Goal: Information Seeking & Learning: Learn about a topic

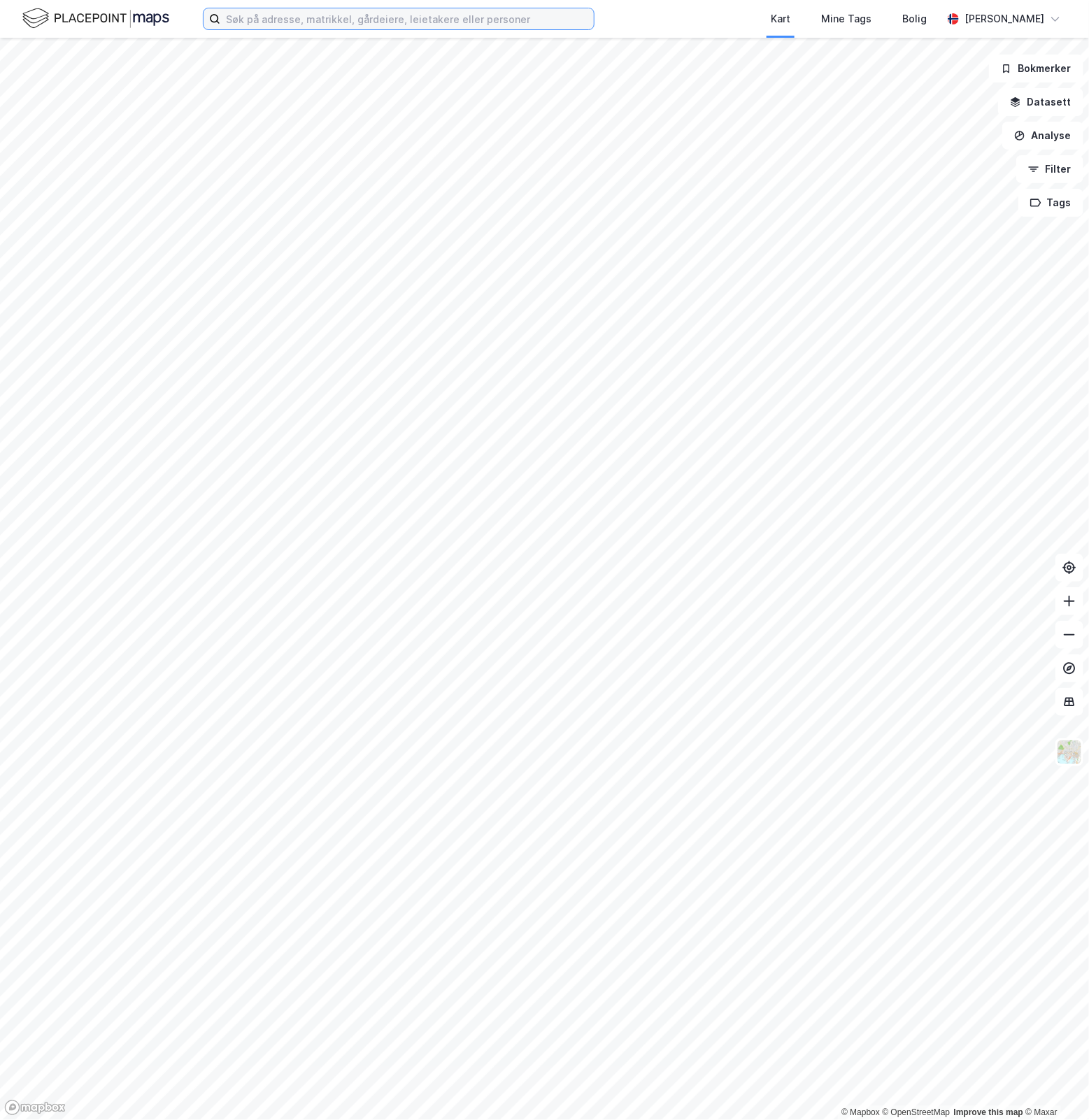
click at [471, 21] on input at bounding box center [407, 19] width 374 height 21
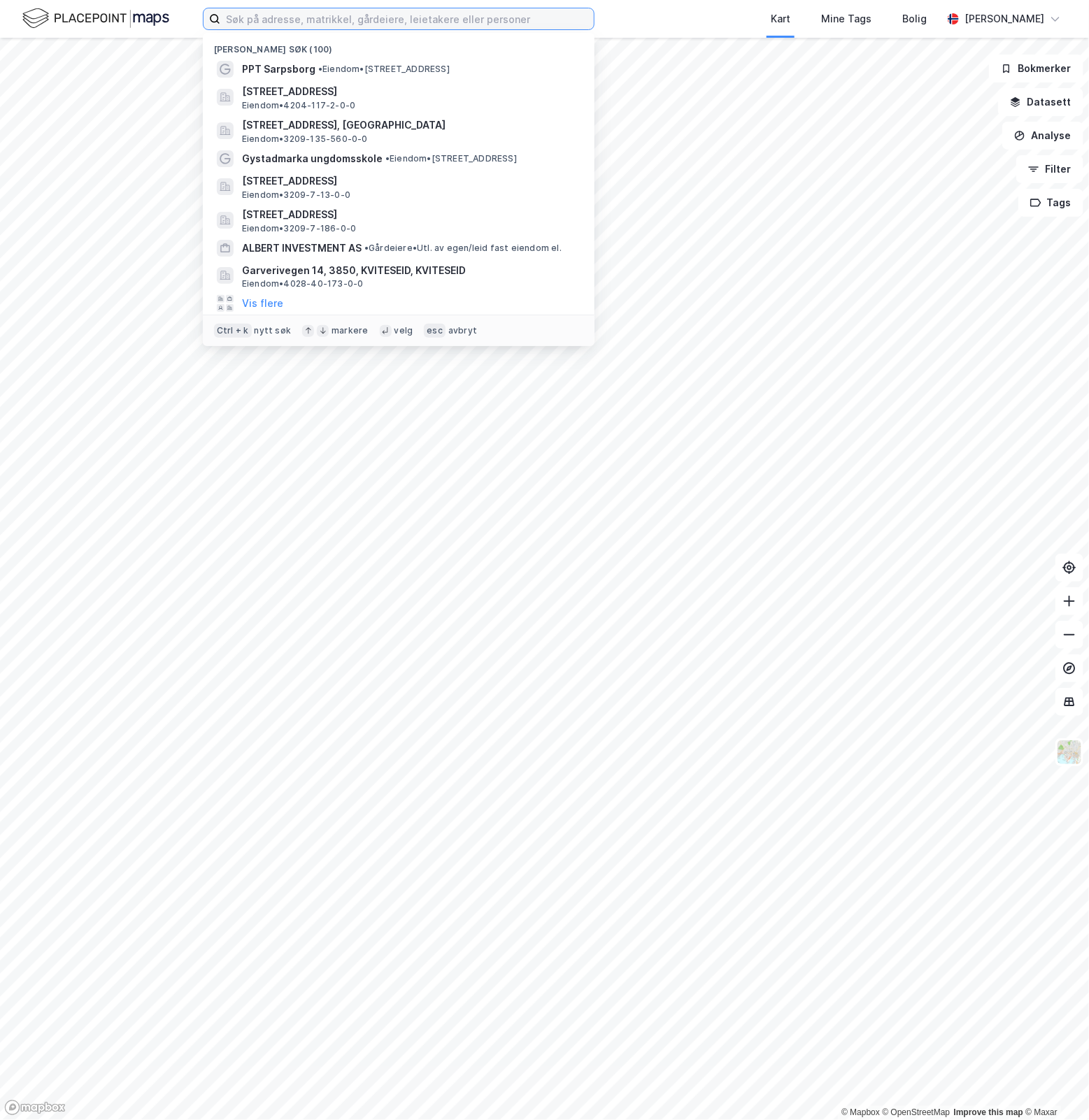
paste input "[GEOGRAPHIC_DATA]"
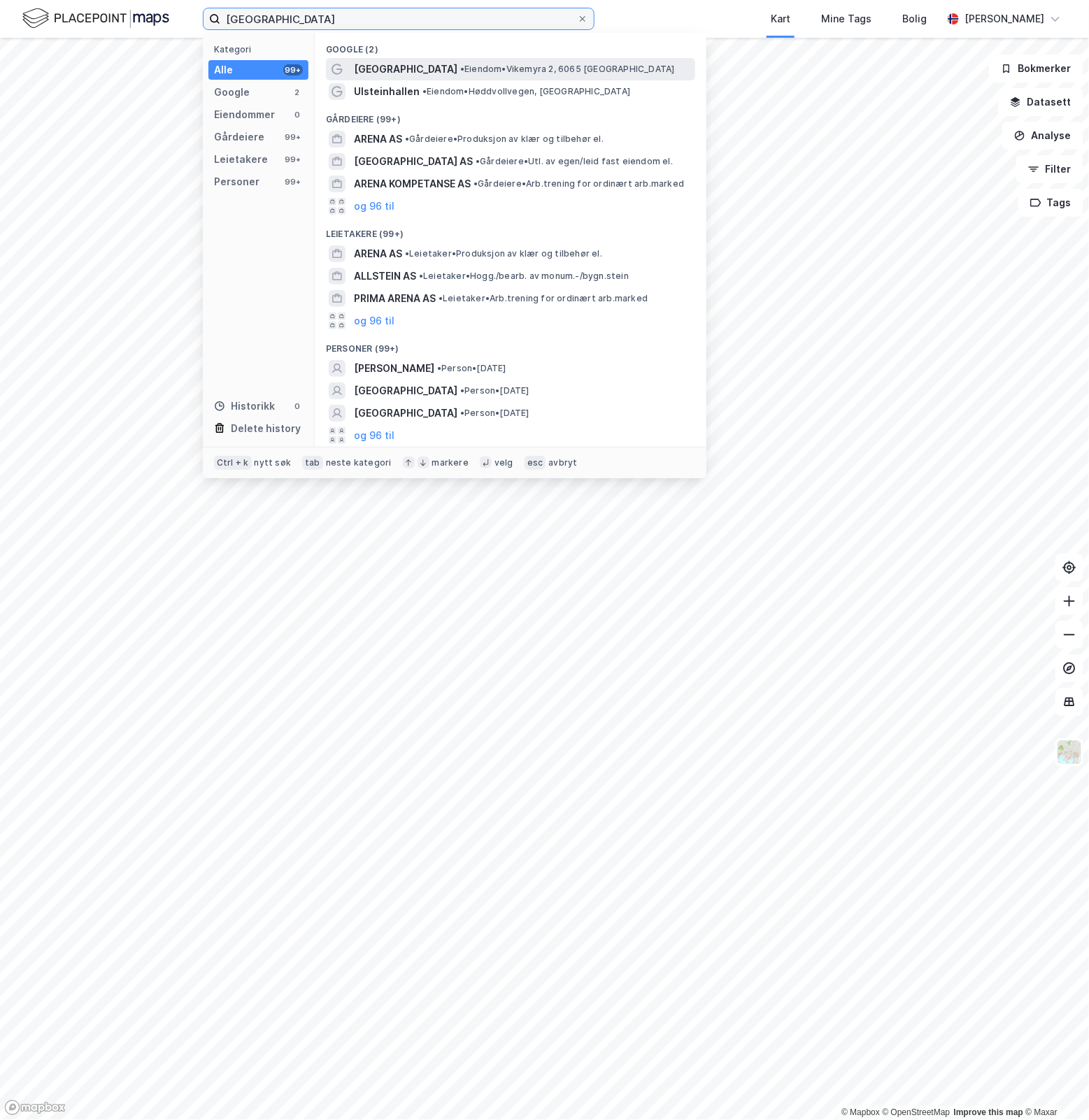
type input "[GEOGRAPHIC_DATA]"
click at [488, 73] on span "• Eiendom • Vikemyra 2, 6065 [GEOGRAPHIC_DATA]" at bounding box center [568, 69] width 215 height 11
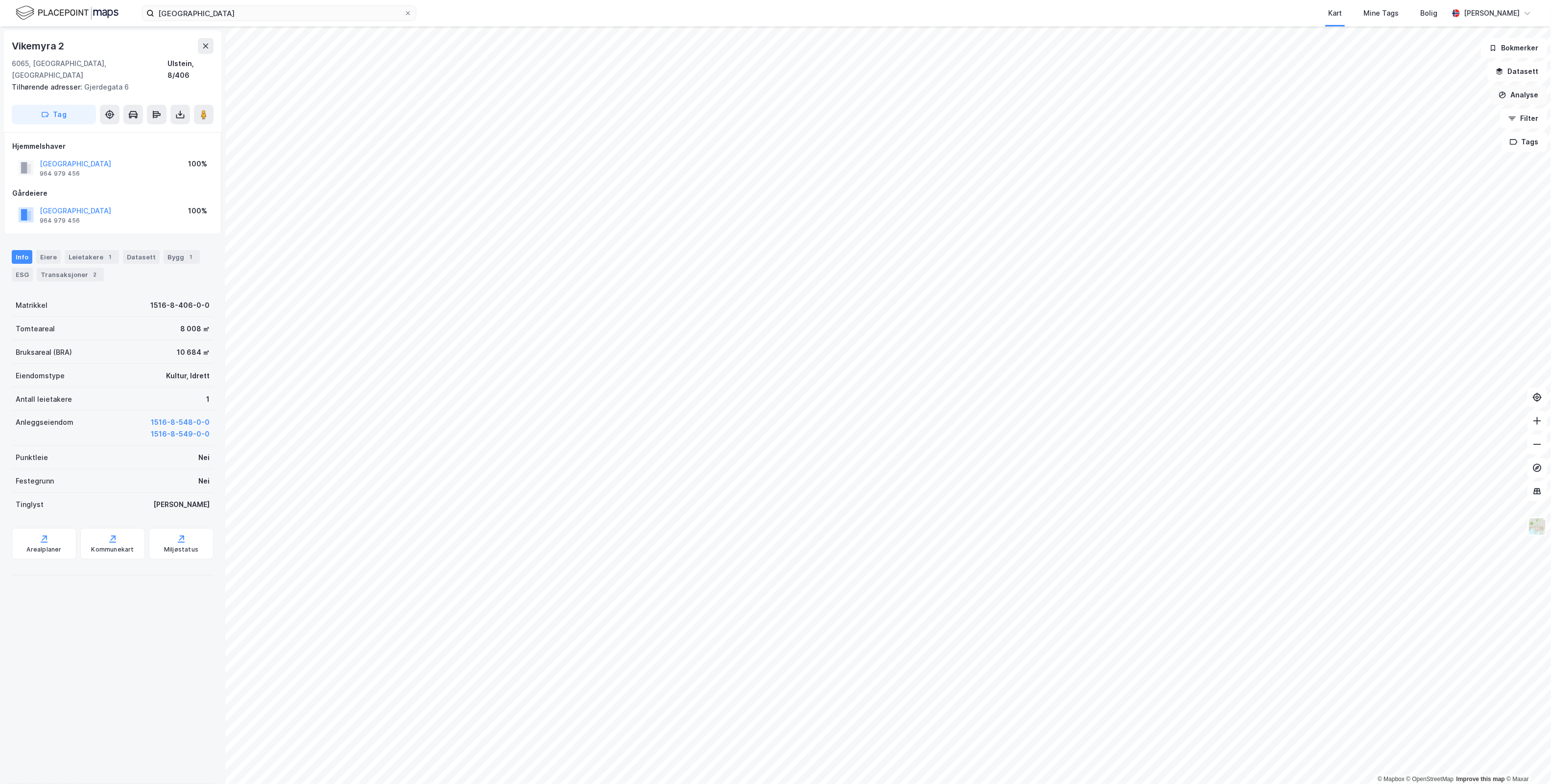
click at [762, 95] on button "Analyse" at bounding box center [1518, 95] width 57 height 19
click at [762, 71] on button "Datasett" at bounding box center [1517, 71] width 60 height 19
click at [762, 45] on icon at bounding box center [1531, 47] width 8 height 8
click at [762, 113] on button "Filter" at bounding box center [1523, 118] width 47 height 19
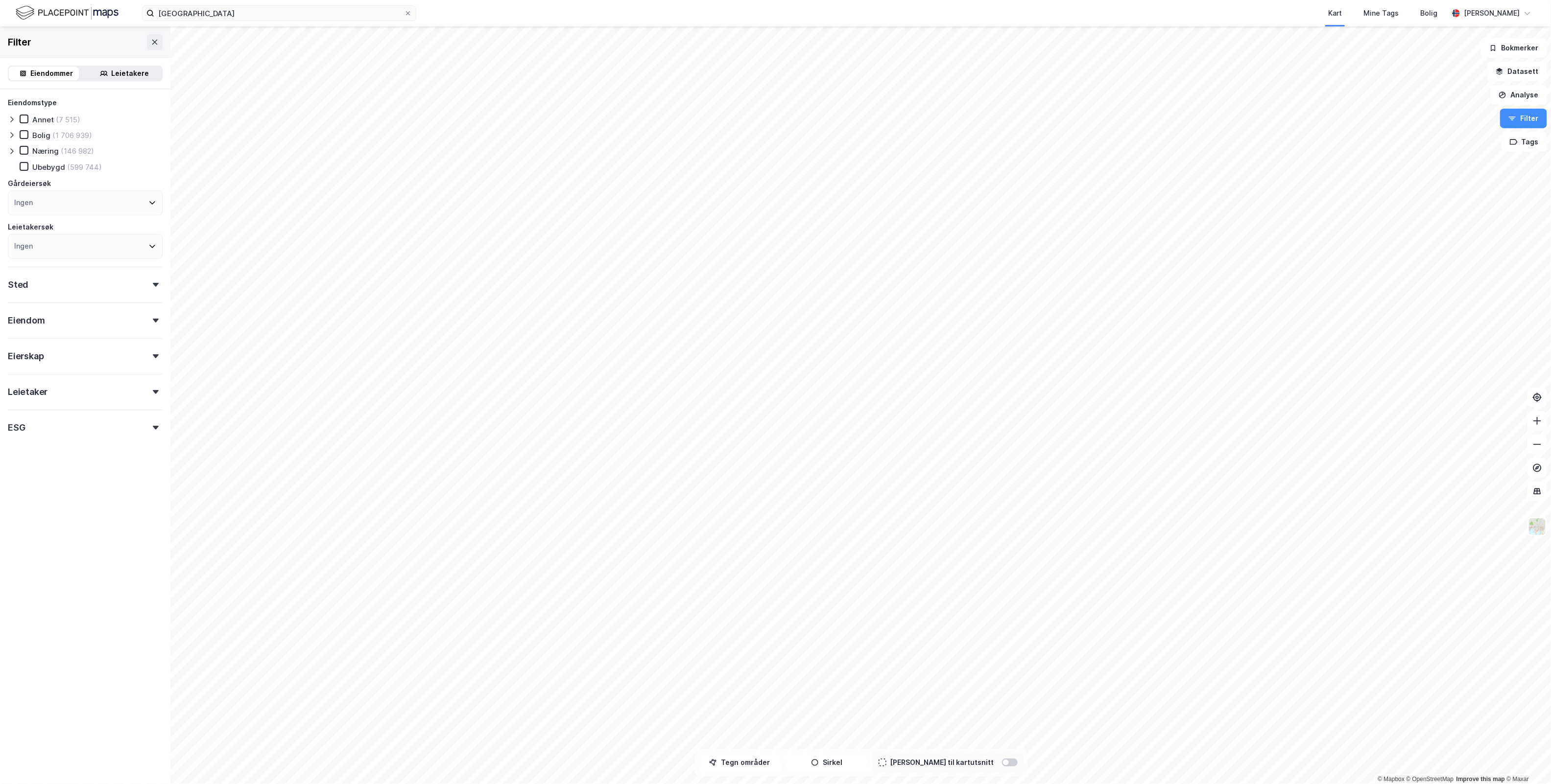
click at [41, 71] on div "Eiendommer" at bounding box center [52, 74] width 43 height 12
click at [48, 73] on div "Eiendommer" at bounding box center [52, 74] width 43 height 12
click at [103, 73] on div "Leietakere" at bounding box center [124, 73] width 75 height 14
click at [37, 66] on div "Eiendommer Leietakere" at bounding box center [85, 74] width 154 height 16
click at [38, 71] on div "Eiendommer" at bounding box center [52, 74] width 43 height 12
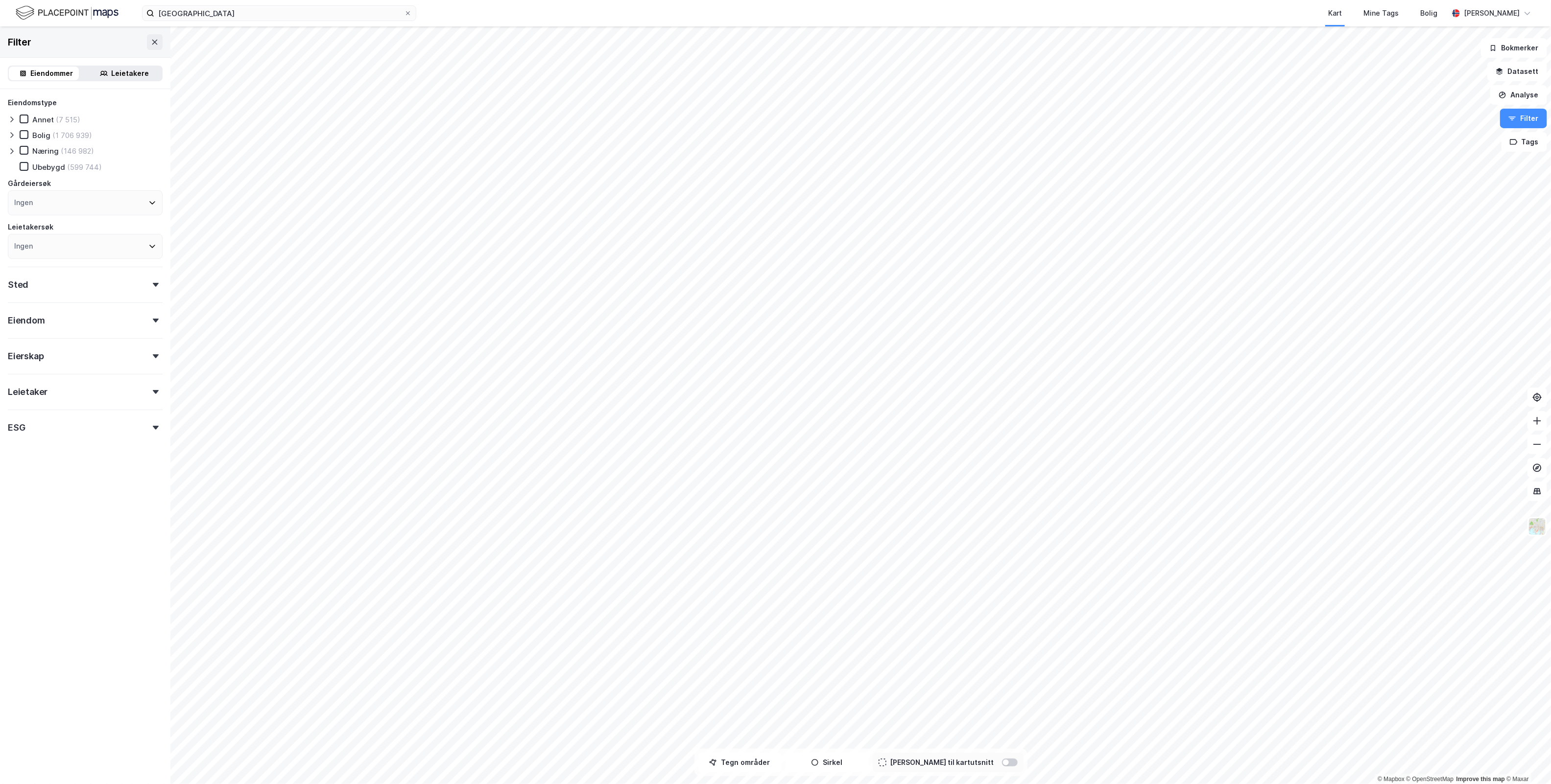
click at [152, 390] on icon at bounding box center [155, 392] width 6 height 4
click at [146, 628] on icon at bounding box center [150, 629] width 8 height 8
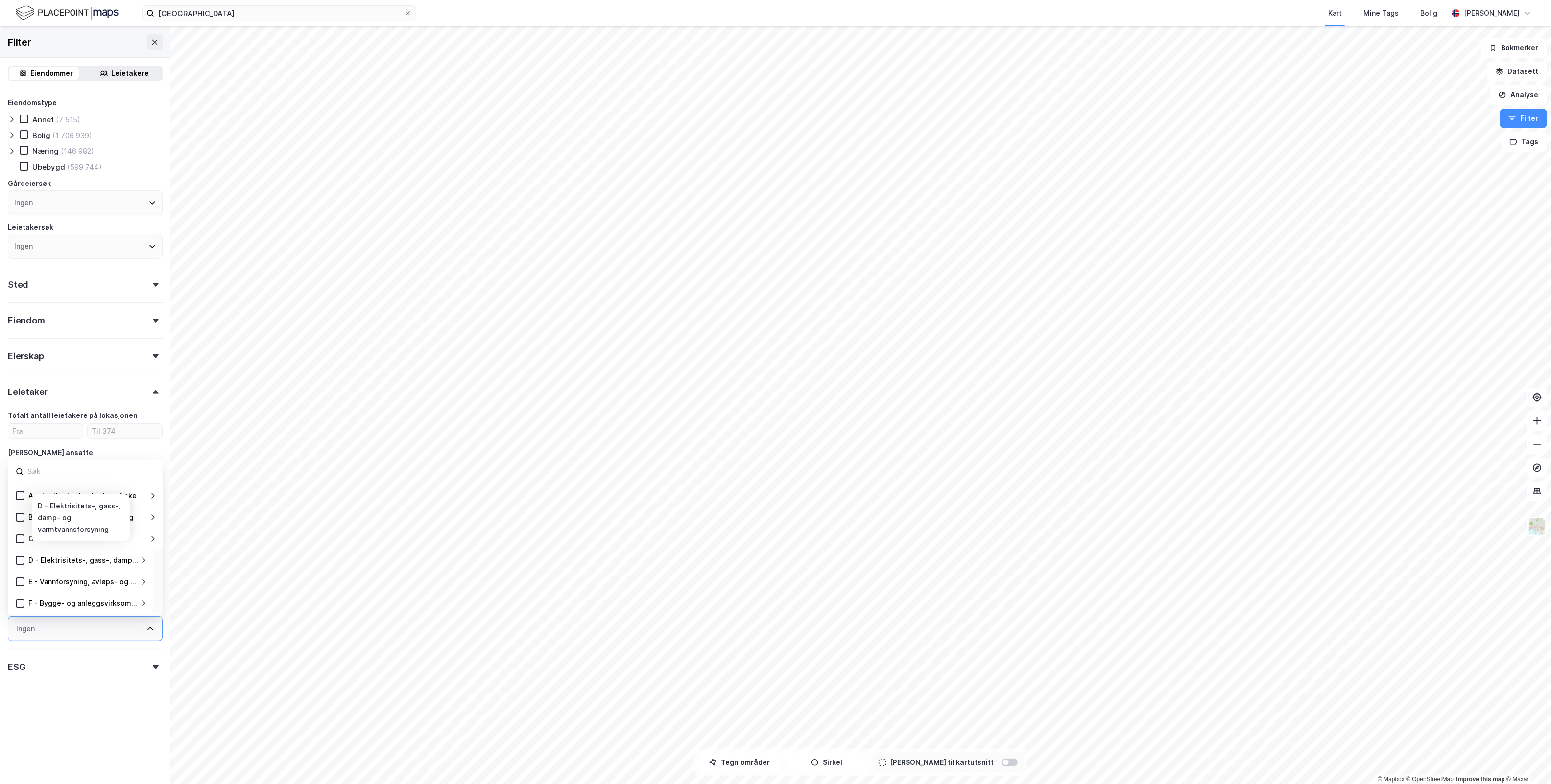
scroll to position [321, 0]
click at [19, 602] on icon at bounding box center [20, 605] width 7 height 7
click at [15, 490] on div "P - Undervisning" at bounding box center [81, 496] width 145 height 21
click at [19, 494] on icon at bounding box center [20, 497] width 7 height 7
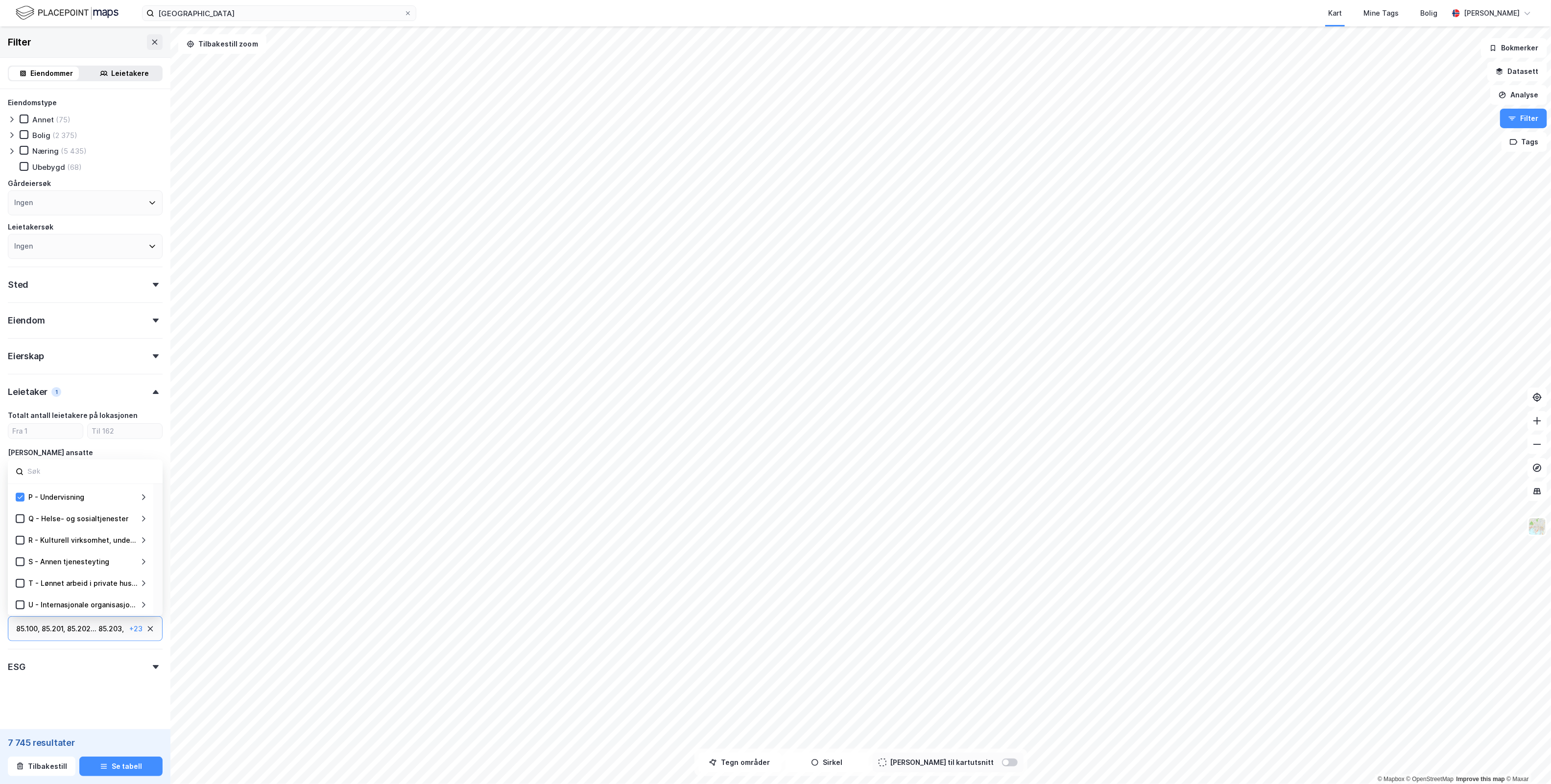
click at [97, 699] on form "Eiendomstype Annet (75) Bolig (2 375) Næring (5 435) Ubebygd (68) Gårdeiersøk I…" at bounding box center [85, 411] width 154 height 629
click at [48, 560] on div "Offentlig" at bounding box center [49, 562] width 33 height 9
click at [145, 359] on div "Eierskap" at bounding box center [85, 352] width 154 height 28
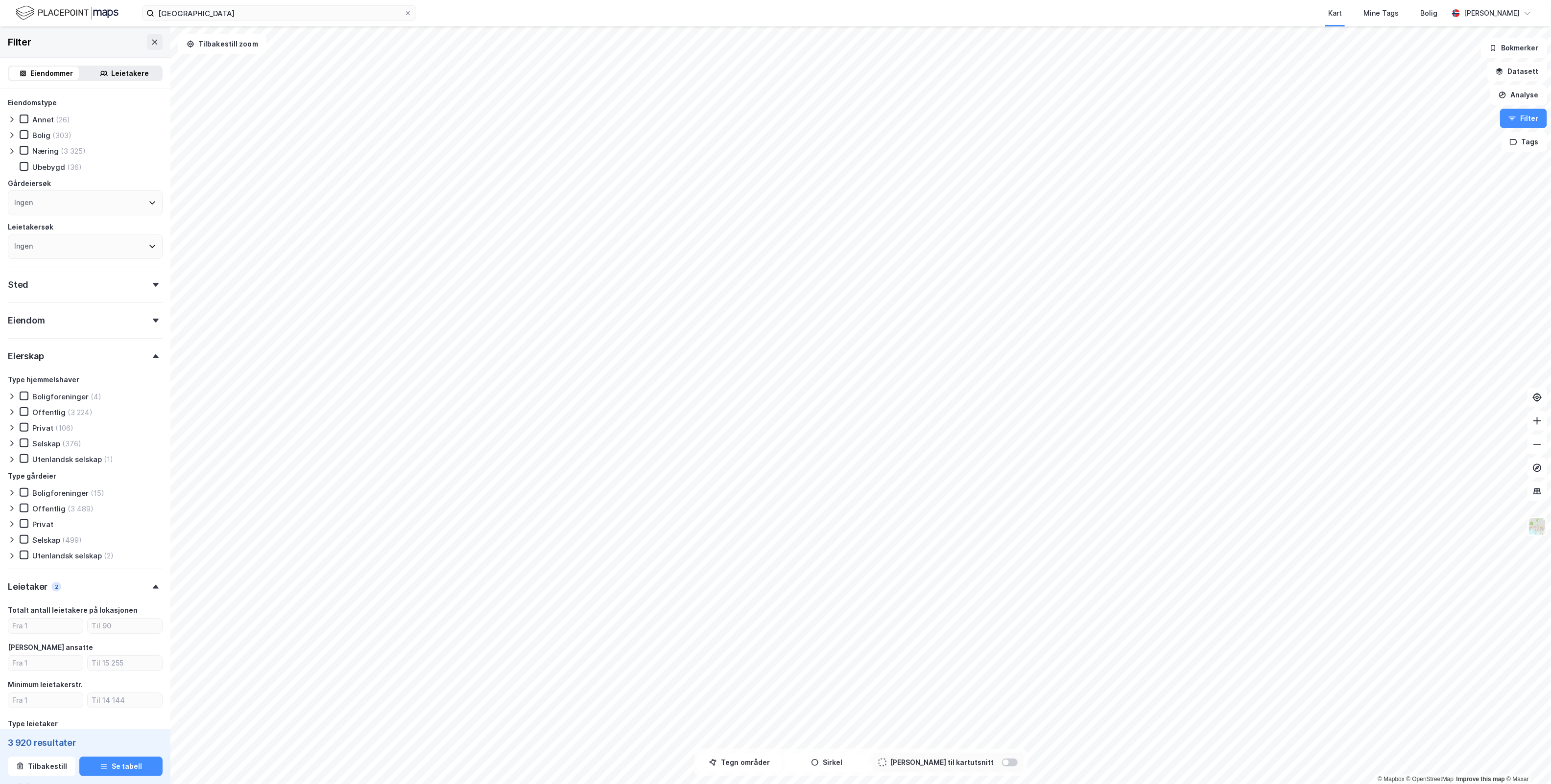
click at [47, 423] on div "Privat" at bounding box center [43, 428] width 21 height 9
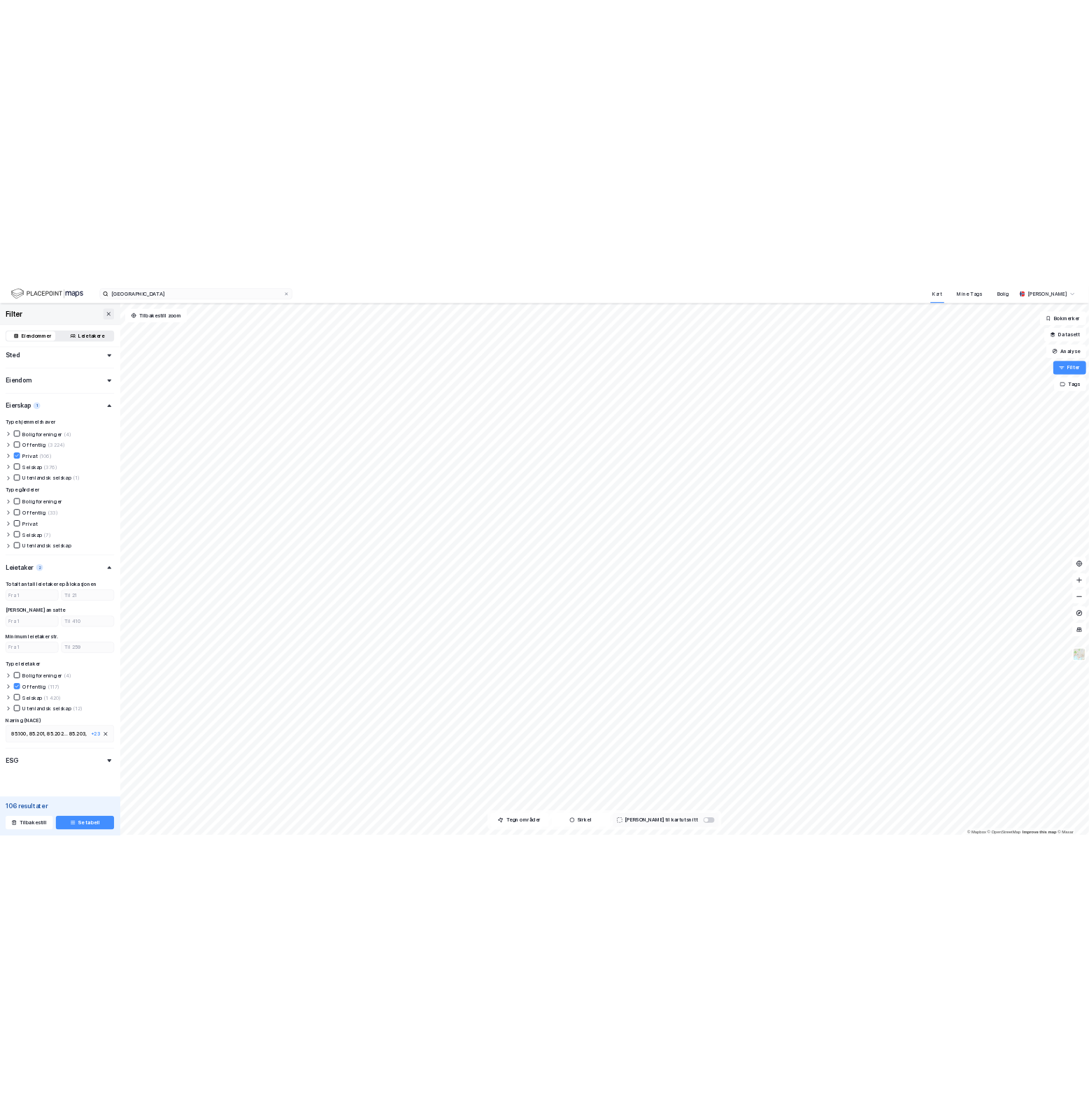
scroll to position [275, 0]
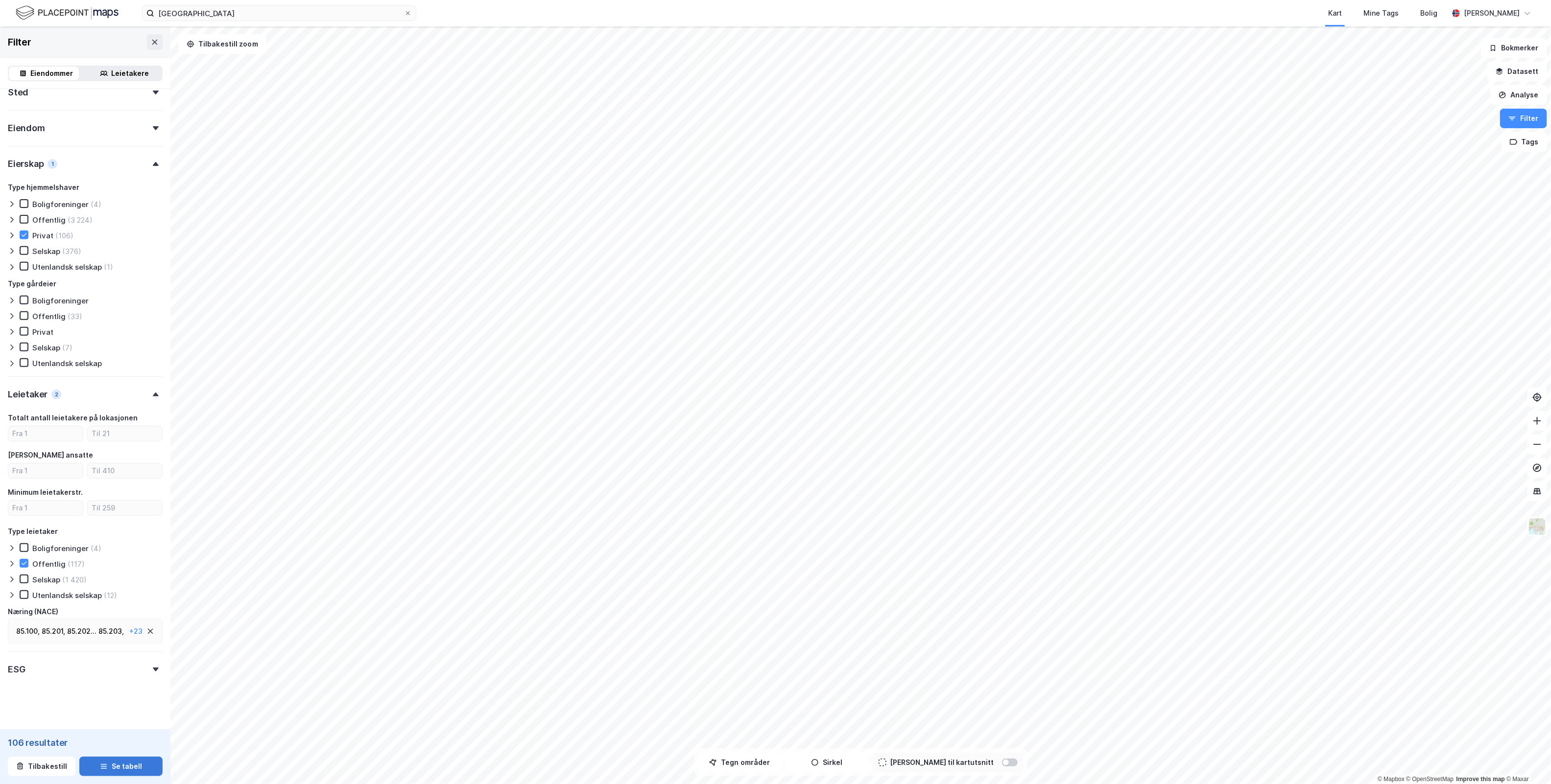
click at [127, 767] on button "Se tabell" at bounding box center [120, 766] width 83 height 19
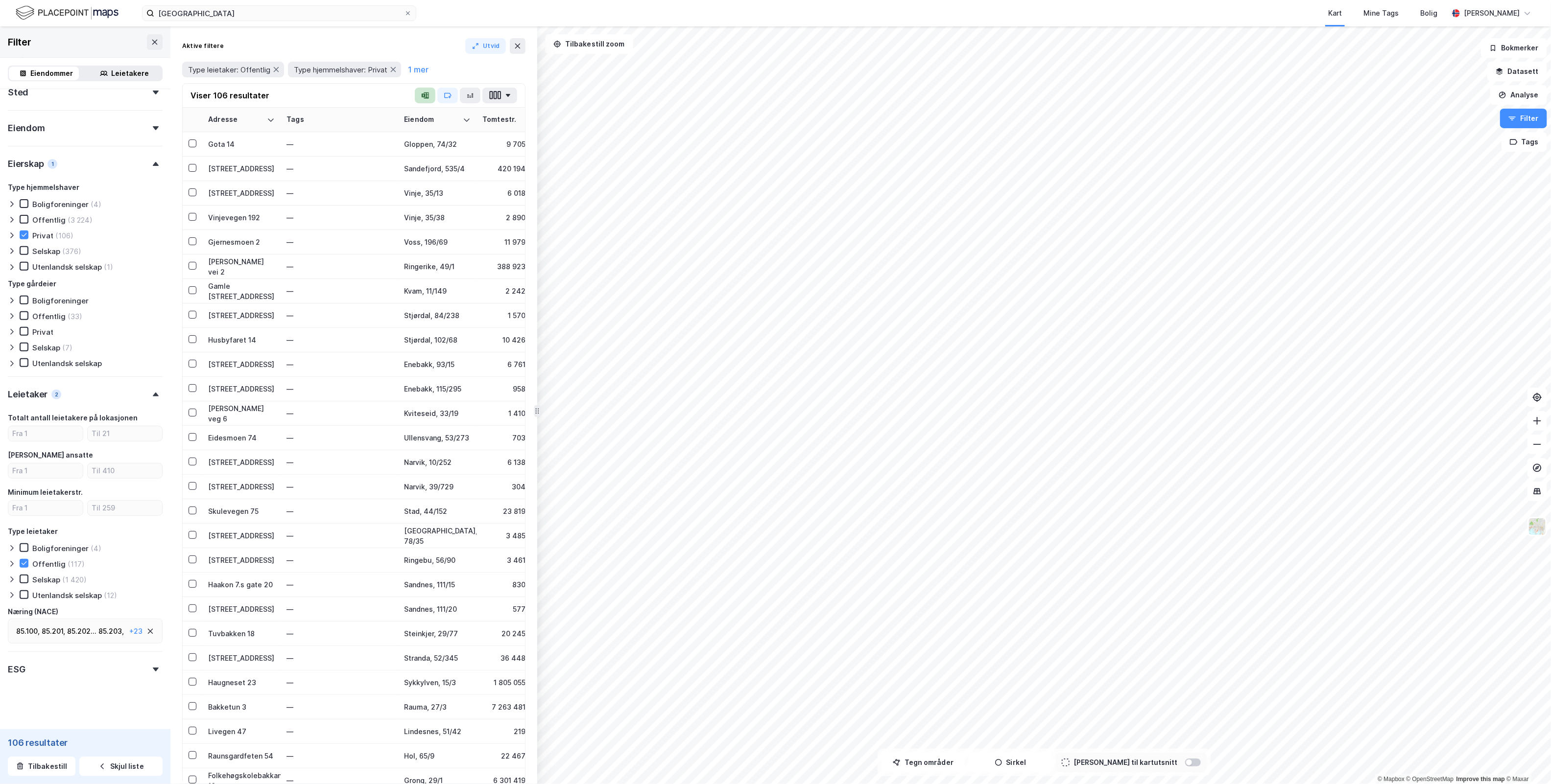
click at [425, 97] on icon "button" at bounding box center [425, 96] width 8 height 8
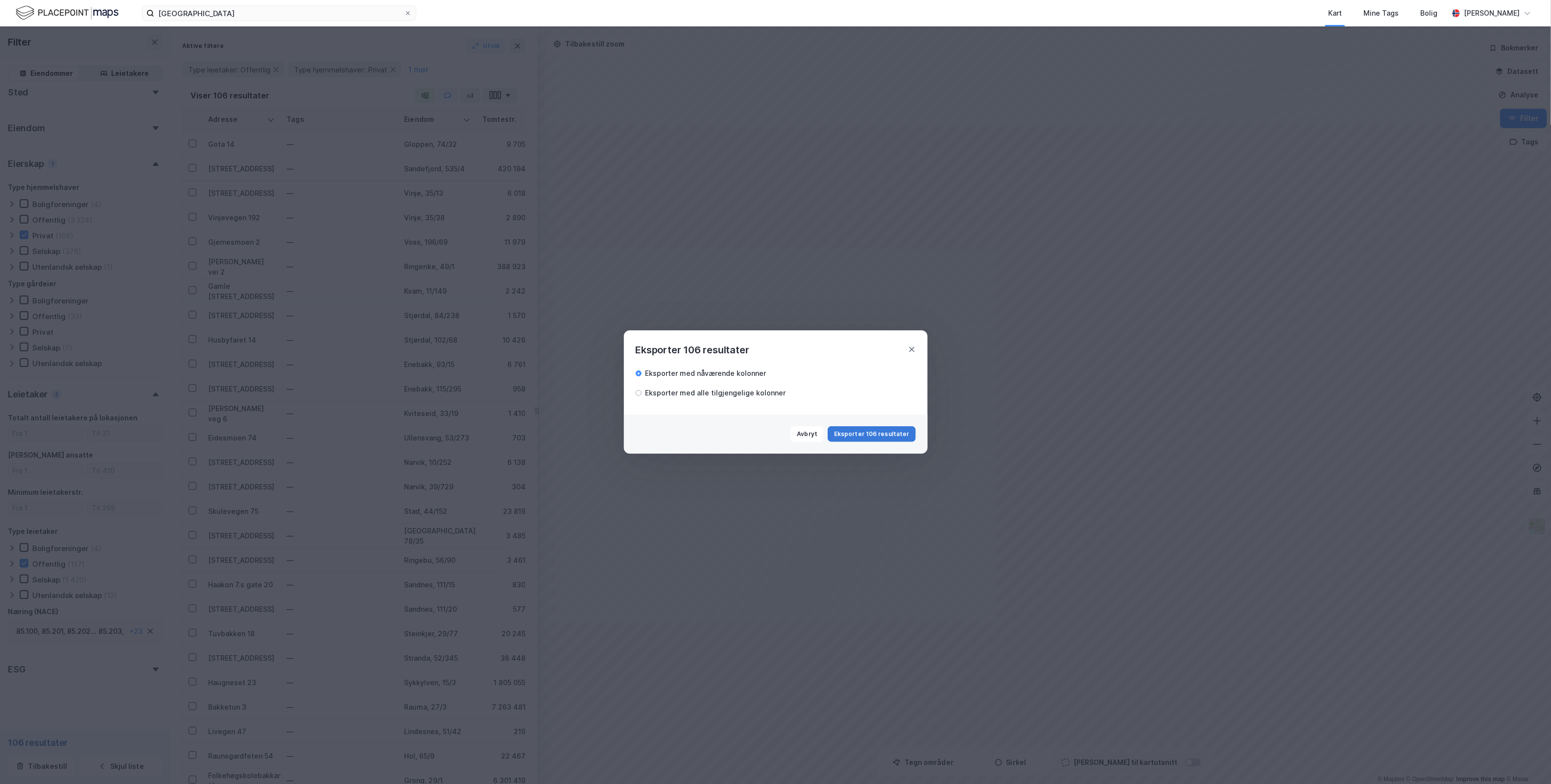
click at [762, 434] on button "Eksporter 106 resultater" at bounding box center [871, 435] width 88 height 16
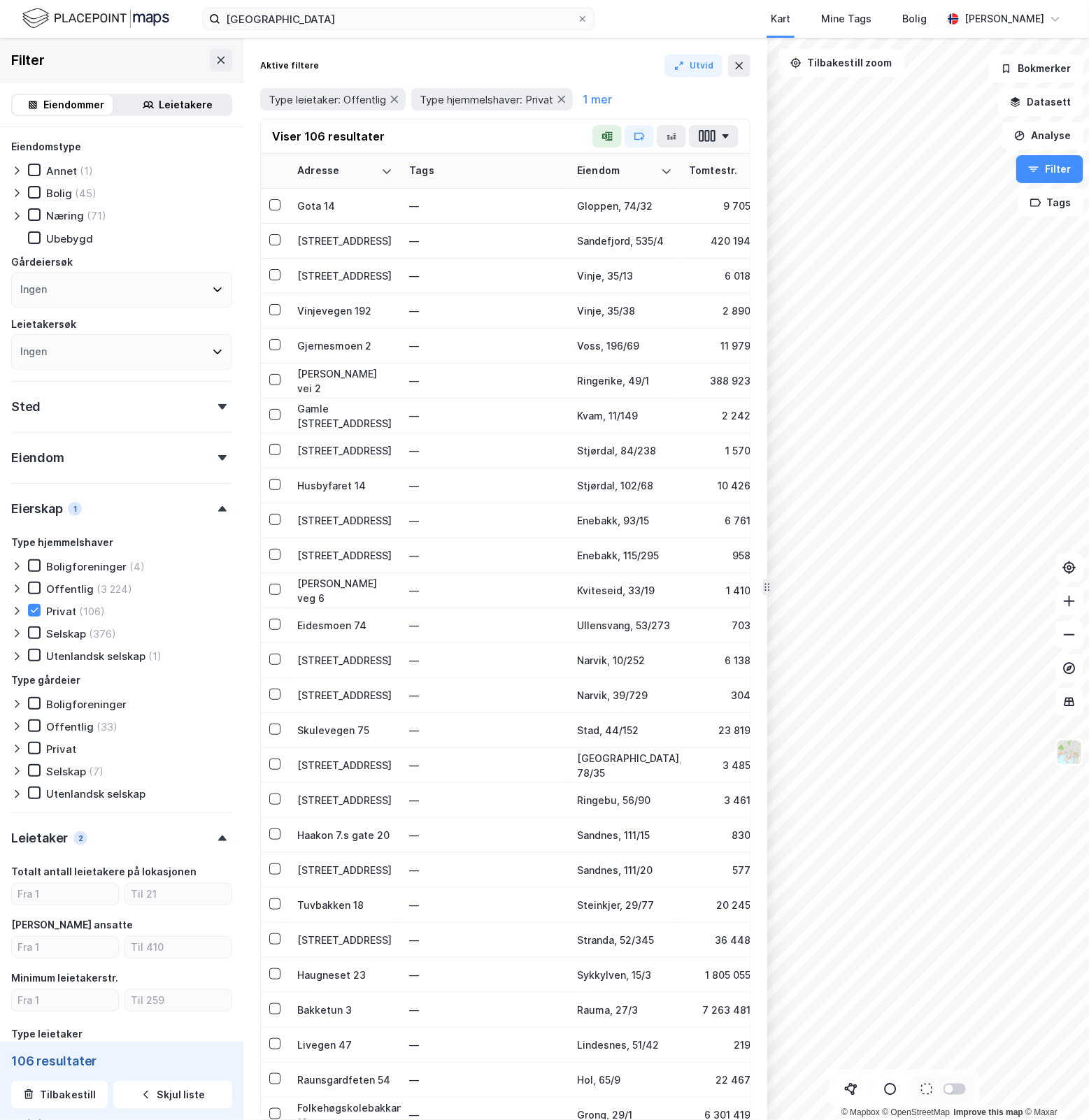
click at [150, 100] on div "Leietakere" at bounding box center [178, 105] width 107 height 20
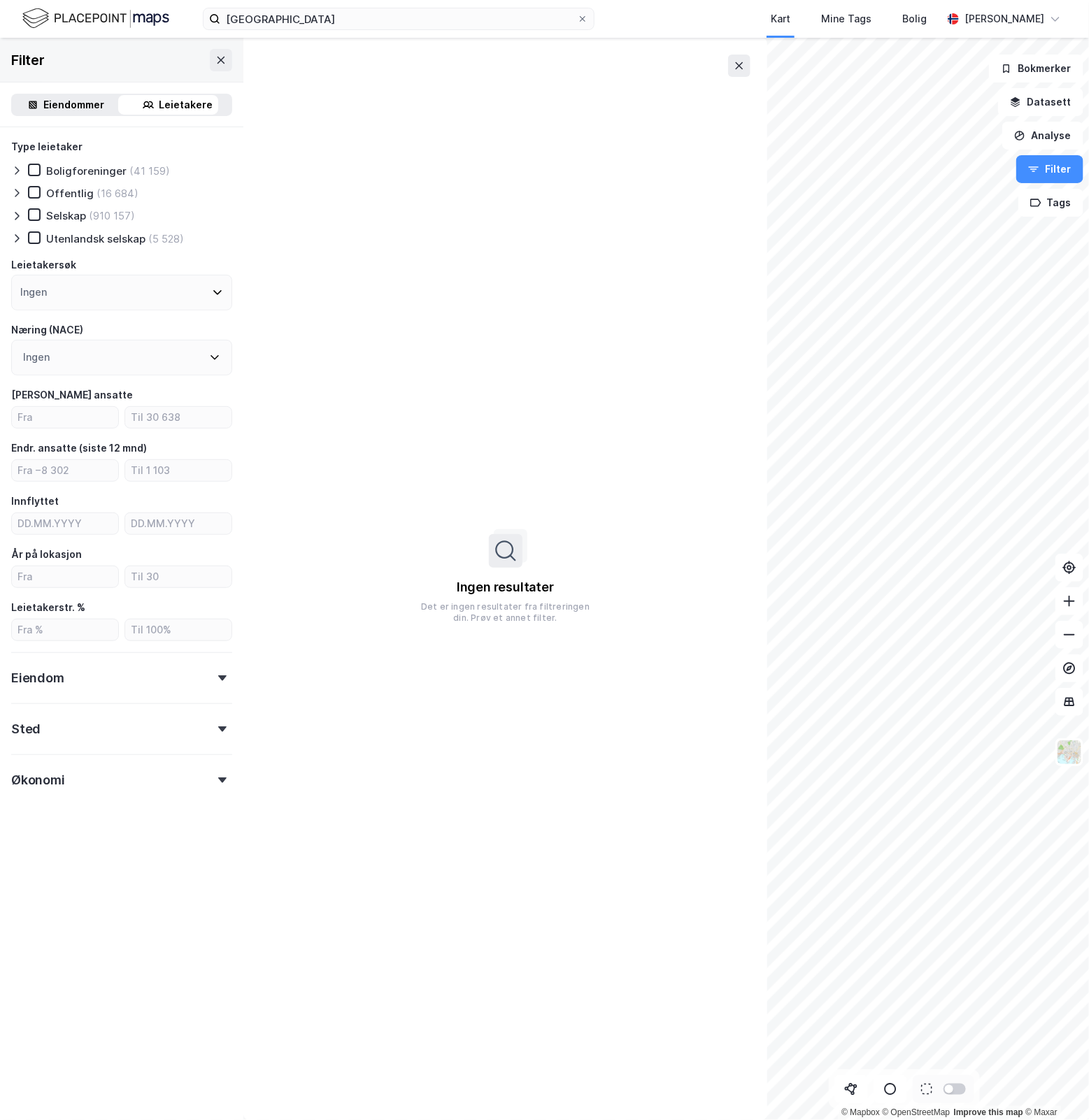
click at [83, 103] on div "Eiendommer" at bounding box center [74, 106] width 61 height 17
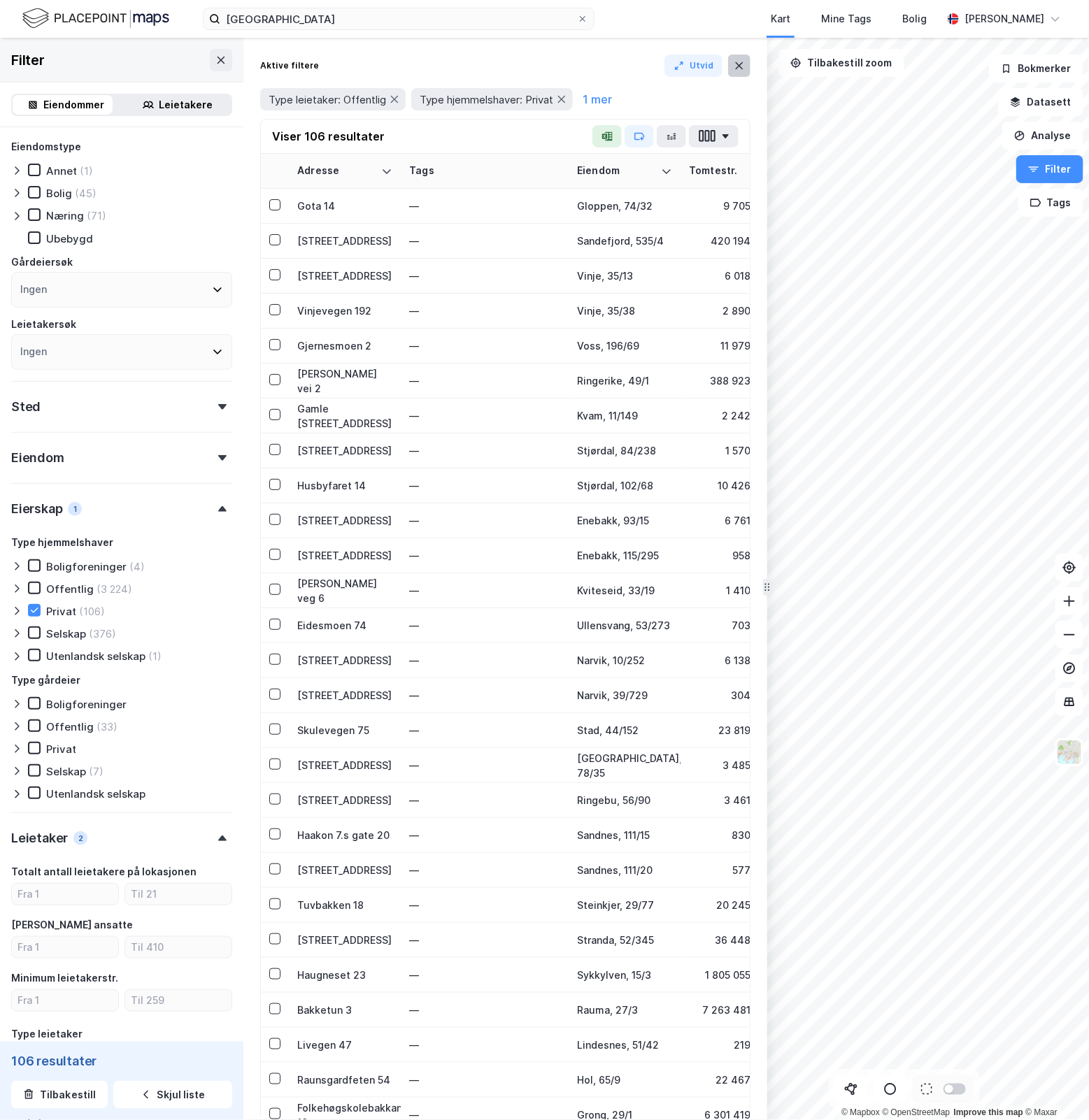
click at [742, 68] on icon at bounding box center [740, 65] width 8 height 7
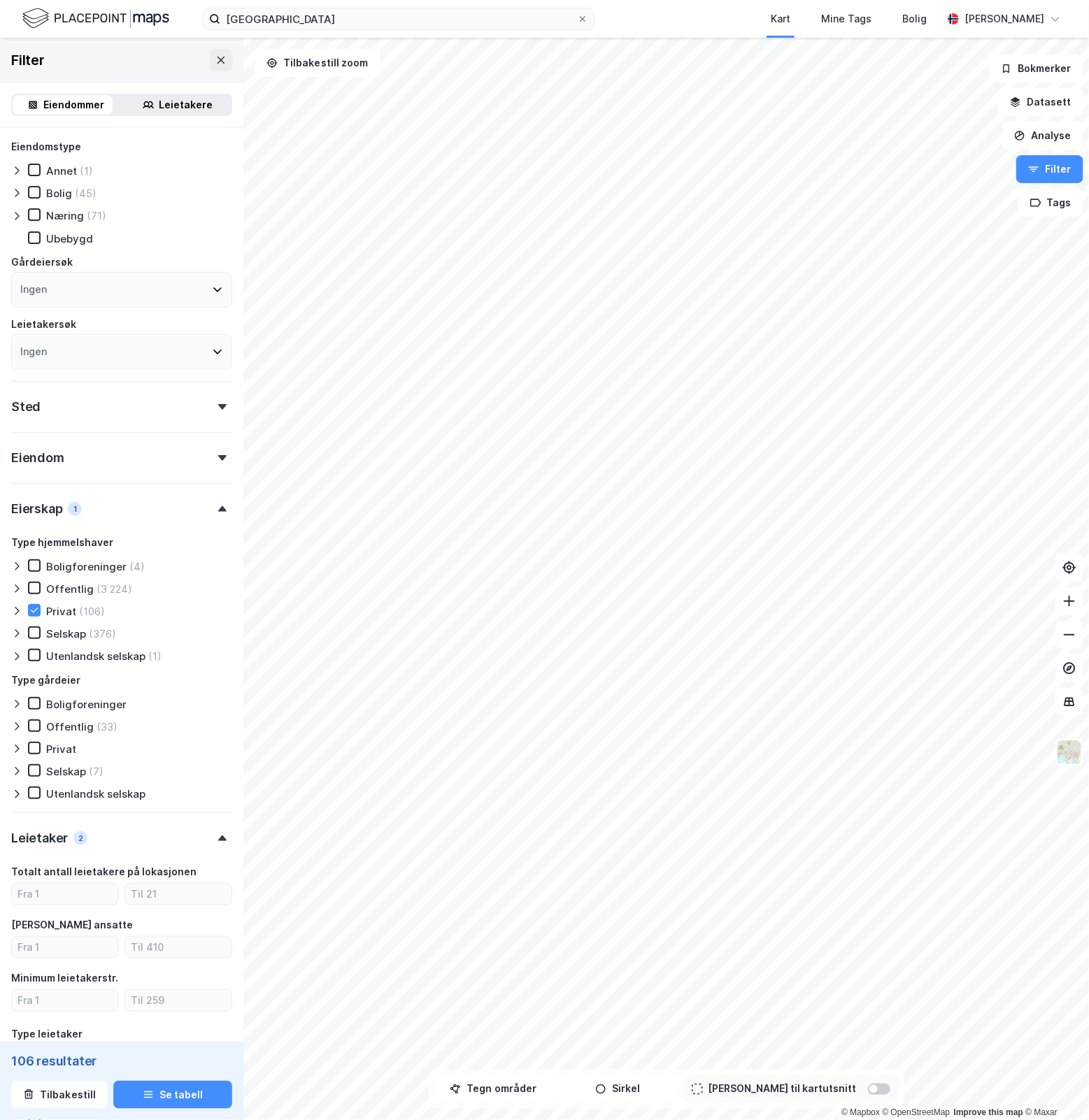
click at [173, 97] on div "Leietakere" at bounding box center [178, 105] width 107 height 20
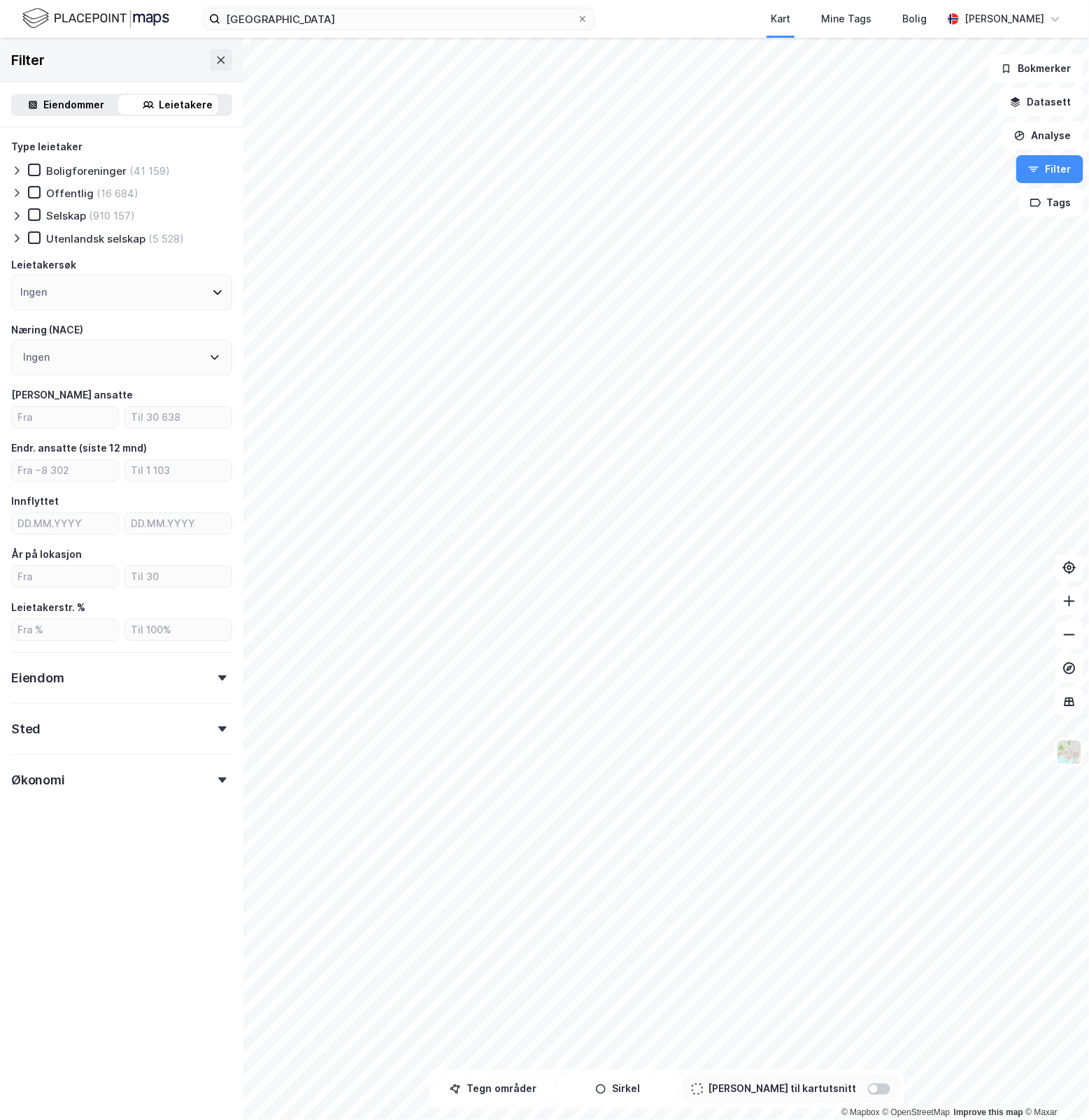
click at [168, 103] on div "Leietakere" at bounding box center [186, 106] width 54 height 17
click at [31, 187] on icon at bounding box center [34, 192] width 10 height 10
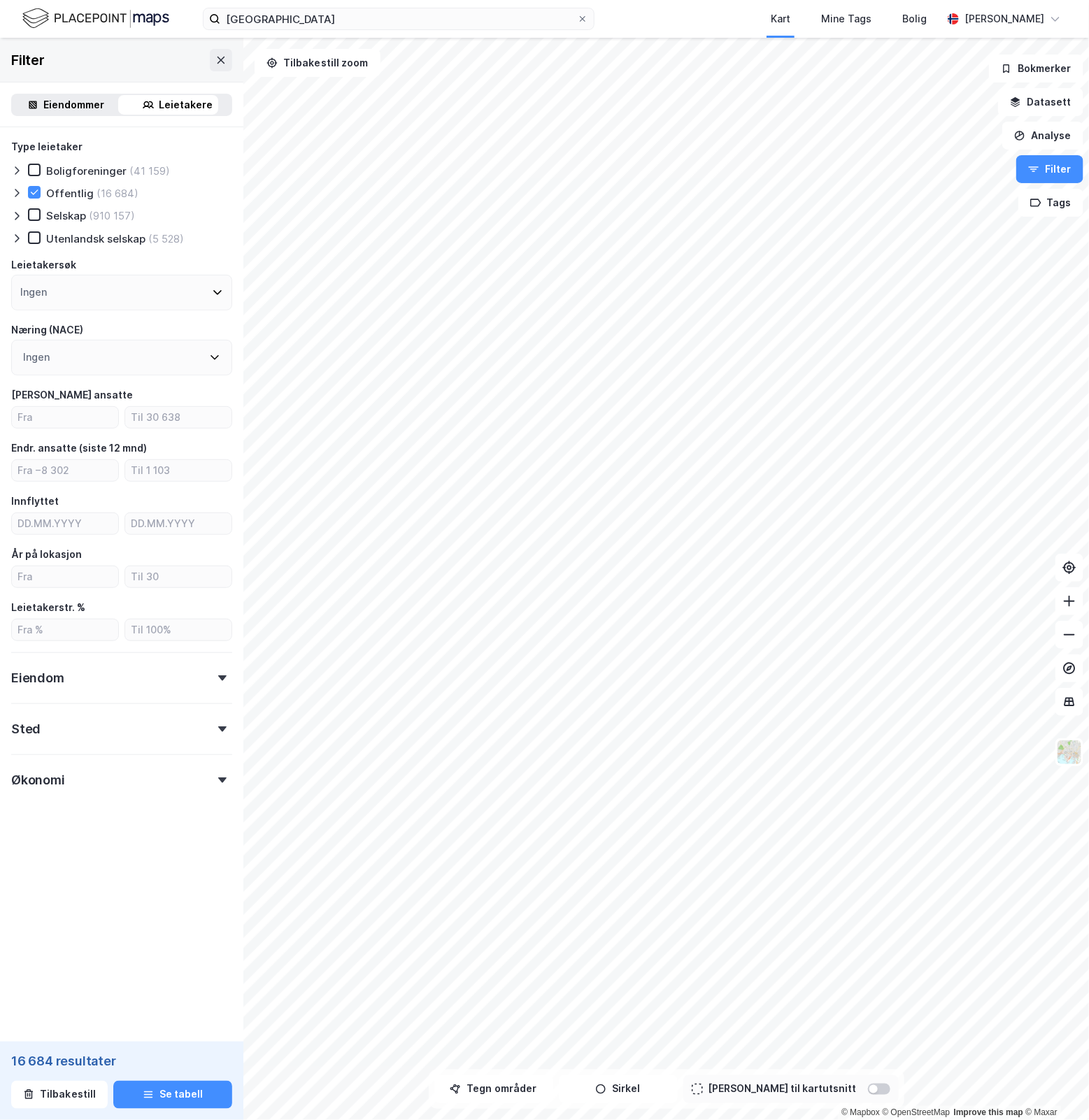
click at [209, 357] on icon at bounding box center [215, 357] width 11 height 11
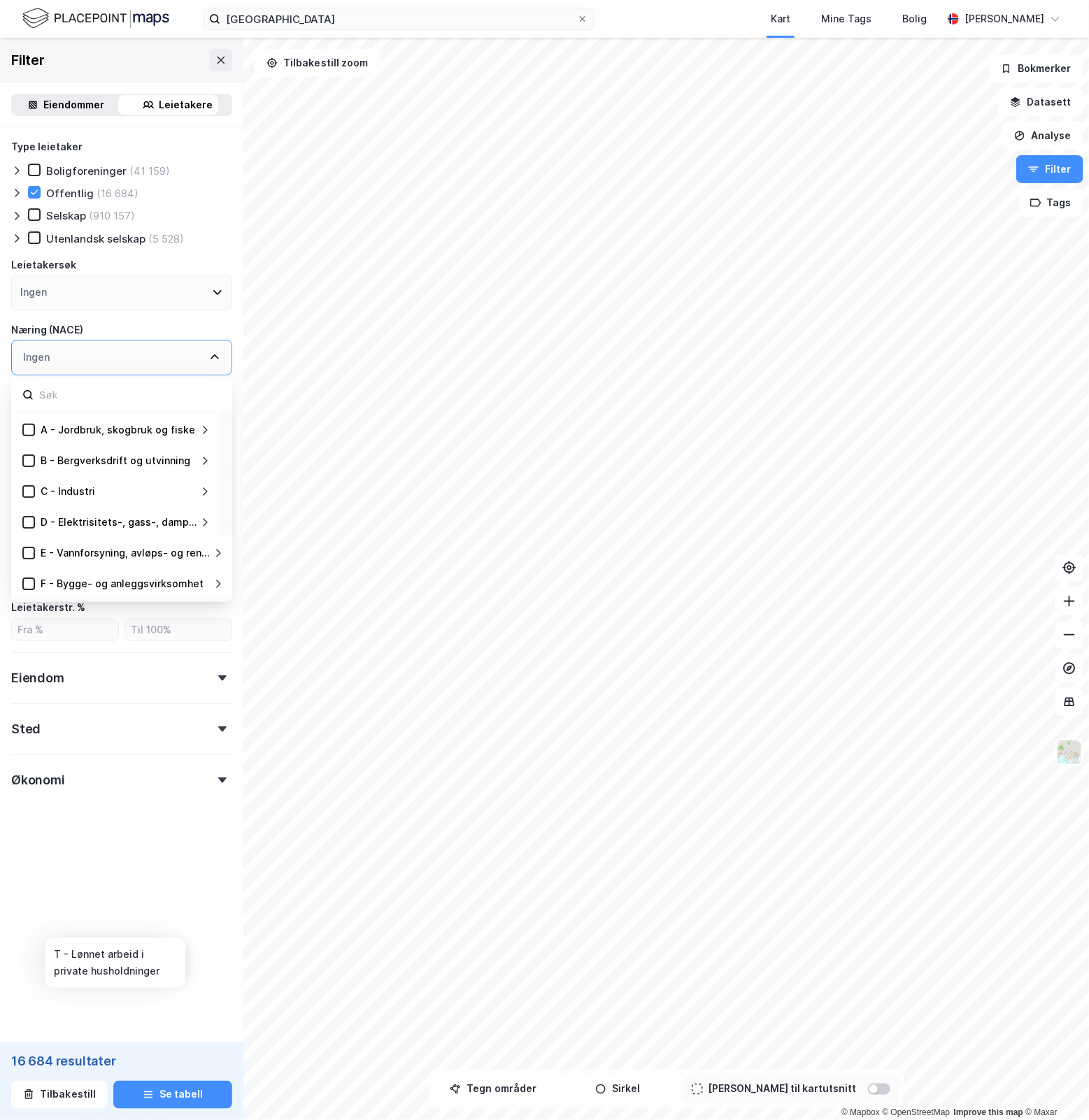
scroll to position [459, 0]
click at [82, 354] on div "Ingen" at bounding box center [122, 357] width 221 height 36
click at [140, 393] on input at bounding box center [129, 396] width 184 height 19
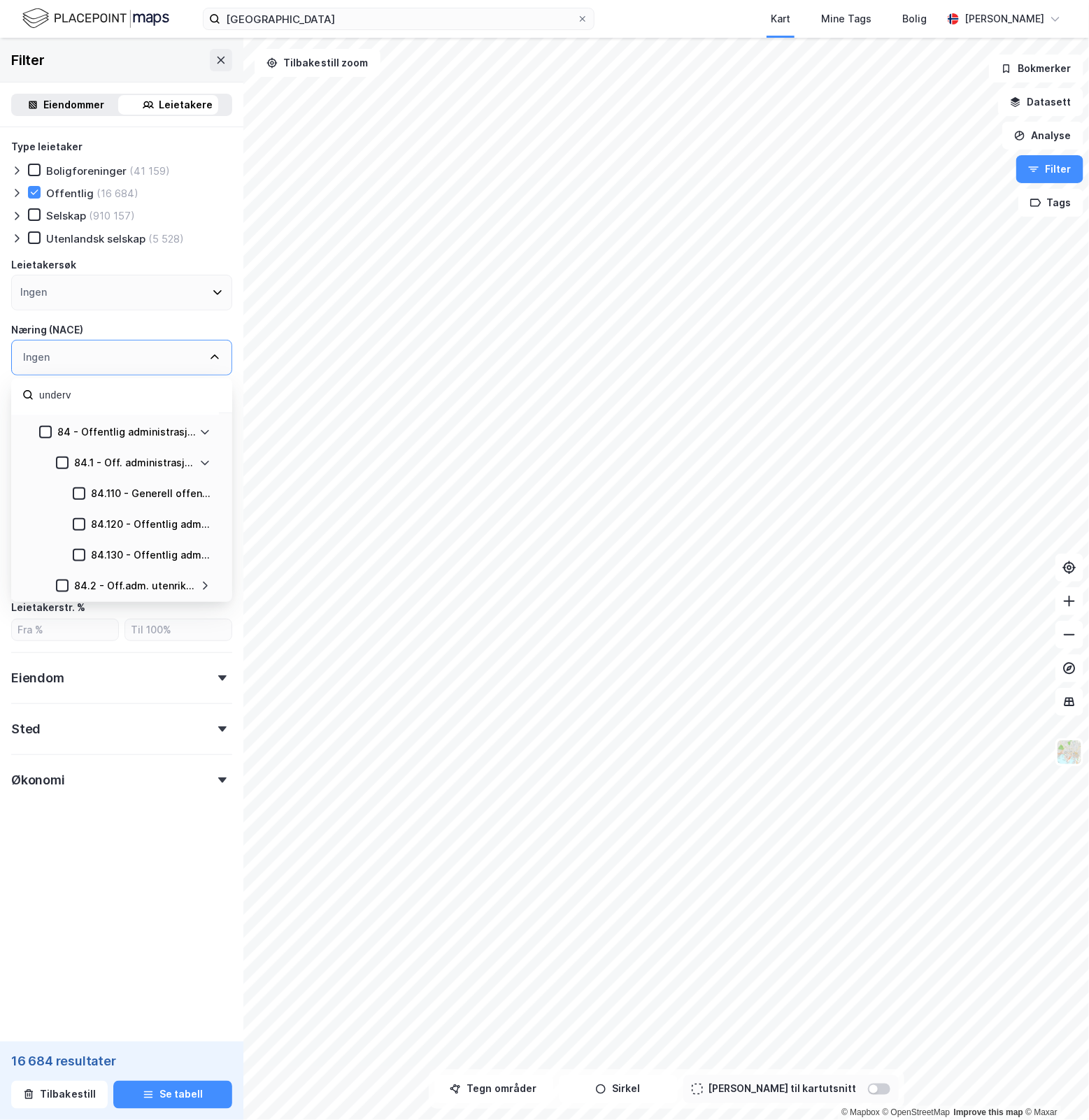
scroll to position [29, 0]
type input "undervi"
click at [41, 550] on icon at bounding box center [46, 555] width 10 height 10
click at [152, 935] on div "Filter Eiendommer Leietakere Type leietaker Boligforeninger Offentlig (3 690) S…" at bounding box center [122, 579] width 243 height 1083
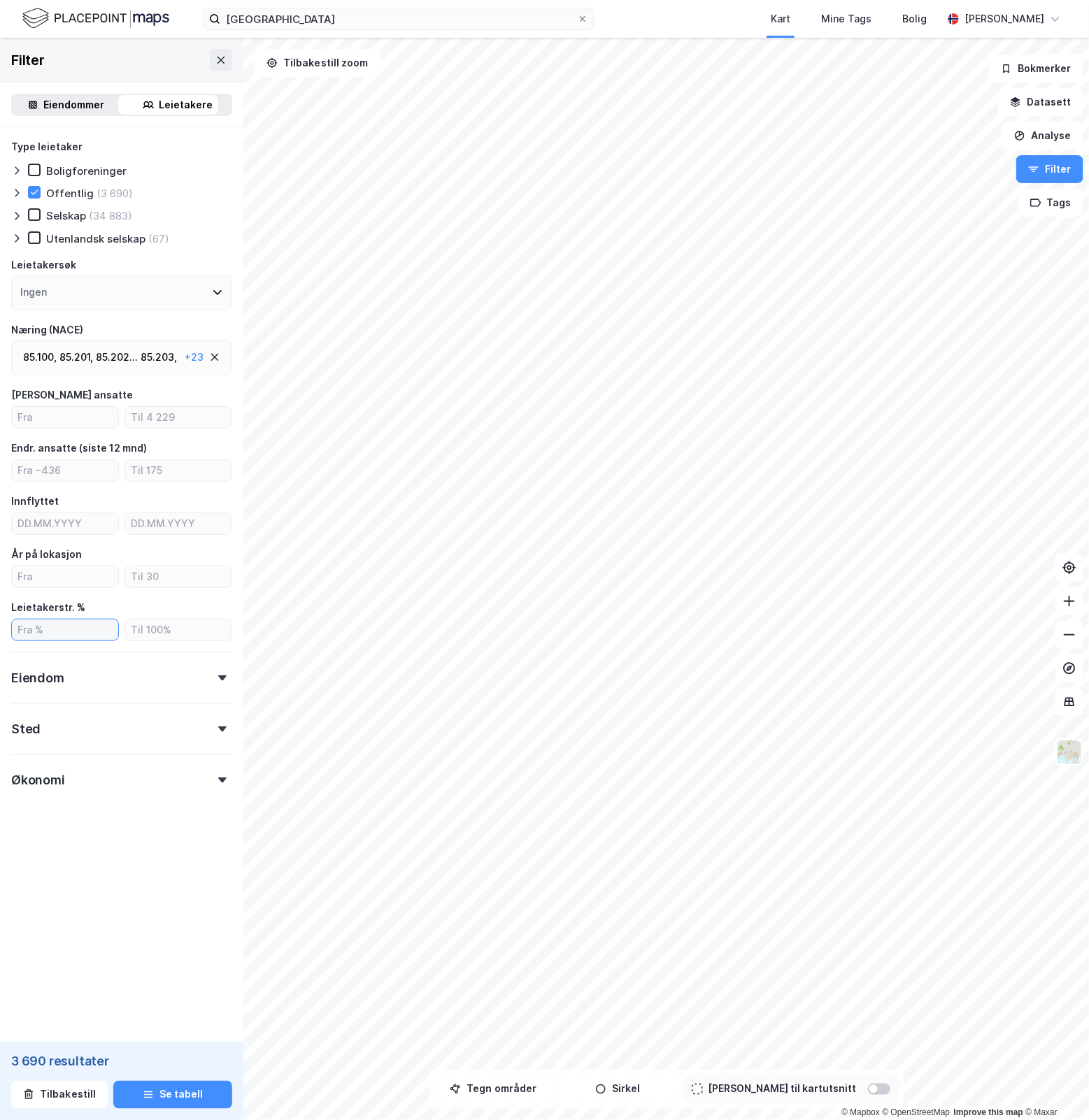
click at [49, 623] on input "number" at bounding box center [66, 630] width 107 height 21
type input "50"
click at [218, 676] on icon at bounding box center [222, 679] width 9 height 6
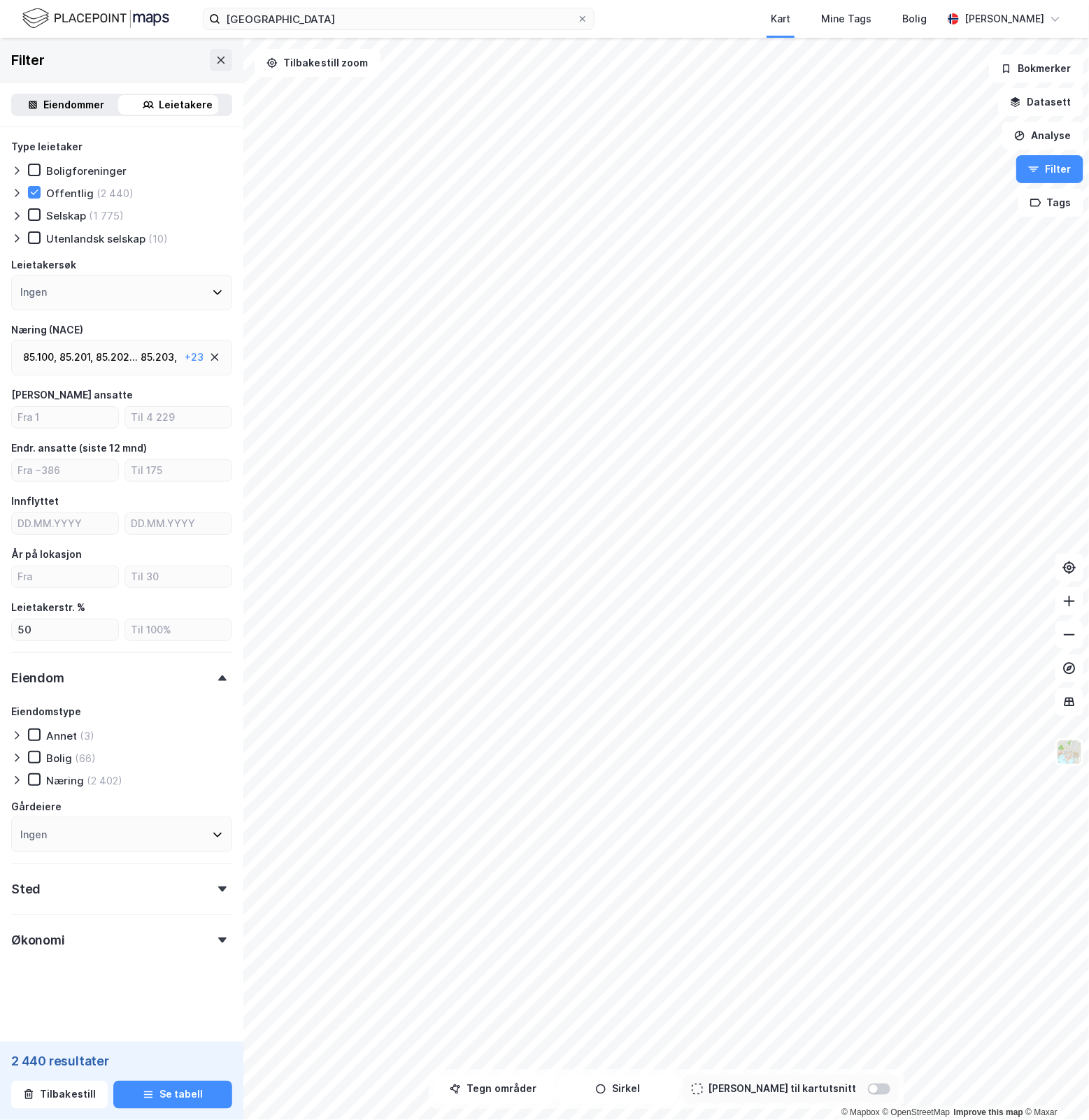
click at [204, 840] on div "Ingen" at bounding box center [122, 835] width 221 height 36
type input "p"
click at [212, 830] on icon at bounding box center [218, 835] width 11 height 11
click at [184, 1017] on form "Type leietaker Boligforeninger Offentlig (2 440) Selskap (1 775) Utenlandsk sel…" at bounding box center [122, 582] width 221 height 886
click at [176, 1095] on button "Se tabell" at bounding box center [172, 1094] width 119 height 28
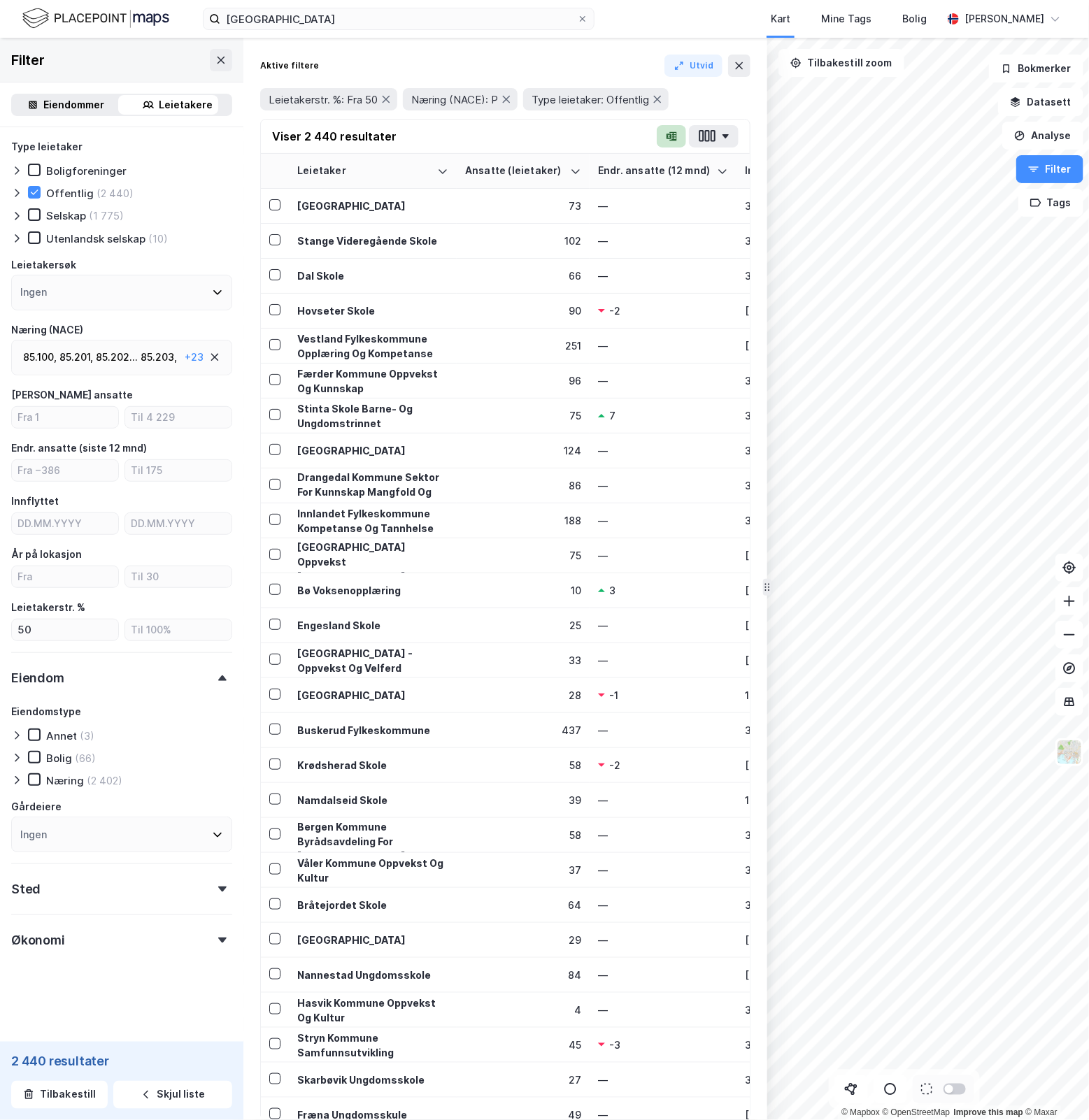
click at [670, 137] on icon "button" at bounding box center [670, 136] width 6 height 6
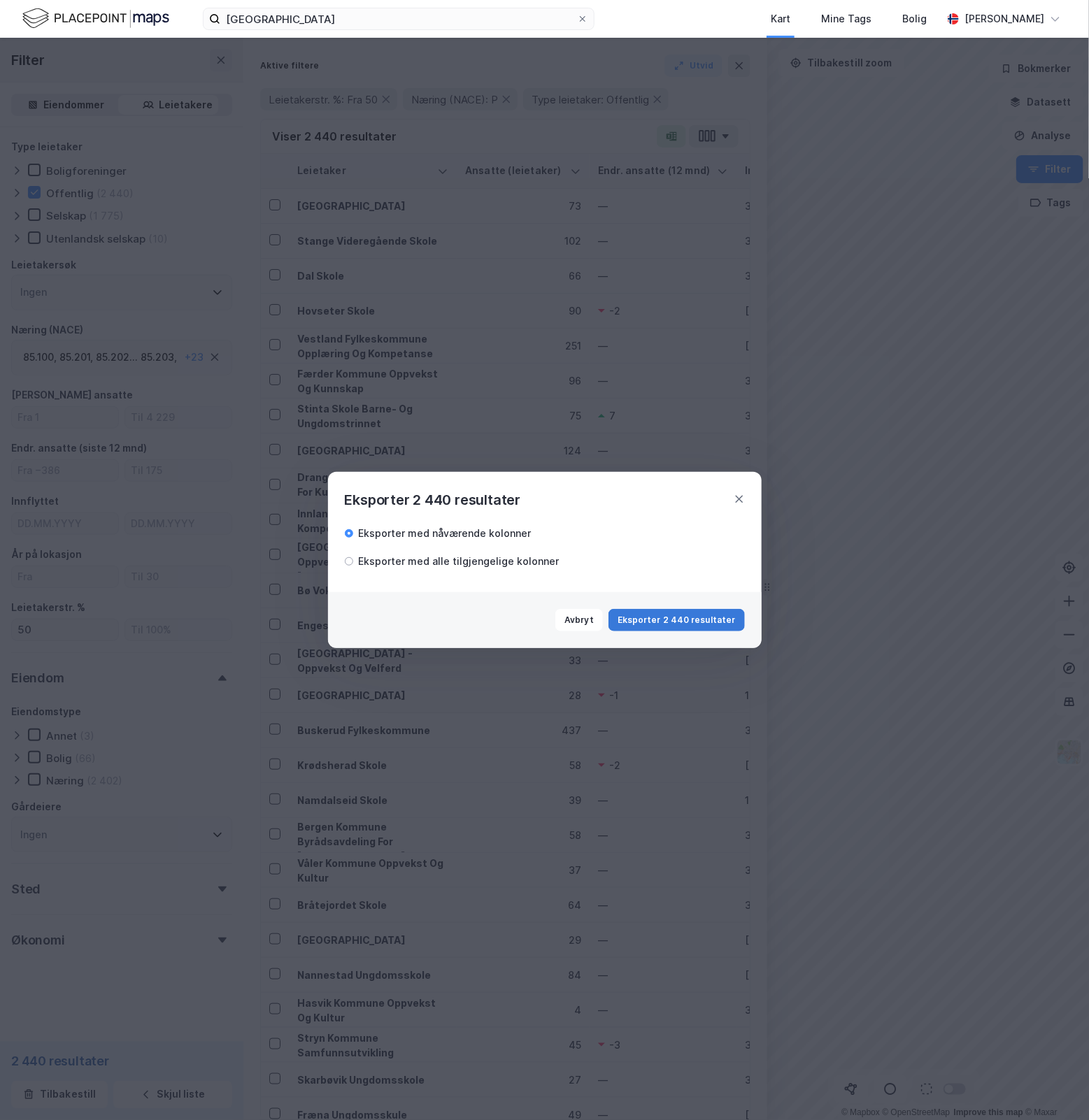
click at [651, 616] on button "Eksporter 2 440 resultater" at bounding box center [676, 621] width 136 height 23
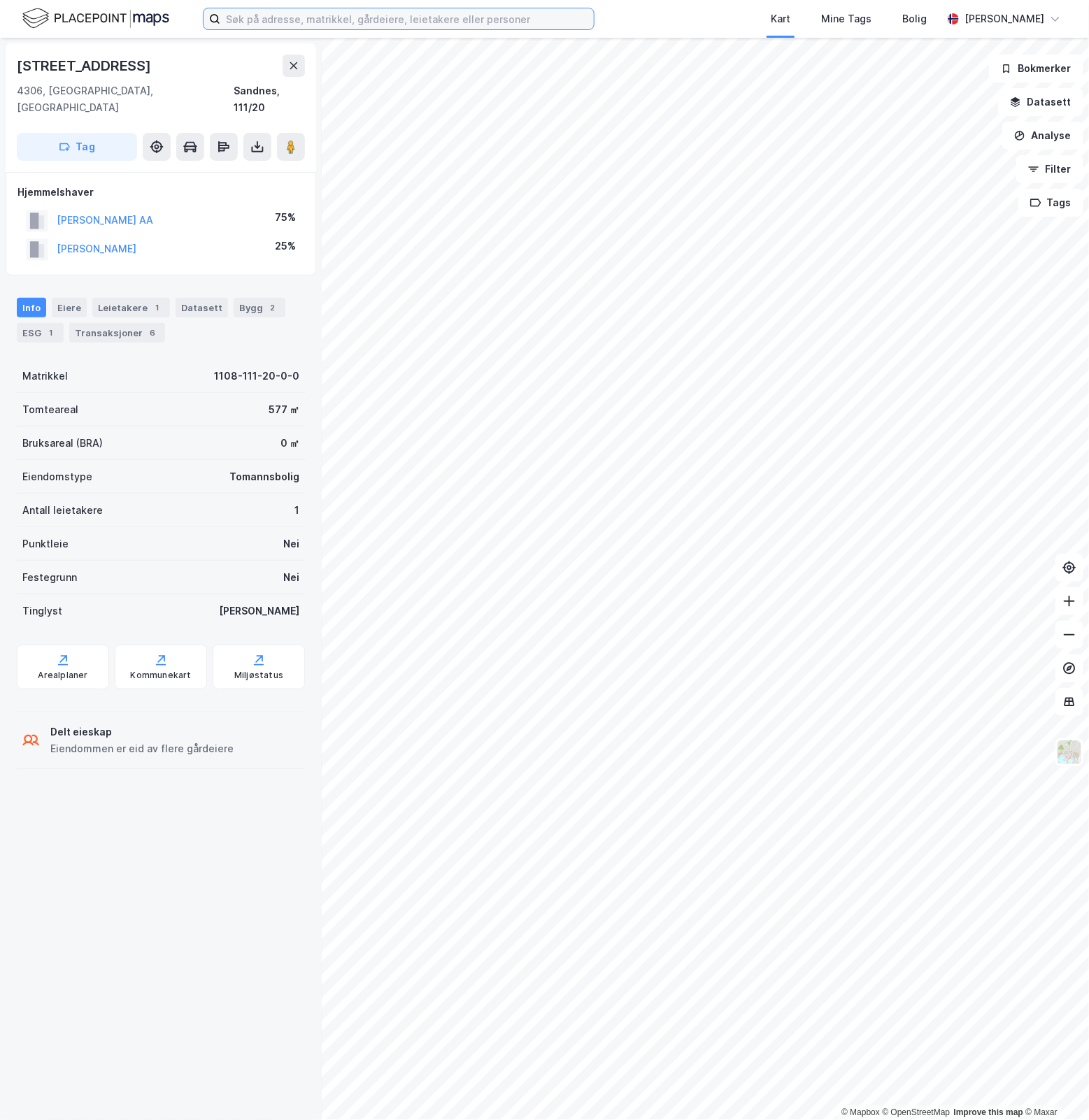
click at [364, 14] on input at bounding box center [407, 19] width 374 height 21
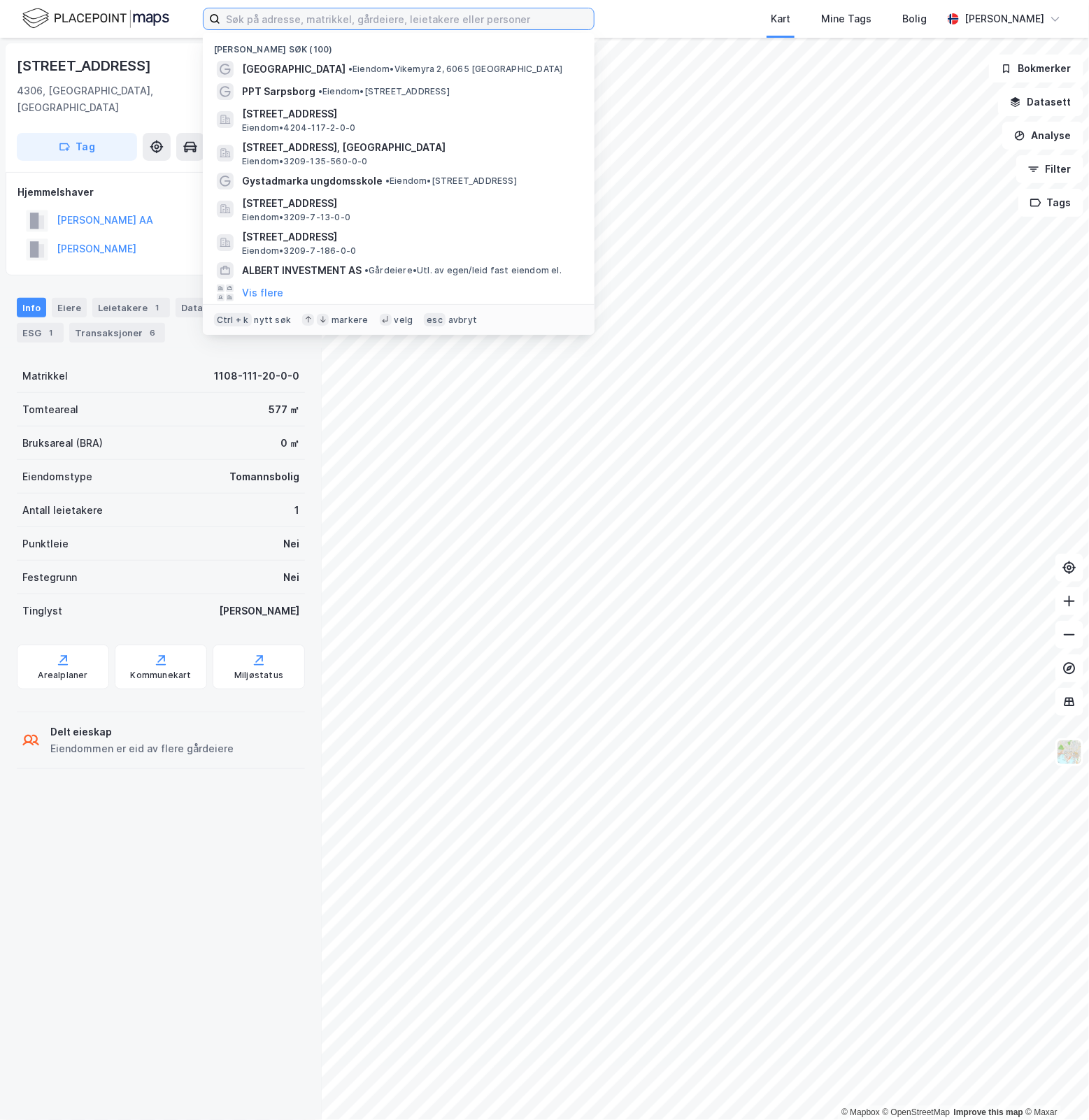
paste input "[STREET_ADDRESS]"
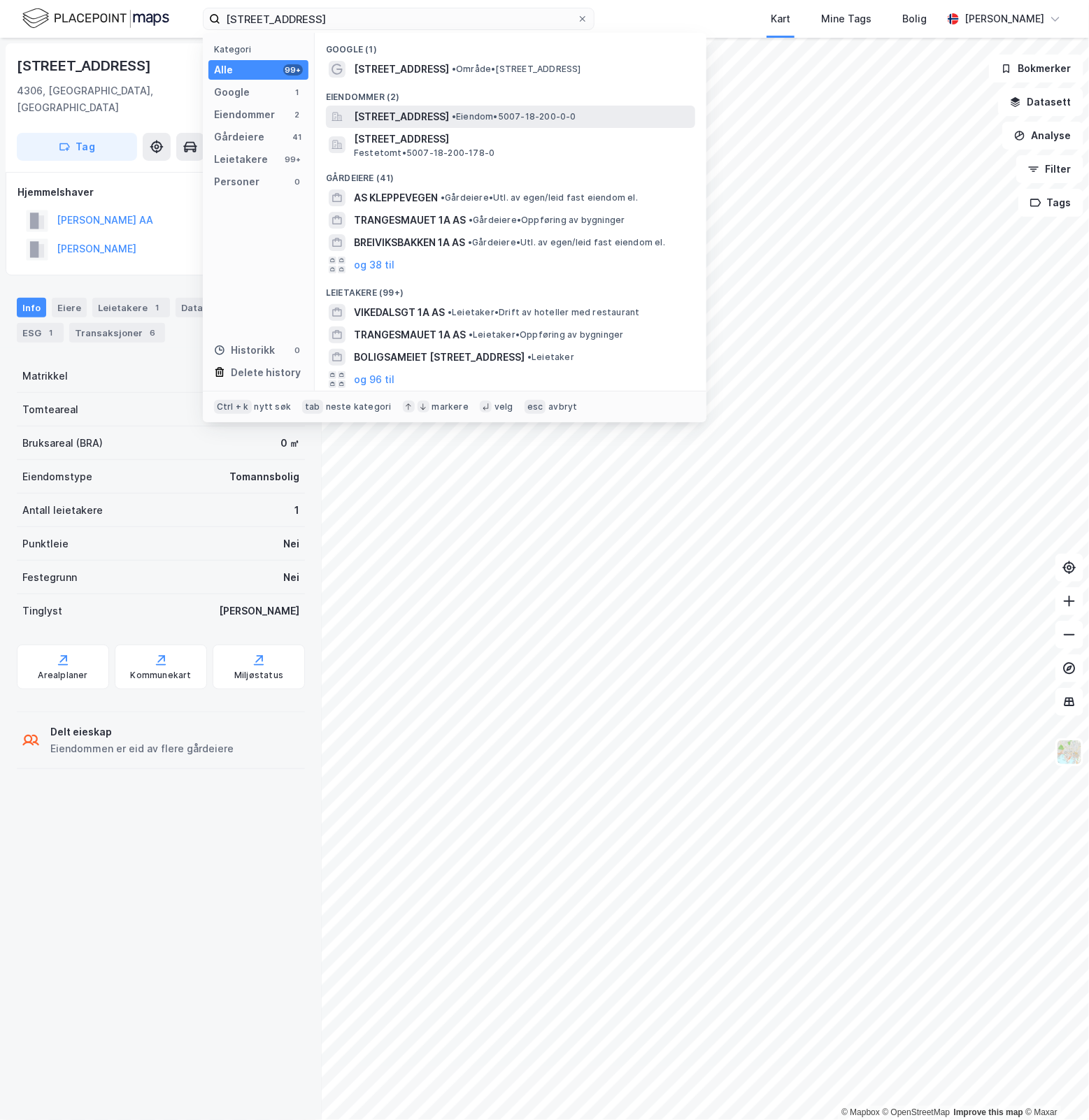
click at [576, 111] on span "• Eiendom • 5007-18-200-0-0" at bounding box center [514, 117] width 125 height 11
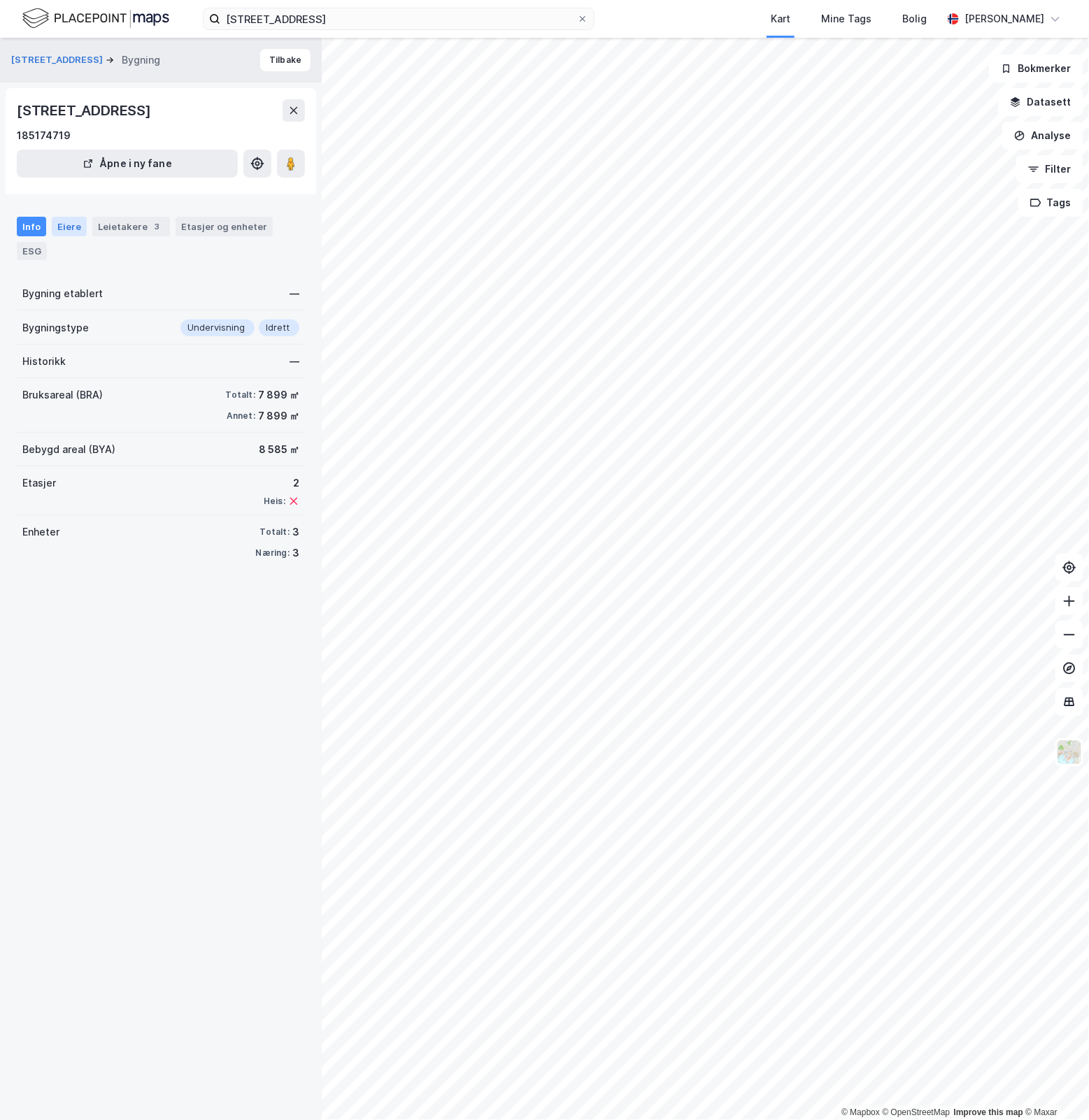
click at [74, 223] on div "Eiere" at bounding box center [68, 226] width 35 height 20
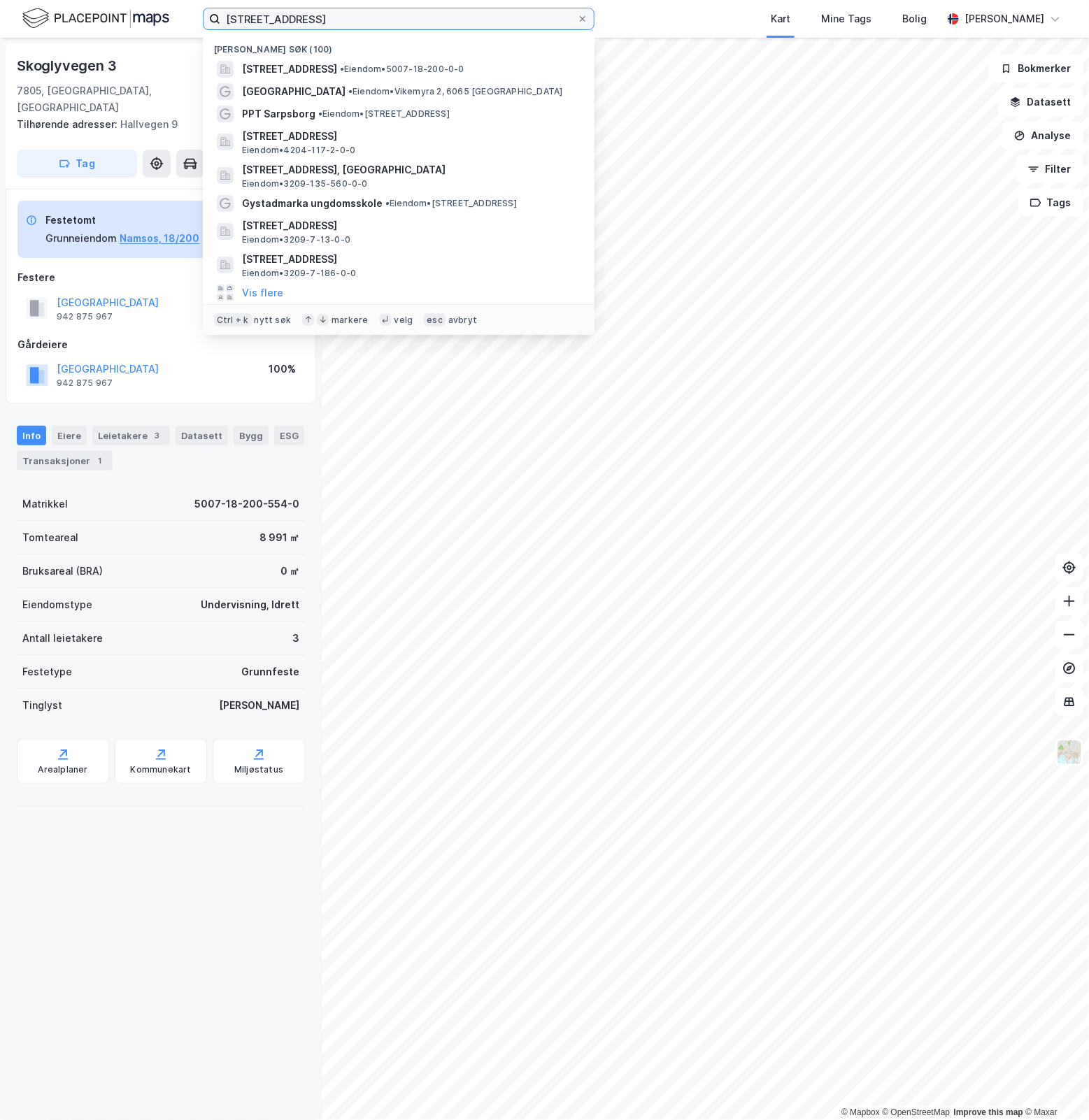
drag, startPoint x: 183, startPoint y: 28, endPoint x: 73, endPoint y: 54, distance: 113.0
click at [73, 54] on div "Klippenvegen 1A Nylige søk (100) Klippenvegen 1A, 7805, NAMSOS, NAMSOS • Eiendo…" at bounding box center [544, 560] width 1089 height 1120
paste input "Namdalsvegen 72"
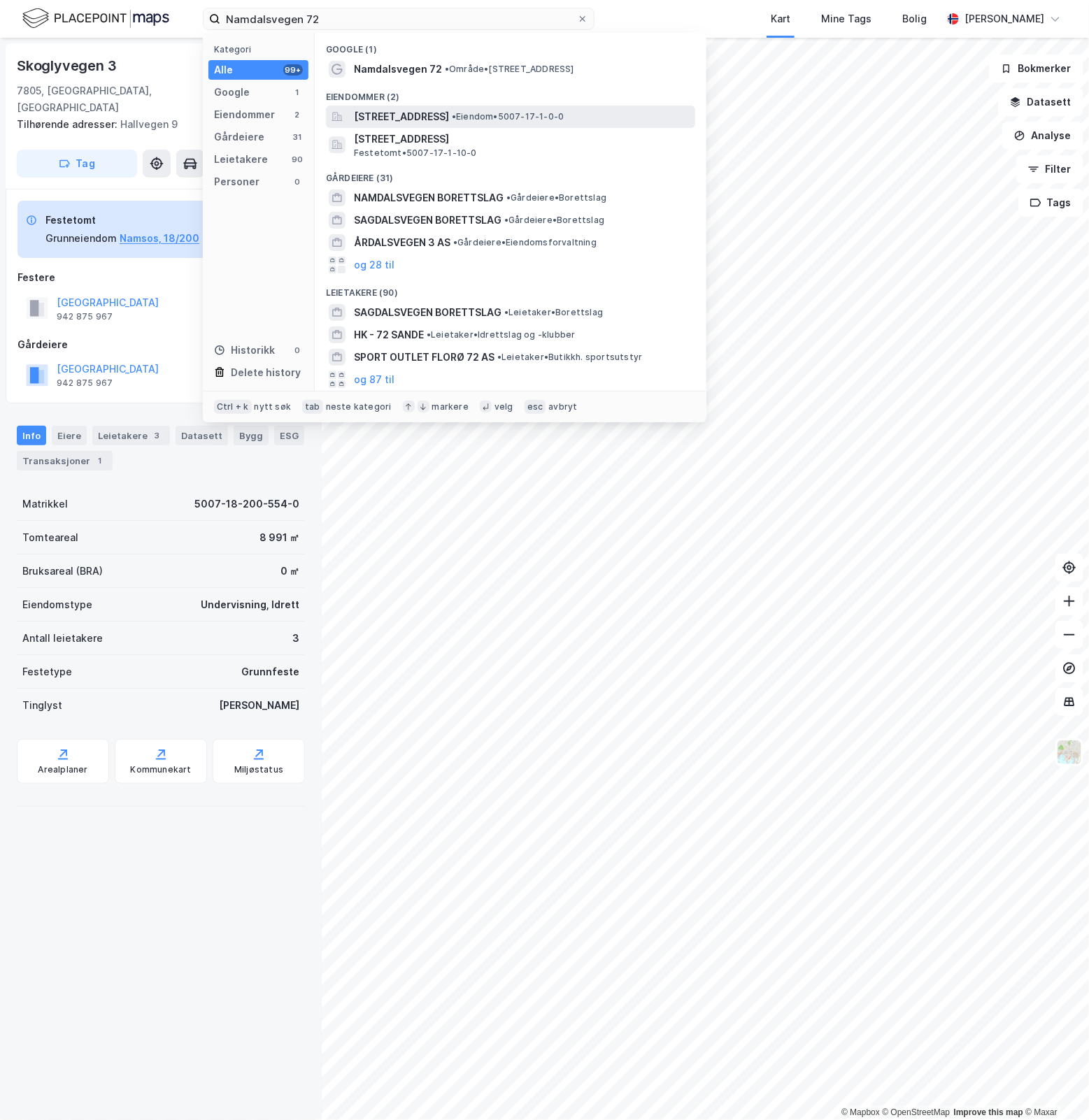
click at [449, 123] on span "Namdalsvegen 72, 7805, NAMSOS, NAMSOS" at bounding box center [401, 117] width 95 height 17
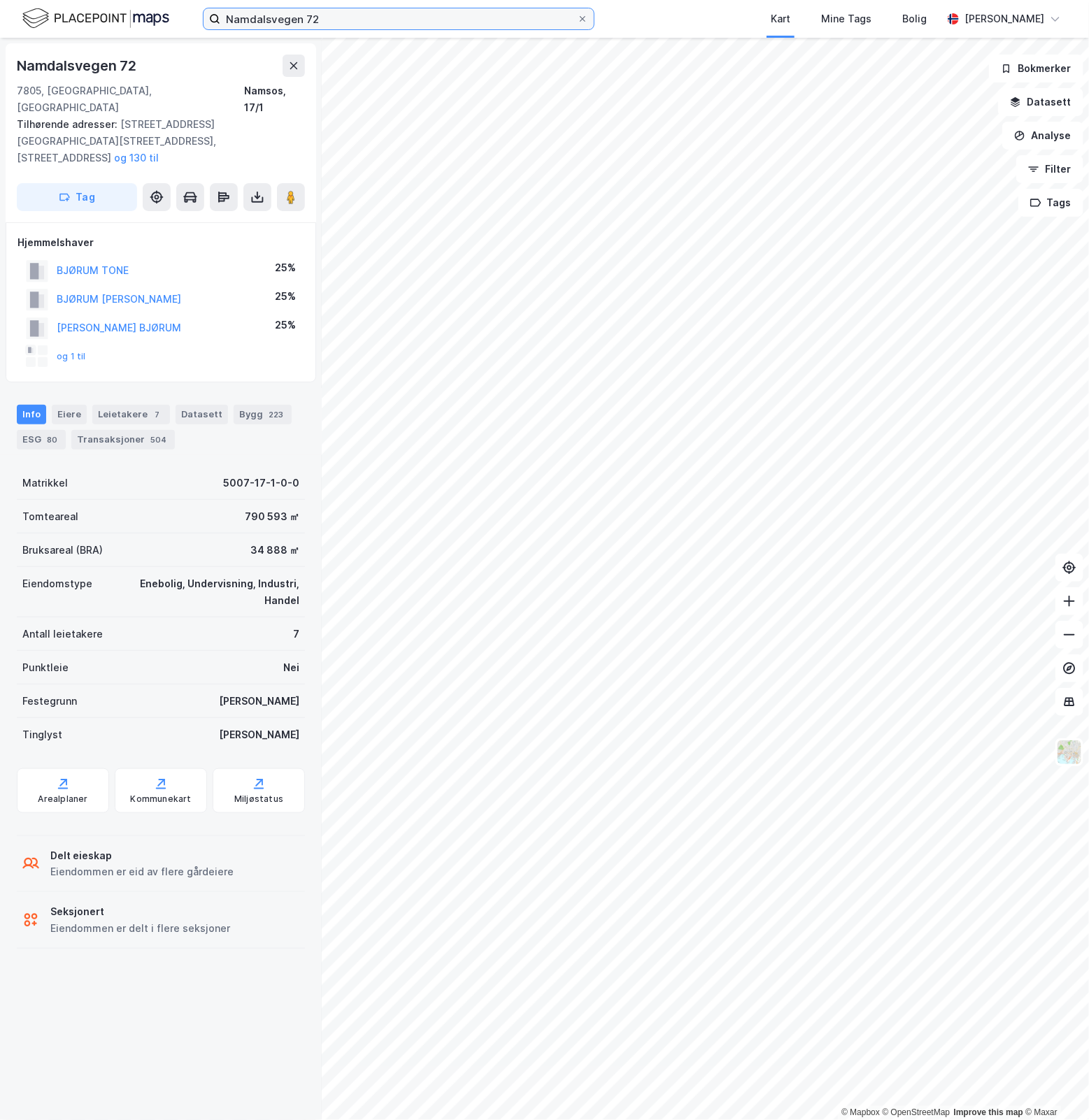
drag, startPoint x: 329, startPoint y: 12, endPoint x: 100, endPoint y: 39, distance: 230.6
click at [100, 39] on div "Namdalsvegen 72 Kart Mine Tags Bolig Simen Sunde © Mapbox © OpenStreetMap Impro…" at bounding box center [544, 560] width 1089 height 1120
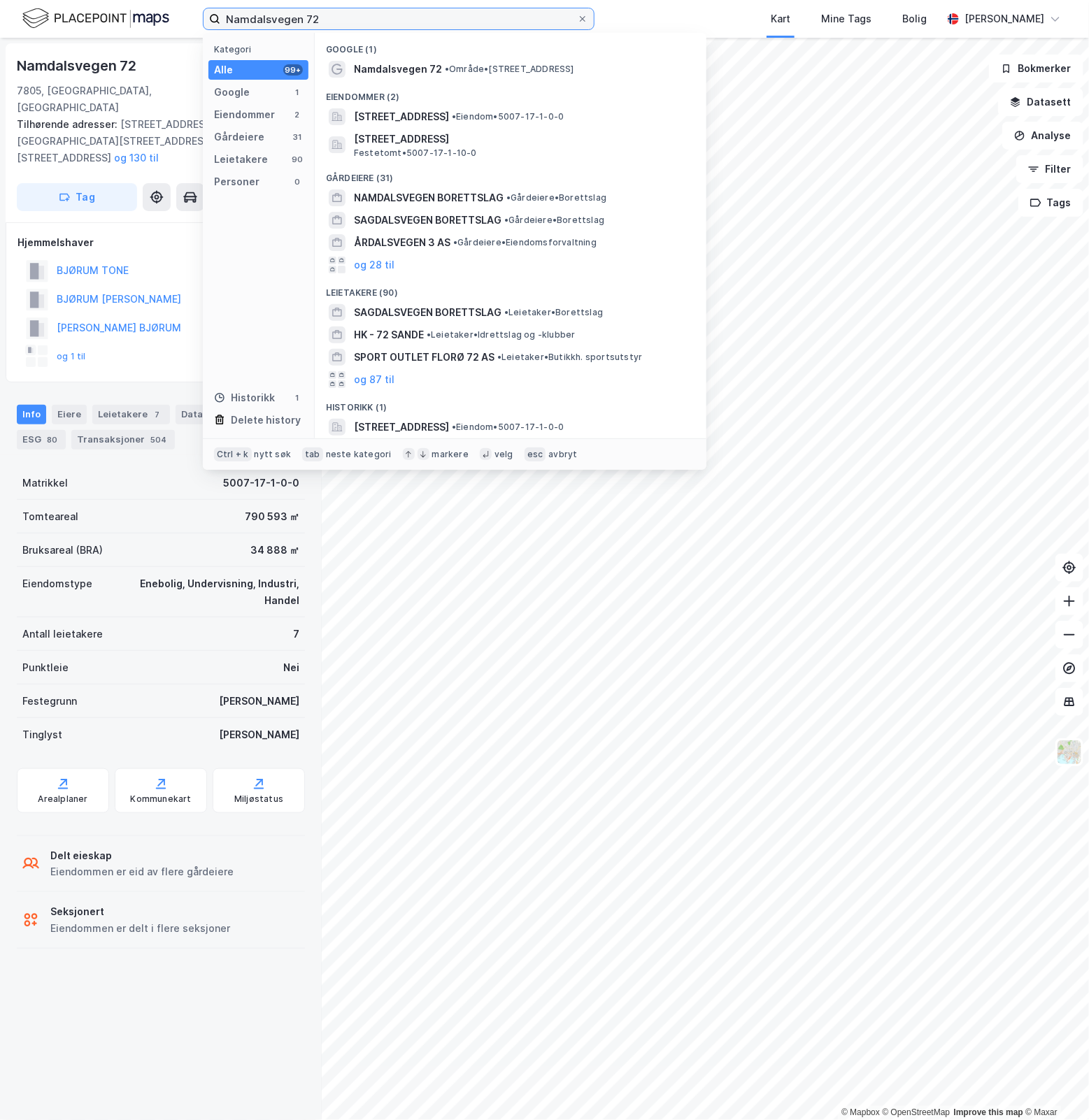
paste input "[STREET_ADDRESS]"
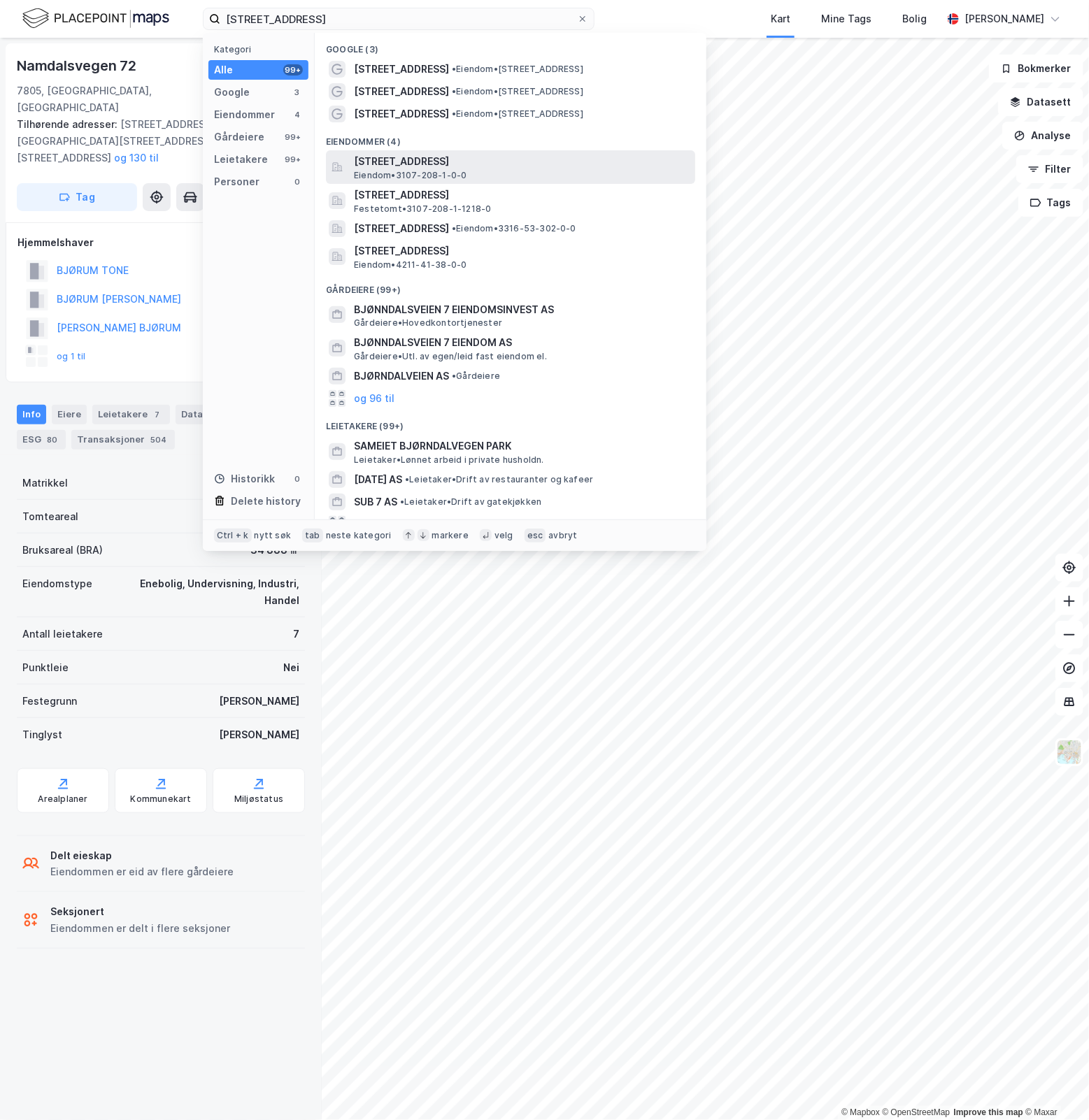
click at [522, 175] on div "Bjørndalsveien 7, 1605, FREDRIKSTAD, FREDRIKSTAD Eiendom • 3107-208-1-0-0" at bounding box center [523, 166] width 339 height 28
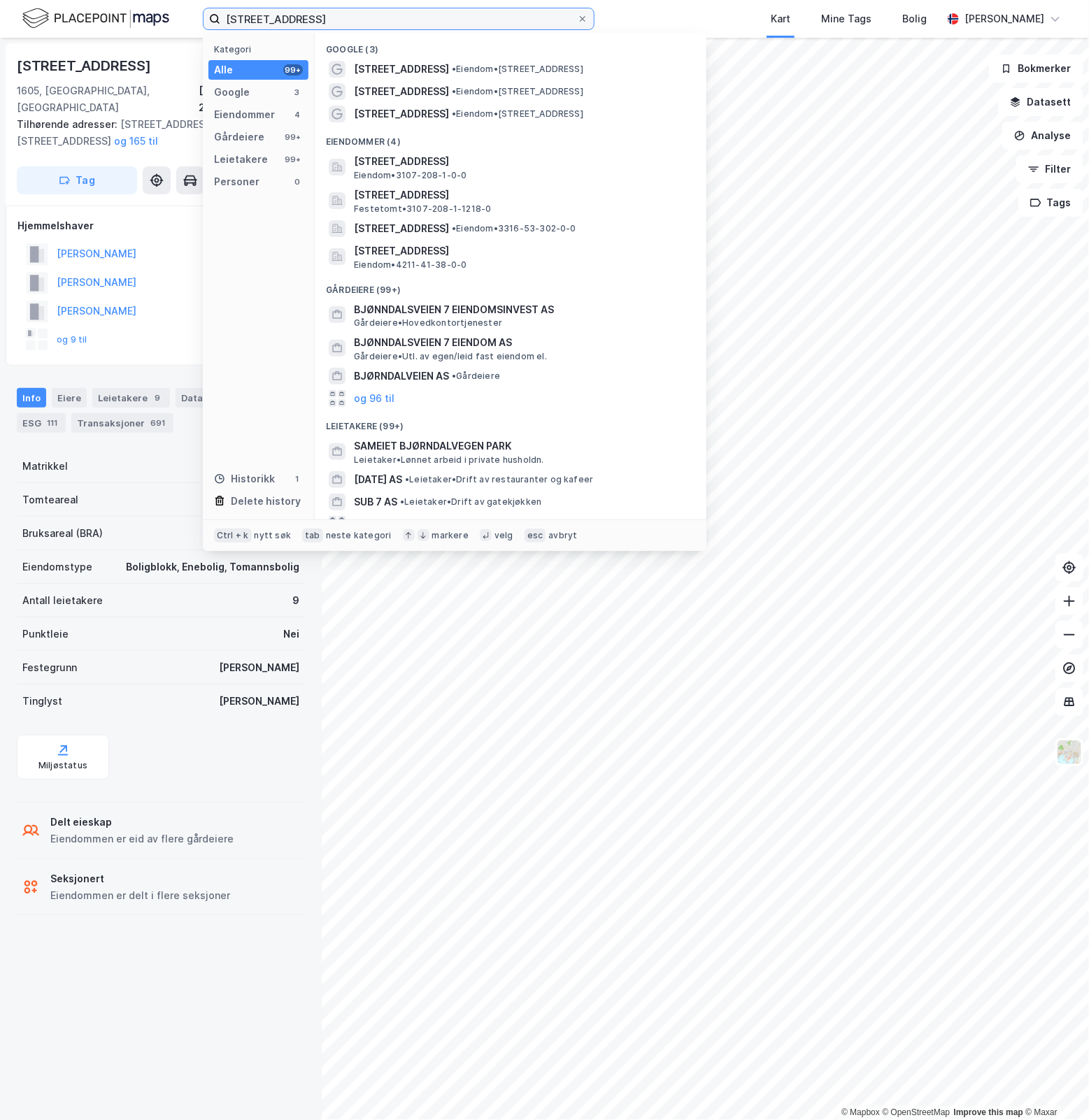
drag, startPoint x: 340, startPoint y: 21, endPoint x: -76, endPoint y: 57, distance: 417.6
click at [0, 57] on html "Bjørndalsveien 7 Kategori Alle 99+ Google 3 Eiendommer 4 Gårdeiere 99+ Leietake…" at bounding box center [544, 560] width 1089 height 1120
paste input "Yrkesvegen 1"
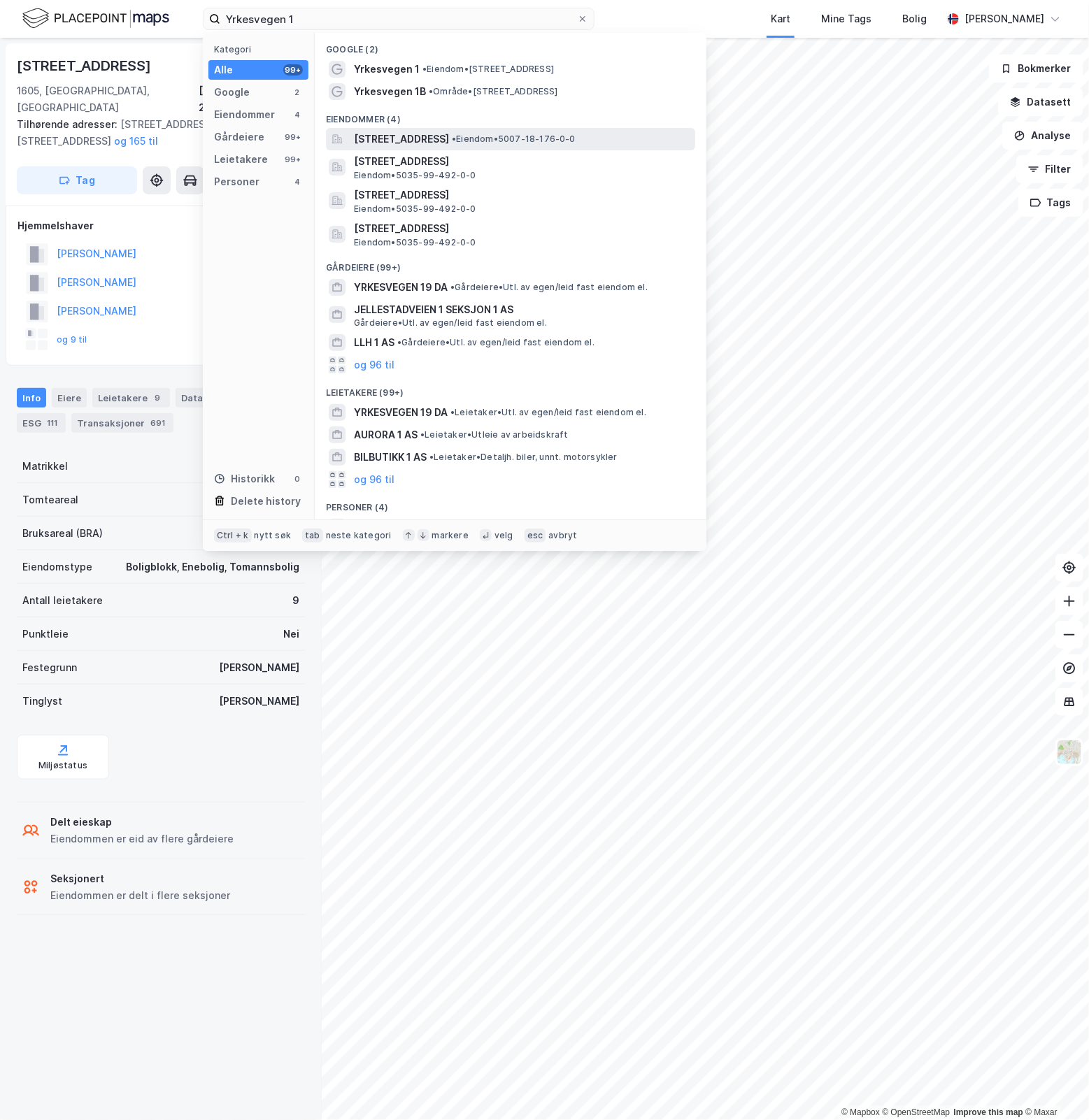
click at [449, 142] on span "Yrkesvegen 1, 7805, NAMSOS, NAMSOS" at bounding box center [401, 140] width 95 height 17
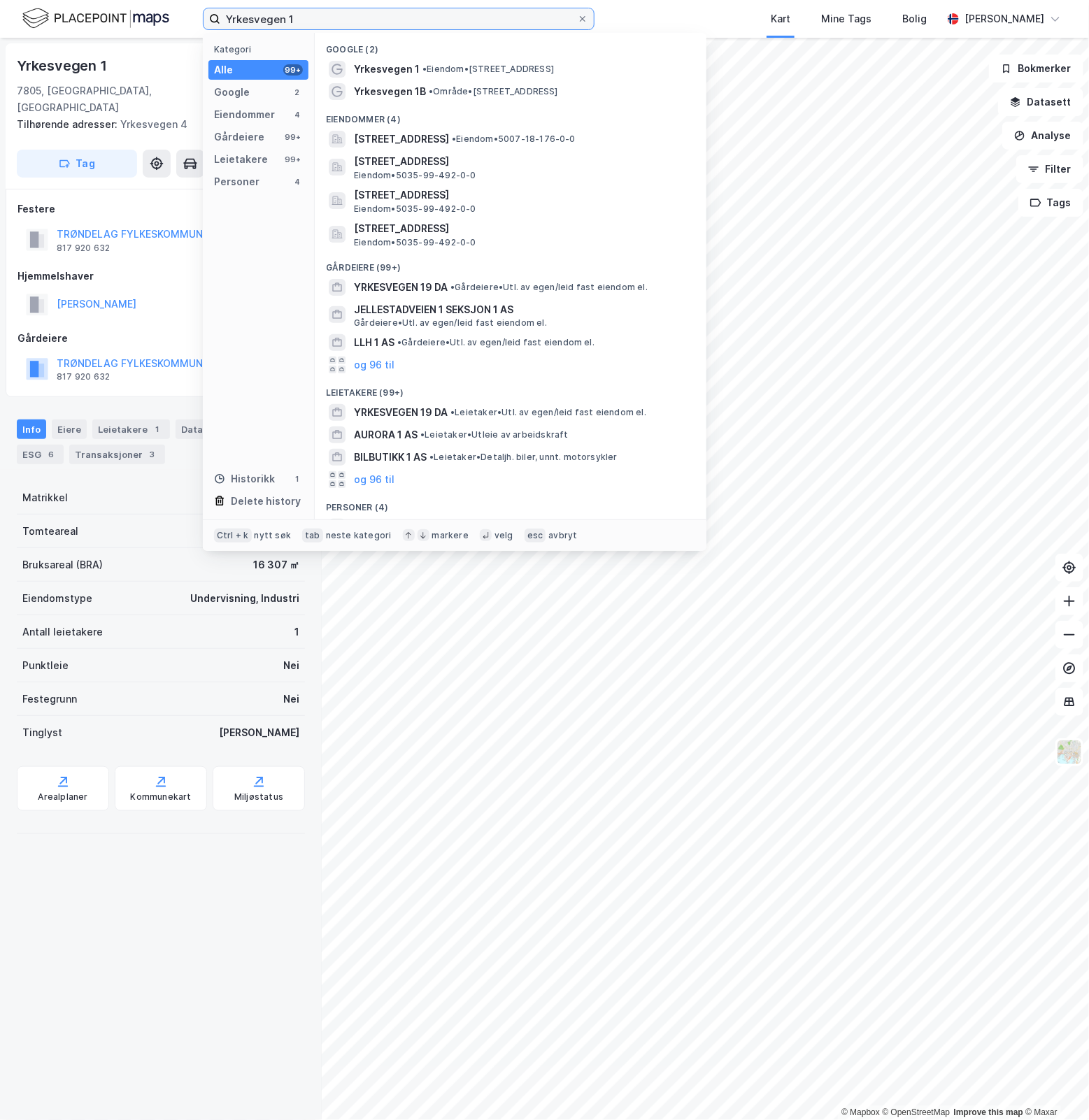
drag, startPoint x: 348, startPoint y: 21, endPoint x: 102, endPoint y: 29, distance: 246.1
click at [102, 29] on div "Yrkesvegen 1 Kategori Alle 99+ Google 2 Eiendommer 4 Gårdeiere 99+ Leietakere 9…" at bounding box center [544, 19] width 1089 height 38
paste input "Bergverksgata"
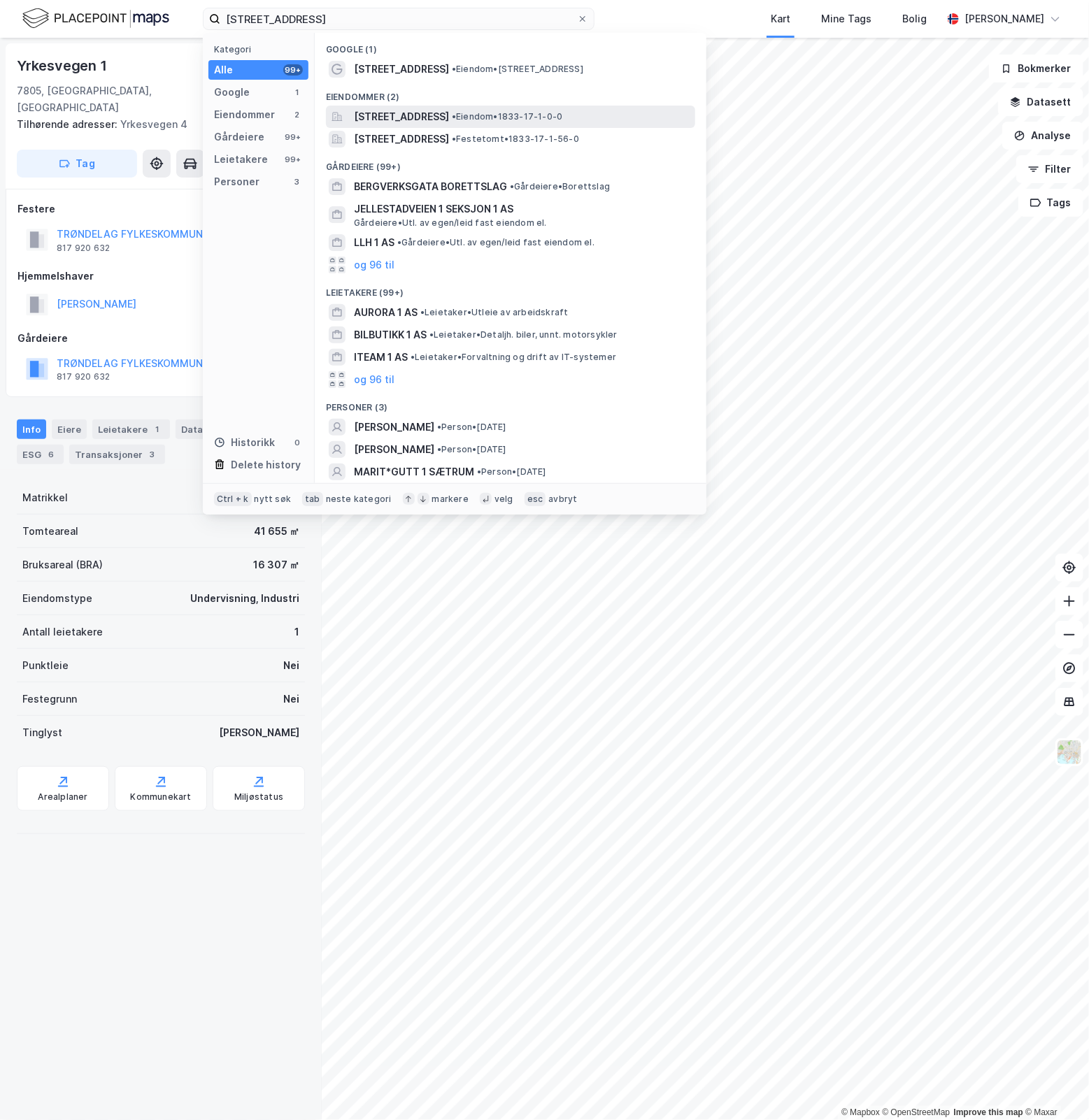
click at [449, 119] on span "Bergverksgata 1, 8618, MO I RANA, RANA" at bounding box center [401, 117] width 95 height 17
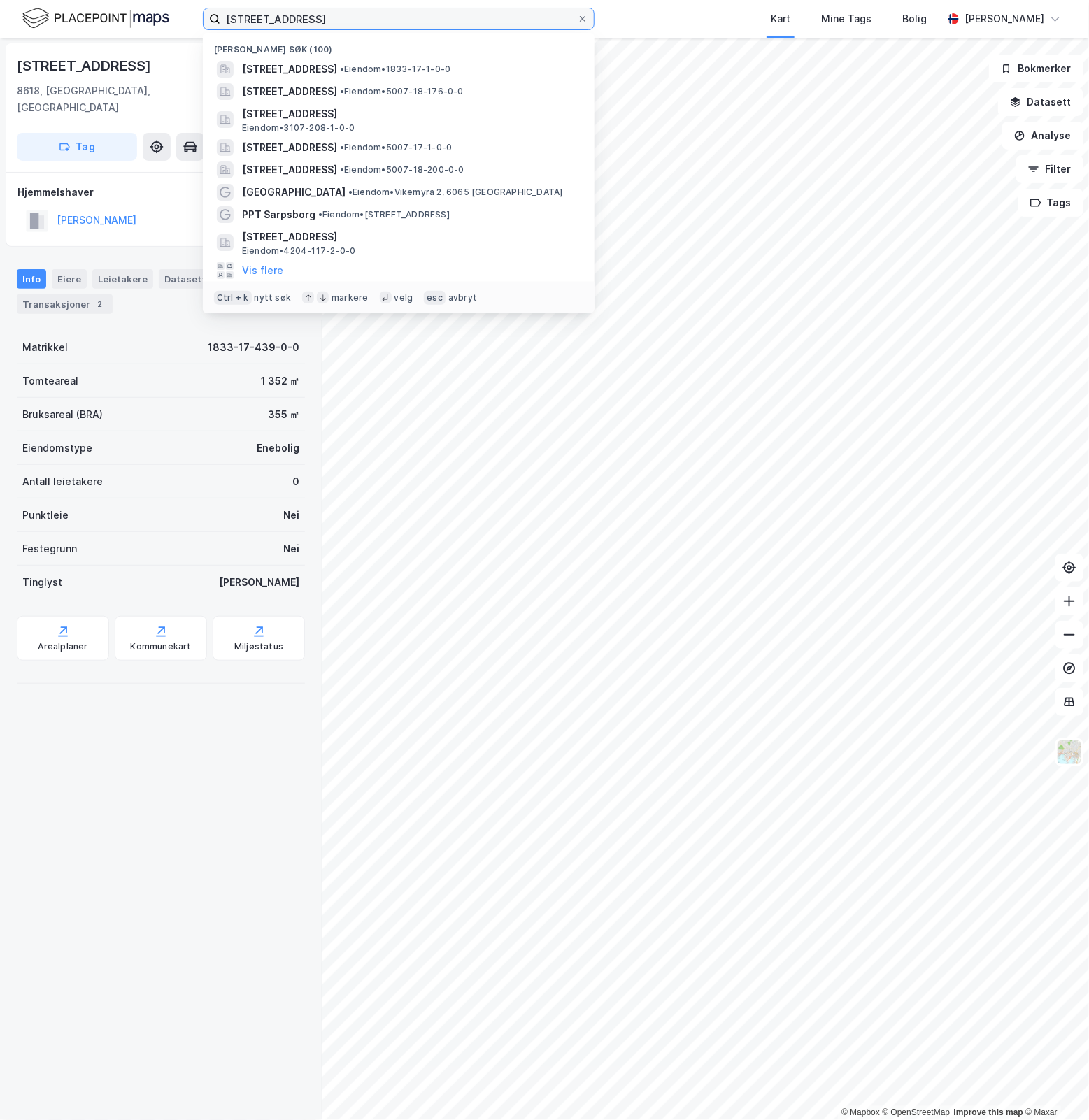
drag, startPoint x: 334, startPoint y: 19, endPoint x: 79, endPoint y: 23, distance: 255.0
click at [79, 23] on div "Bergverksgata 1 Nylige søk (100) Bergverksgata 1, 8618, MO I RANA, RANA • Eiend…" at bounding box center [544, 19] width 1089 height 38
paste input "Mathilde Henriksens vei 30"
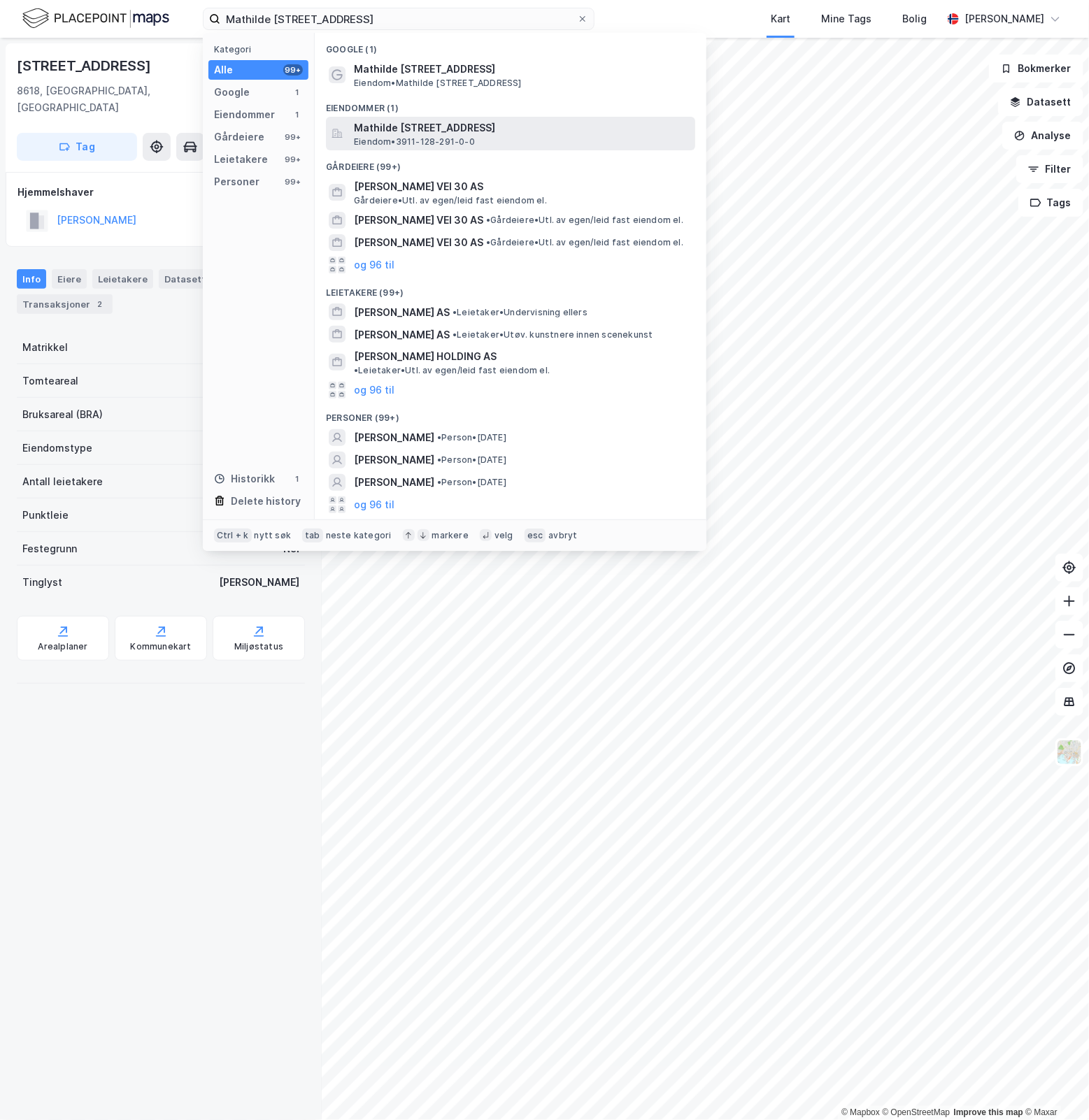
click at [440, 136] on span "Eiendom • 3911-128-291-0-0" at bounding box center [414, 142] width 121 height 11
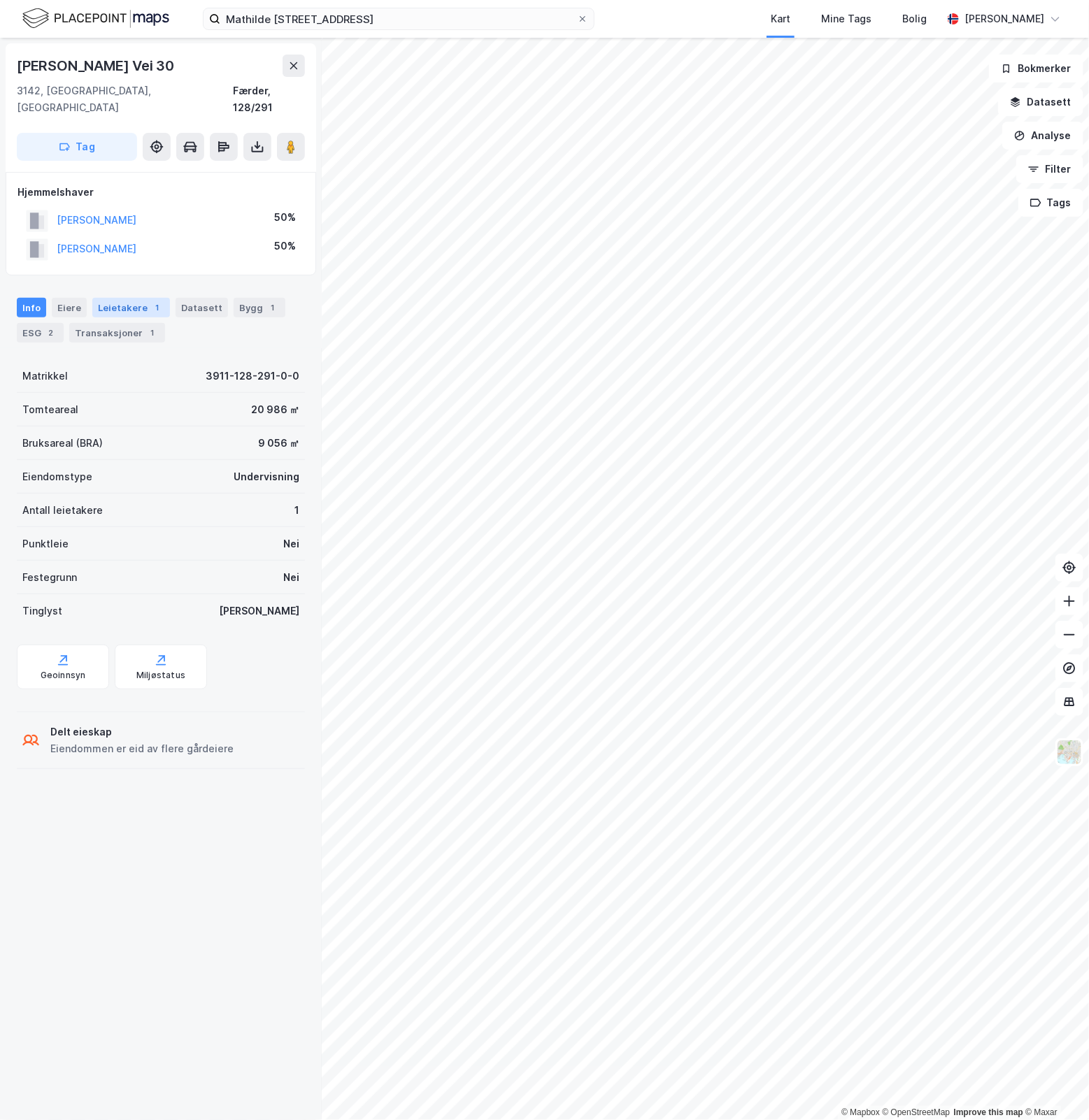
click at [150, 300] on div "1" at bounding box center [157, 307] width 14 height 14
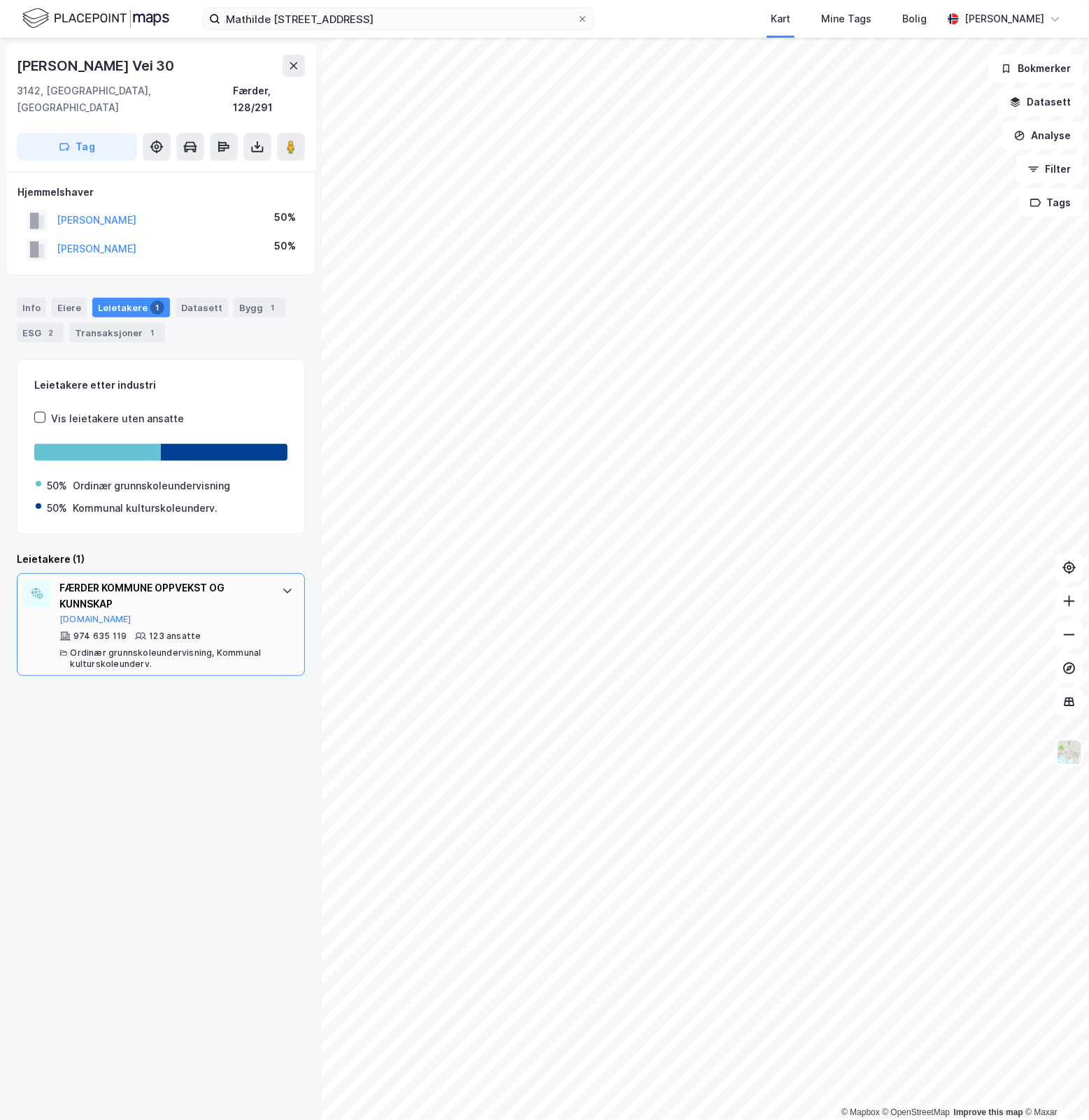
click at [277, 585] on div at bounding box center [288, 591] width 23 height 23
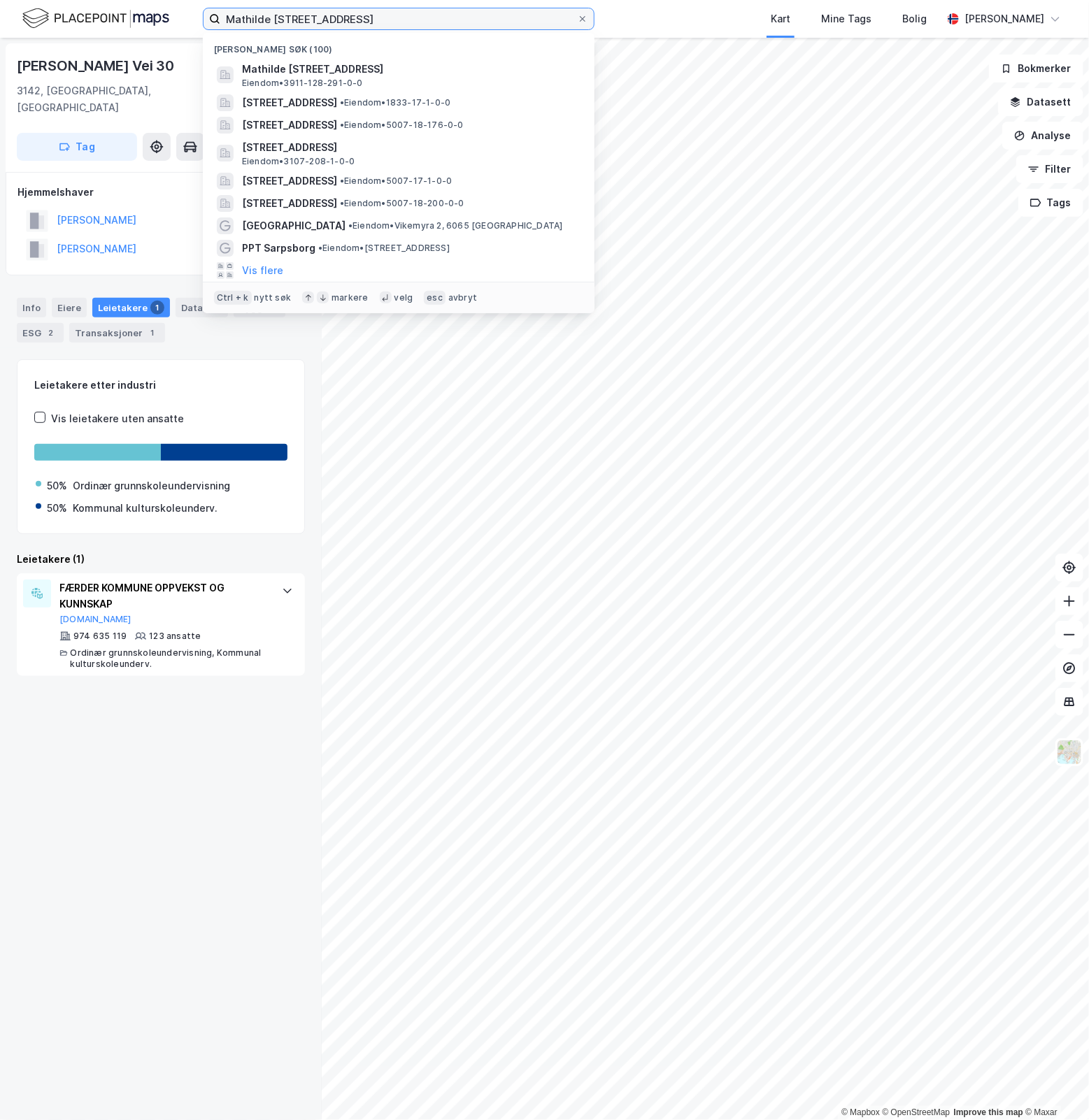
drag, startPoint x: 385, startPoint y: 29, endPoint x: 181, endPoint y: 48, distance: 204.9
click at [185, 46] on div "Mathilde Henriksens vei 30 Nylige søk (100) Mathilde Henriksens vei 30, 3142, V…" at bounding box center [544, 560] width 1089 height 1120
click at [138, 731] on div "Mathilde Henriksens Vei 30 3142, Vestskogen, Vestfold Færder, 128/291 Tag Hjemm…" at bounding box center [161, 579] width 321 height 1083
drag, startPoint x: 396, startPoint y: 17, endPoint x: 144, endPoint y: 38, distance: 252.9
click at [145, 38] on div "Mathilde Henriksens vei 30 Nylige søk (100) Mathilde Henriksens vei 30, 3142, V…" at bounding box center [544, 560] width 1089 height 1120
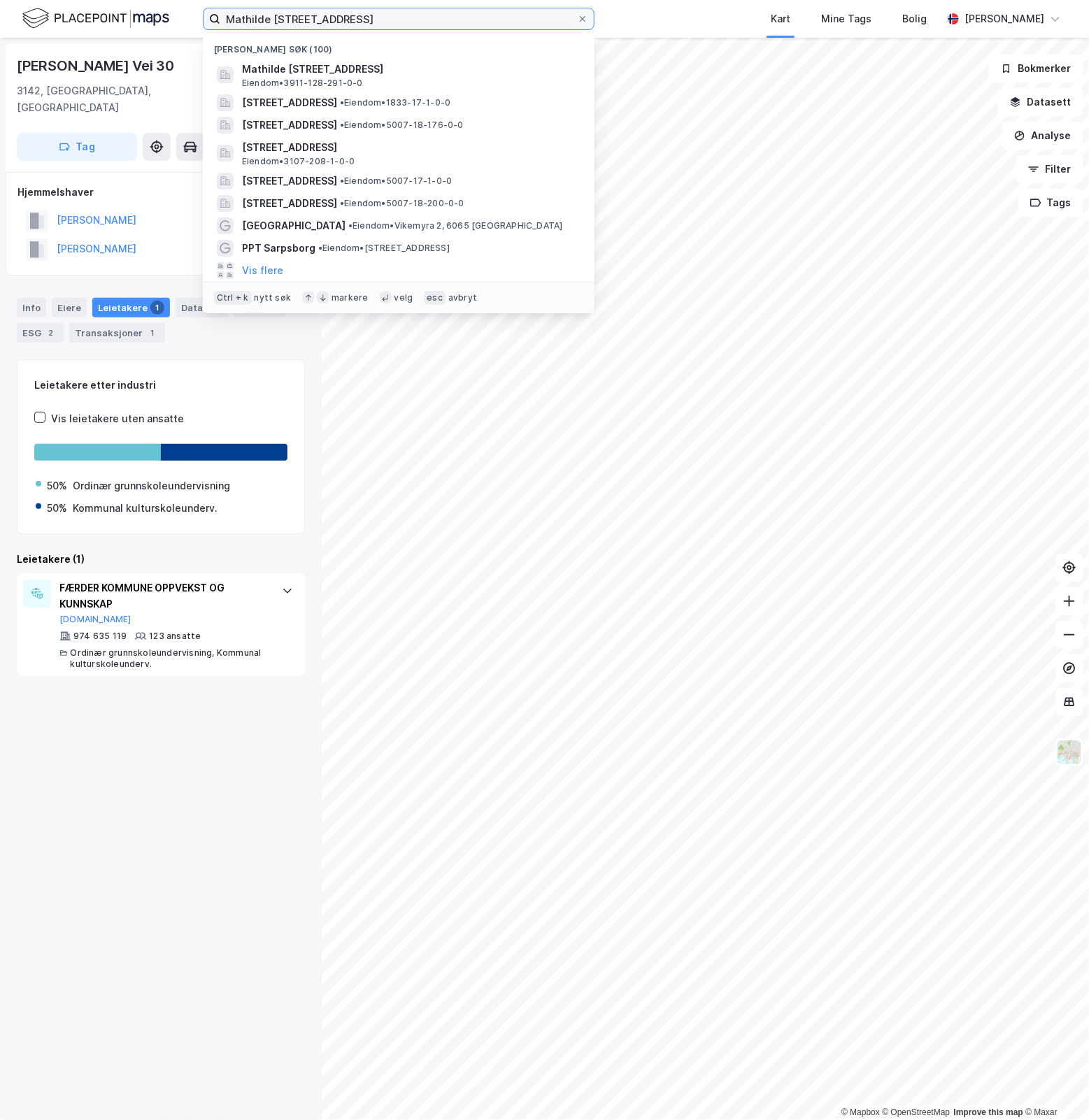
paste input "Firdavegen 6"
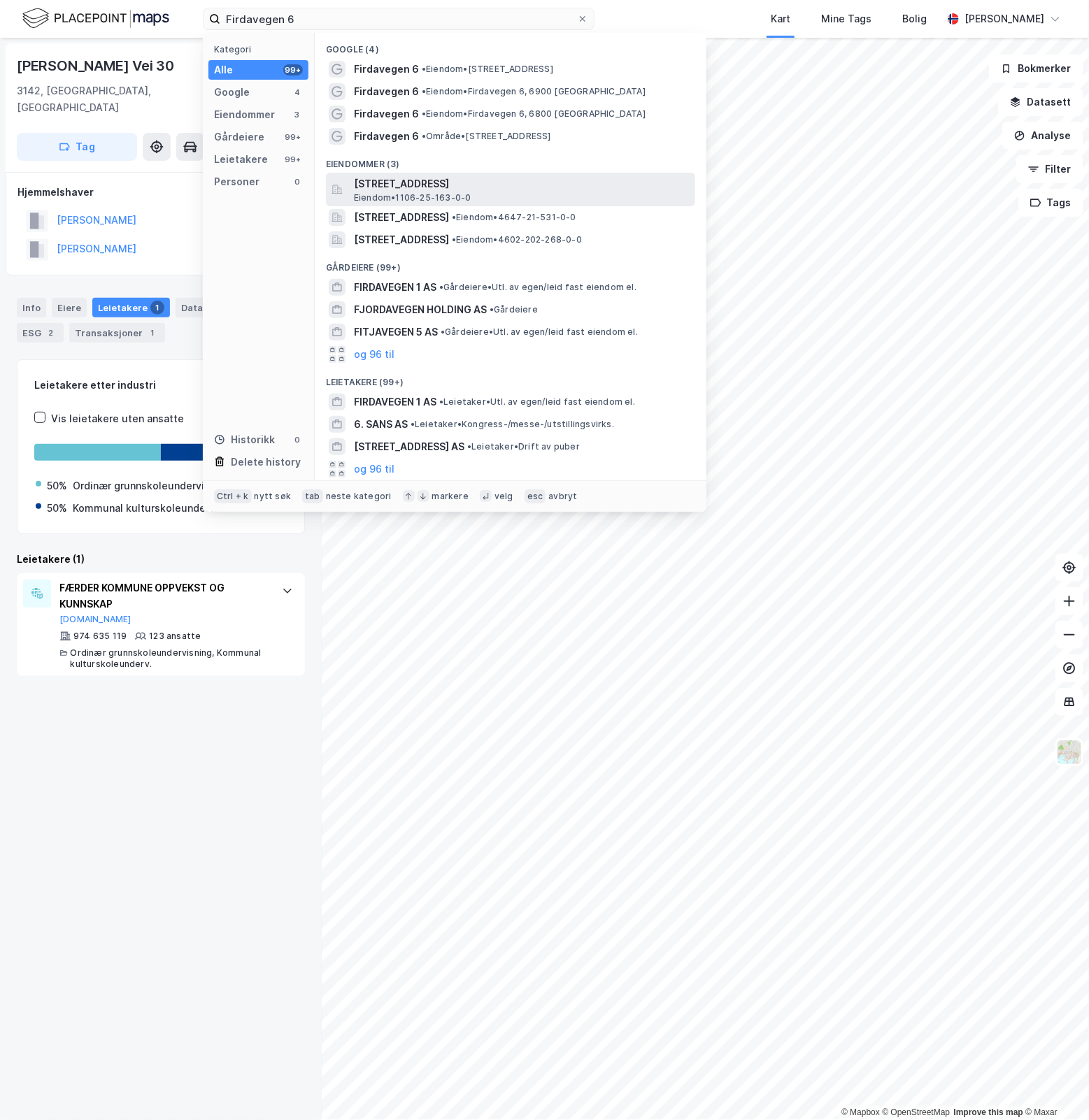
click at [500, 183] on span "Firdavegen 6, 5515, HAUGESUND, HAUGESUND" at bounding box center [521, 184] width 336 height 17
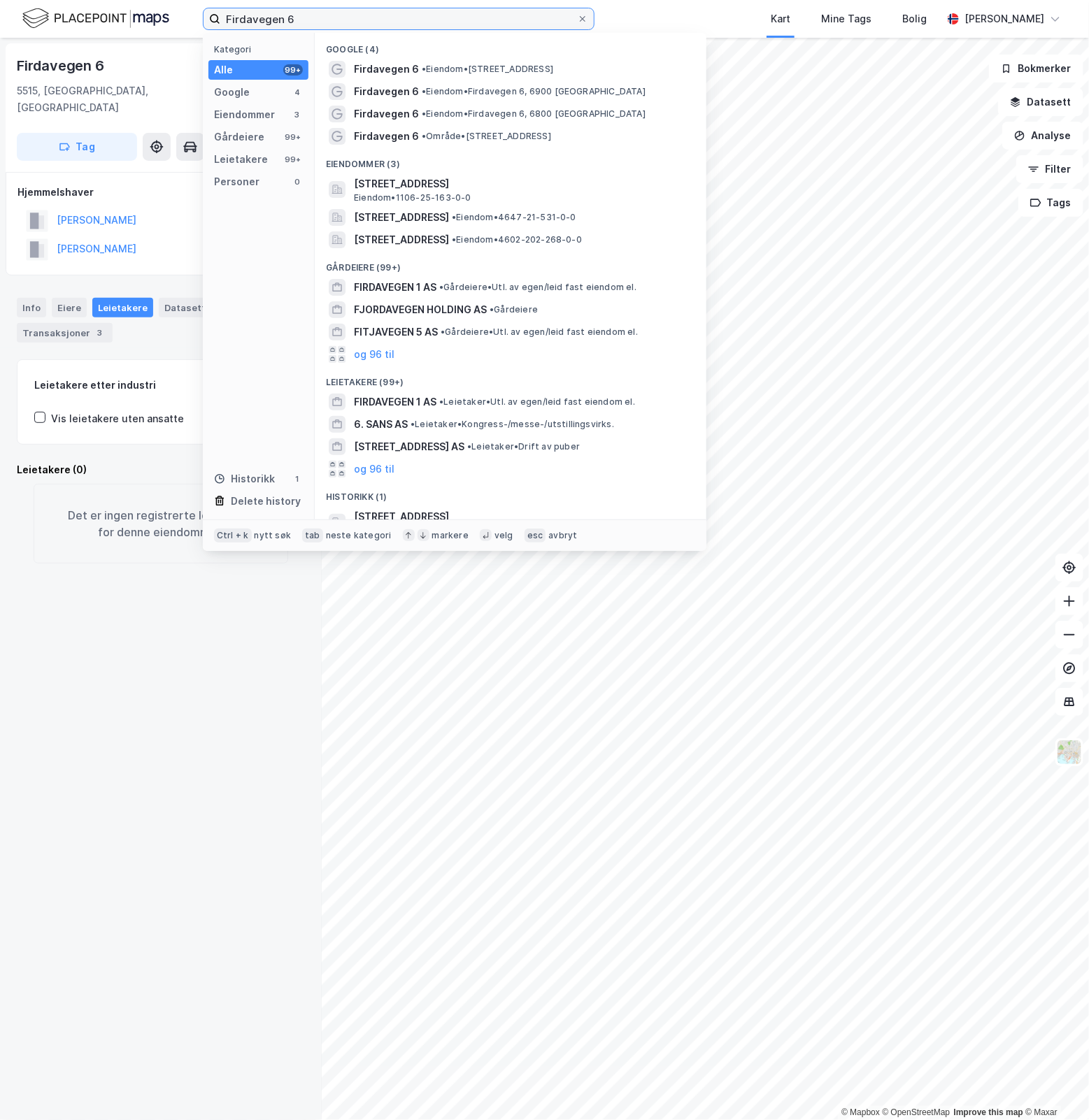
click at [448, 25] on input "Firdavegen 6" at bounding box center [399, 19] width 357 height 21
click at [449, 210] on span "Firdavegen 6, 6800, FØRDE, SUNNFJORD" at bounding box center [401, 218] width 95 height 17
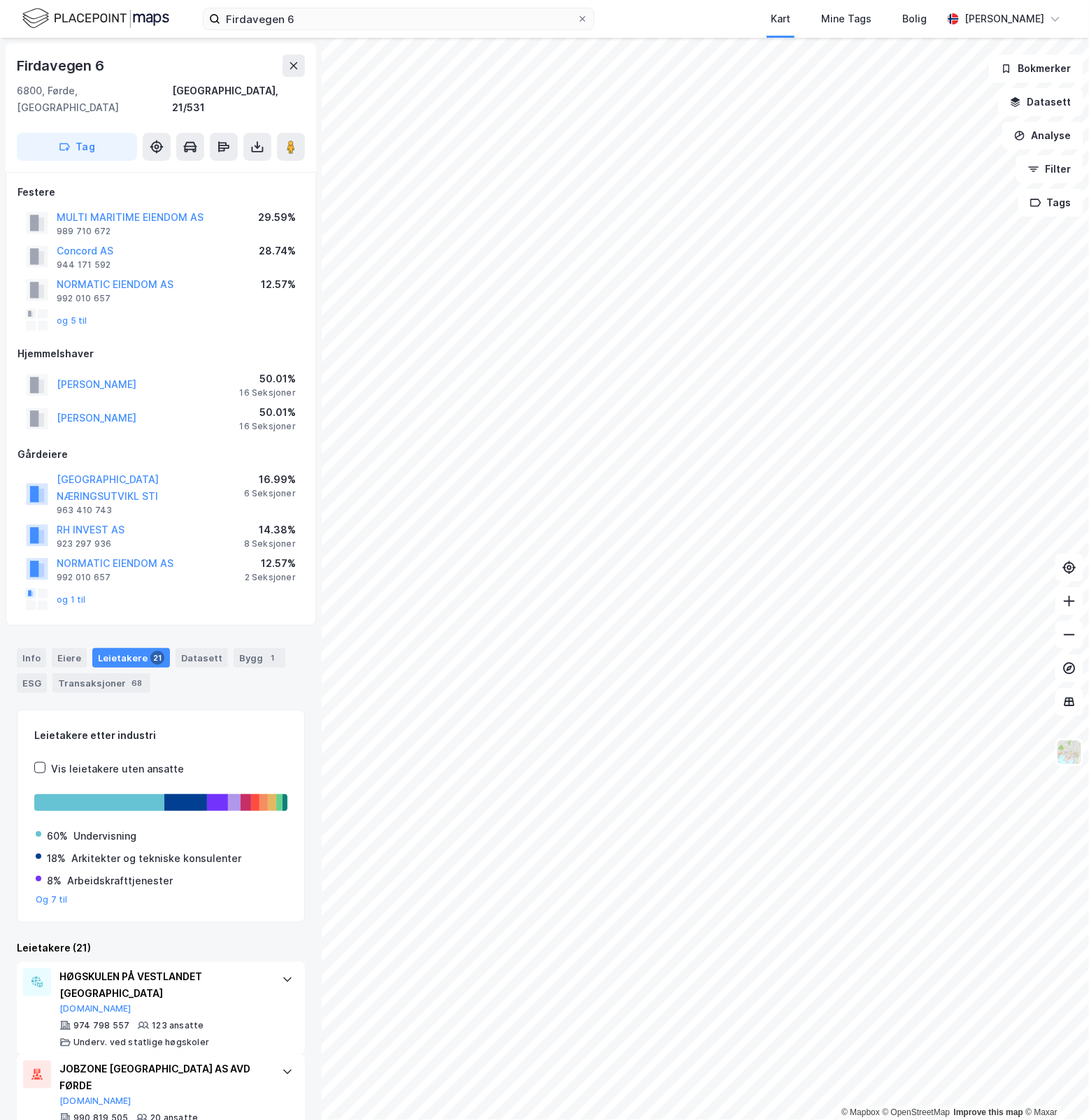
scroll to position [466, 0]
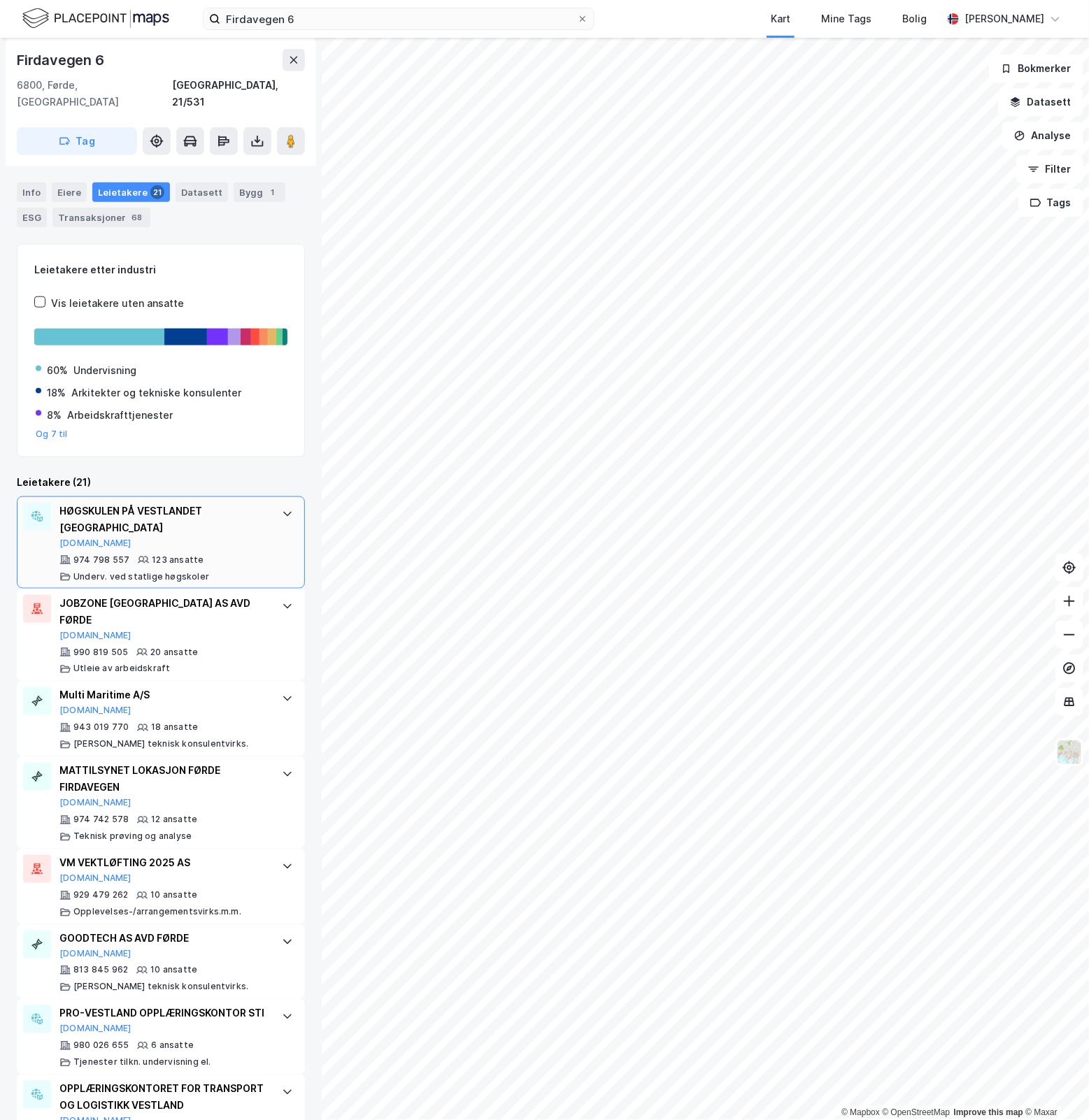
click at [282, 503] on div at bounding box center [288, 514] width 23 height 23
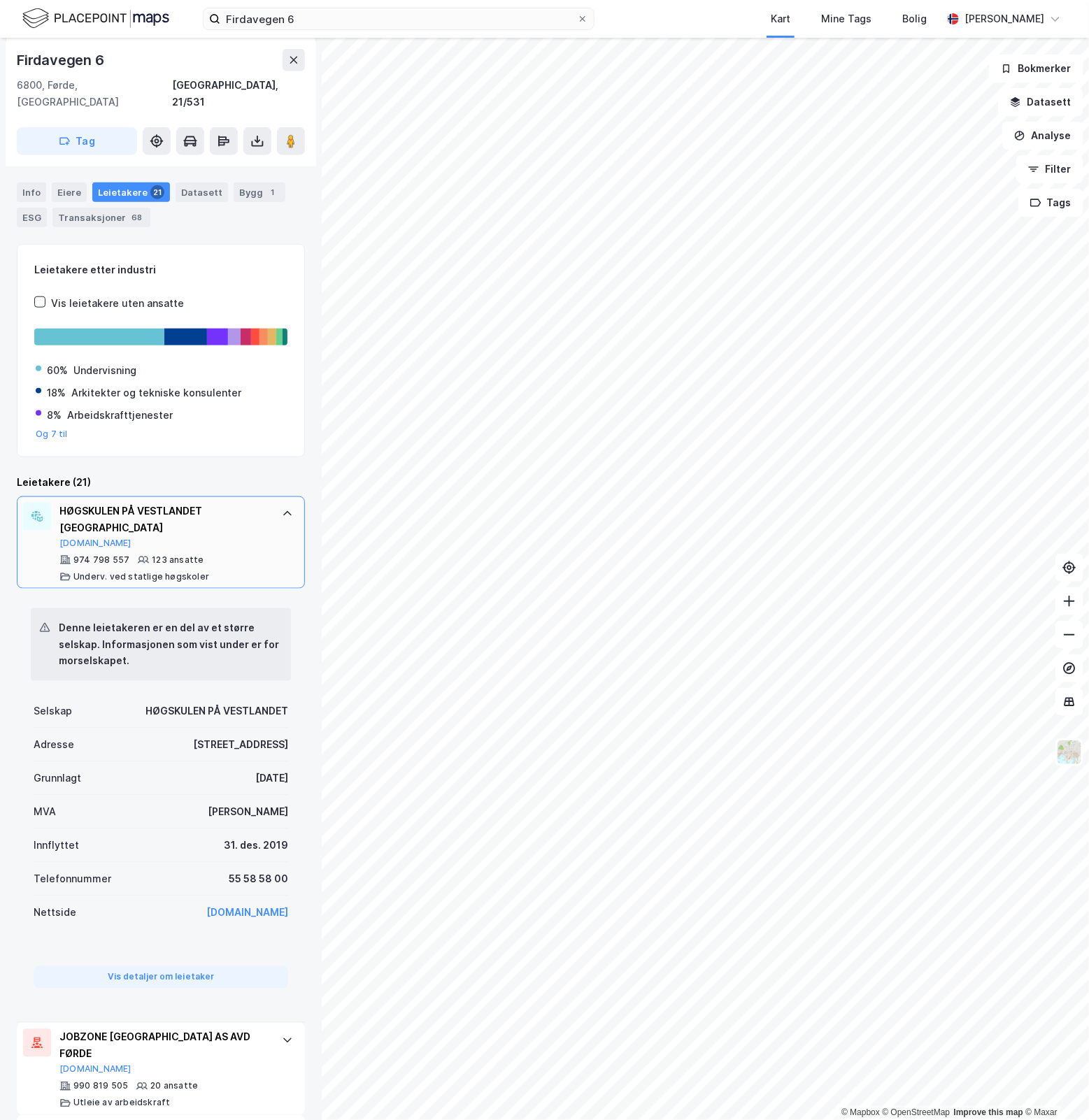
click at [282, 503] on div at bounding box center [288, 514] width 23 height 23
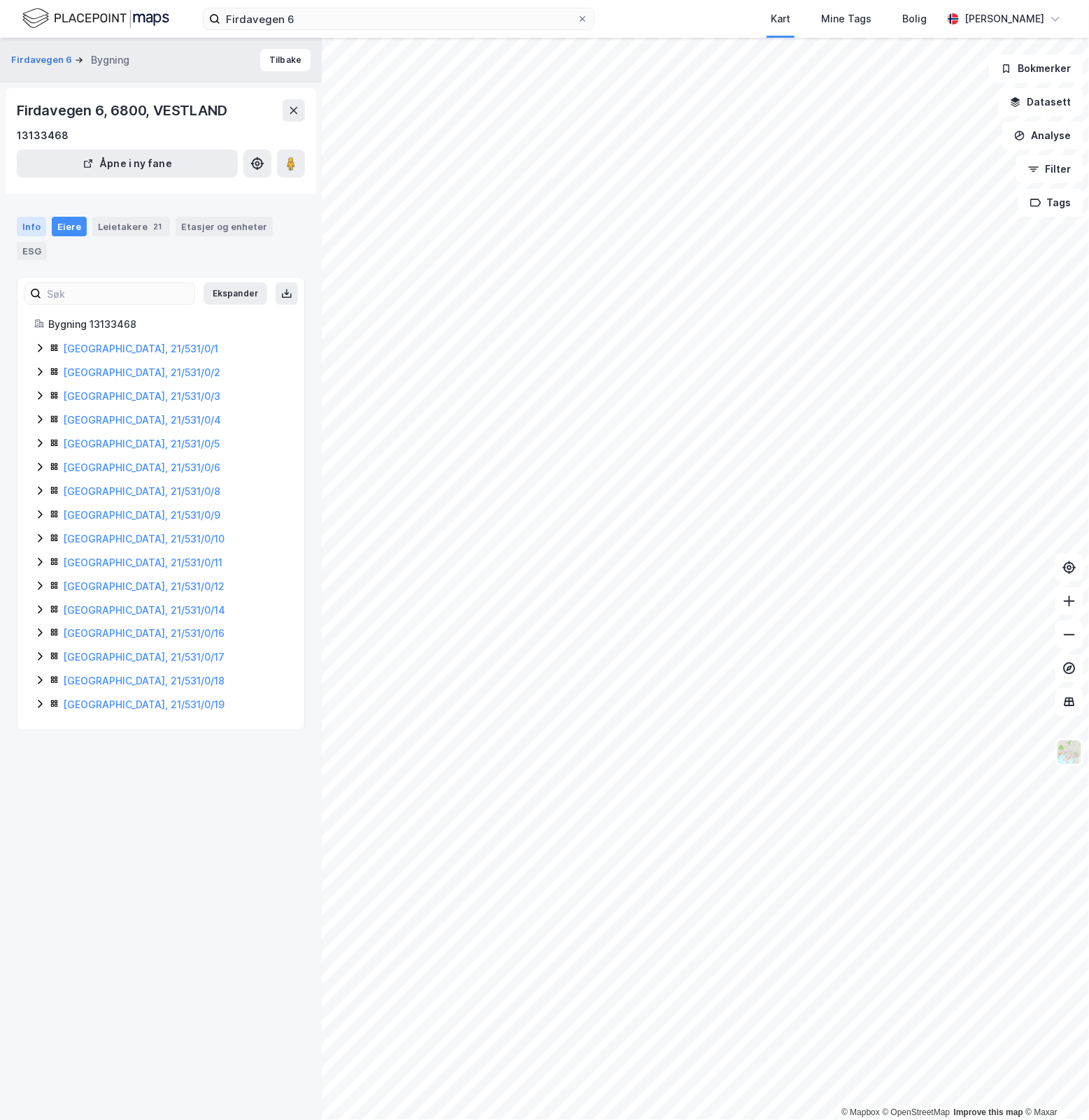
click at [29, 224] on div "Info" at bounding box center [31, 226] width 29 height 20
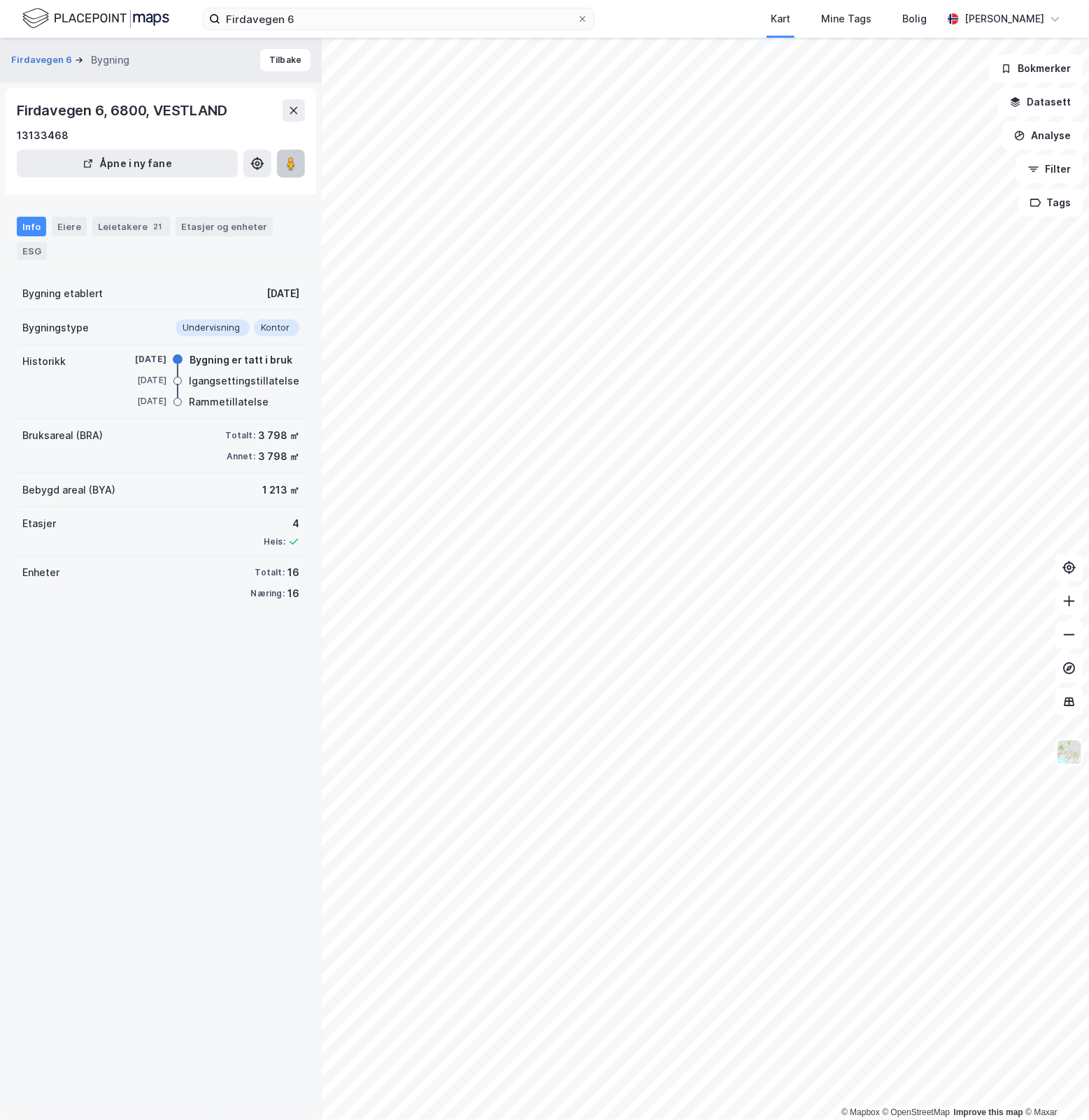
click at [291, 171] on button at bounding box center [290, 163] width 28 height 28
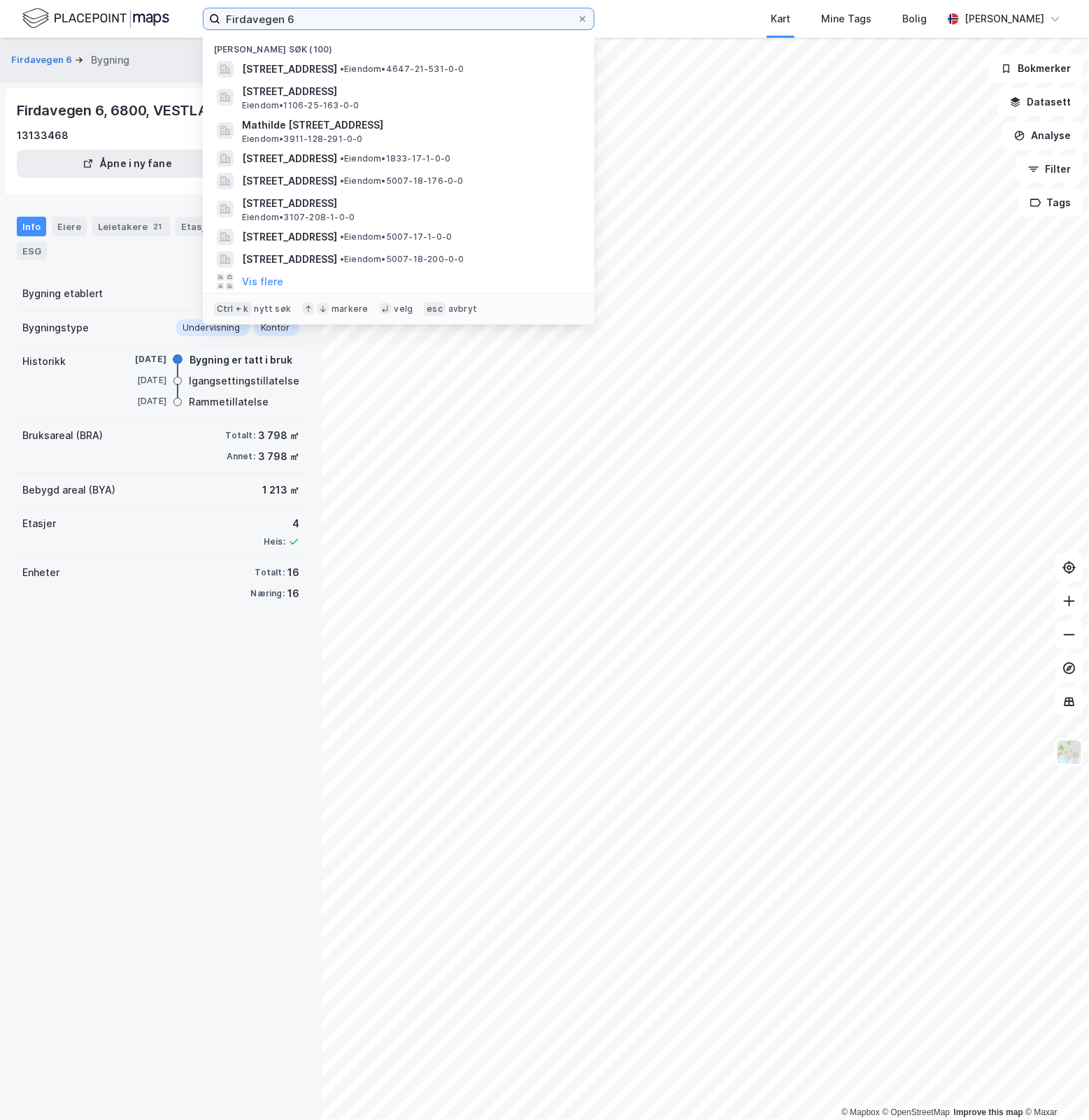
drag, startPoint x: 325, startPoint y: 10, endPoint x: 88, endPoint y: 16, distance: 237.1
click at [81, 14] on div "Firdavegen 6 Nylige søk (100) Firdavegen 6, 6800, FØRDE, SUNNFJORD • Eiendom • …" at bounding box center [544, 19] width 1089 height 38
paste input "Haugneset 23"
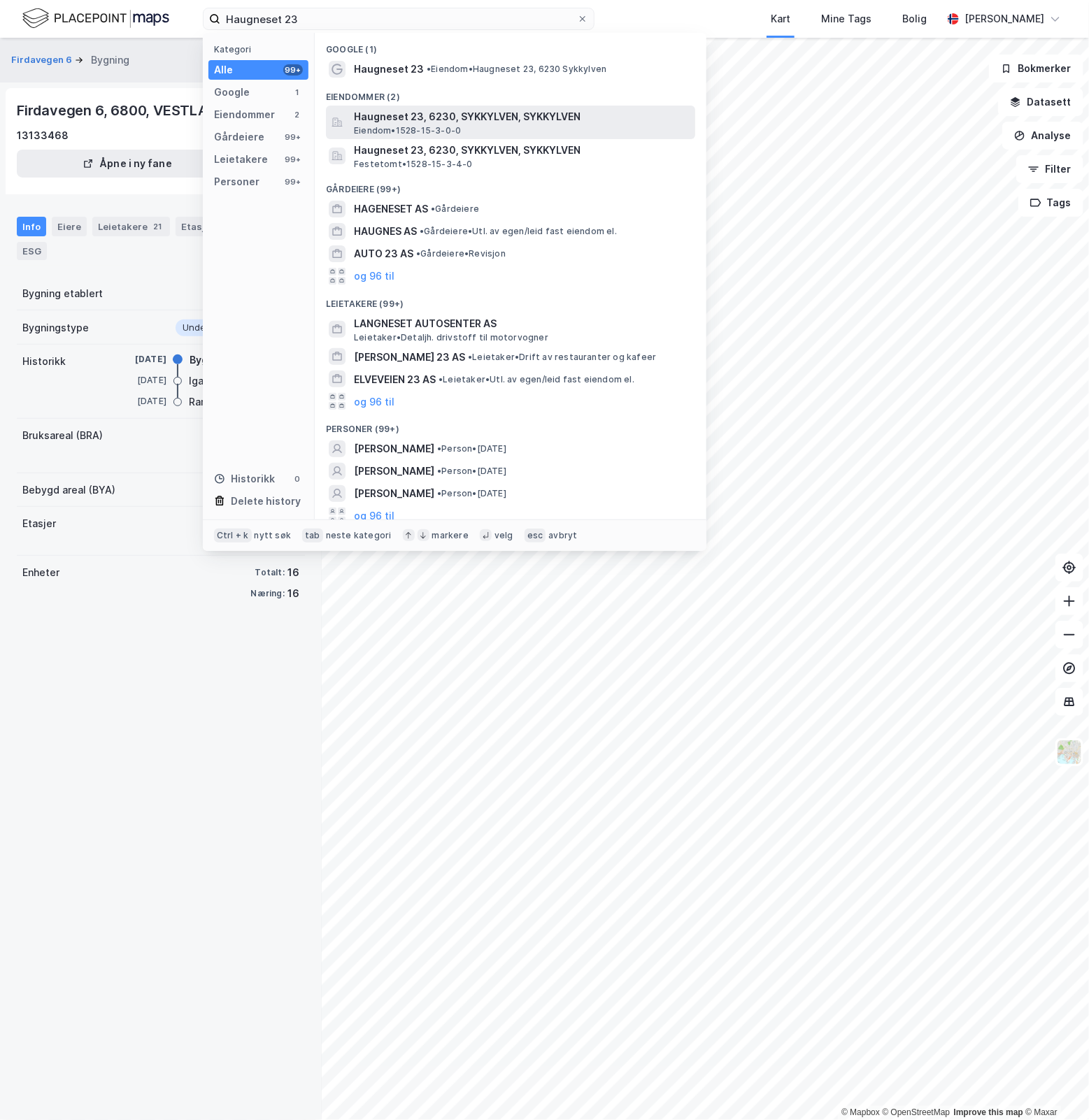
click at [535, 119] on span "Haugneset 23, 6230, SYKKYLVEN, SYKKYLVEN" at bounding box center [521, 117] width 336 height 17
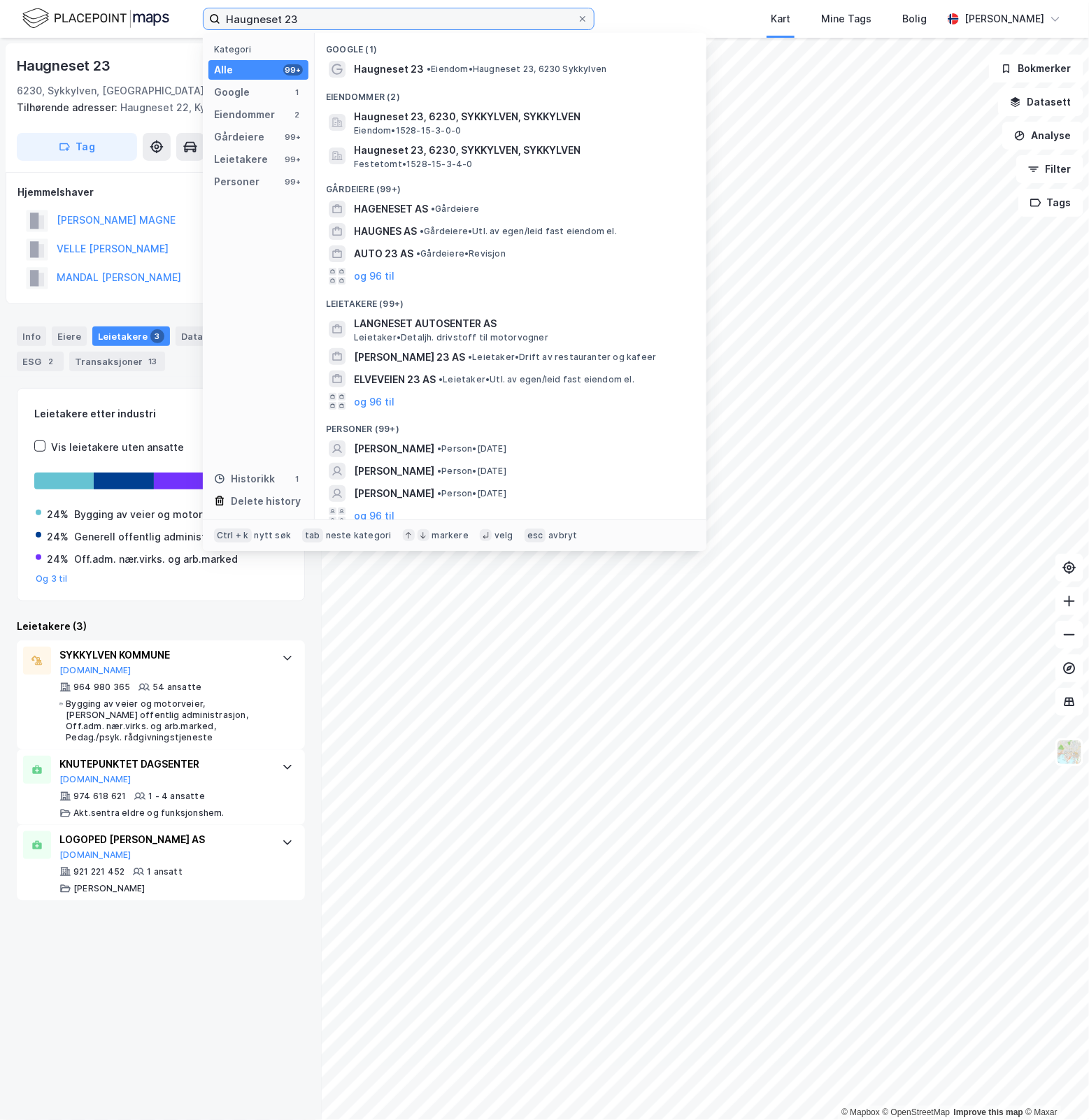
drag, startPoint x: 363, startPoint y: 19, endPoint x: -429, endPoint y: 127, distance: 799.3
click at [0, 127] on html "Haugneset 23 Kategori Alle 99+ Google 1 Eiendommer 2 Gårdeiere 99+ Leietakere 9…" at bounding box center [544, 560] width 1089 height 1120
paste input "Firdavegen 12"
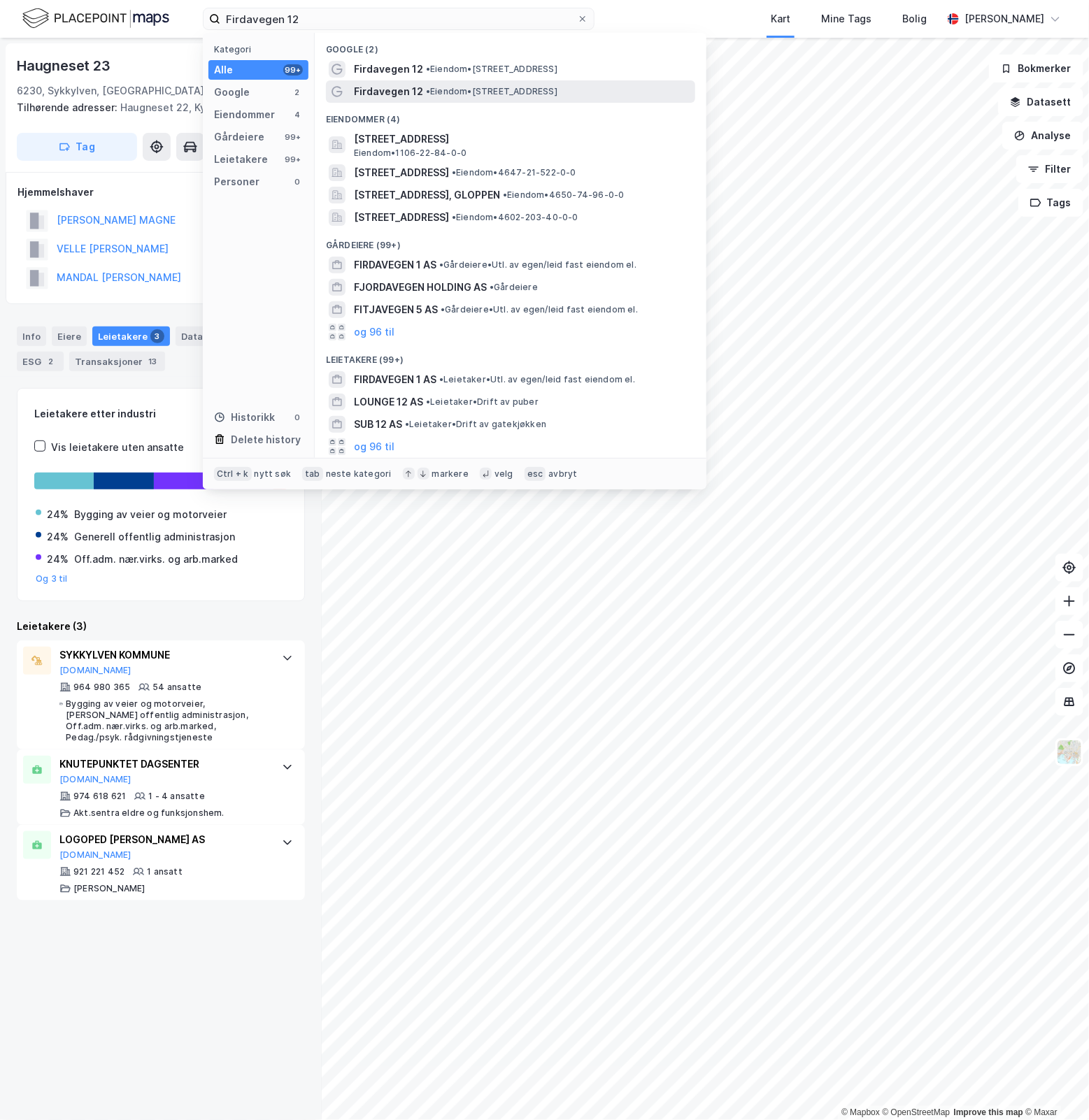
click at [607, 87] on div "Firdavegen 12 • Eiendom • Firdavegen 12, 6800 Førde" at bounding box center [523, 92] width 339 height 17
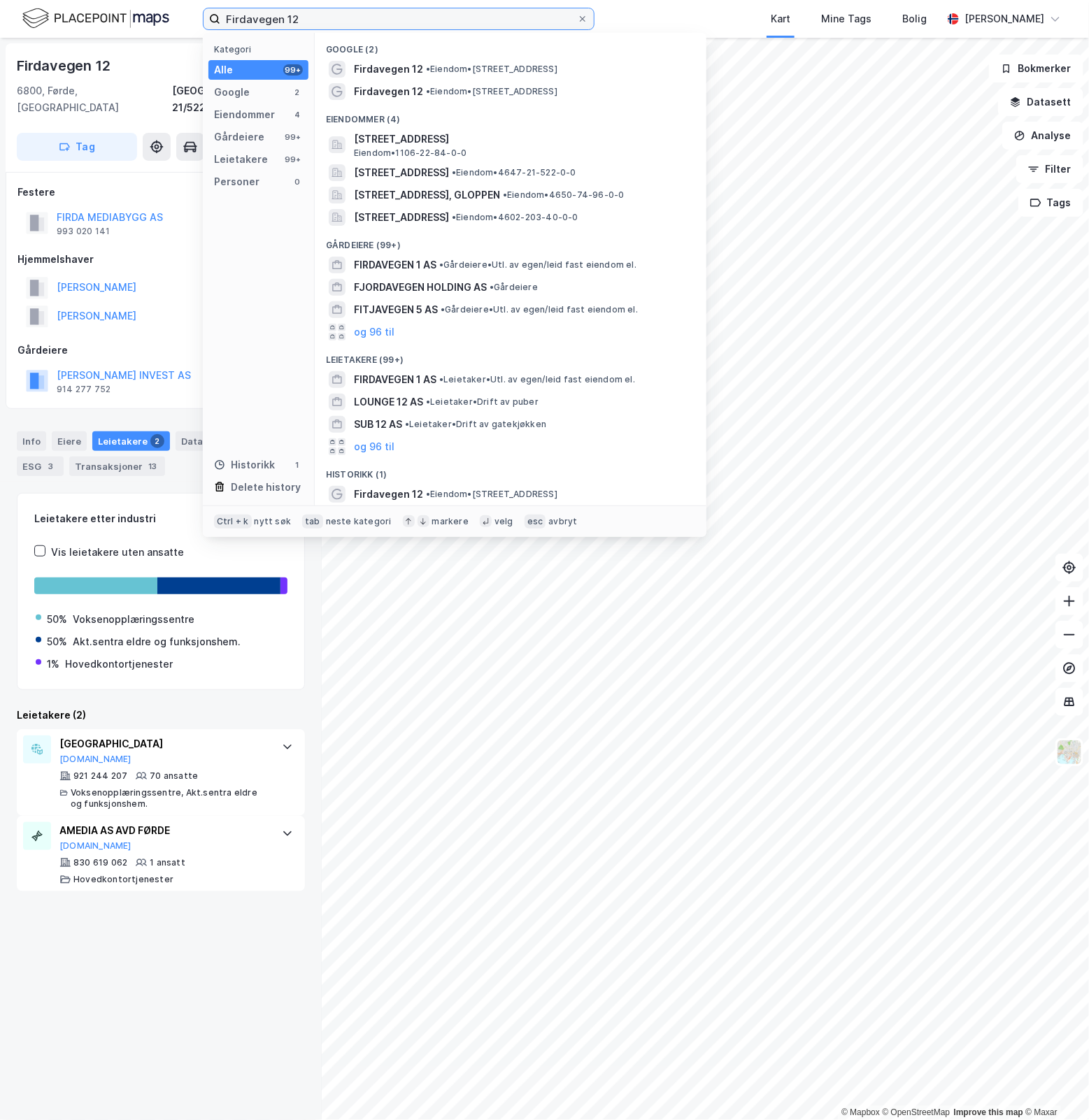
drag, startPoint x: 436, startPoint y: 22, endPoint x: -5, endPoint y: -1, distance: 441.6
click at [0, 0] on html "Firdavegen 12 Kategori Alle 99+ Google 2 Eiendommer 4 Gårdeiere 99+ Leietakere …" at bounding box center [544, 560] width 1089 height 1120
paste input "Vabakkjen 6"
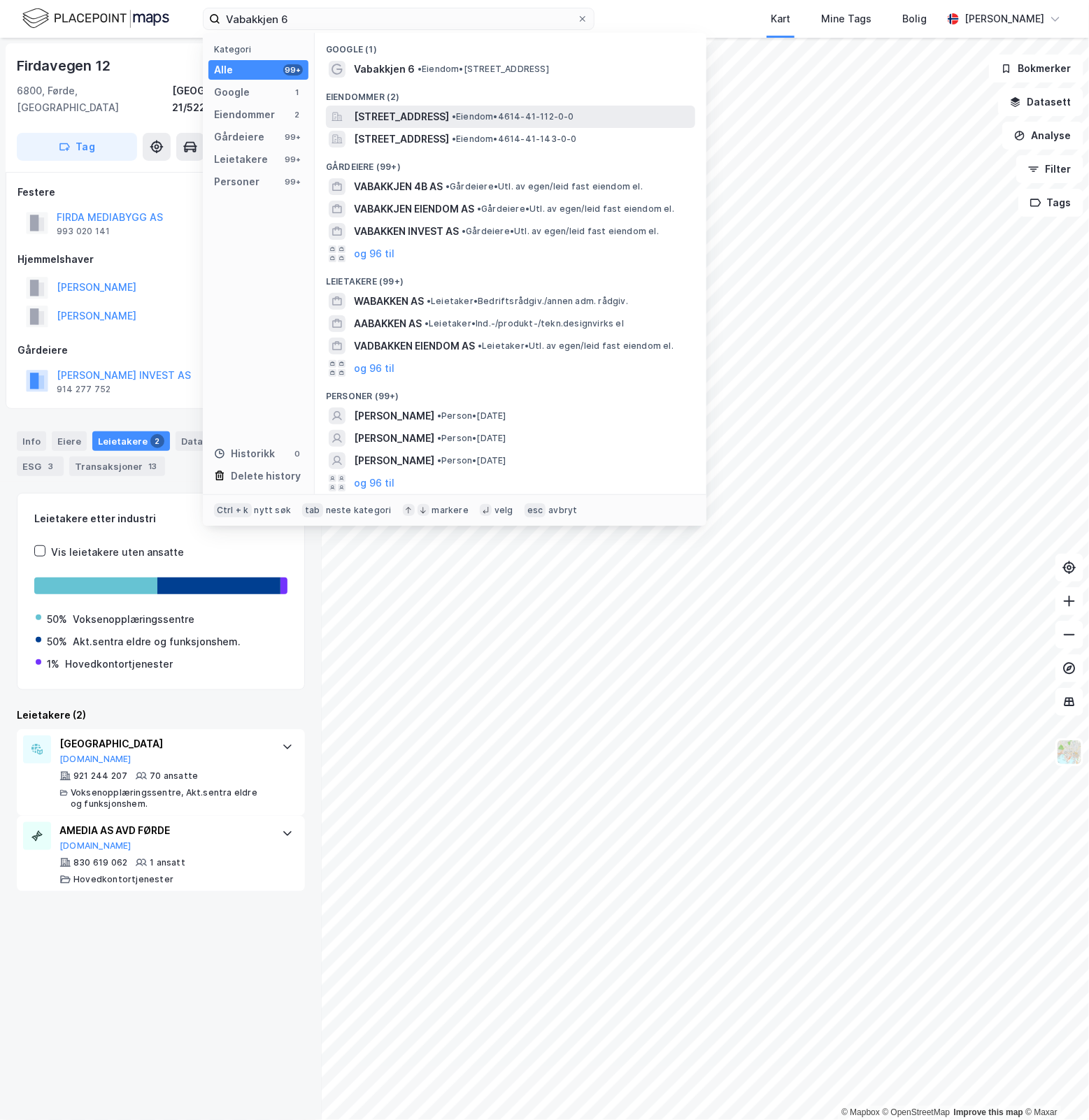
click at [454, 106] on div "Vabakkjen 6, 5411, STORD, STORD • Eiendom • 4614-41-112-0-0" at bounding box center [511, 117] width 369 height 23
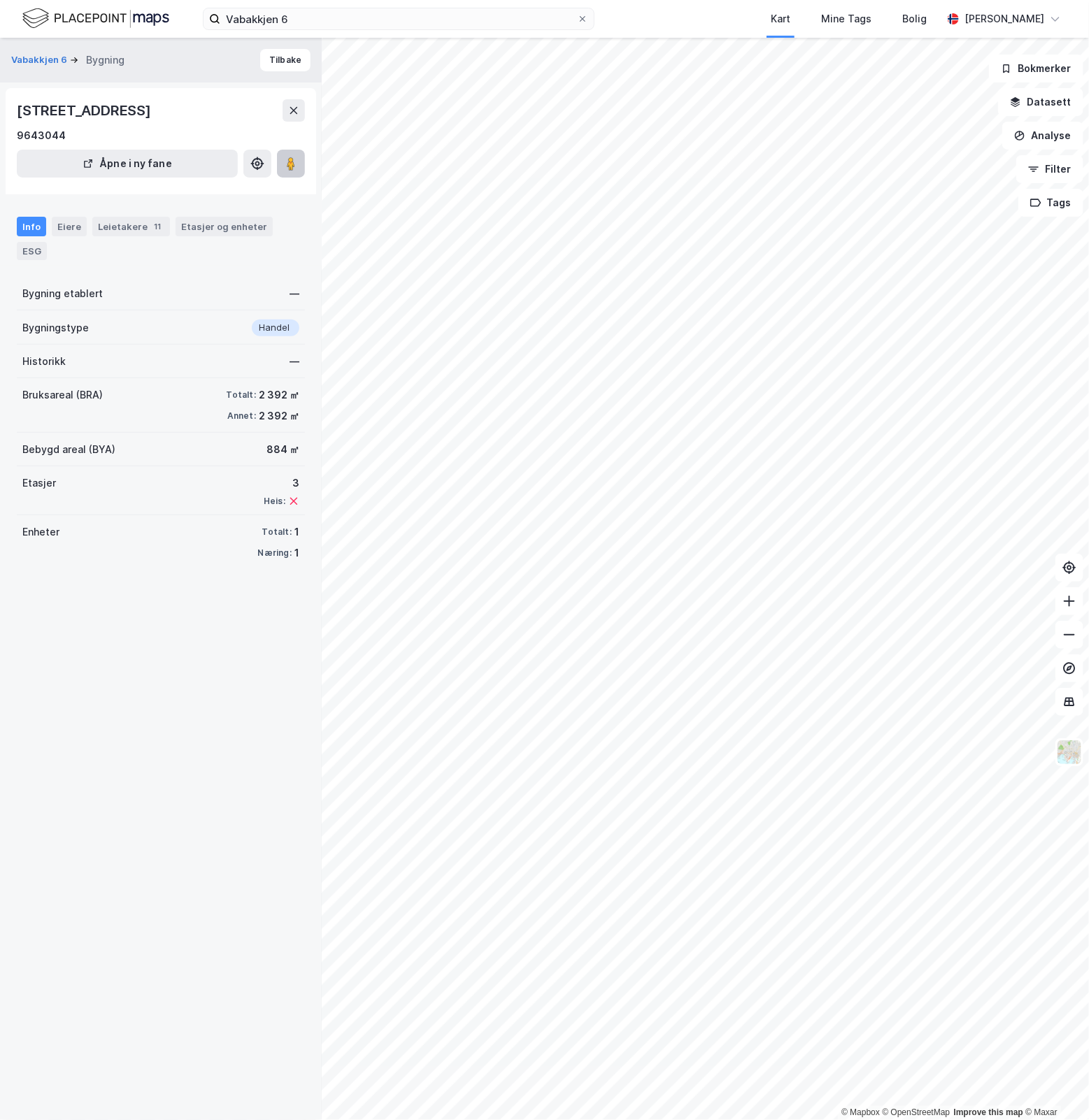
click at [287, 158] on image at bounding box center [291, 164] width 9 height 14
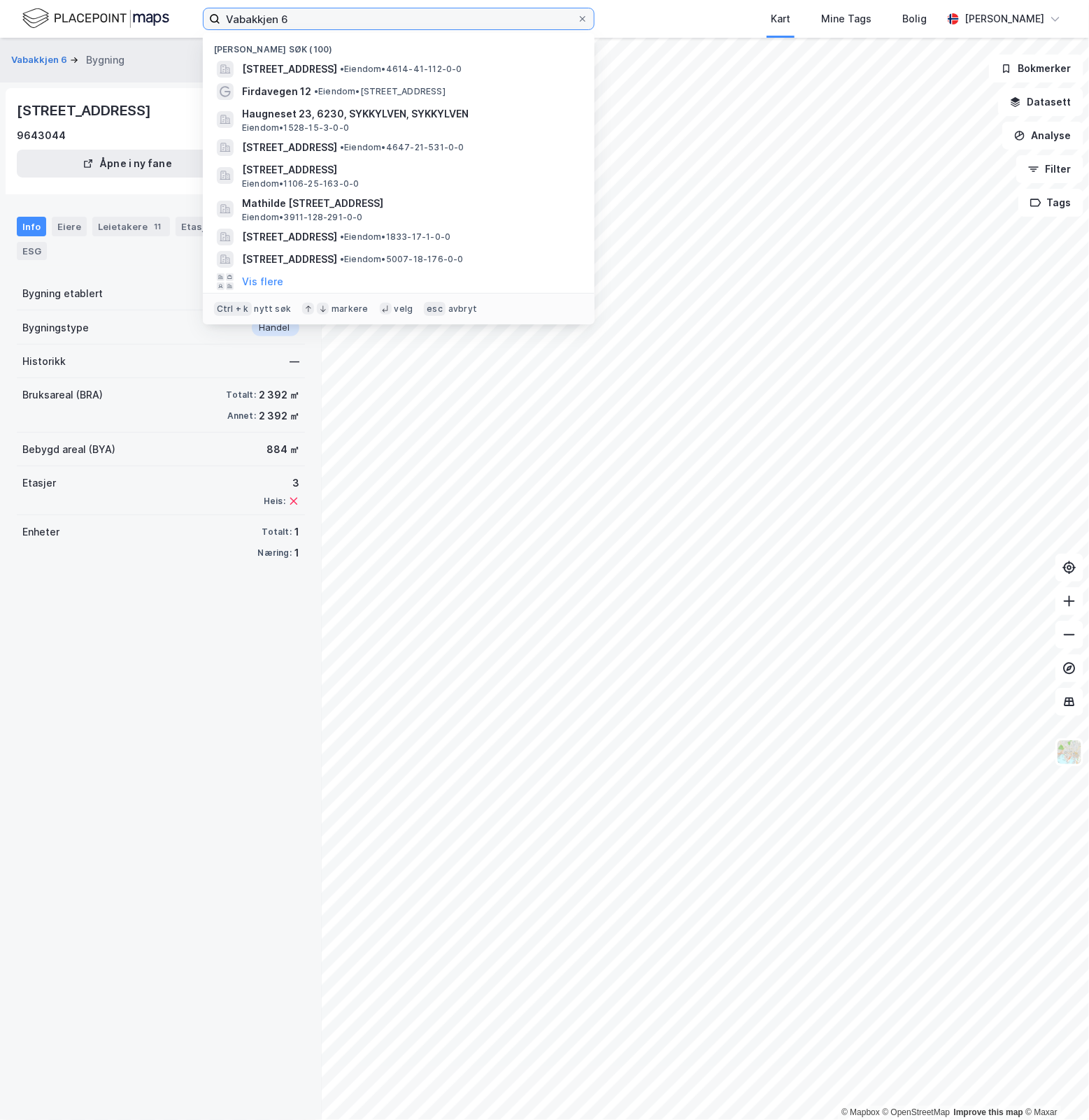
drag, startPoint x: 379, startPoint y: 14, endPoint x: -195, endPoint y: 53, distance: 575.3
click at [0, 53] on html "Vabakkjen 6 Nylige søk (100) Vabakkjen 6, 5411, STORD, STORD • Eiendom • 4614-4…" at bounding box center [544, 560] width 1089 height 1120
paste input "[STREET_ADDRESS]"
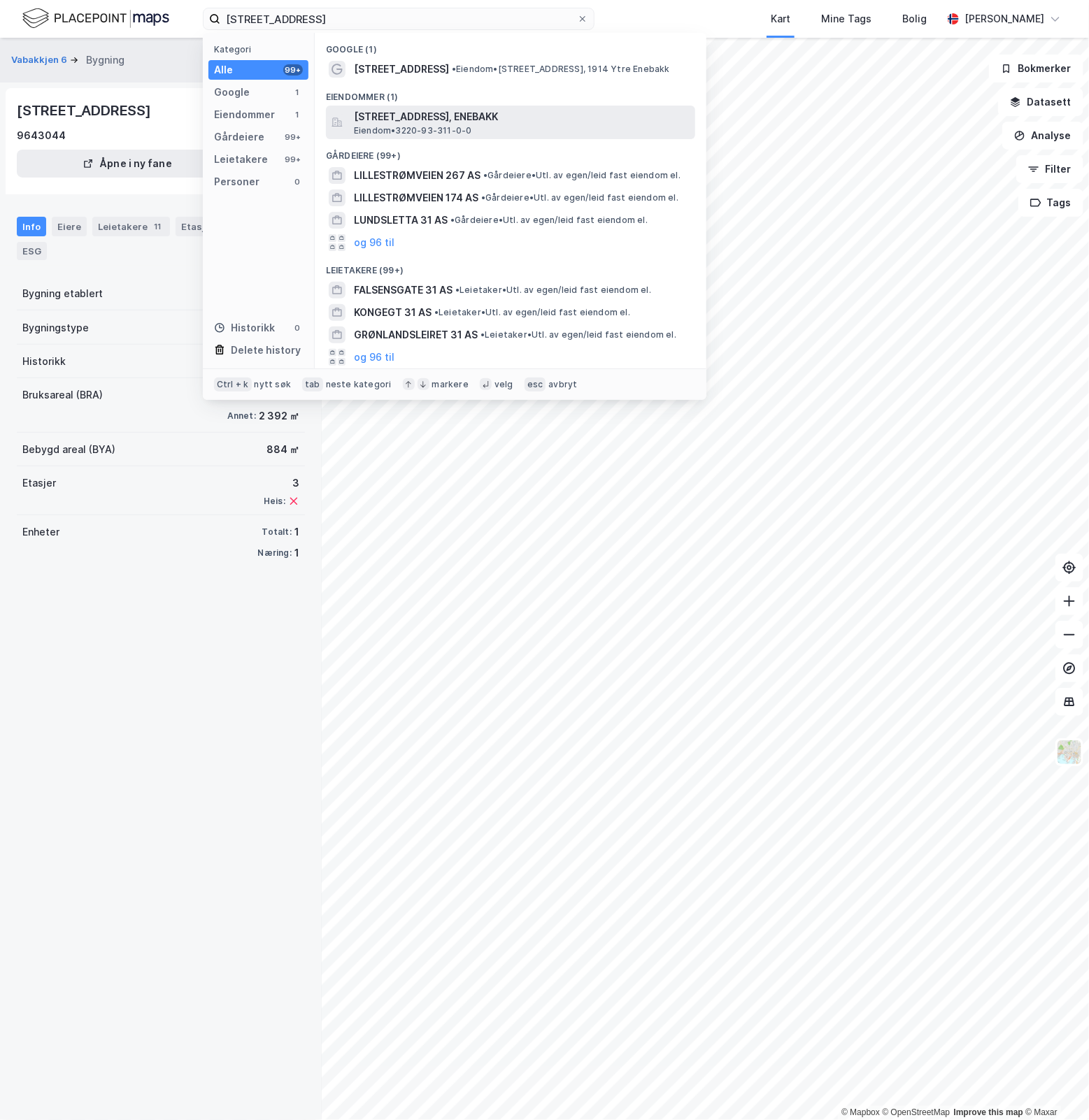
click at [534, 121] on span "Lillestrømveien 31, 1914, YTRE ENEBAKK, ENEBAKK" at bounding box center [521, 117] width 336 height 17
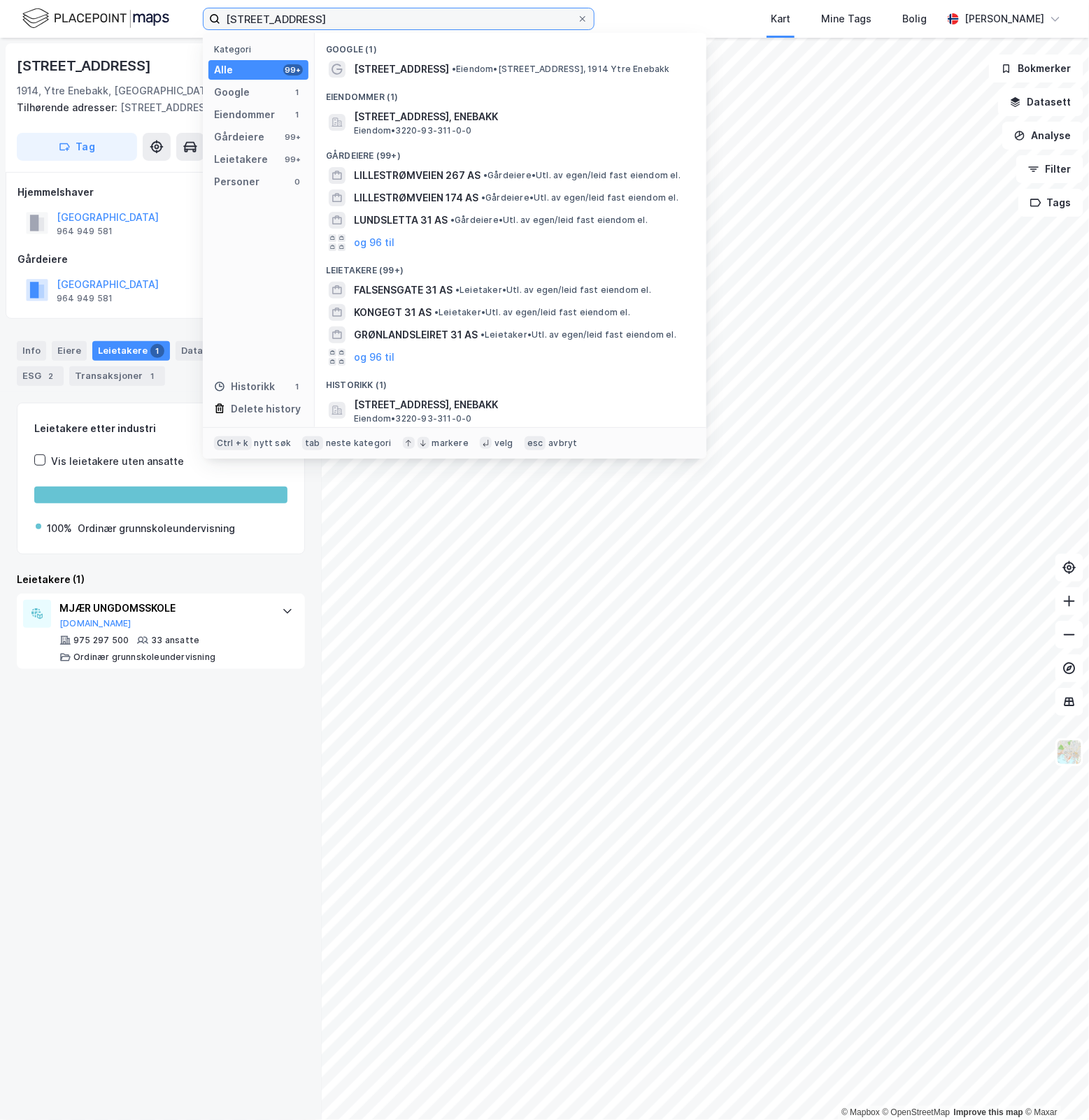
click at [533, 15] on input "[STREET_ADDRESS]" at bounding box center [399, 19] width 357 height 21
drag, startPoint x: 363, startPoint y: 22, endPoint x: -276, endPoint y: 31, distance: 639.1
click at [0, 31] on html "Lillestrømveien 31 Kategori Alle 99+ Google 1 Eiendommer 1 Gårdeiere 99+ Leieta…" at bounding box center [544, 560] width 1089 height 1120
paste input "ovisenbergveien 20"
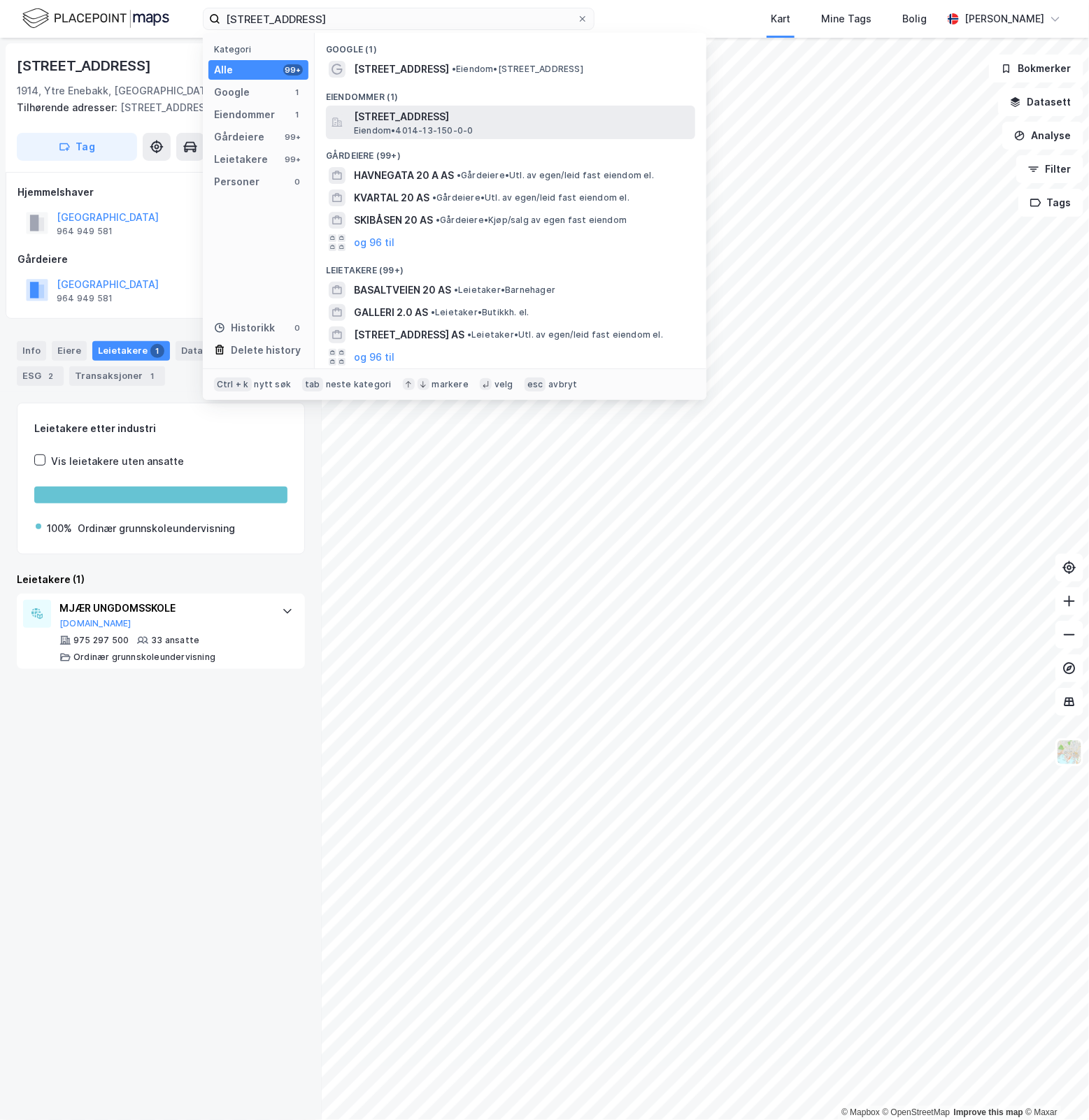
click at [517, 116] on span "Lovisenbergveien 20, 3770, KRAGERØ, KRAGERØ" at bounding box center [521, 117] width 336 height 17
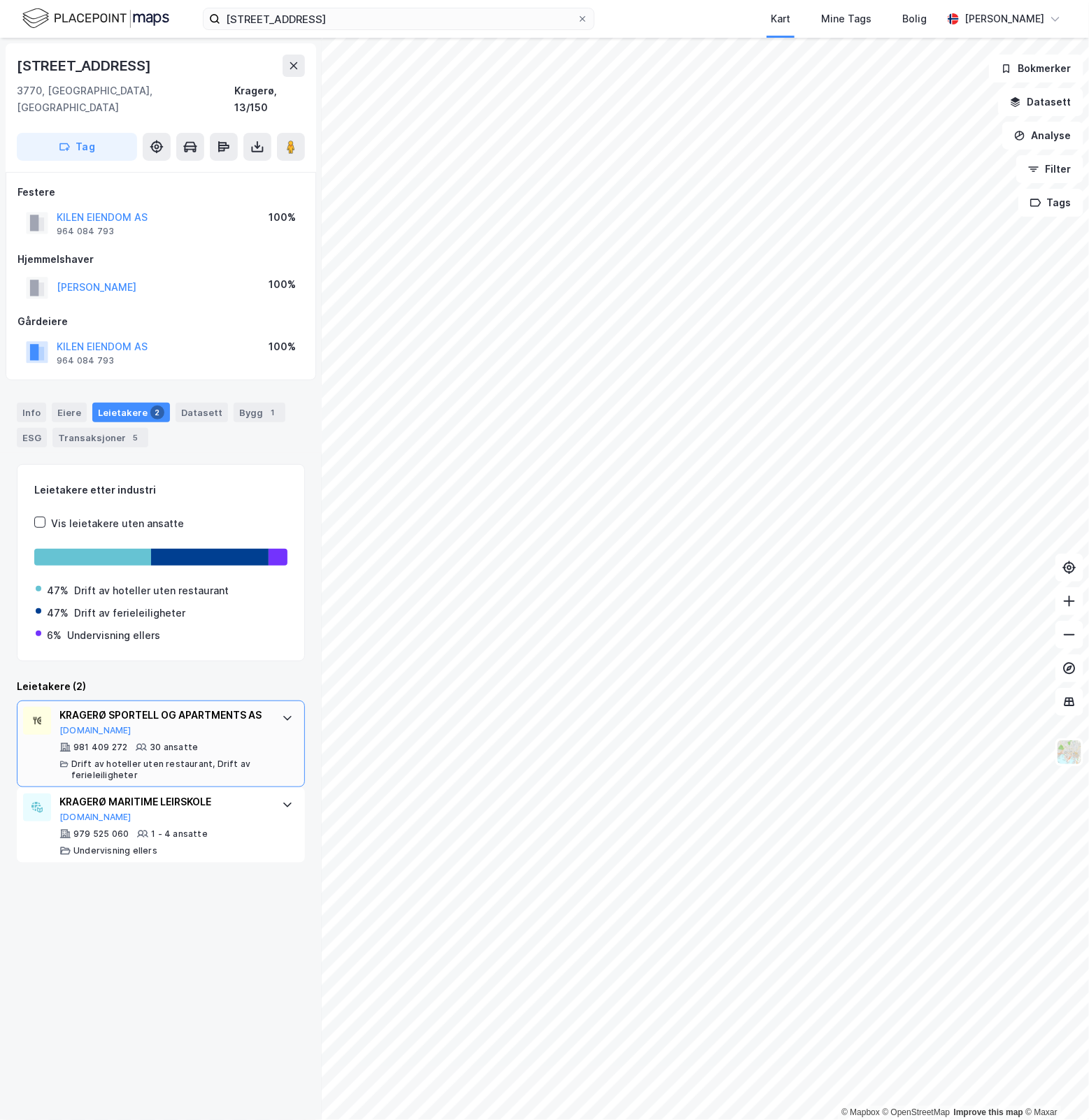
click at [282, 713] on icon at bounding box center [287, 719] width 11 height 11
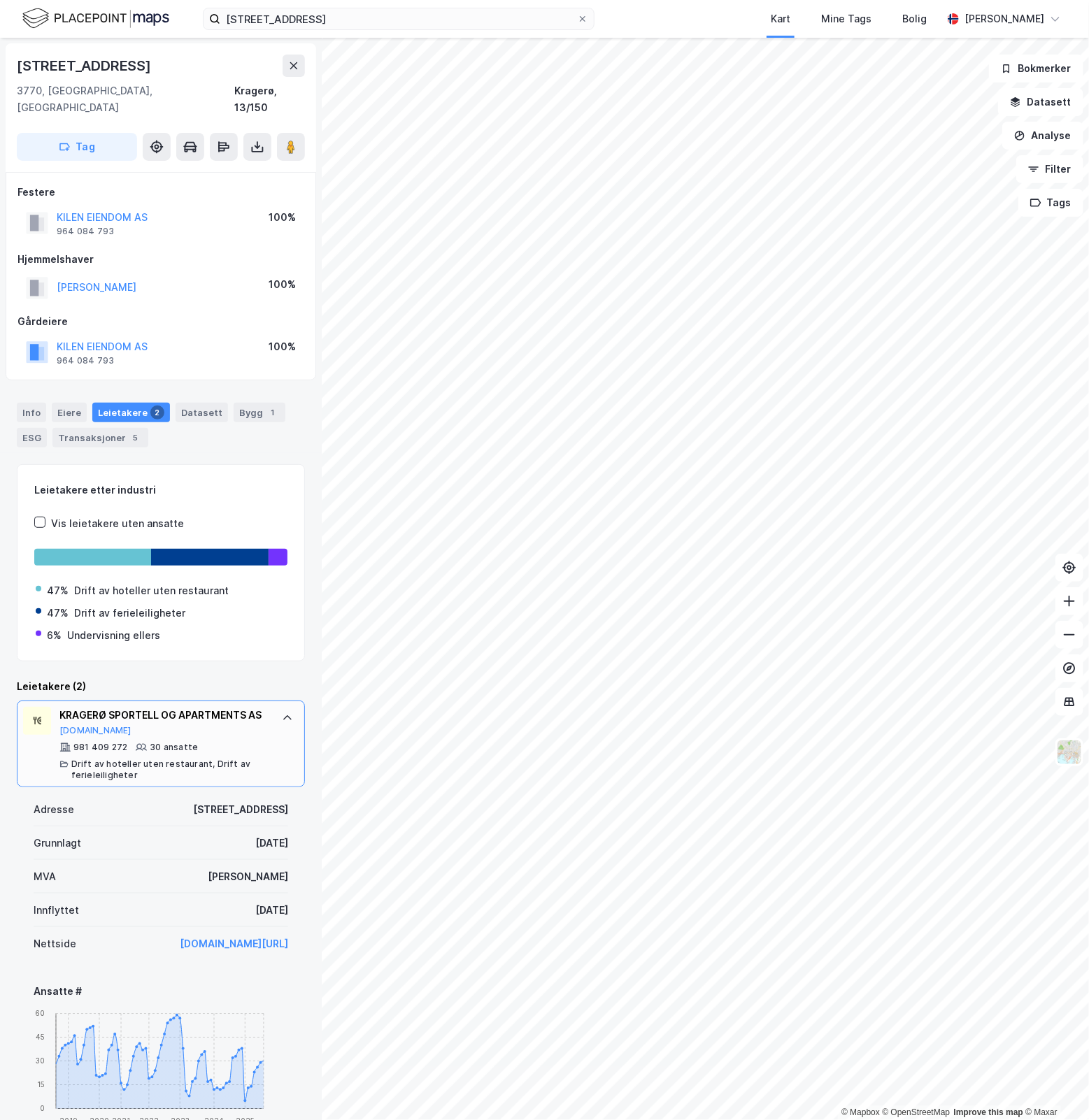
click at [282, 713] on icon at bounding box center [287, 719] width 11 height 11
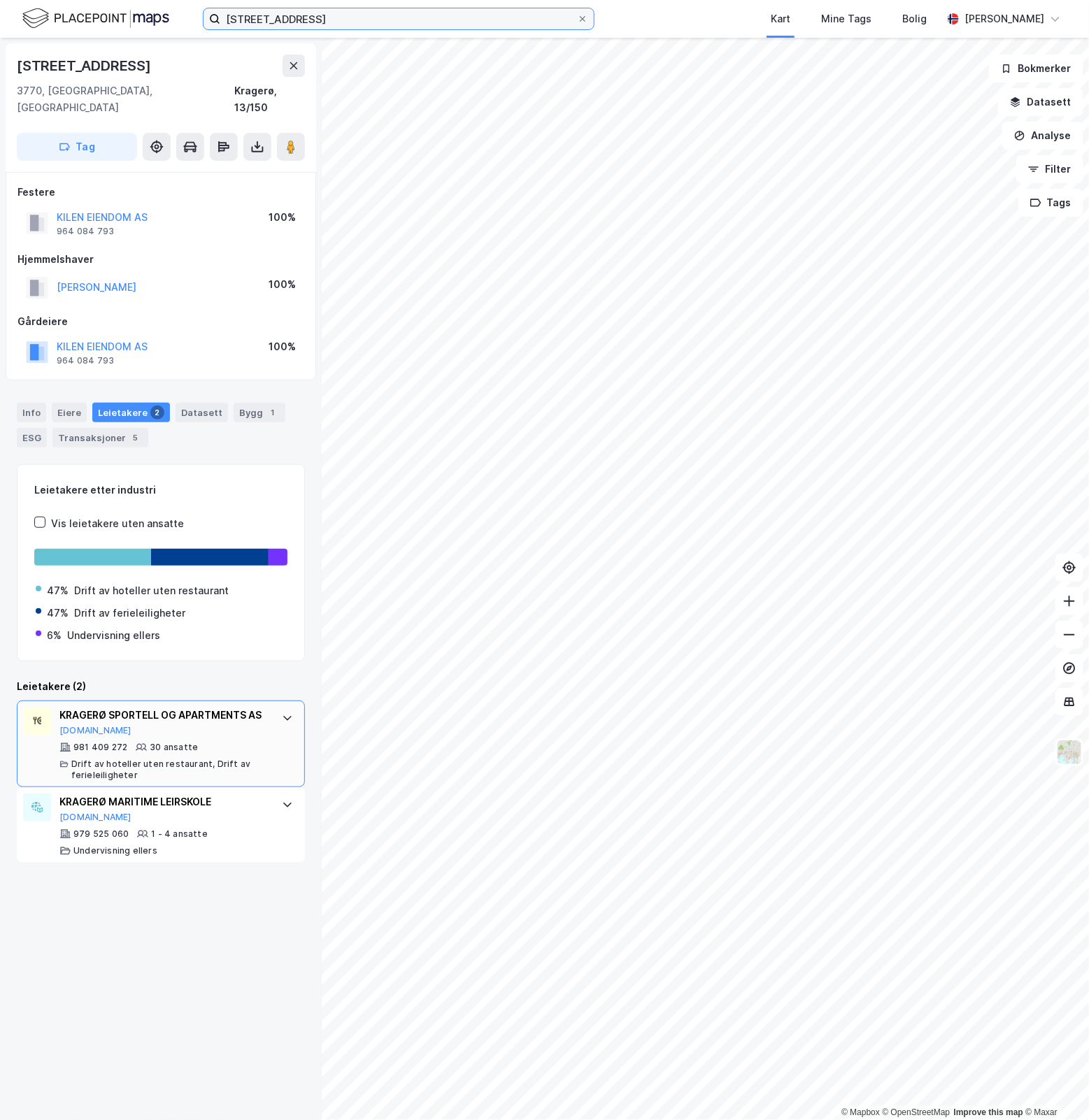
drag, startPoint x: 382, startPoint y: 17, endPoint x: -255, endPoint y: 23, distance: 637.0
click at [0, 23] on html "Lovisenbergveien 20 Kart Mine Tags Bolig Simen Sunde © Mapbox © OpenStreetMap I…" at bounding box center [544, 560] width 1089 height 1120
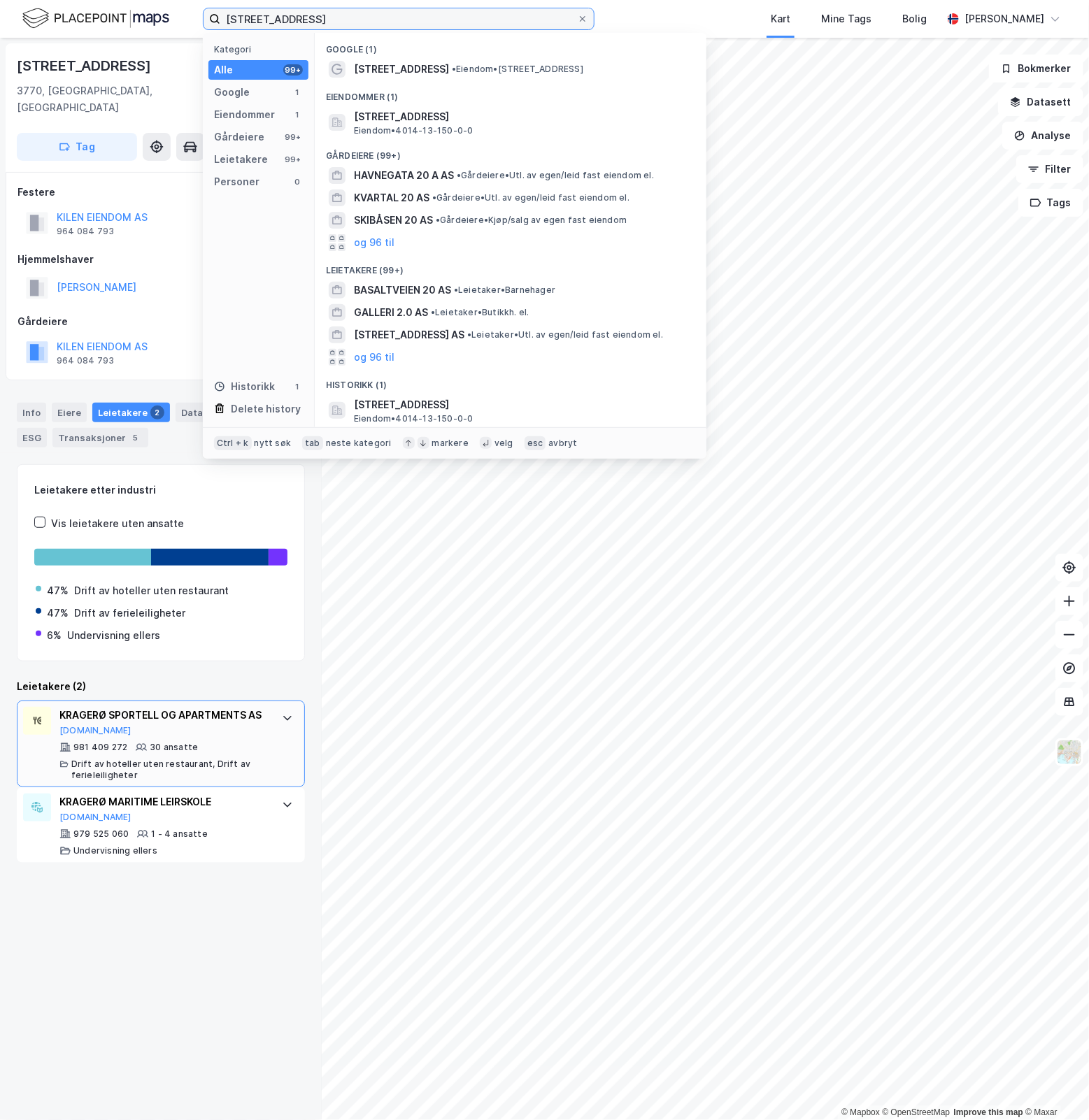
paste input "Joakim Brevolds allé 15"
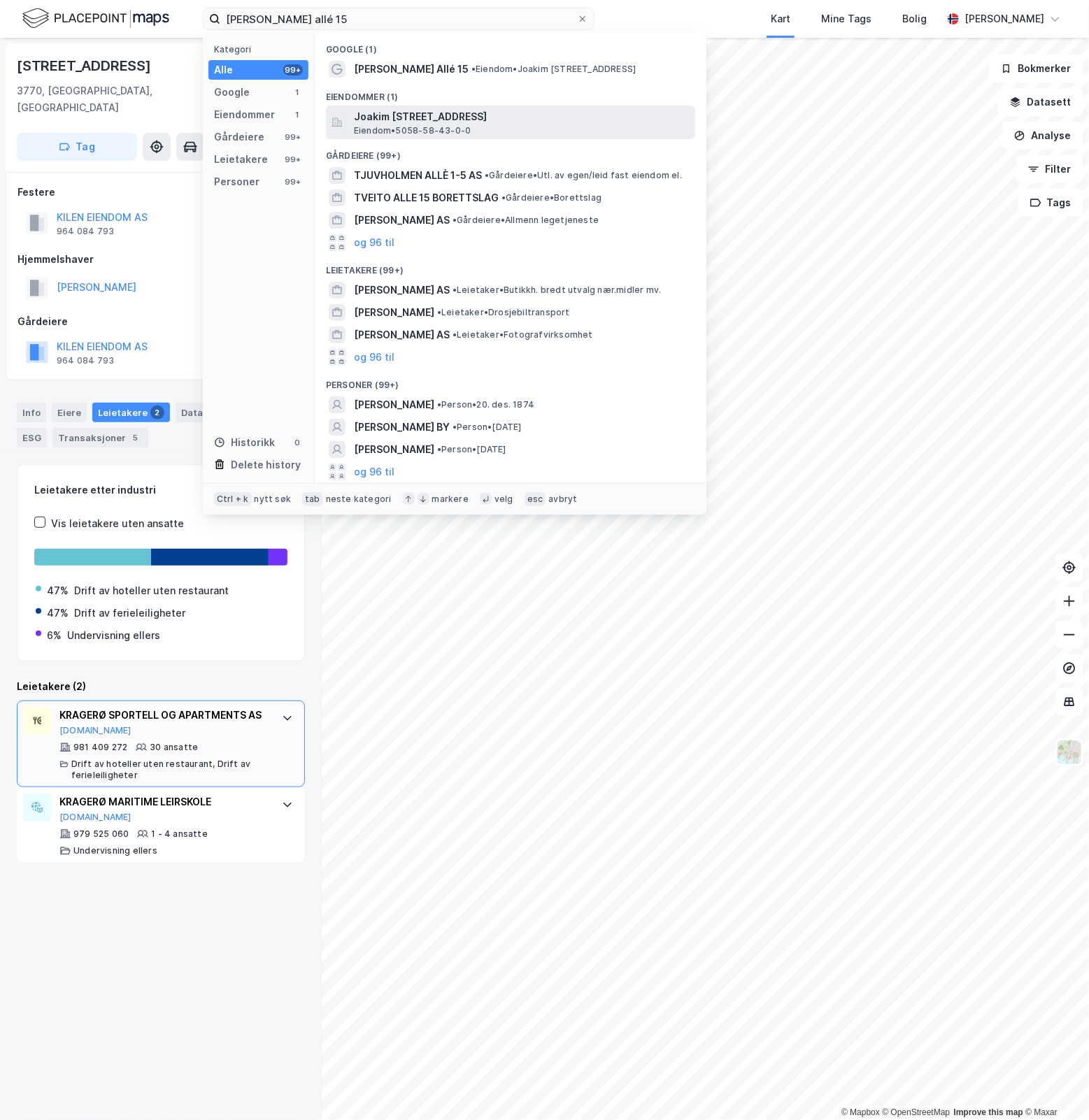
click at [491, 113] on span "Joakim Brevolds allé 15, 7170, ÅFJORD, ÅFJORD" at bounding box center [521, 117] width 336 height 17
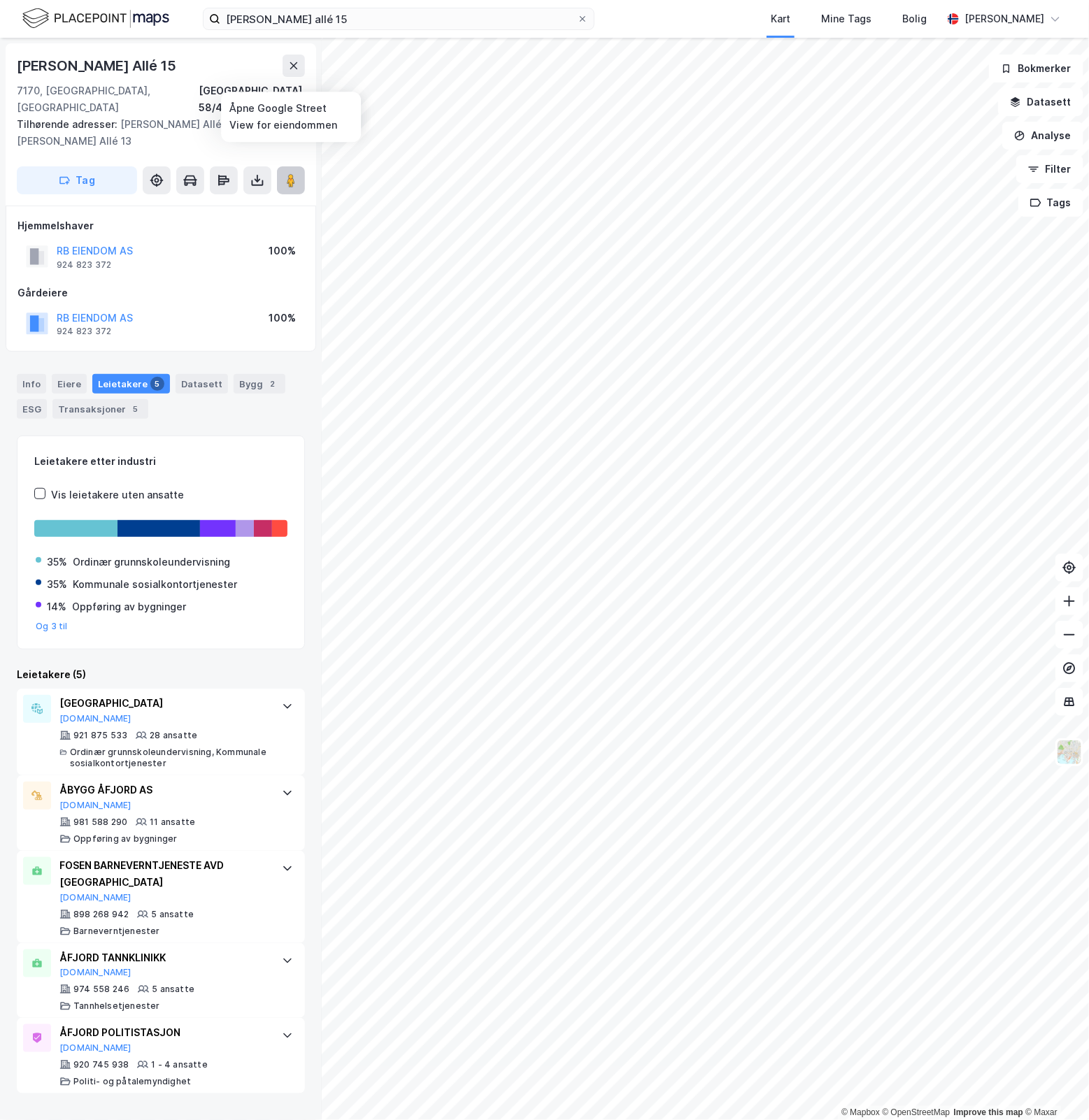
click at [287, 172] on button at bounding box center [290, 180] width 28 height 28
click at [287, 175] on button at bounding box center [290, 180] width 28 height 28
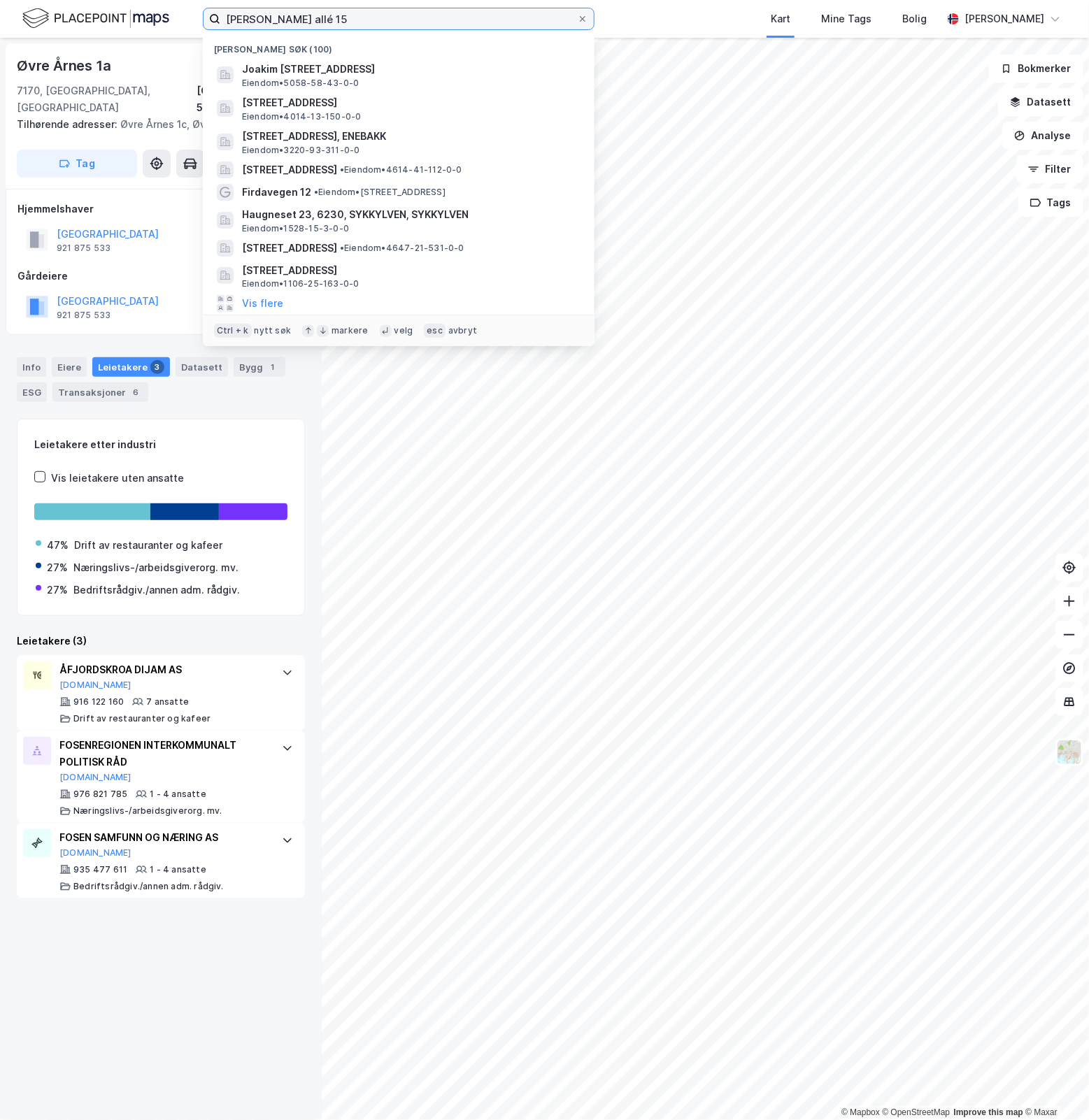
drag, startPoint x: 372, startPoint y: 26, endPoint x: 62, endPoint y: 29, distance: 310.0
click at [62, 29] on div "Joakim Brevolds allé 15 Nylige søk (100) Joakim Brevolds allé 15, 7170, ÅFJORD,…" at bounding box center [544, 19] width 1089 height 38
paste input "Tordenskjolds gate 6"
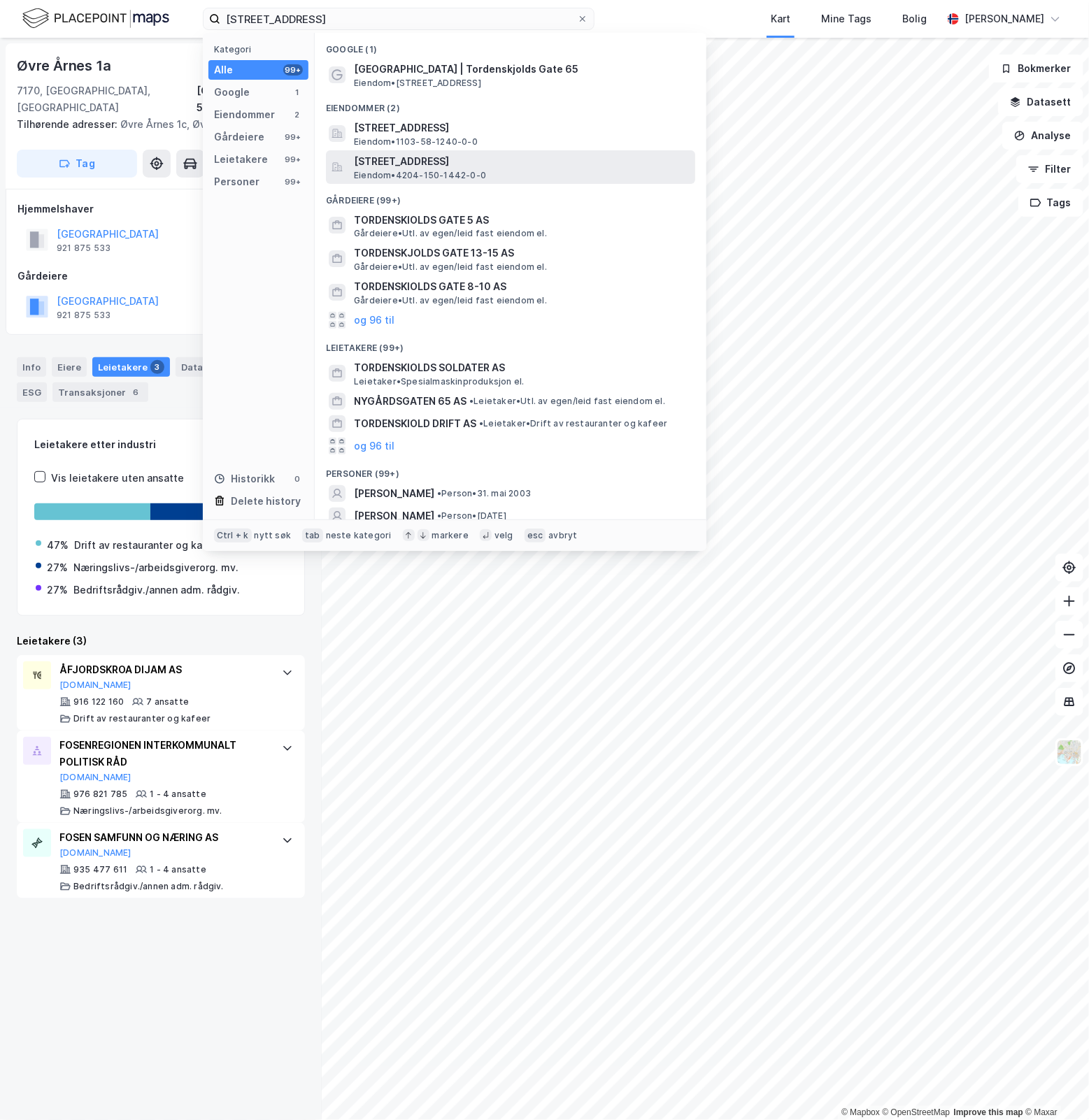
click at [552, 153] on span "Tordenskjolds gate 65, 4614, KRISTIANSAND S, KRISTIANSAND" at bounding box center [521, 162] width 336 height 17
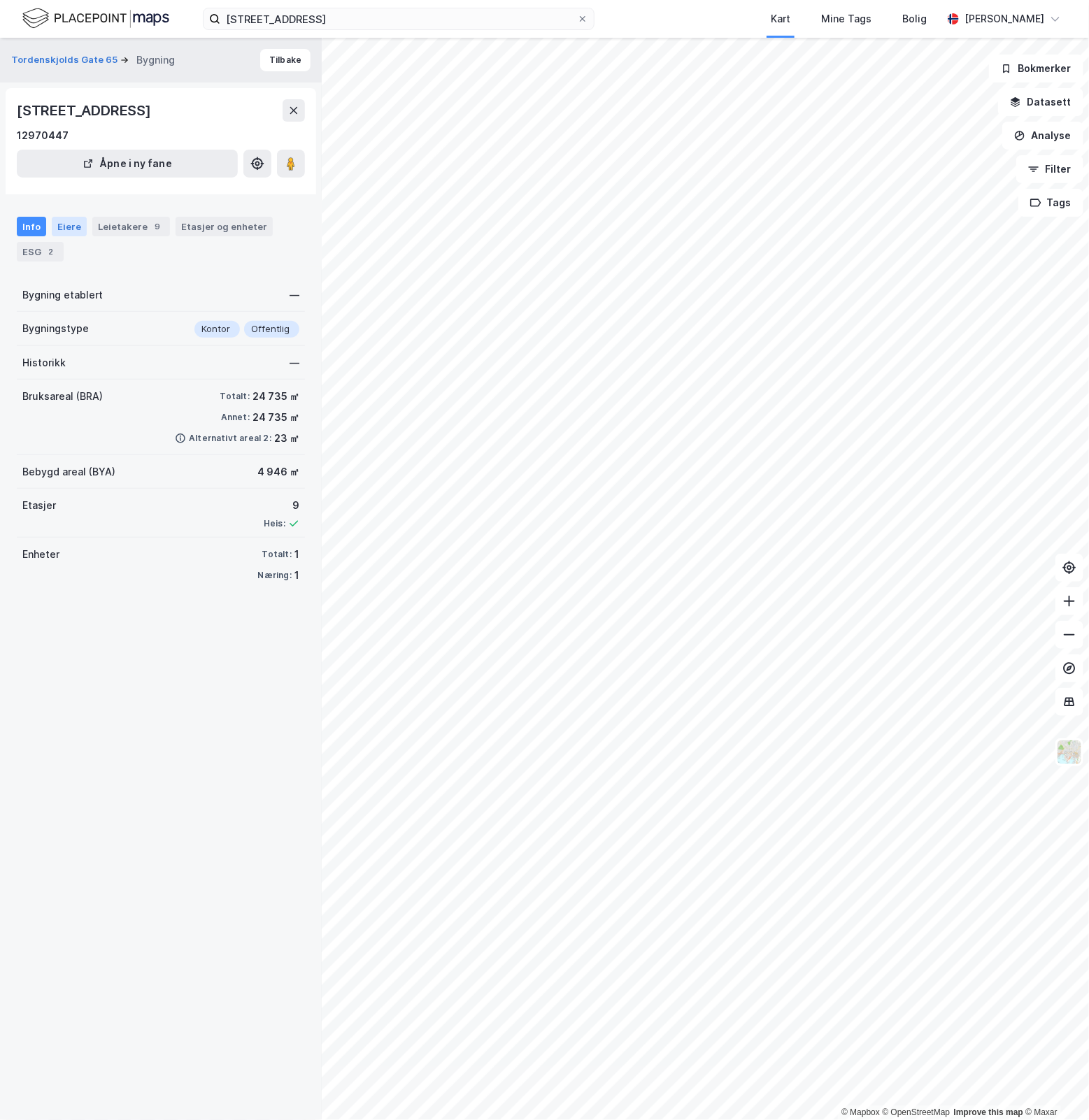
click at [73, 217] on div "Eiere" at bounding box center [68, 226] width 35 height 20
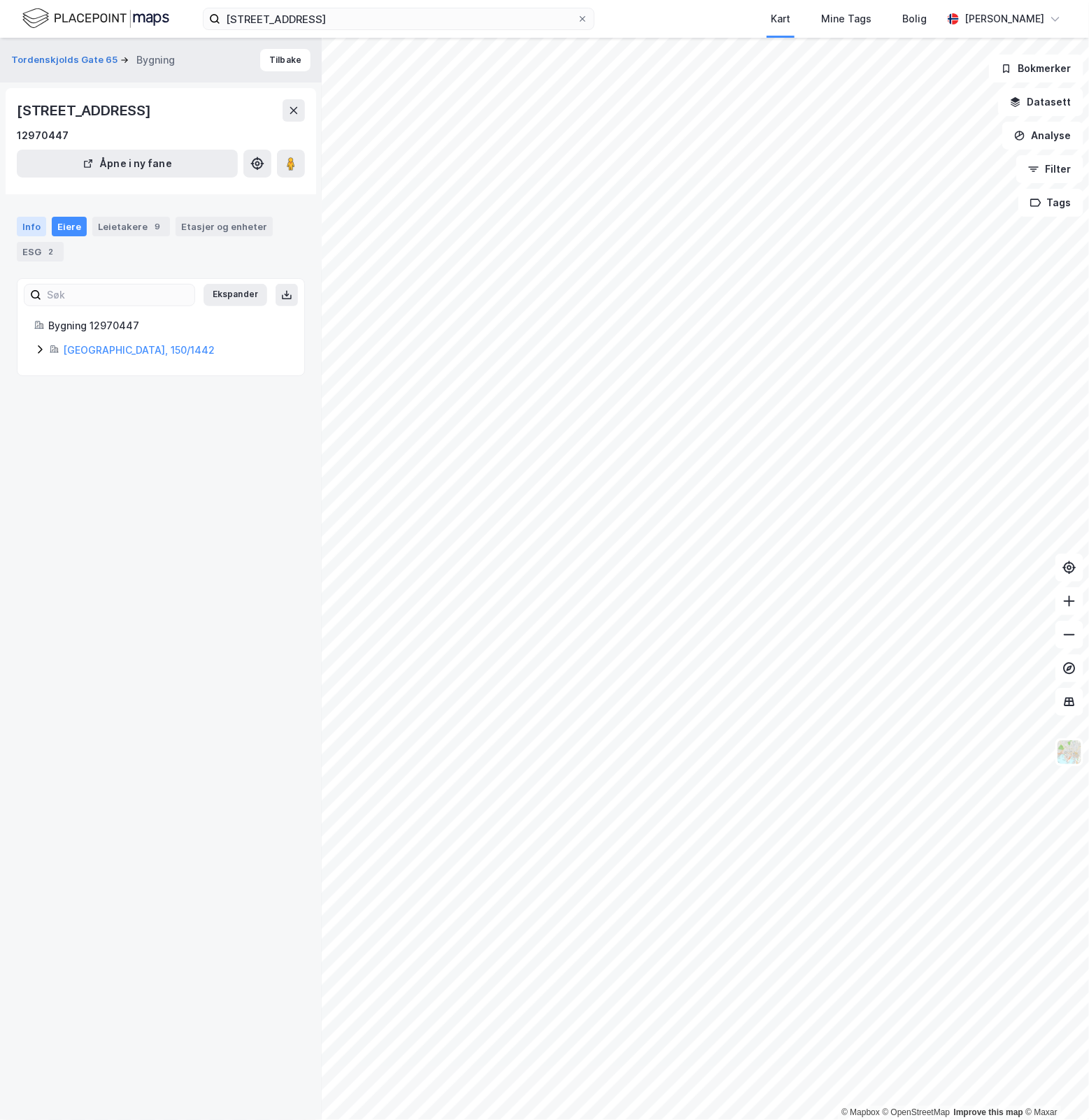
click at [30, 221] on div "Info" at bounding box center [31, 226] width 29 height 20
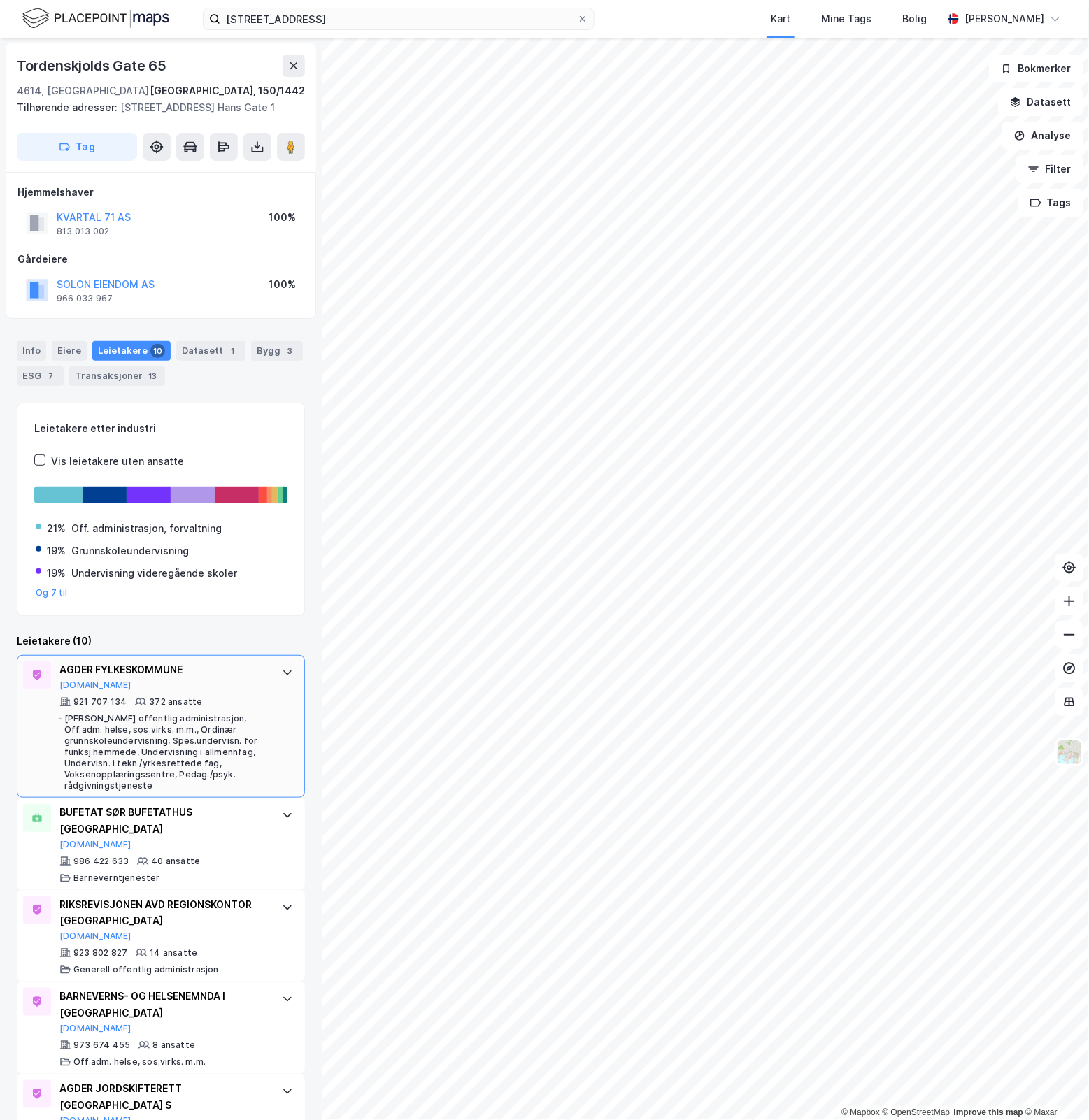
click at [253, 755] on div "Generell offentlig administrasjon, Off.adm. helse, sos.virks. m.m., Ordinær gru…" at bounding box center [166, 752] width 204 height 78
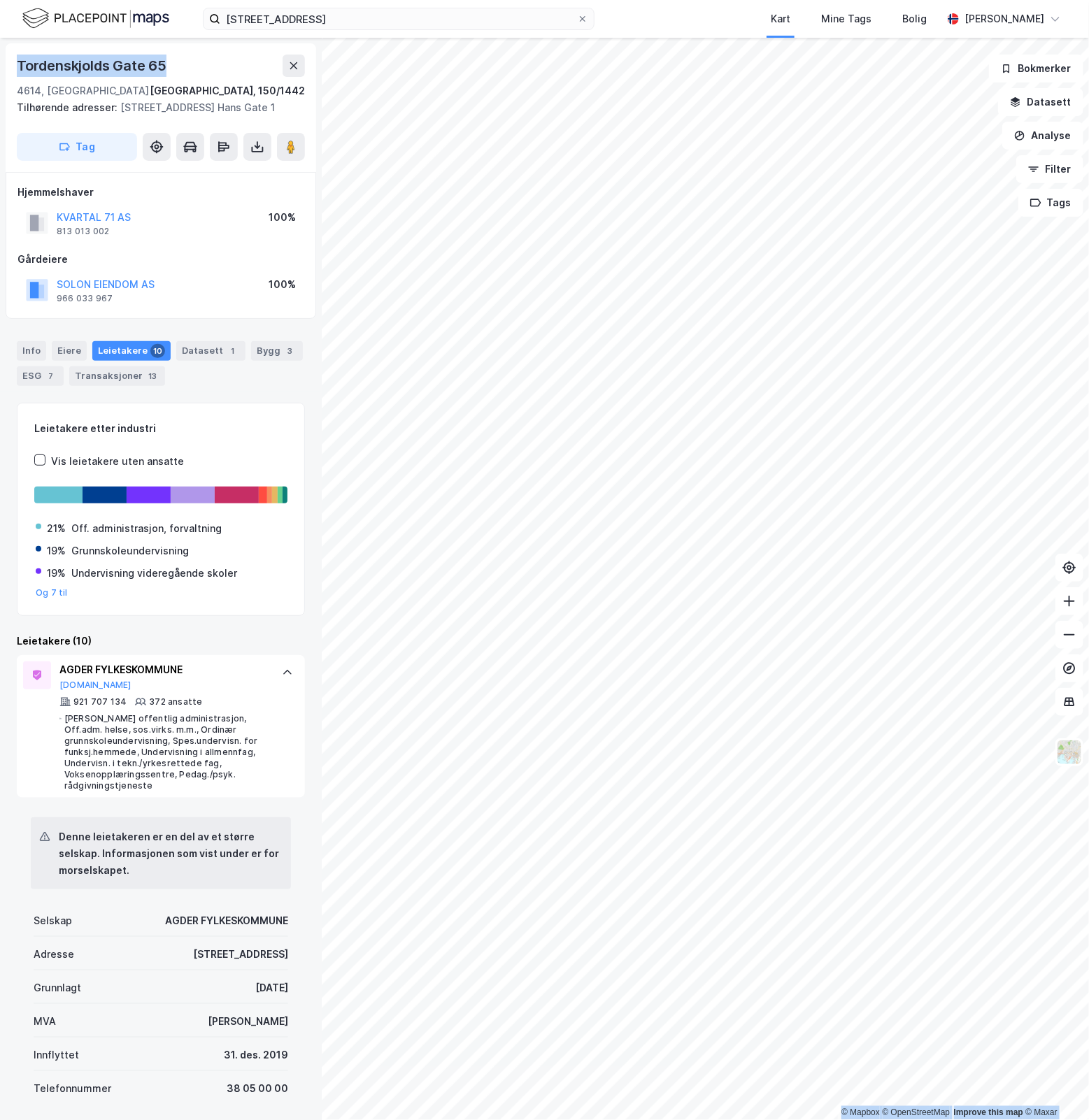
drag, startPoint x: 168, startPoint y: 61, endPoint x: -13, endPoint y: 79, distance: 181.9
click at [0, 79] on html "Tordenskjolds gate 65 Kart Mine Tags Bolig Simen Sunde © Mapbox © OpenStreetMap…" at bounding box center [544, 560] width 1089 height 1120
copy div "© Mapbox © OpenStreetMap Improve this map © Maxar Tordenskjolds Gate 65"
drag, startPoint x: 375, startPoint y: 33, endPoint x: 124, endPoint y: 31, distance: 251.0
click at [124, 31] on div "Tordenskjolds gate 65 Kart Mine Tags Bolig Simen Sunde" at bounding box center [544, 19] width 1089 height 38
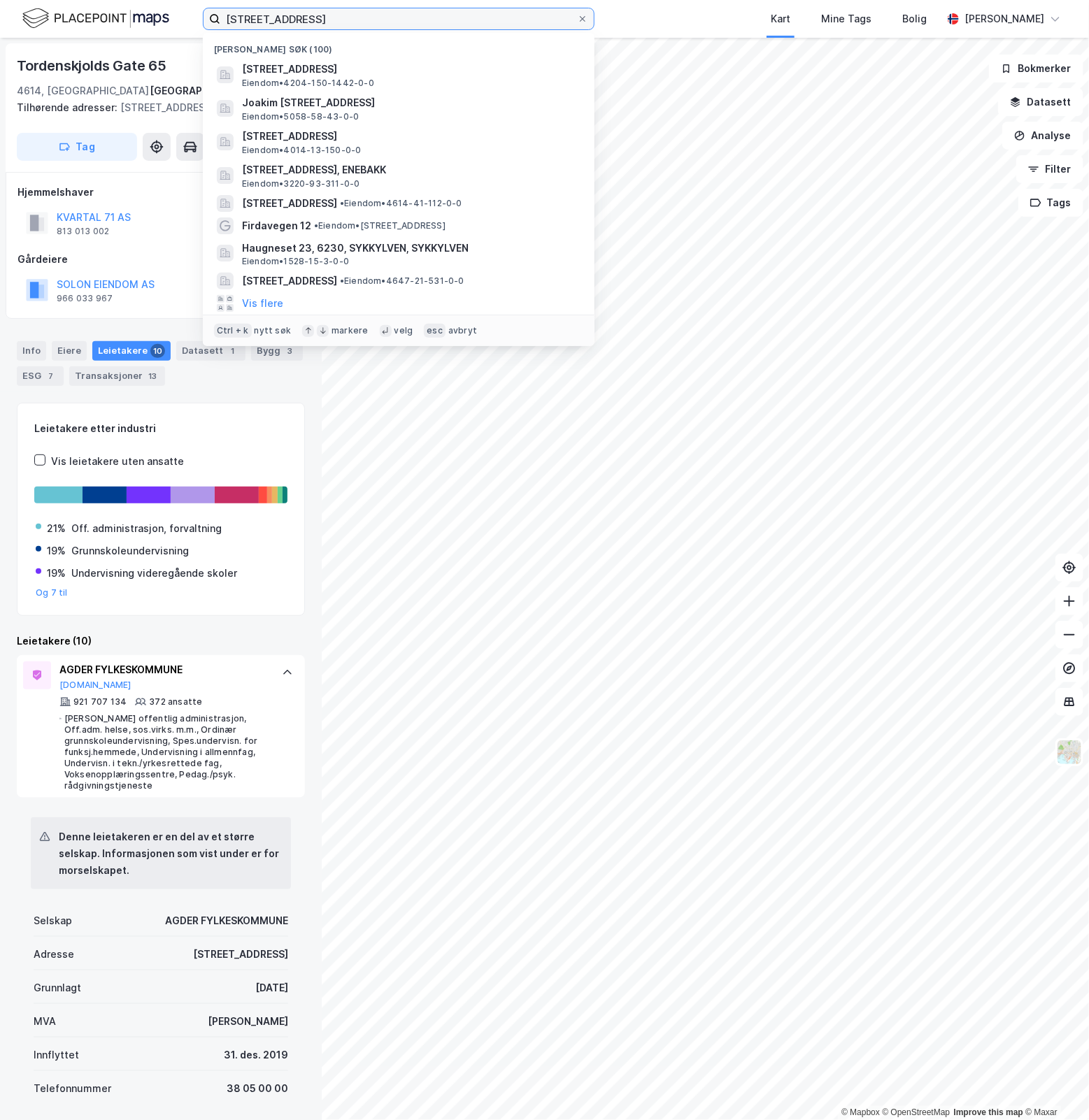
drag, startPoint x: 124, startPoint y: 31, endPoint x: 65, endPoint y: 22, distance: 59.7
click at [65, 20] on div "Tordenskjolds gate 65 Nylige søk (100) Tordenskjolds gate 65, 4614, KRISTIANSAN…" at bounding box center [544, 19] width 1089 height 38
paste input "Baneheia Park AS"
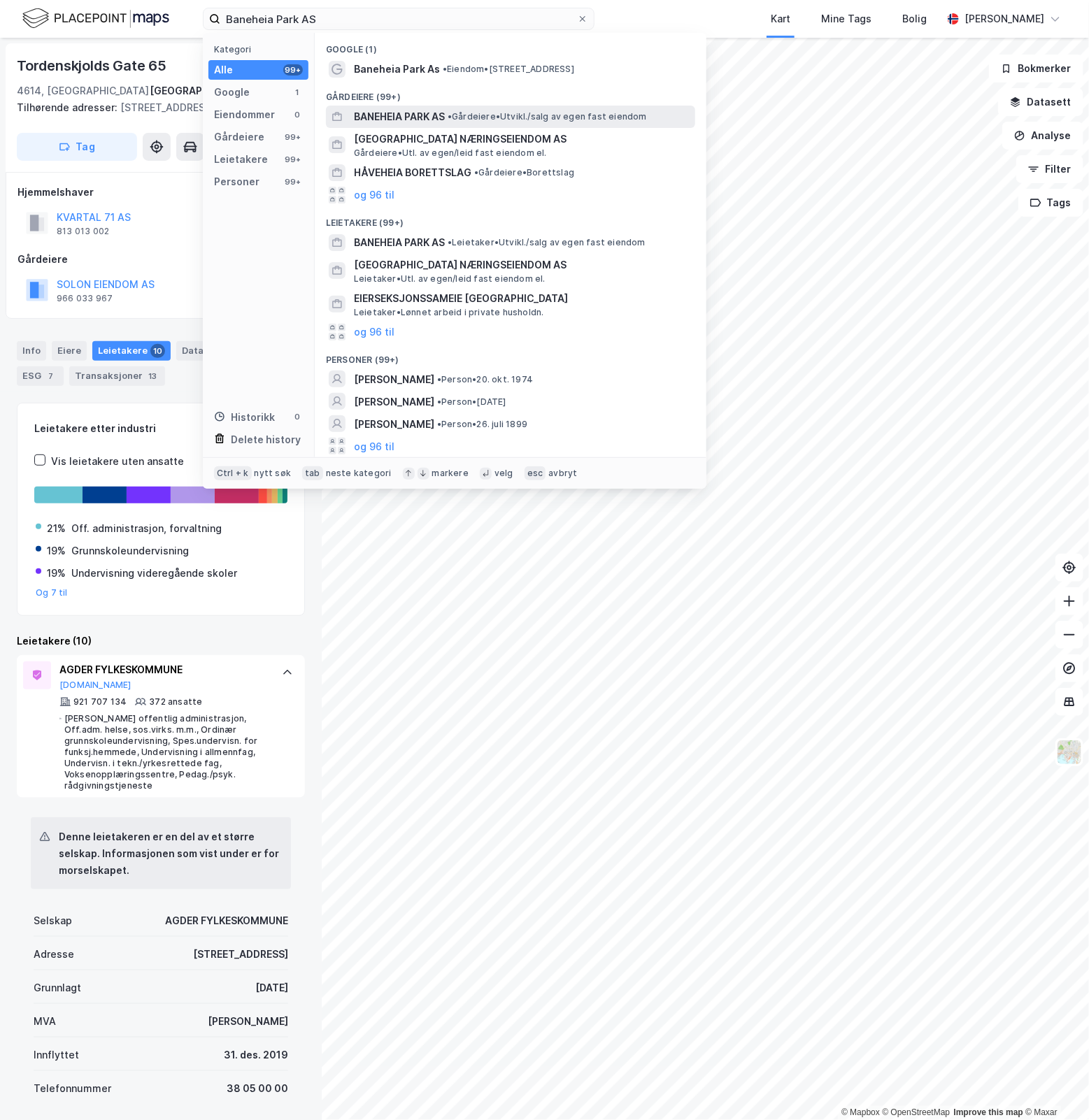
click at [554, 108] on div "BANEHEIA PARK AS • Gårdeiere • Utvikl./salg av egen fast eiendom" at bounding box center [523, 117] width 339 height 17
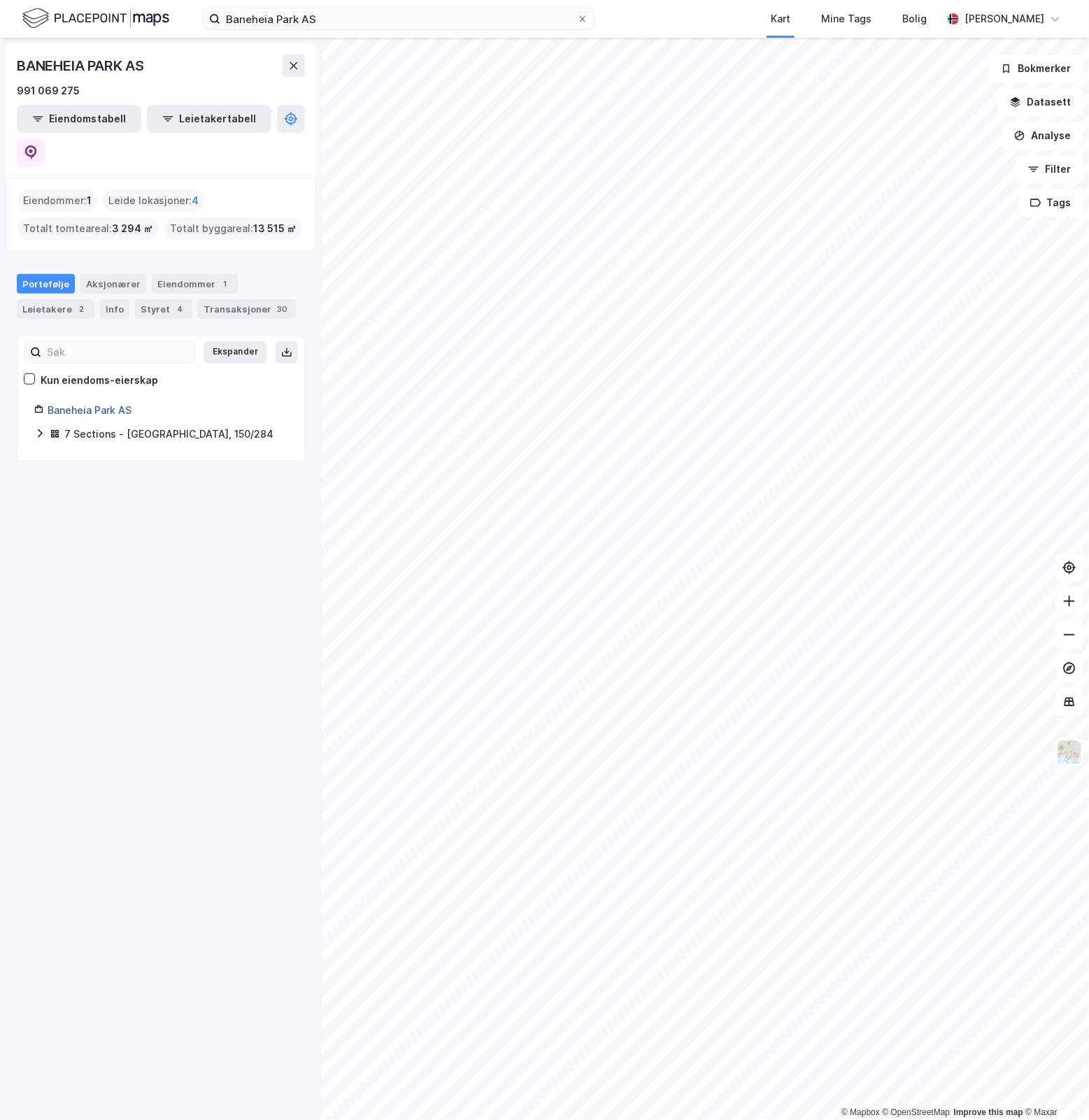
click at [112, 404] on link "Baneheia Park AS" at bounding box center [89, 410] width 84 height 12
click at [37, 145] on icon at bounding box center [30, 152] width 12 height 14
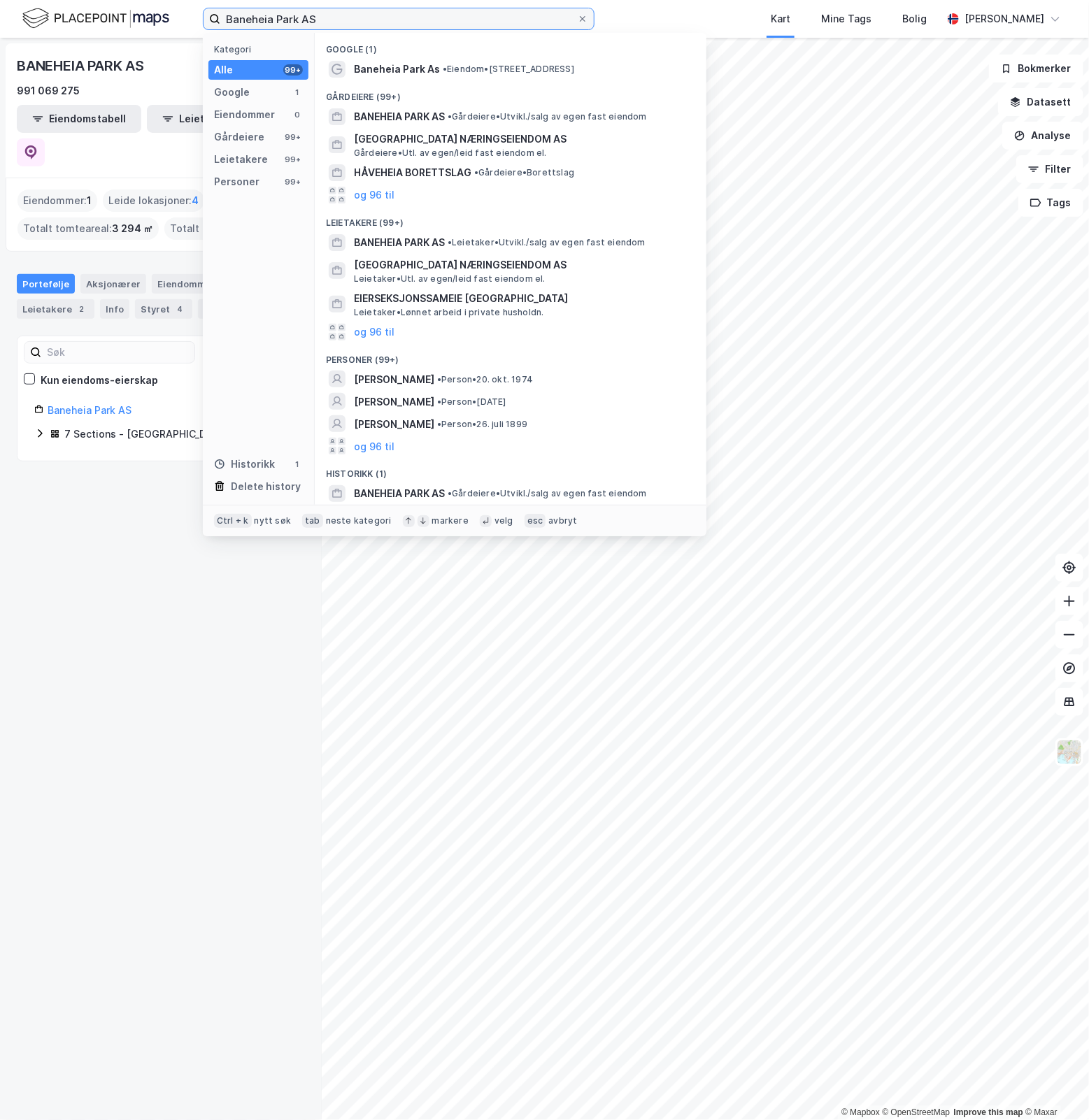
drag, startPoint x: 397, startPoint y: 17, endPoint x: -886, endPoint y: 71, distance: 1284.1
click at [0, 71] on html "Baneheia Park AS Kategori Alle 99+ Google 1 Eiendommer 0 Gårdeiere 99+ Leietake…" at bounding box center [544, 560] width 1089 height 1120
paste input "orgundfjordvegen 116"
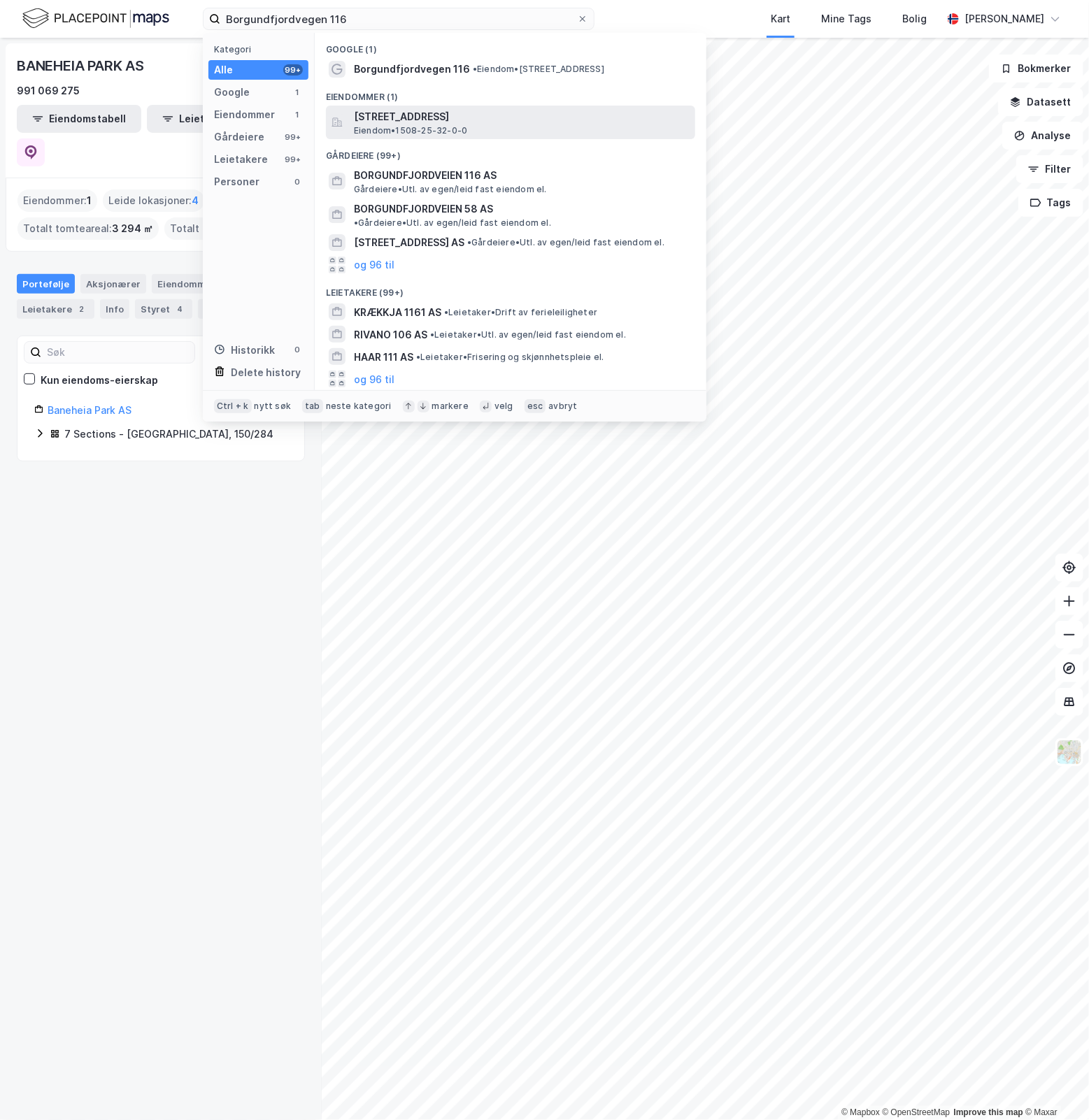
click at [541, 121] on span "Borgundfjordvegen 116, 6017, ÅLESUND, ÅLESUND" at bounding box center [521, 117] width 336 height 17
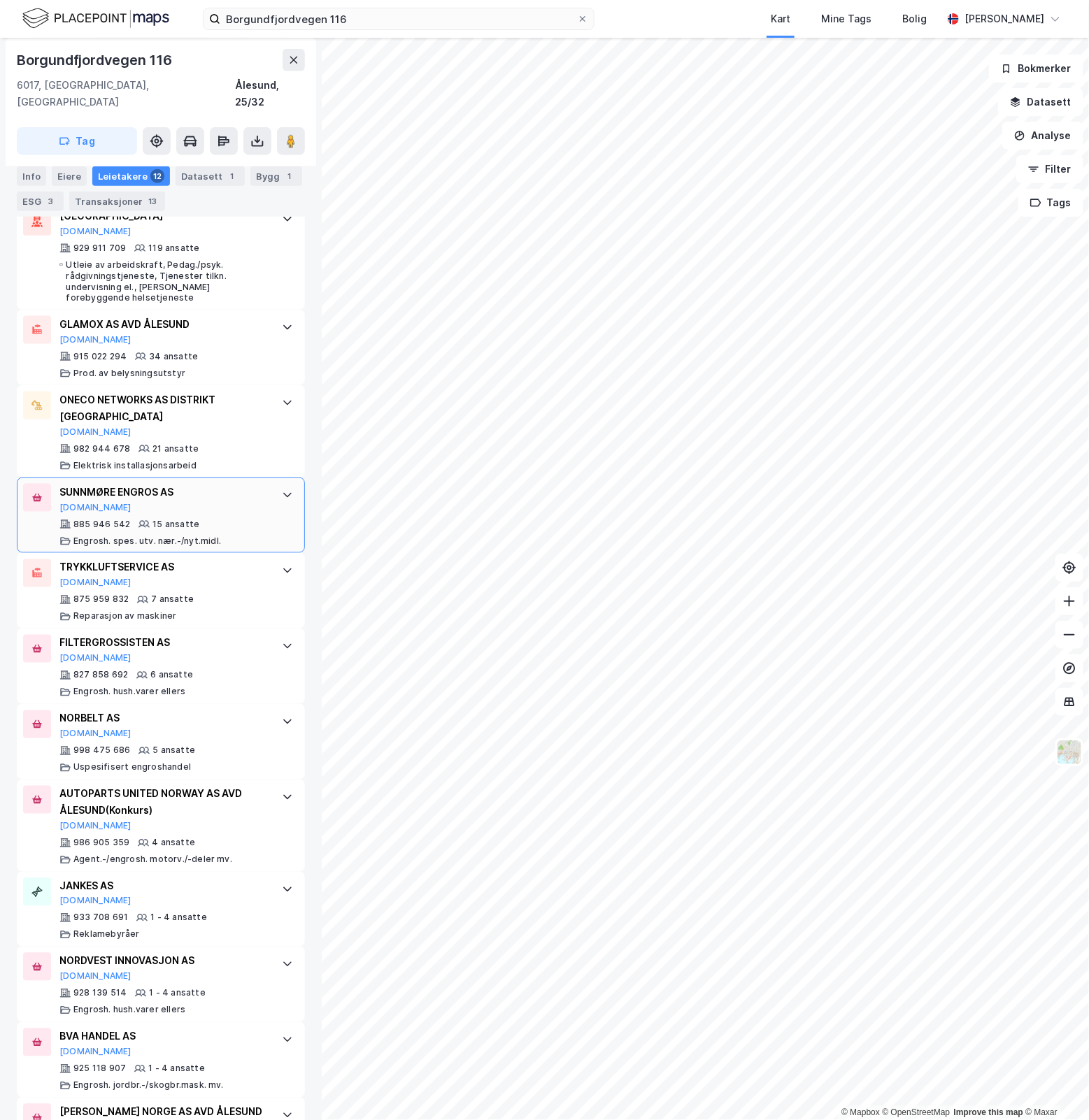
scroll to position [626, 0]
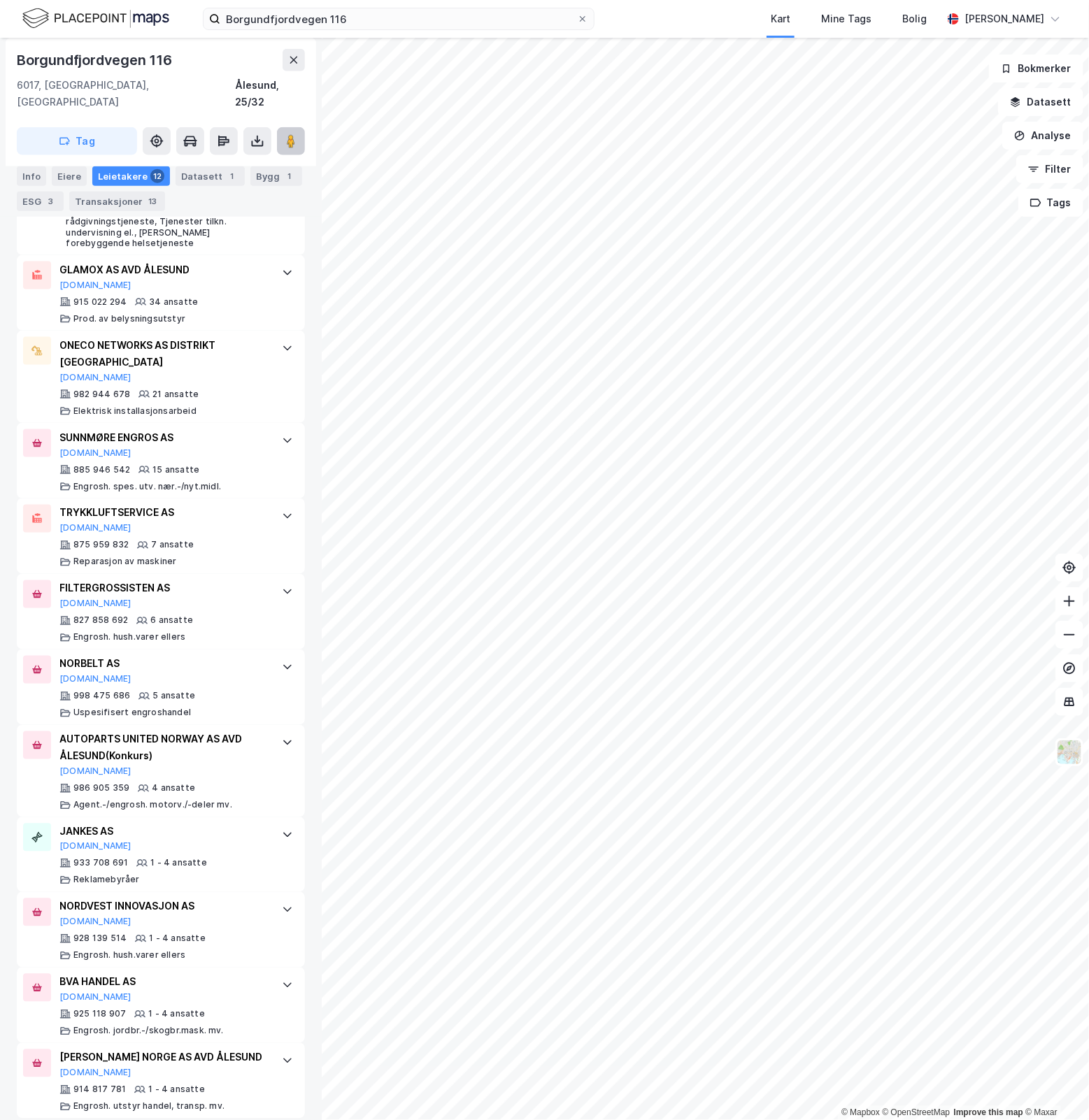
click at [289, 134] on image at bounding box center [291, 141] width 9 height 14
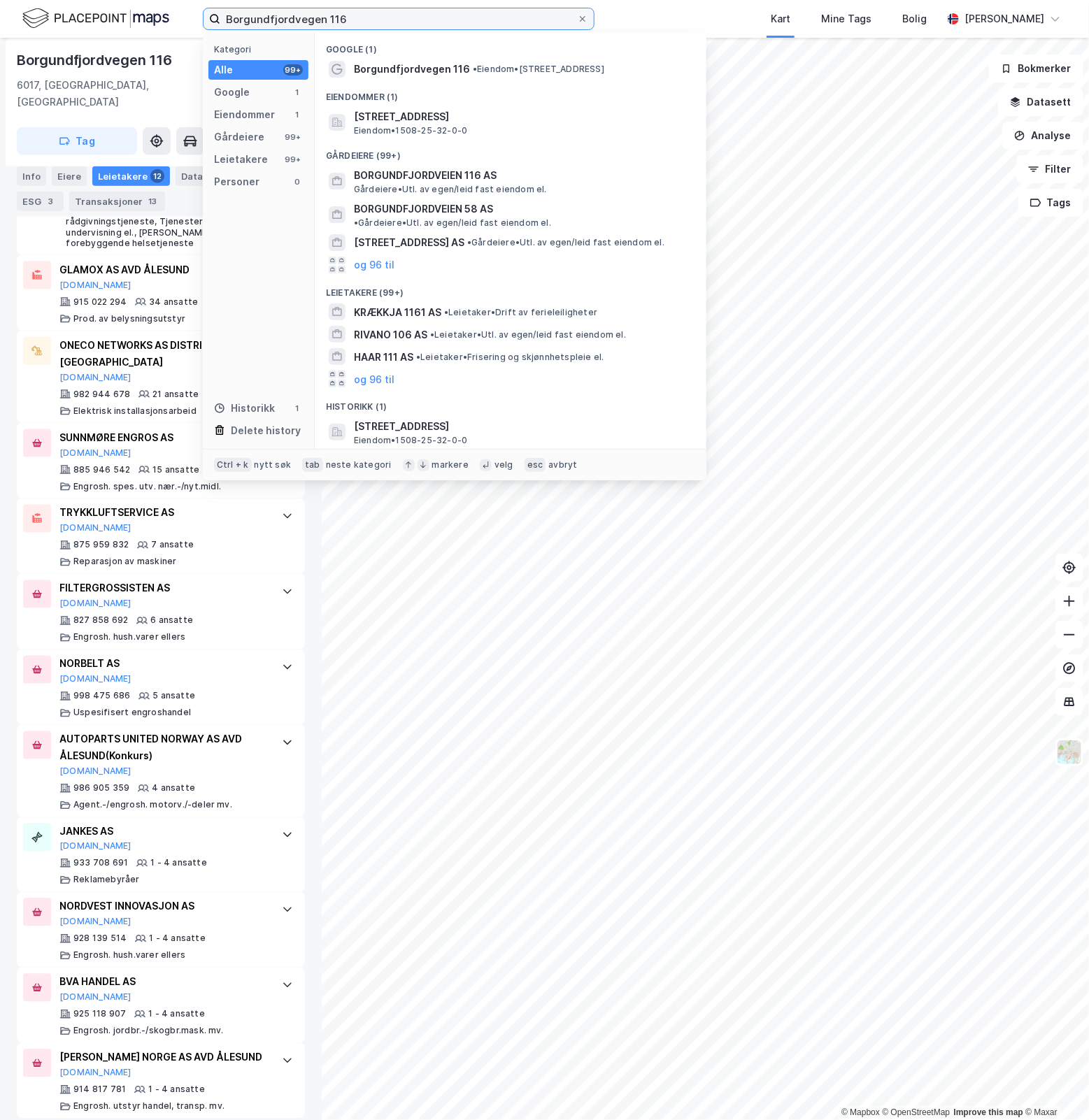
drag, startPoint x: 403, startPoint y: 17, endPoint x: -336, endPoint y: 54, distance: 739.9
click at [0, 54] on html "Borgundfjordvegen 116 Kategori Alle 99+ Google 1 Eiendommer 1 Gårdeiere 99+ Lei…" at bounding box center [544, 560] width 1089 height 1120
paste input "Kjeldsbergveien 10"
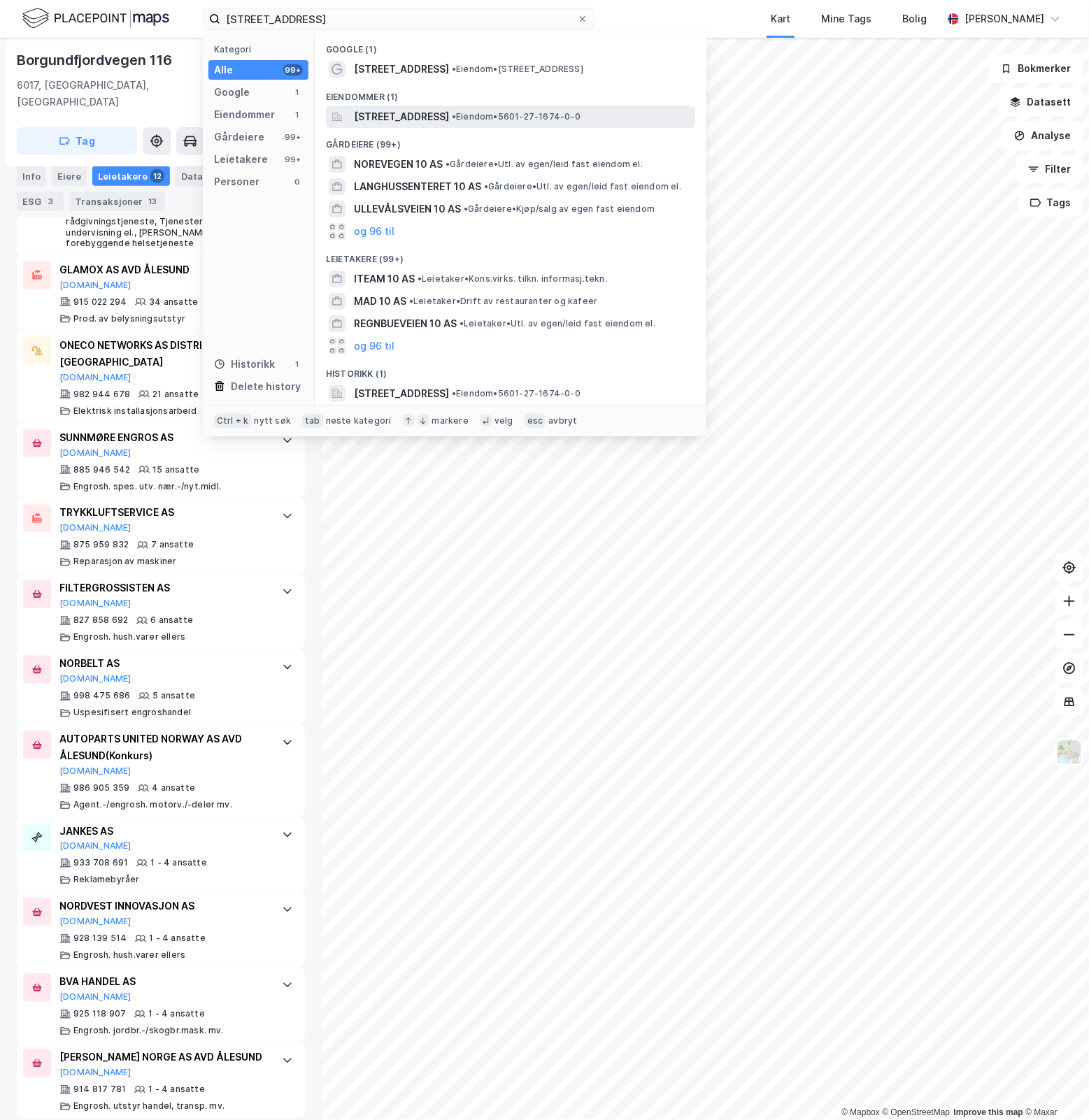
click at [554, 117] on span "• Eiendom • 5601-27-1674-0-0" at bounding box center [515, 117] width 128 height 11
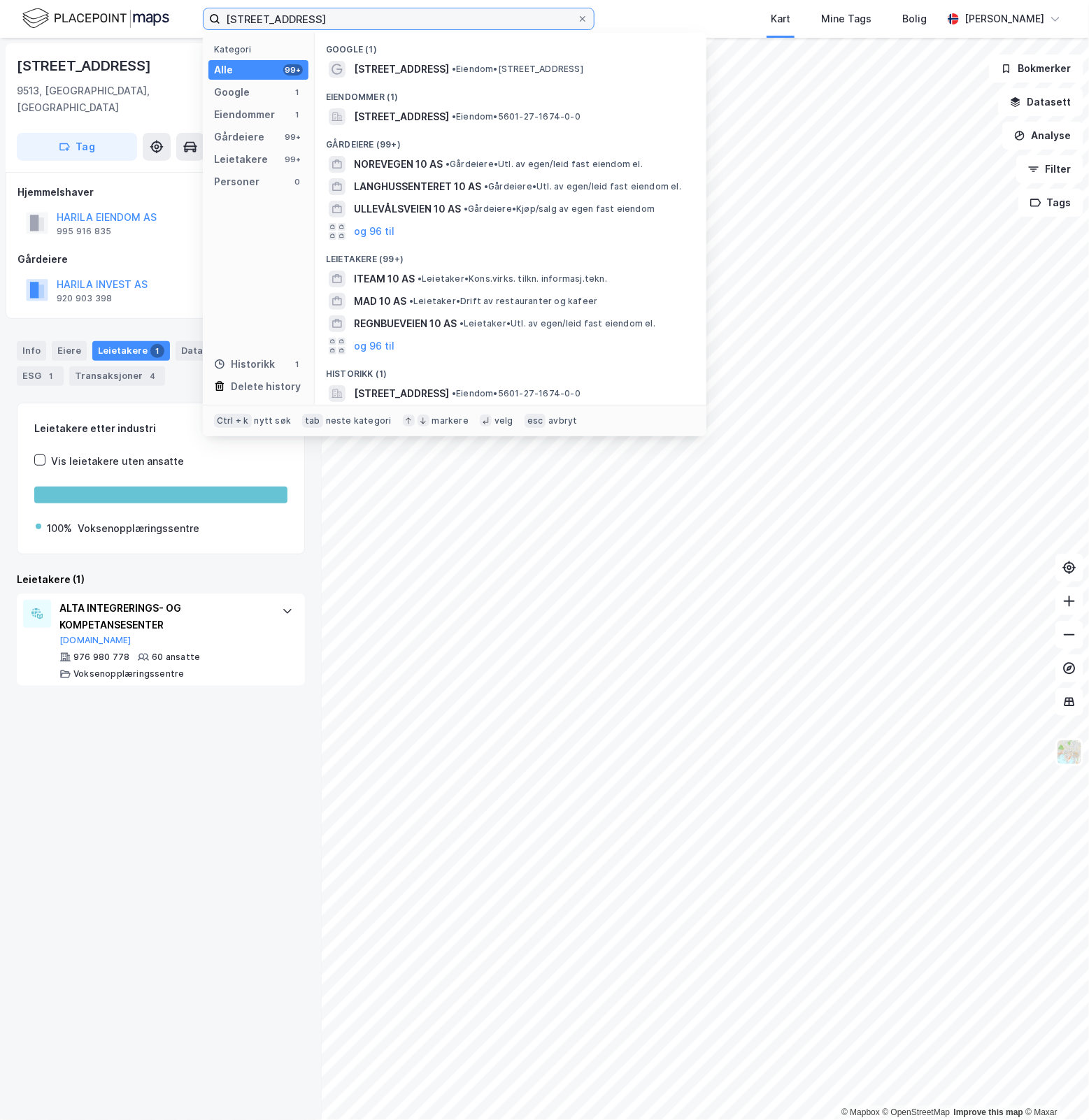
drag, startPoint x: 385, startPoint y: 25, endPoint x: -128, endPoint y: -37, distance: 516.7
click at [0, 0] on html "Kjeldsbergveien 10 Kategori Alle 99+ Google 1 Eiendommer 1 Gårdeiere 99+ Leieta…" at bounding box center [544, 560] width 1089 height 1120
paste input "Moer"
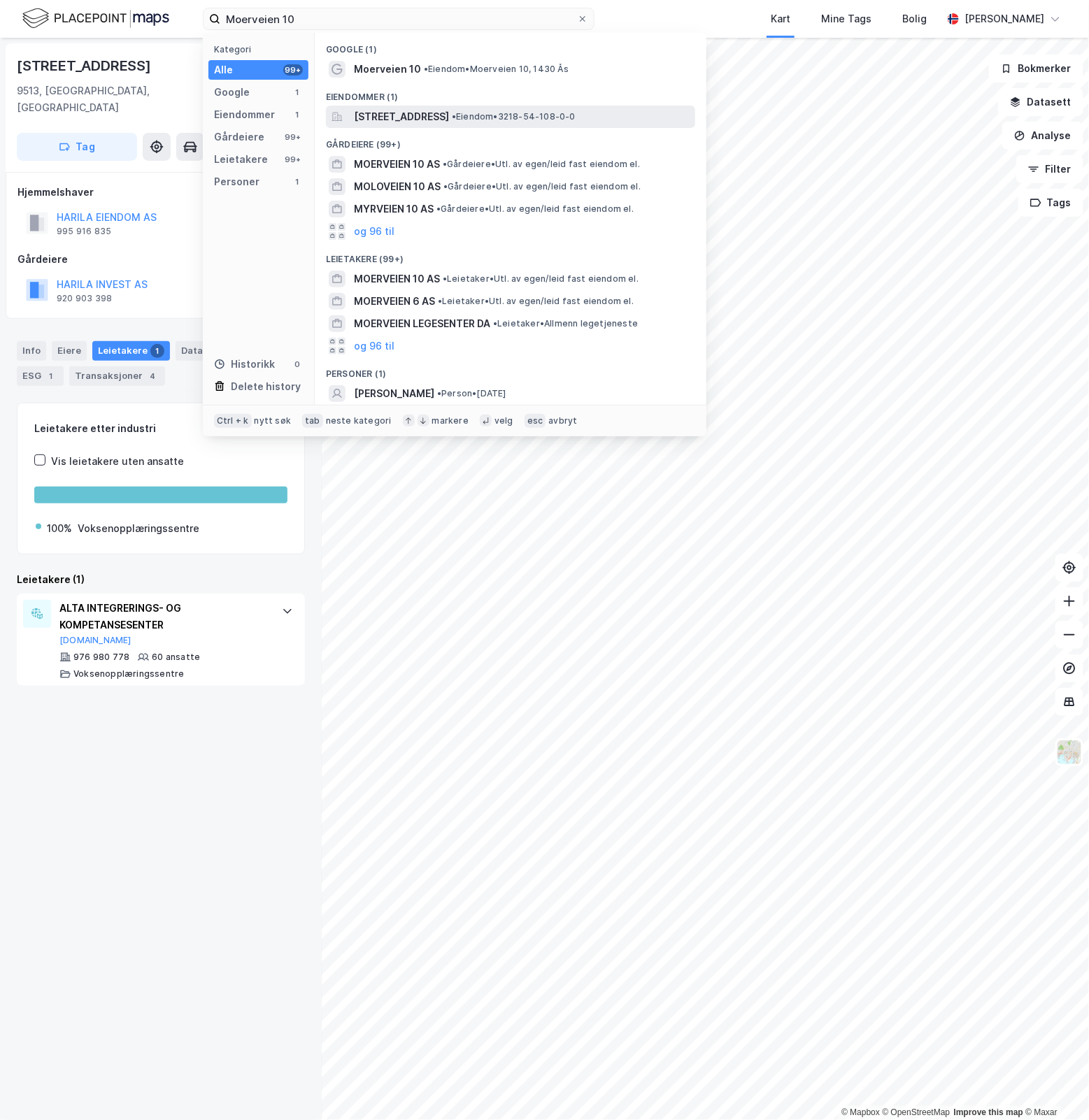
click at [537, 115] on span "• Eiendom • 3218-54-108-0-0" at bounding box center [514, 117] width 124 height 11
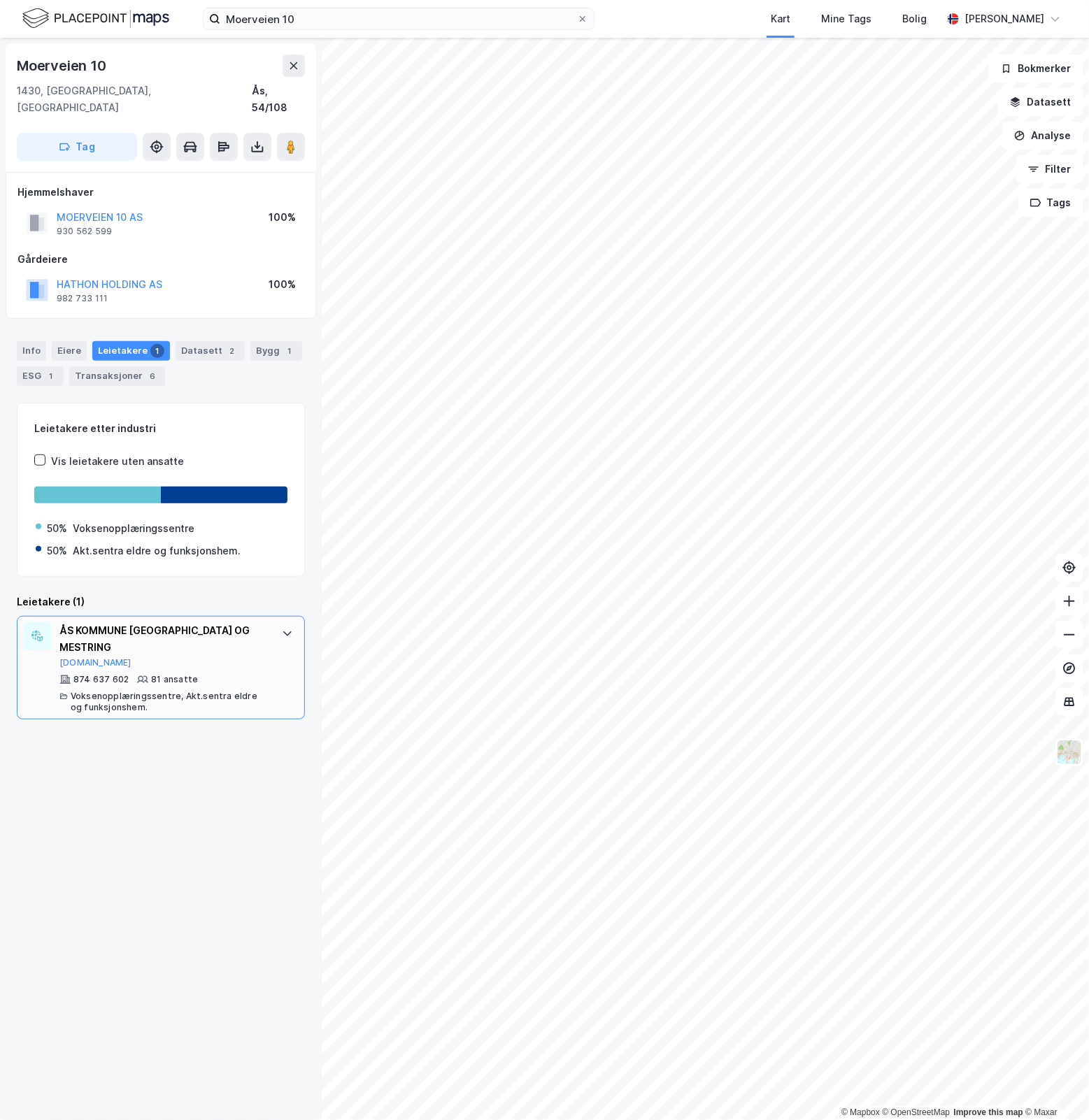
click at [282, 628] on icon at bounding box center [287, 634] width 11 height 11
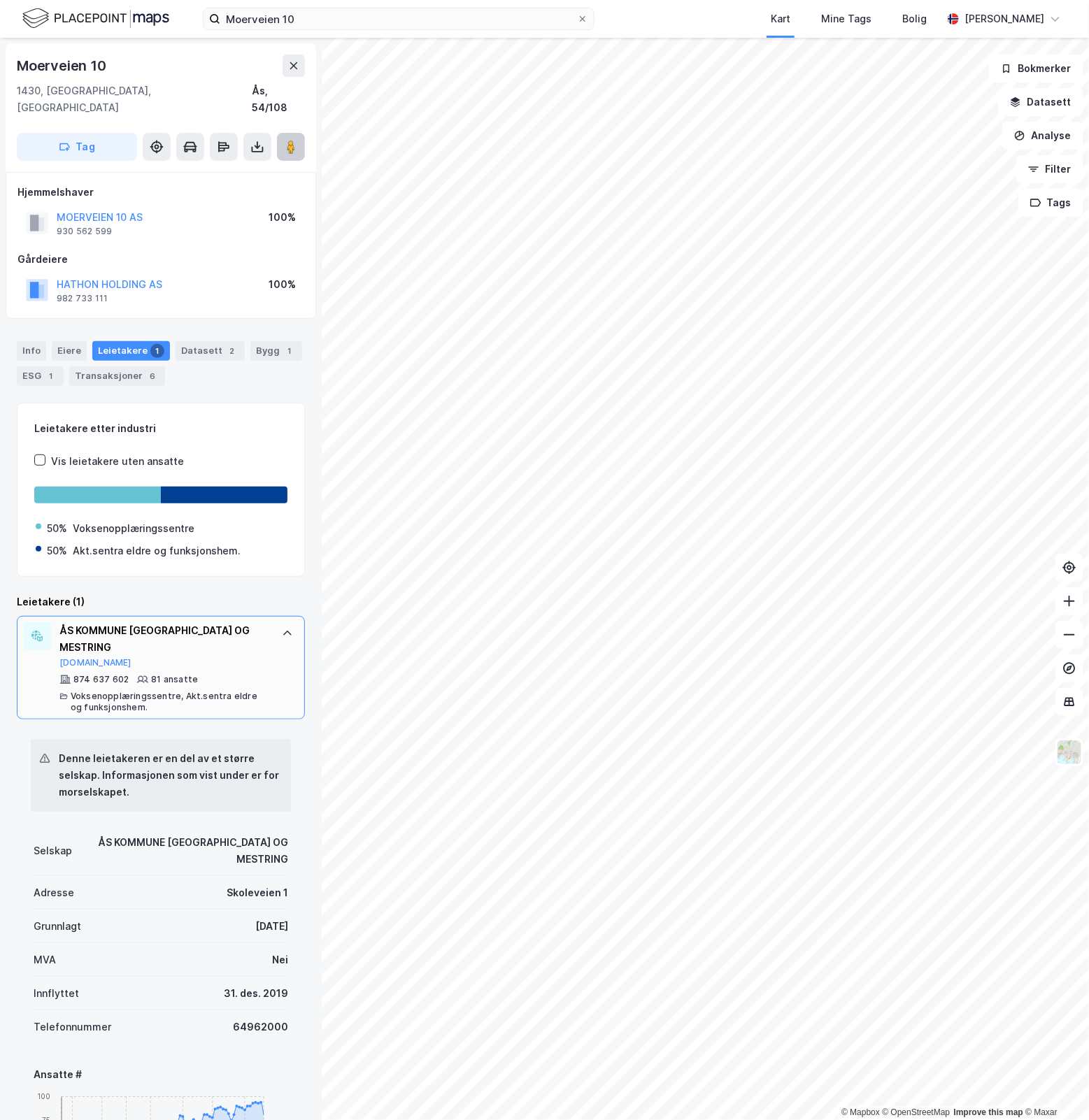
click at [299, 133] on button at bounding box center [290, 146] width 28 height 28
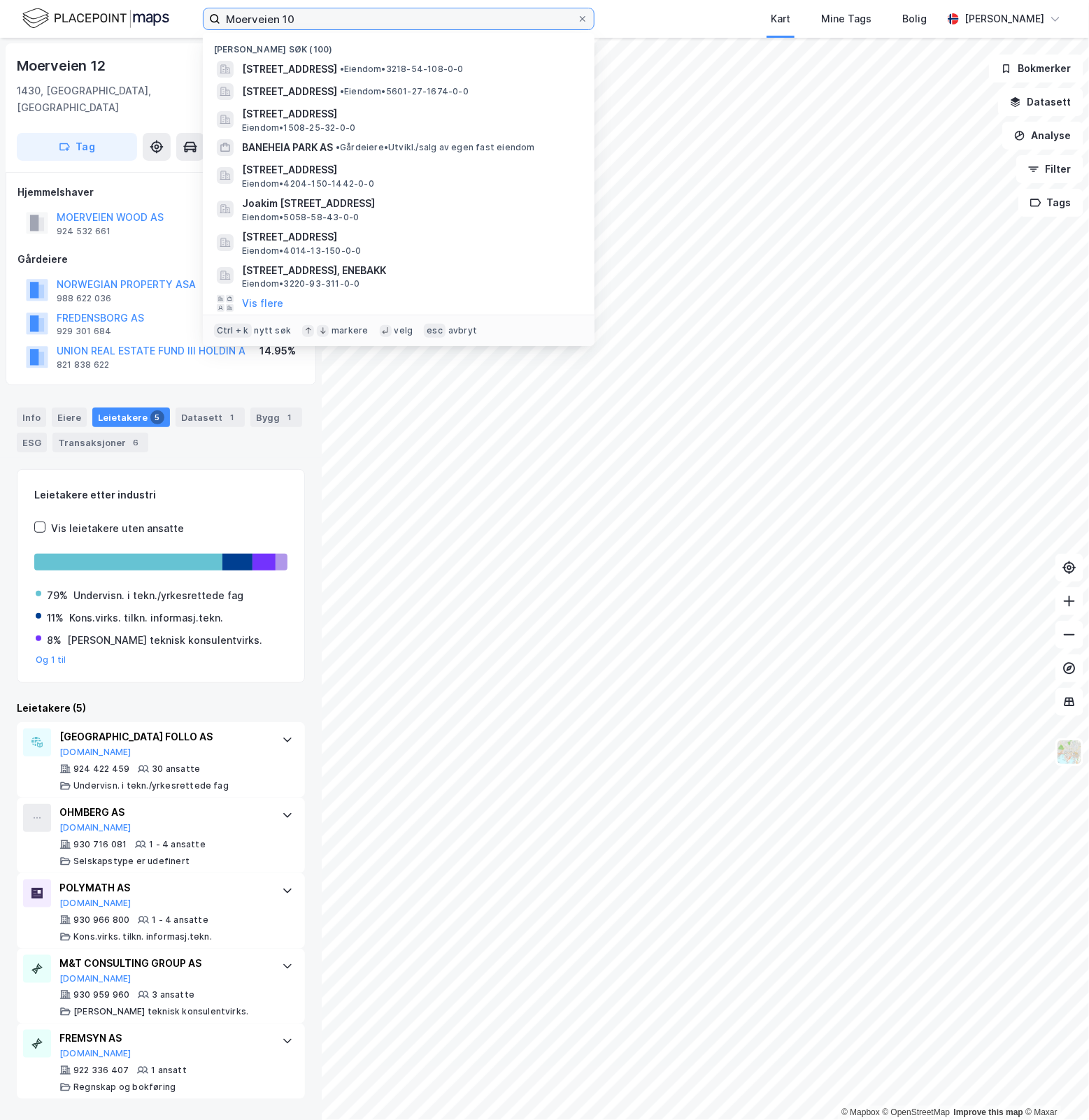
drag, startPoint x: 392, startPoint y: 22, endPoint x: -223, endPoint y: 25, distance: 615.0
click at [0, 25] on html "Moerveien 10 Nylige søk (100) Moerveien 10, 1430, ÅS, ÅS • Eiendom • 3218-54-10…" at bounding box center [544, 560] width 1089 height 1120
paste input "Rådhusplassen 29"
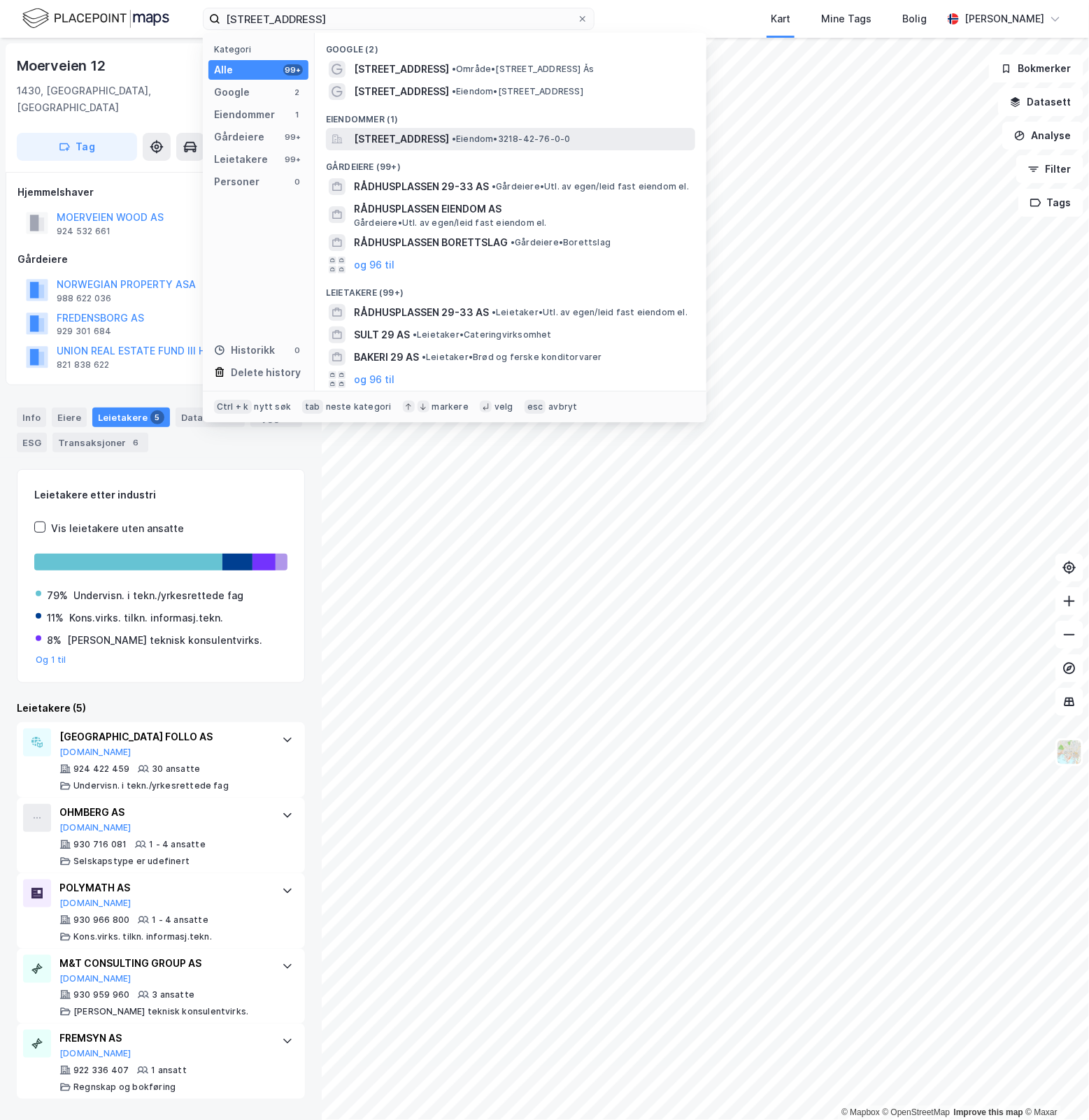
click at [449, 140] on span "Rådhusplassen 29, 1430, ÅS, ÅS" at bounding box center [401, 140] width 95 height 17
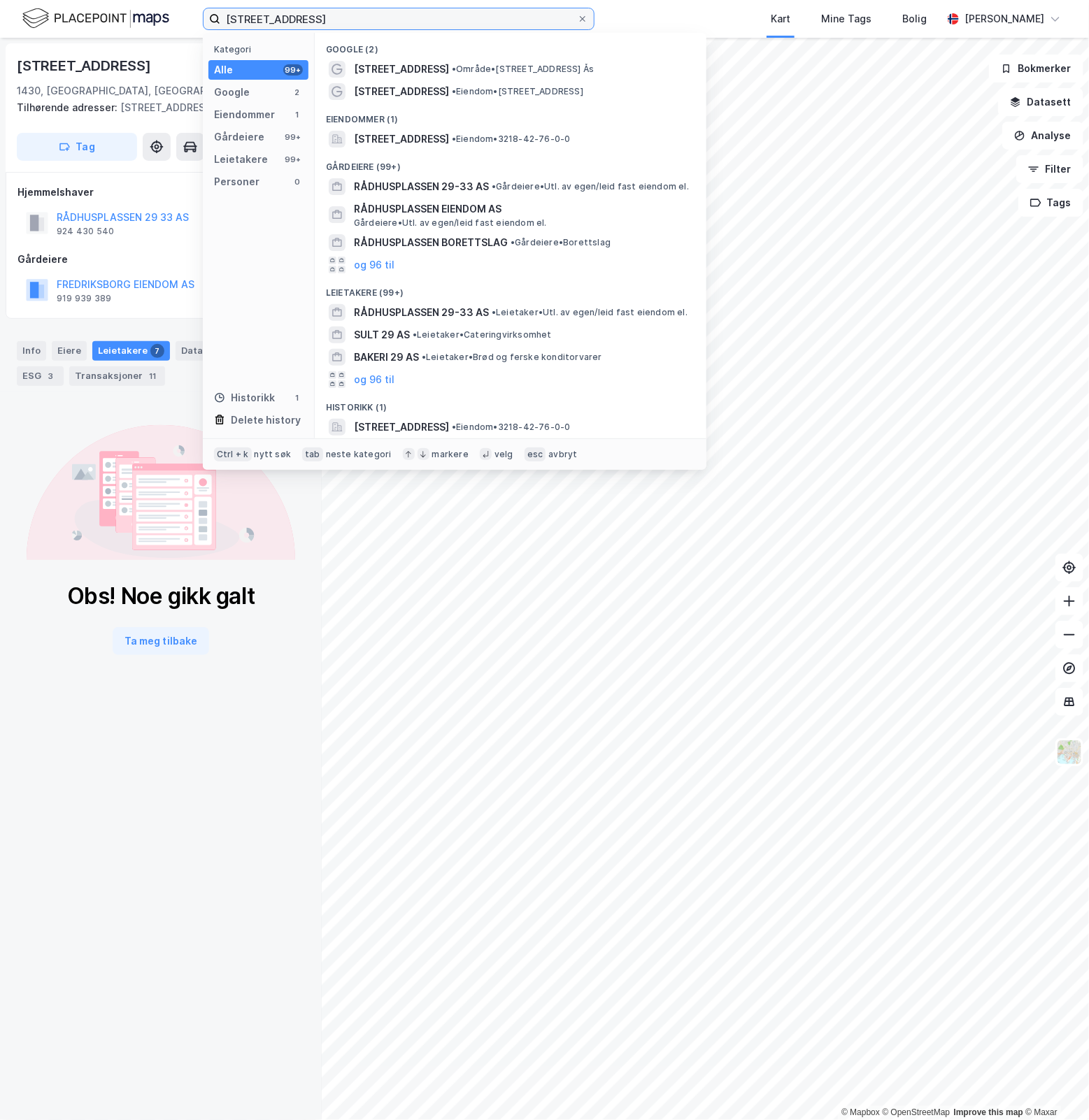
drag, startPoint x: 356, startPoint y: 16, endPoint x: 38, endPoint y: 39, distance: 318.8
click at [38, 38] on div "Rådhusplassen 29 Kategori Alle 99+ Google 2 Eiendommer 1 Gårdeiere 99+ Leietake…" at bounding box center [544, 560] width 1089 height 1120
paste input "Drammensveien 915"
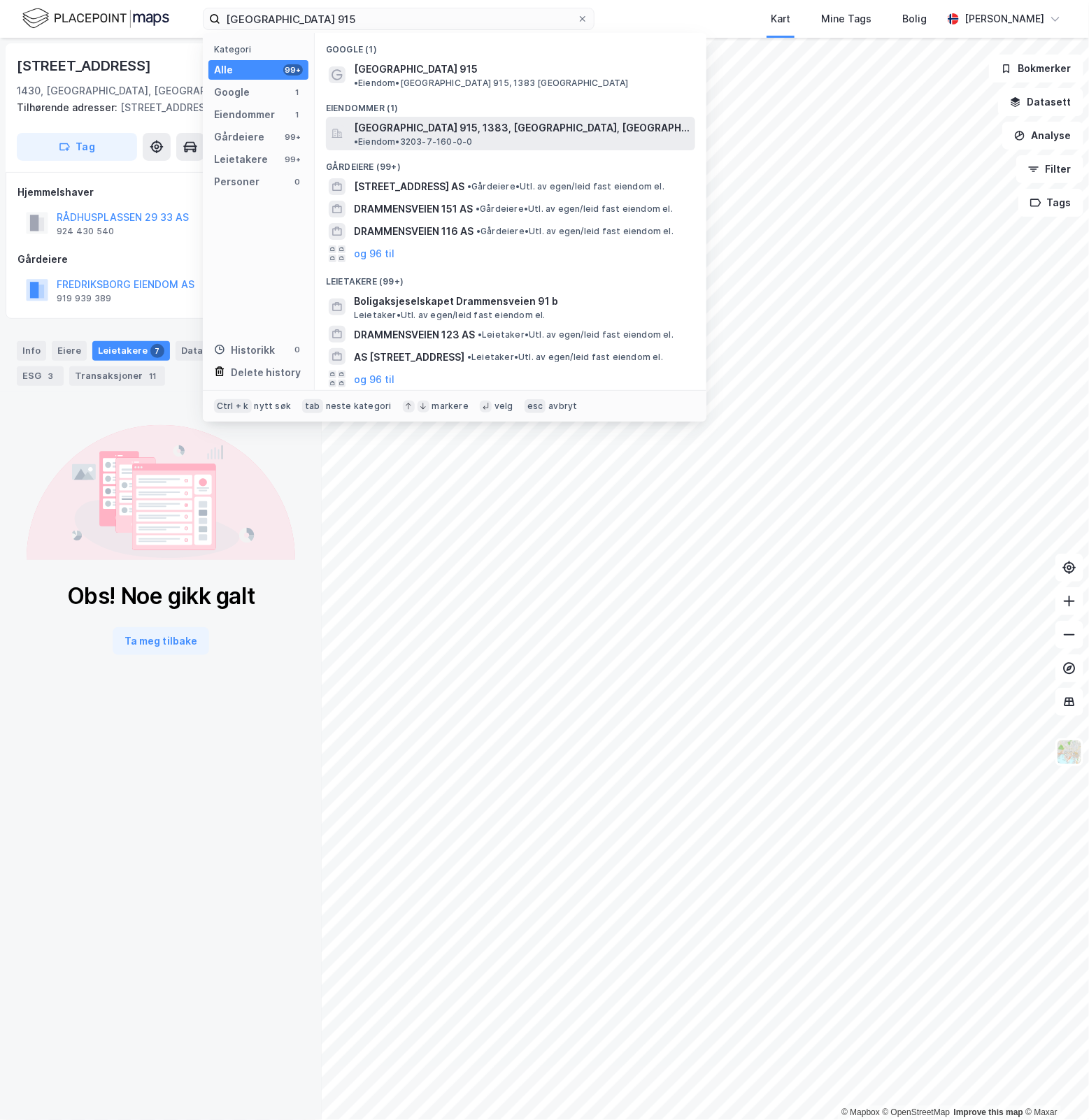
click at [473, 136] on span "• Eiendom • 3203-7-160-0-0" at bounding box center [413, 142] width 119 height 11
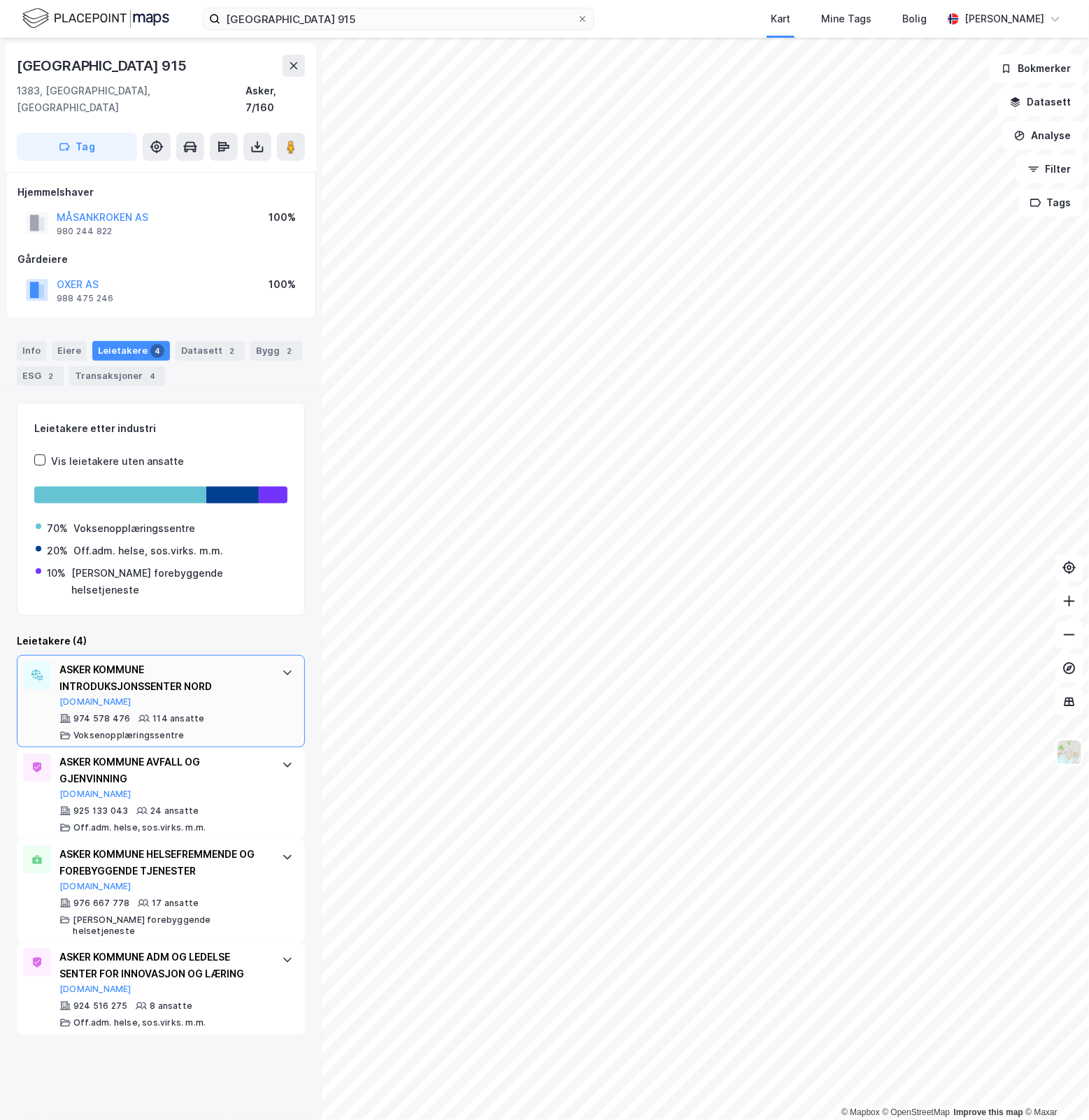
click at [266, 659] on div "ASKER KOMMUNE INTRODUKSJONSSENTER NORD Brreg.no 974 578 476 114 ansatte Vokseno…" at bounding box center [161, 701] width 288 height 92
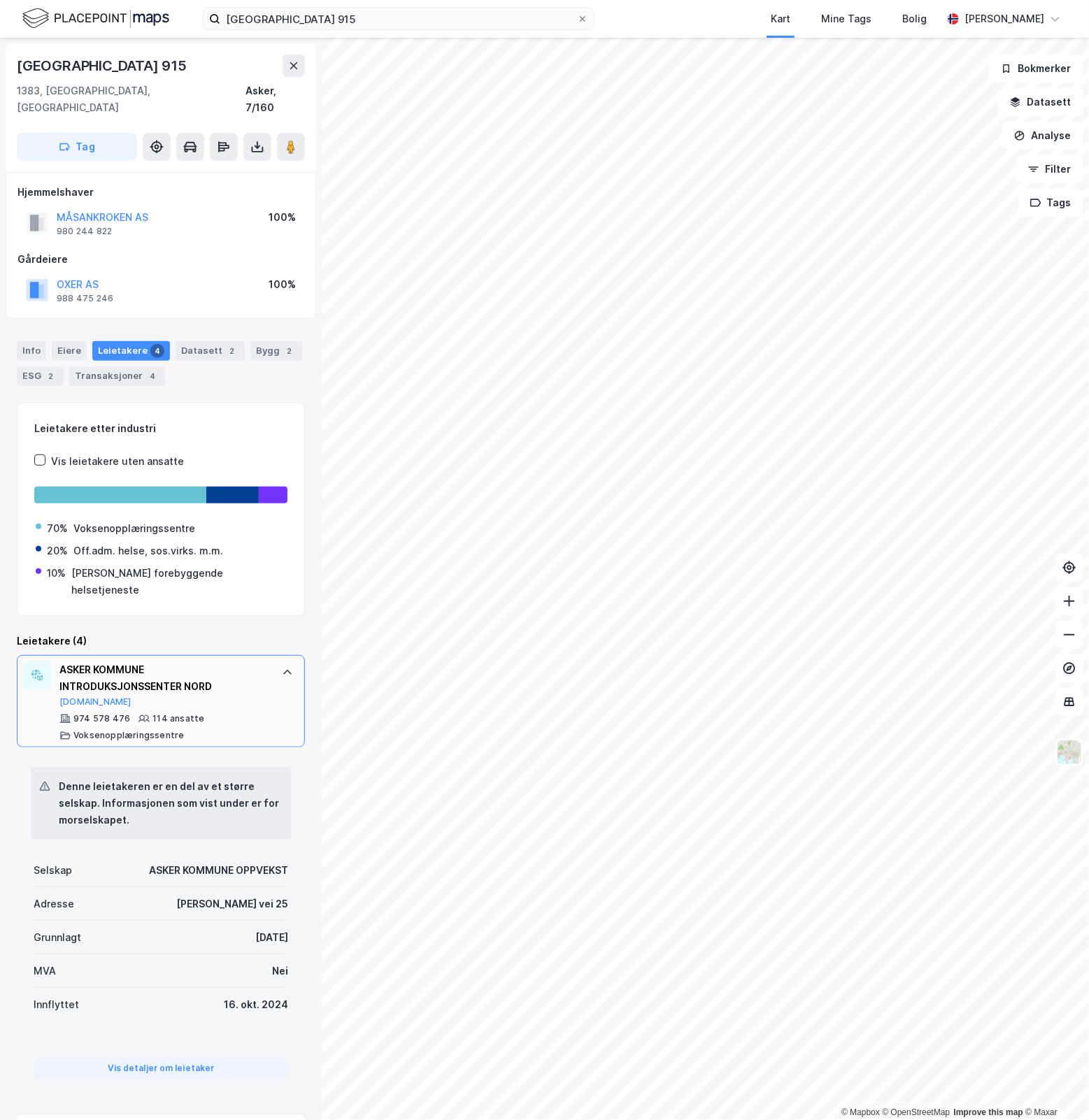
click at [266, 659] on div "ASKER KOMMUNE INTRODUKSJONSSENTER NORD Brreg.no 974 578 476 114 ansatte Vokseno…" at bounding box center [161, 701] width 288 height 92
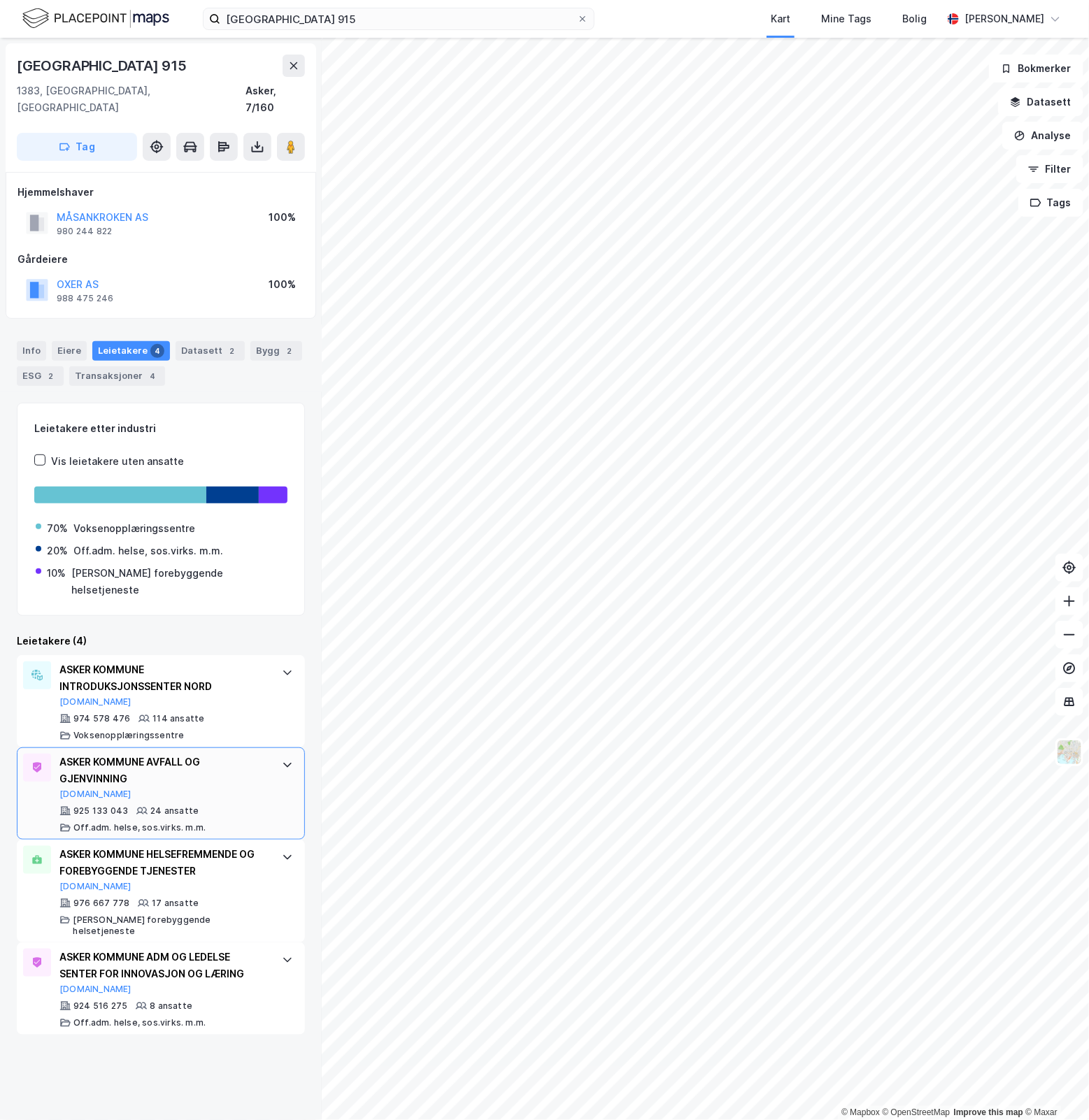
click at [270, 755] on div "ASKER KOMMUNE AVFALL OG GJENVINNING Brreg.no 925 133 043 24 ansatte Off.adm. he…" at bounding box center [161, 793] width 288 height 92
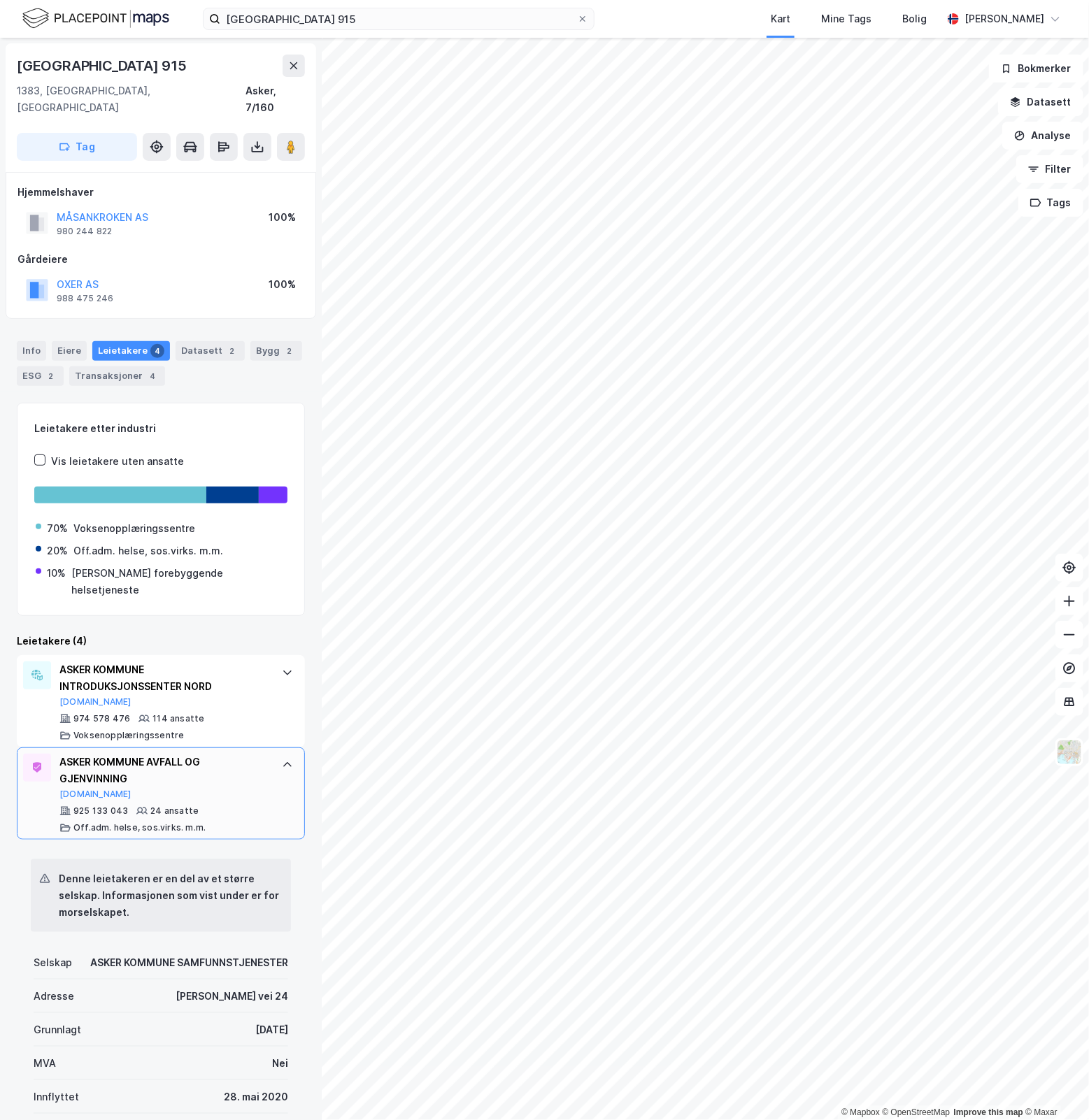
click at [270, 755] on div "ASKER KOMMUNE AVFALL OG GJENVINNING Brreg.no 925 133 043 24 ansatte Off.adm. he…" at bounding box center [161, 793] width 288 height 92
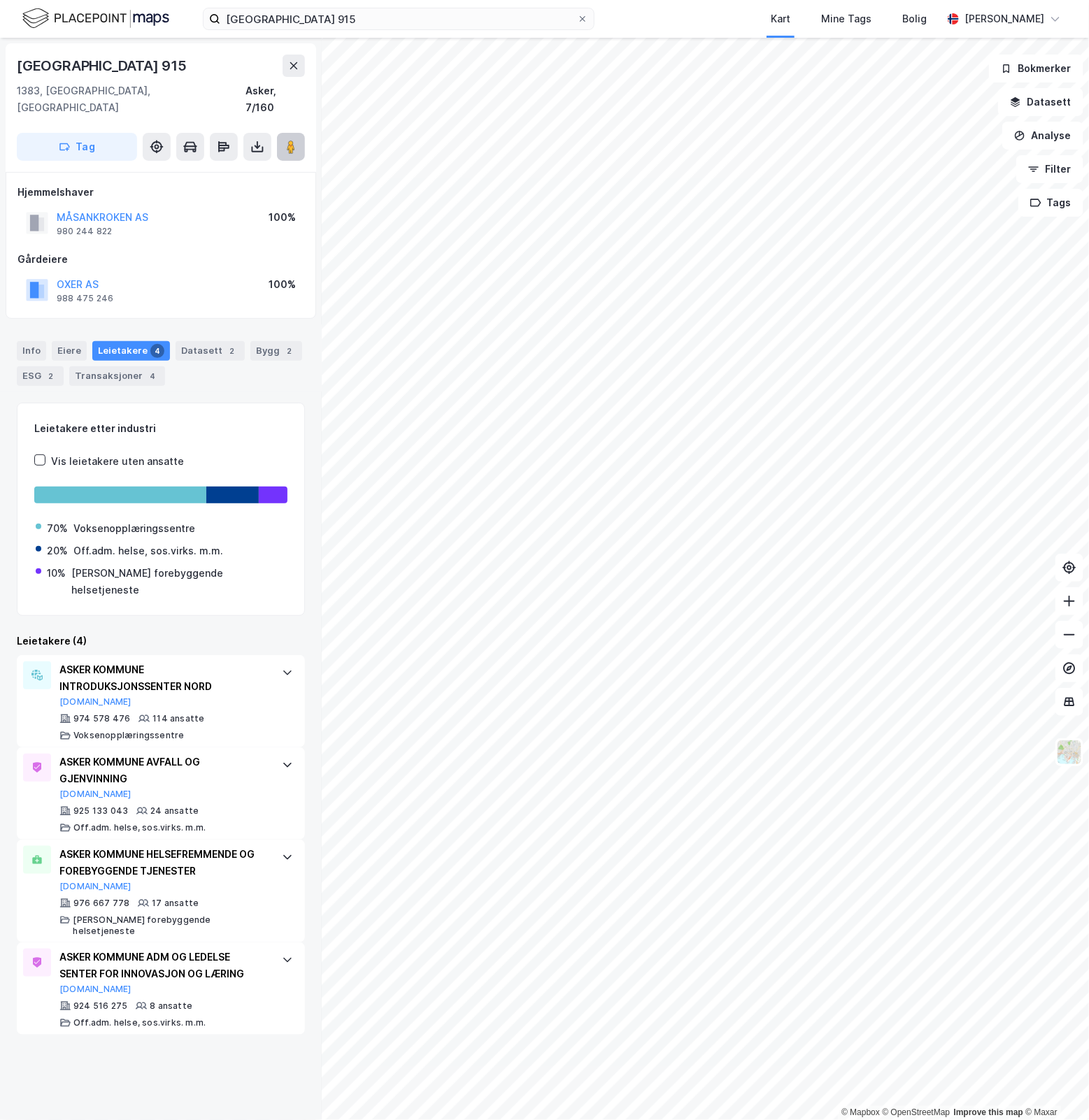
click at [292, 140] on image at bounding box center [291, 146] width 9 height 14
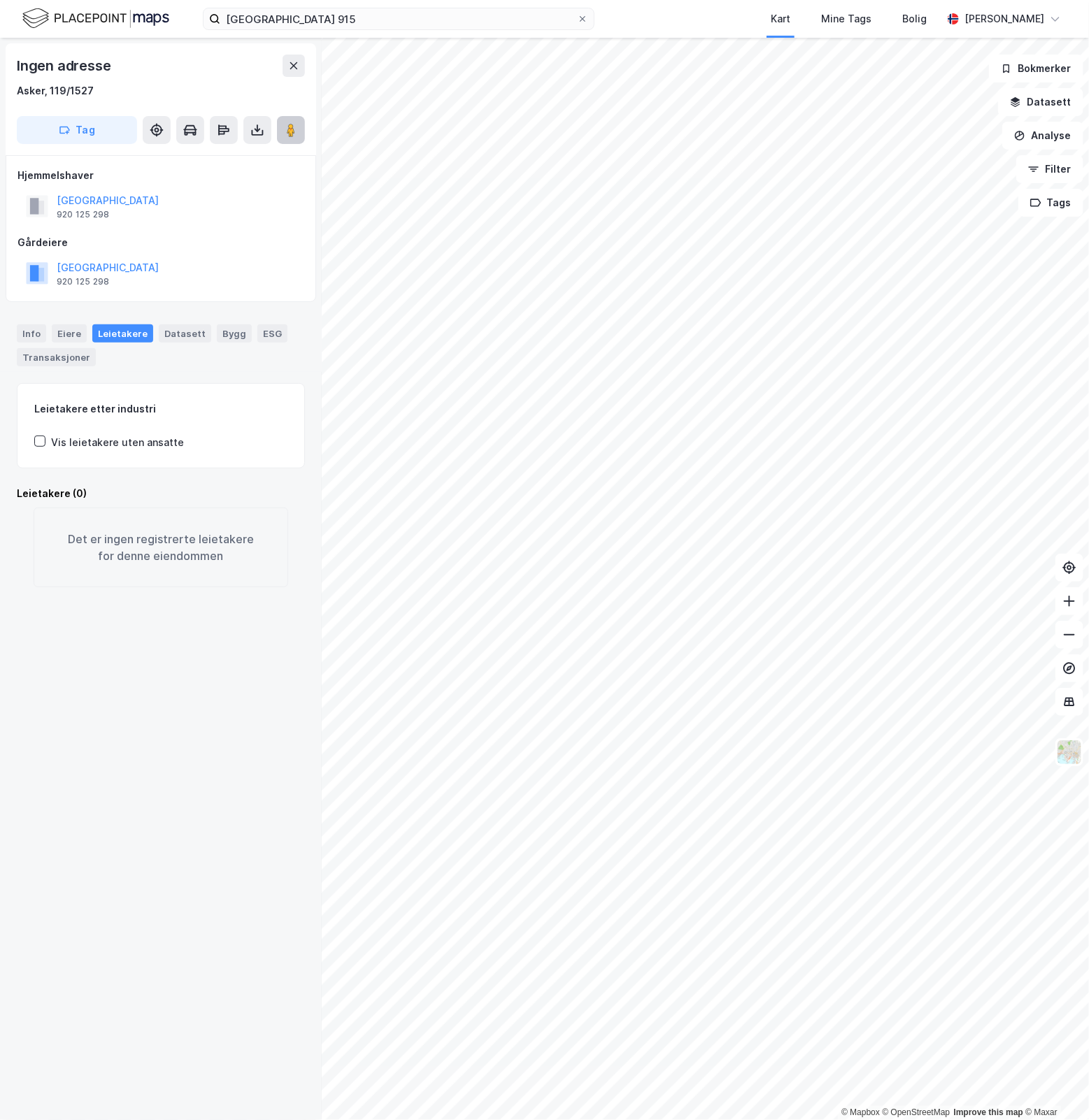
click at [298, 127] on icon at bounding box center [291, 129] width 14 height 14
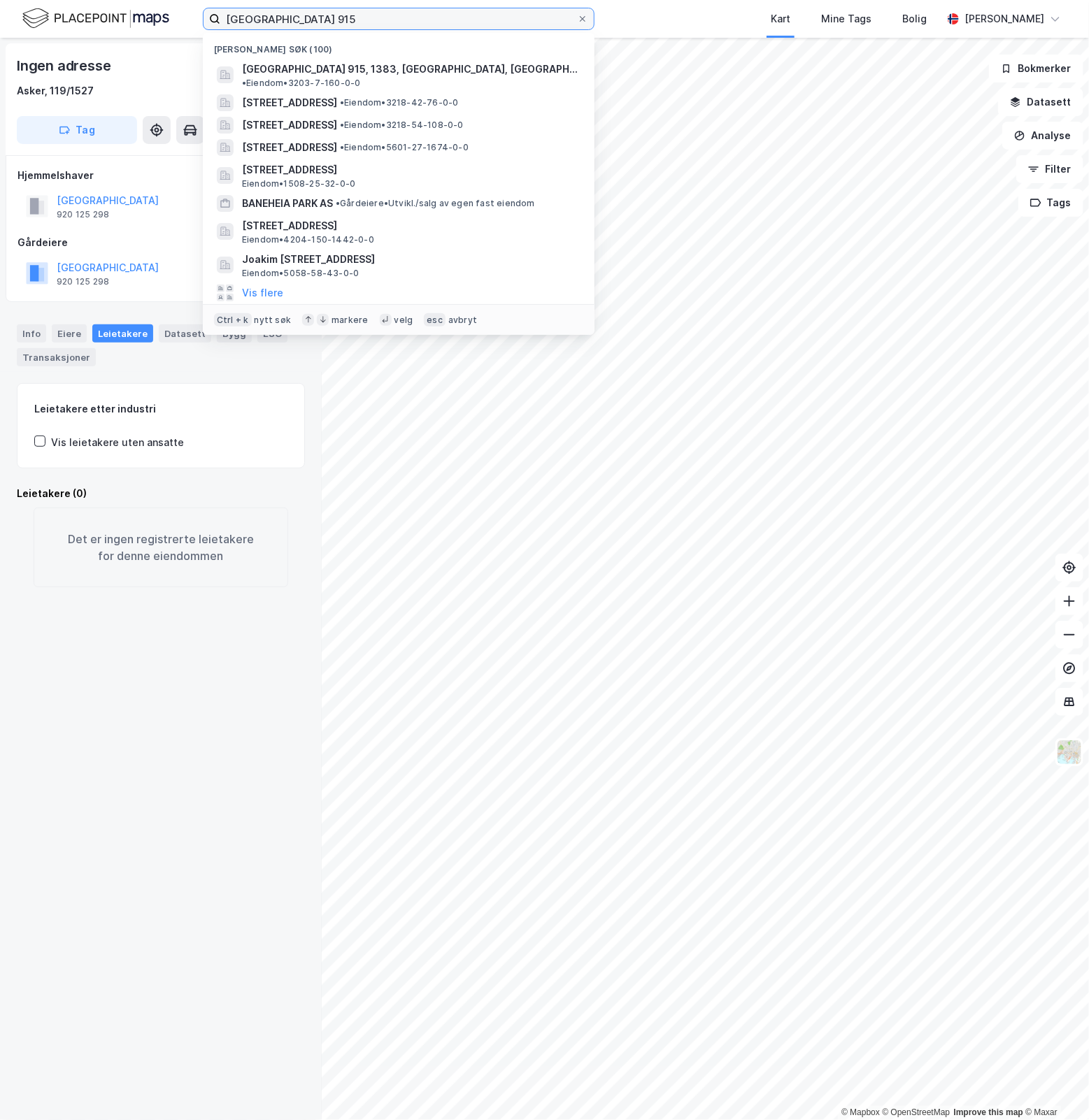
drag, startPoint x: 400, startPoint y: 18, endPoint x: 62, endPoint y: 12, distance: 338.1
click at [62, 12] on div "Drammensveien 915 Nylige søk (100) Drammensveien 915, 1383, ASKER, ASKER • Eien…" at bounding box center [544, 19] width 1089 height 38
paste input "Svortlandsvegen 17"
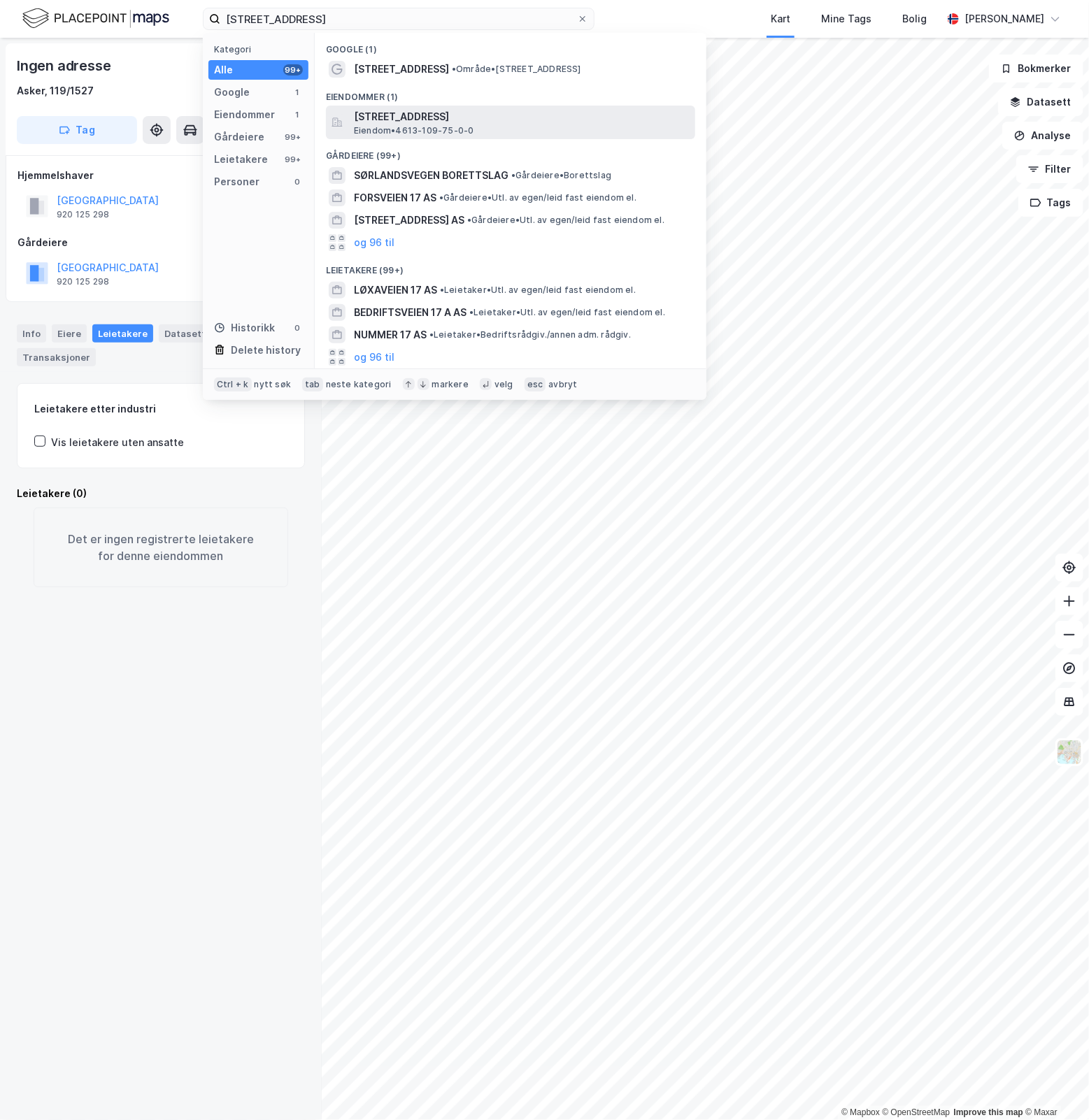
click at [494, 124] on div "Svortlandsvegen 17, 5430, BREMNES, BØMLO Eiendom • 4613-109-75-0-0" at bounding box center [523, 122] width 339 height 28
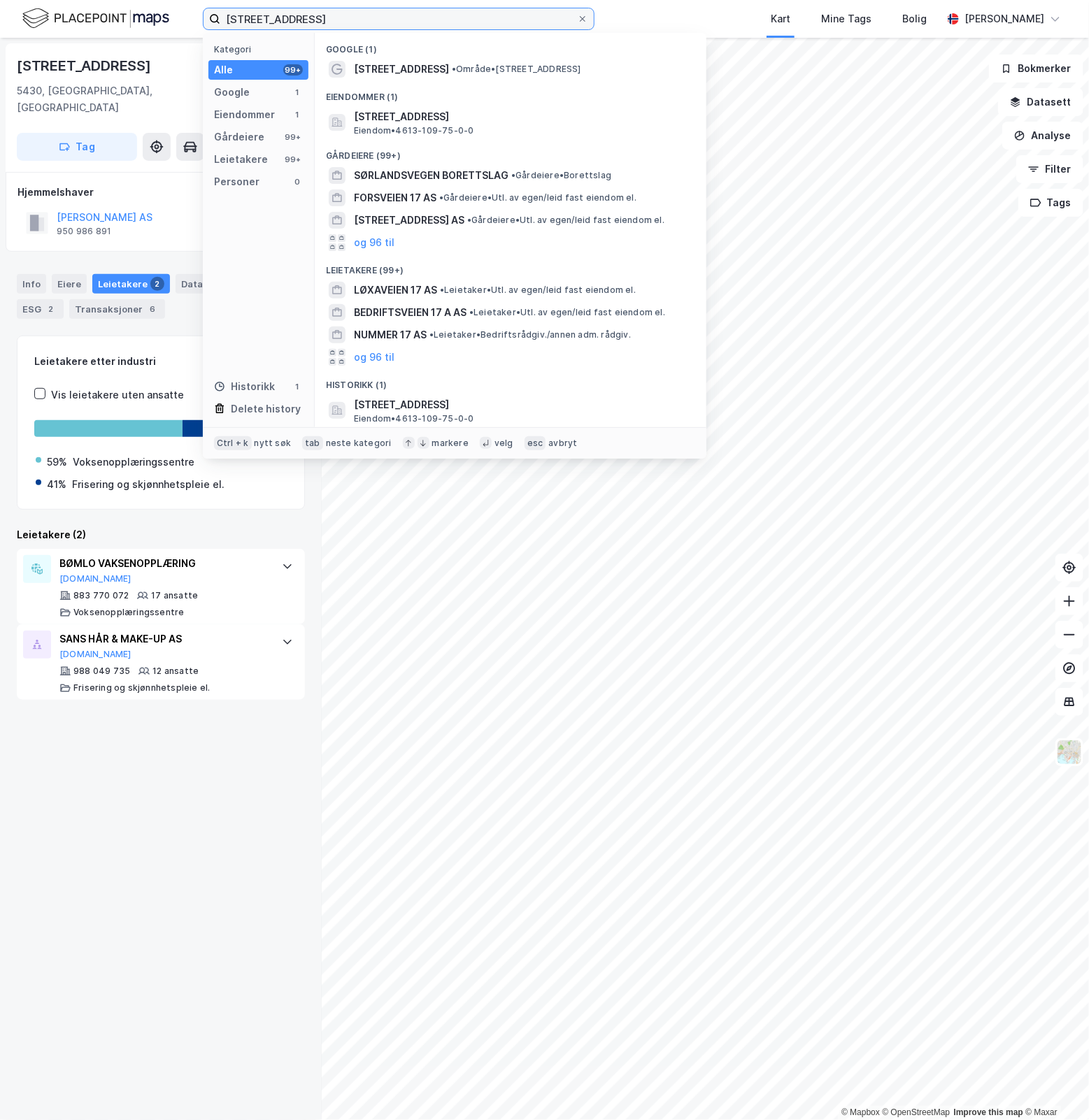
drag, startPoint x: 337, startPoint y: 20, endPoint x: -40, endPoint y: 29, distance: 377.1
click at [0, 29] on html "Svortlandsvegen 17 Kategori Alle 99+ Google 1 Eiendommer 1 Gårdeiere 99+ Leieta…" at bounding box center [544, 560] width 1089 height 1120
paste input "Haraldsgata 110"
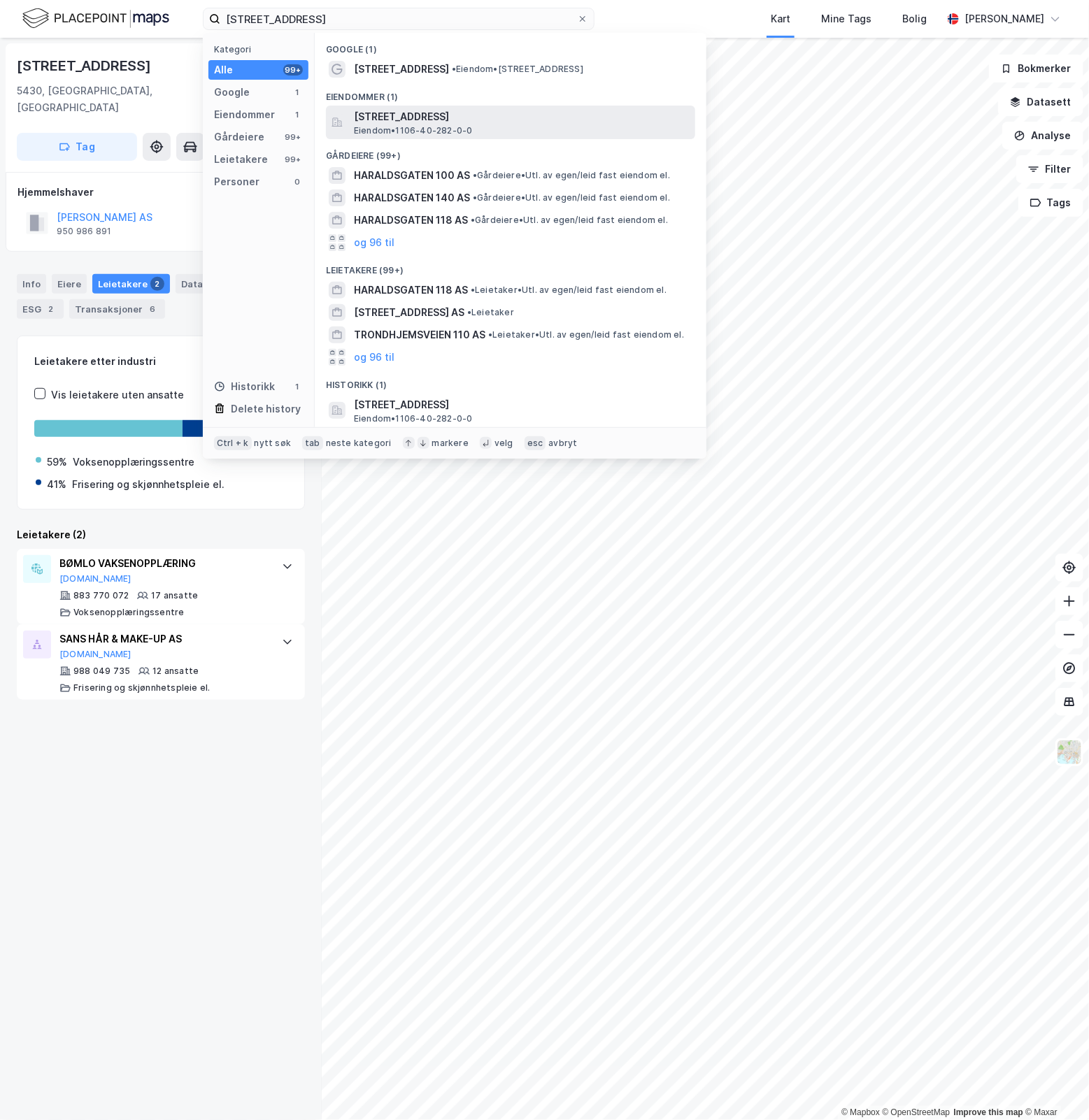
click at [480, 123] on span "Haraldsgata 110, 5527, HAUGESUND, HAUGESUND" at bounding box center [521, 117] width 336 height 17
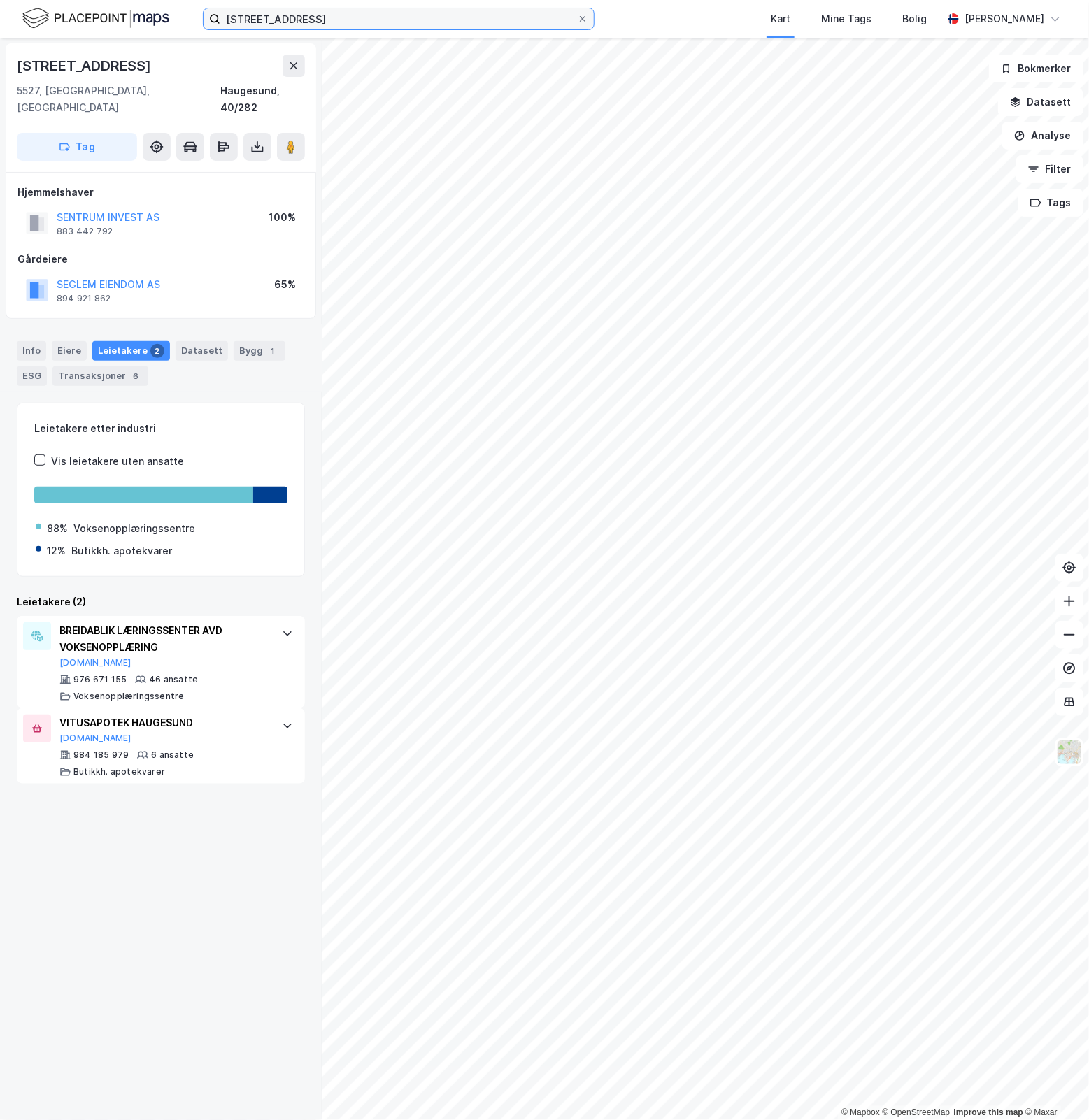
drag, startPoint x: 393, startPoint y: 21, endPoint x: -128, endPoint y: 14, distance: 521.0
click at [0, 14] on html "Haraldsgata 110 Kart Mine Tags Bolig Simen Sunde © Mapbox © OpenStreetMap Impro…" at bounding box center [544, 560] width 1089 height 1120
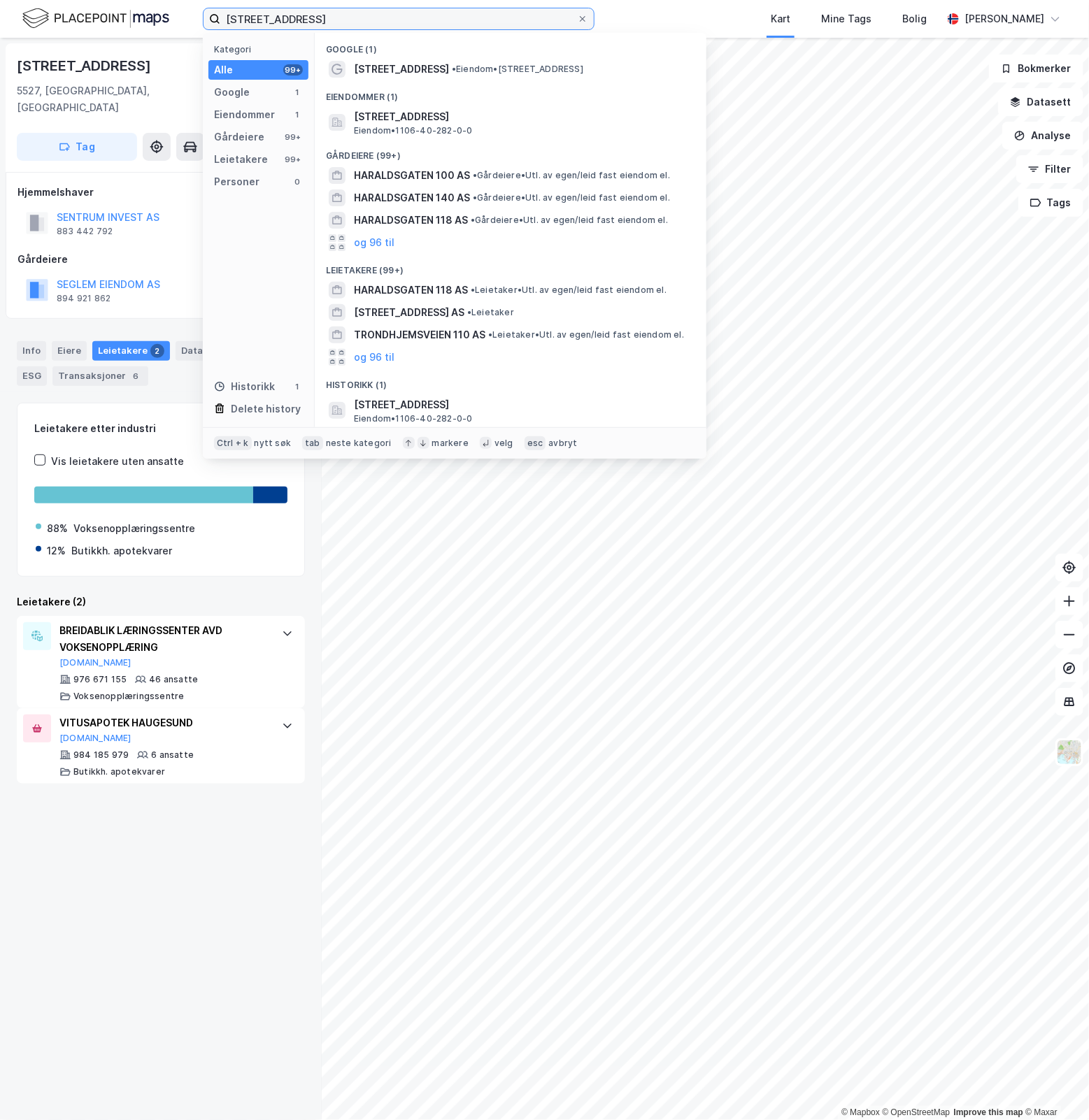
paste input "Dynamitveien 25B"
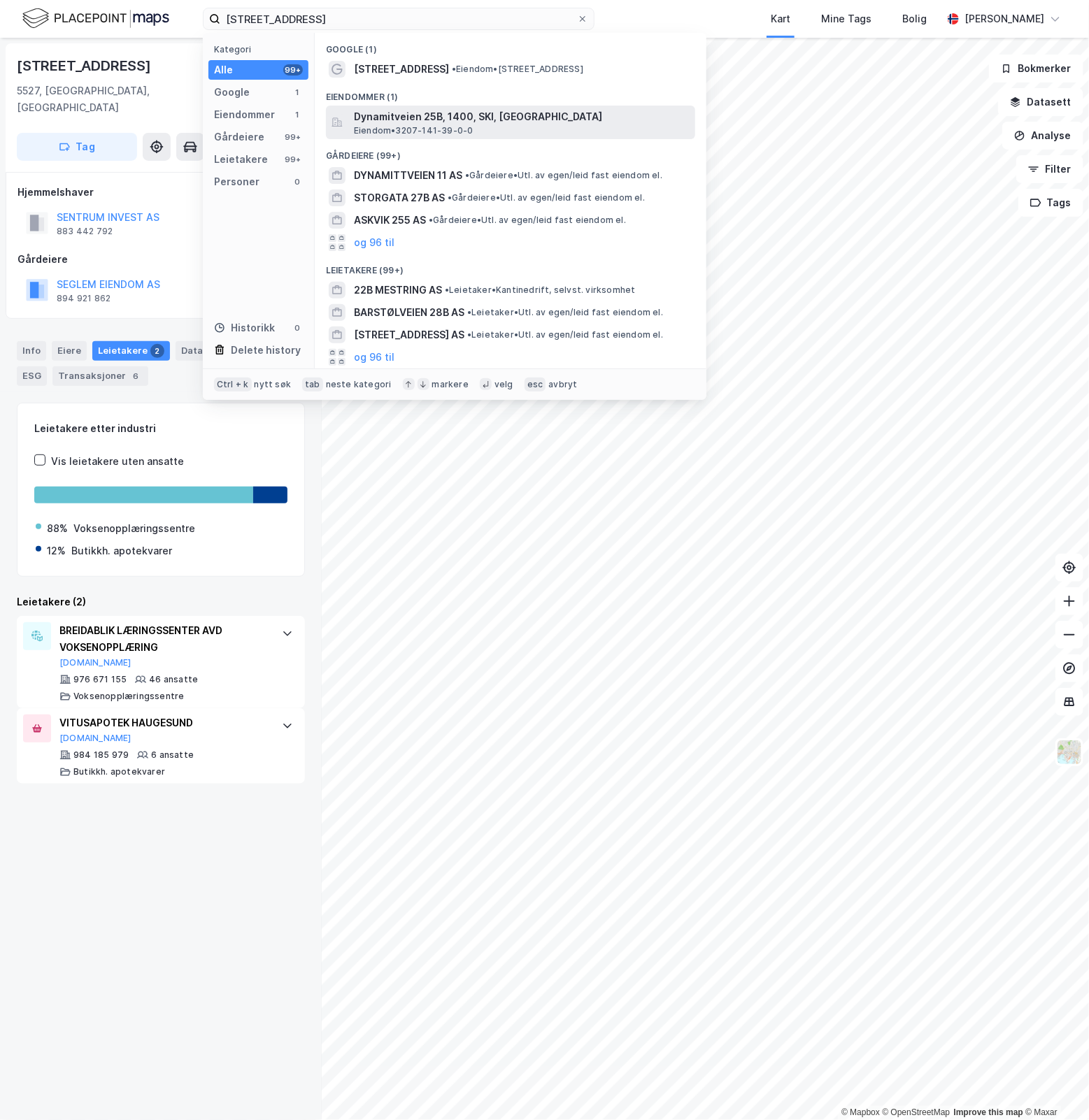
click at [559, 126] on div "Dynamitveien 25B, 1400, SKI, NORDRE FOLLO Eiendom • 3207-141-39-0-0" at bounding box center [523, 122] width 339 height 28
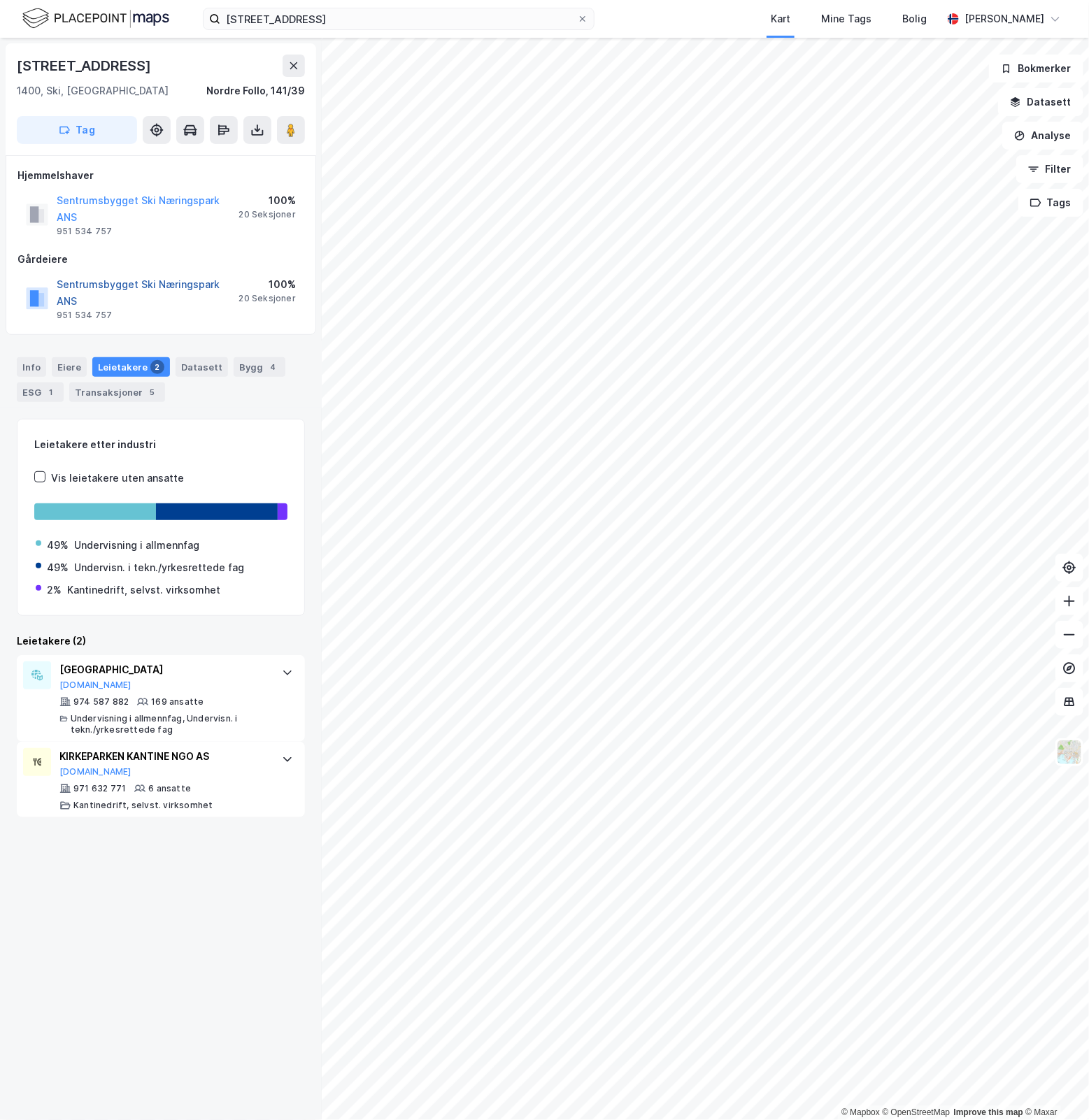
click at [0, 0] on button "Sentrumsbygget Ski Næringspark ANS" at bounding box center [0, 0] width 0 height 0
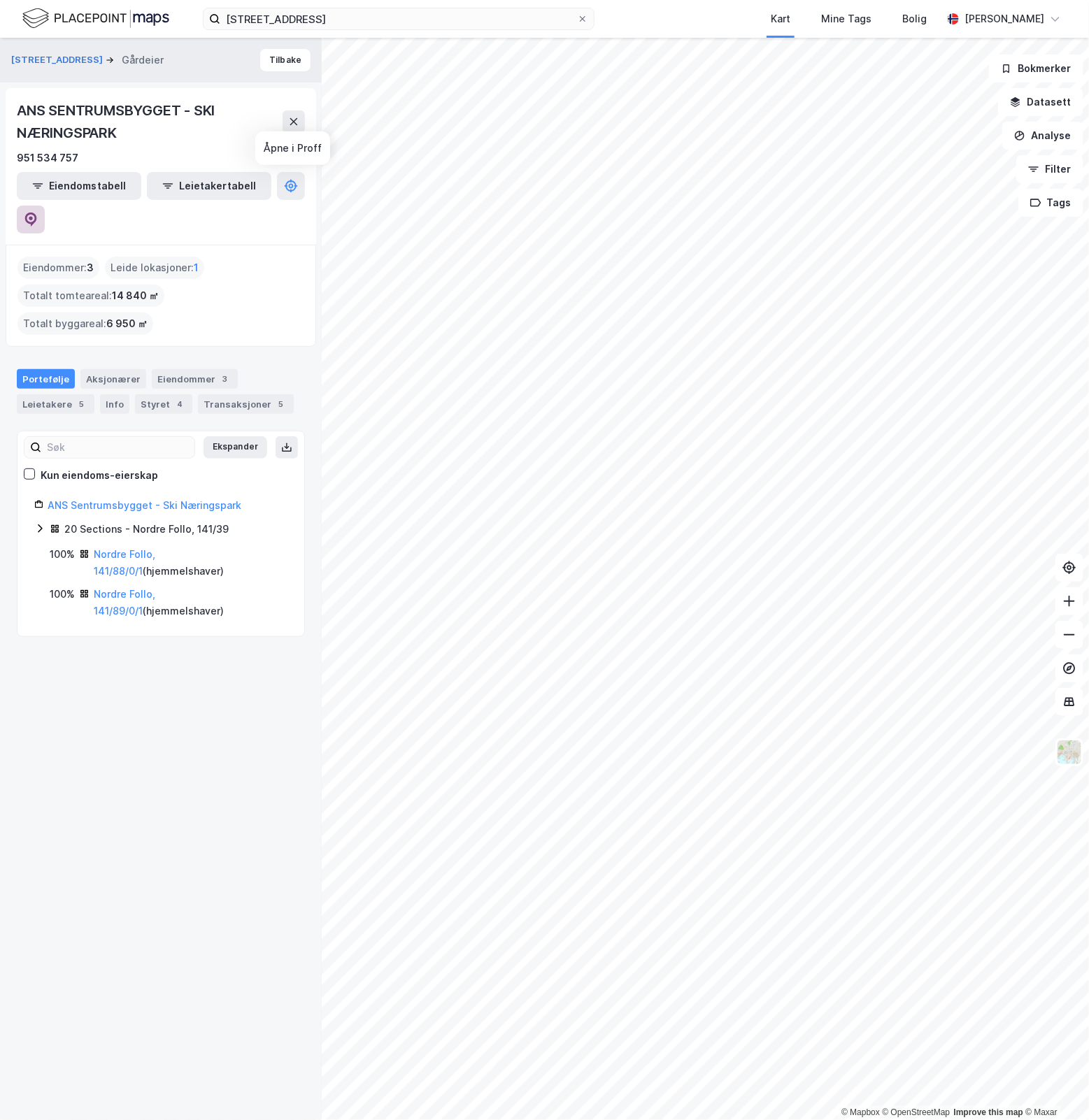
click at [38, 213] on icon at bounding box center [30, 220] width 14 height 14
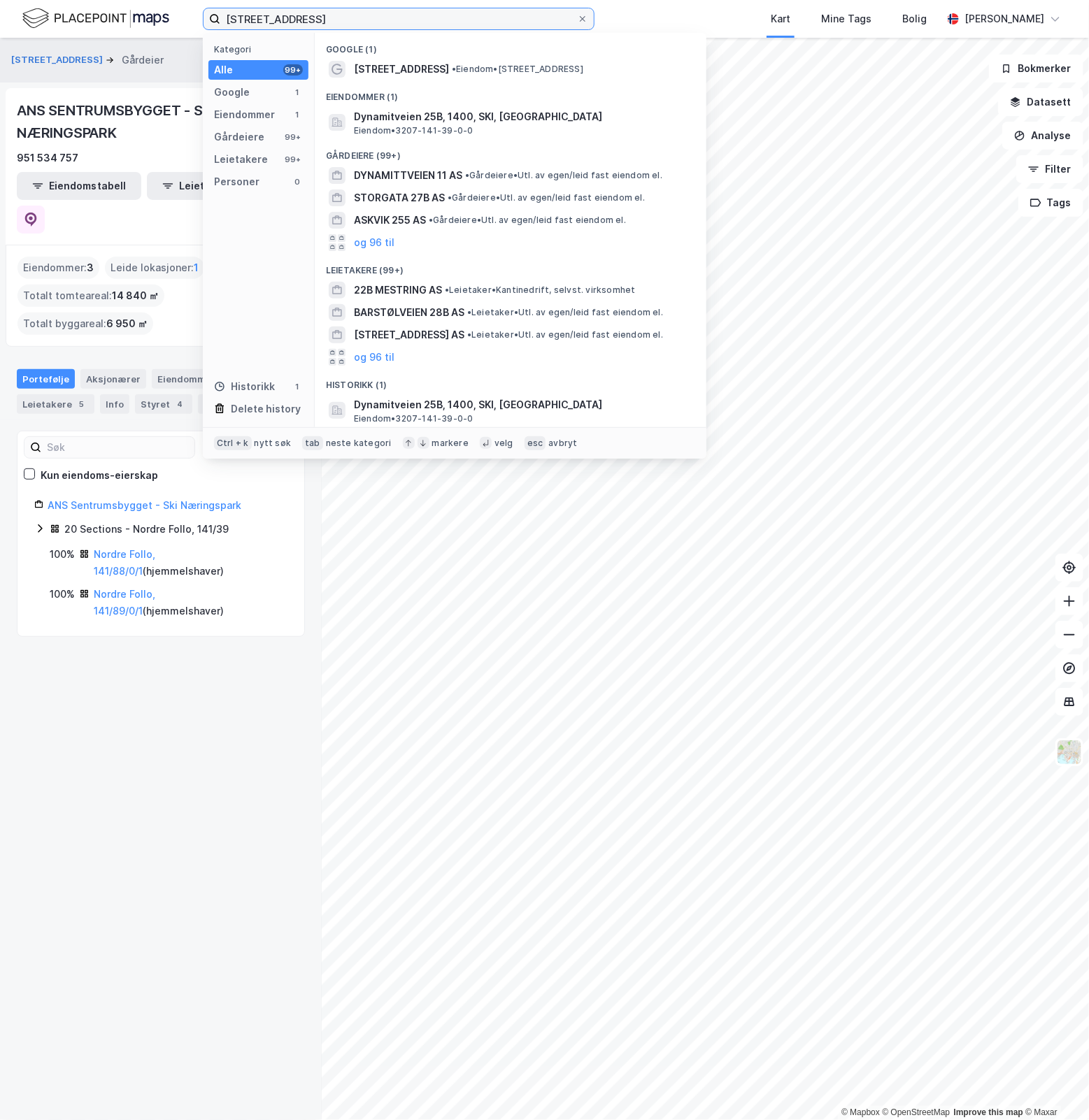
drag, startPoint x: 413, startPoint y: 16, endPoint x: -253, endPoint y: 32, distance: 666.2
click at [0, 32] on html "Dynamitveien 25B Kategori Alle 99+ Google 1 Eiendommer 1 Gårdeiere 99+ Leietake…" at bounding box center [544, 560] width 1089 height 1120
paste input "Spinnerigaten 15"
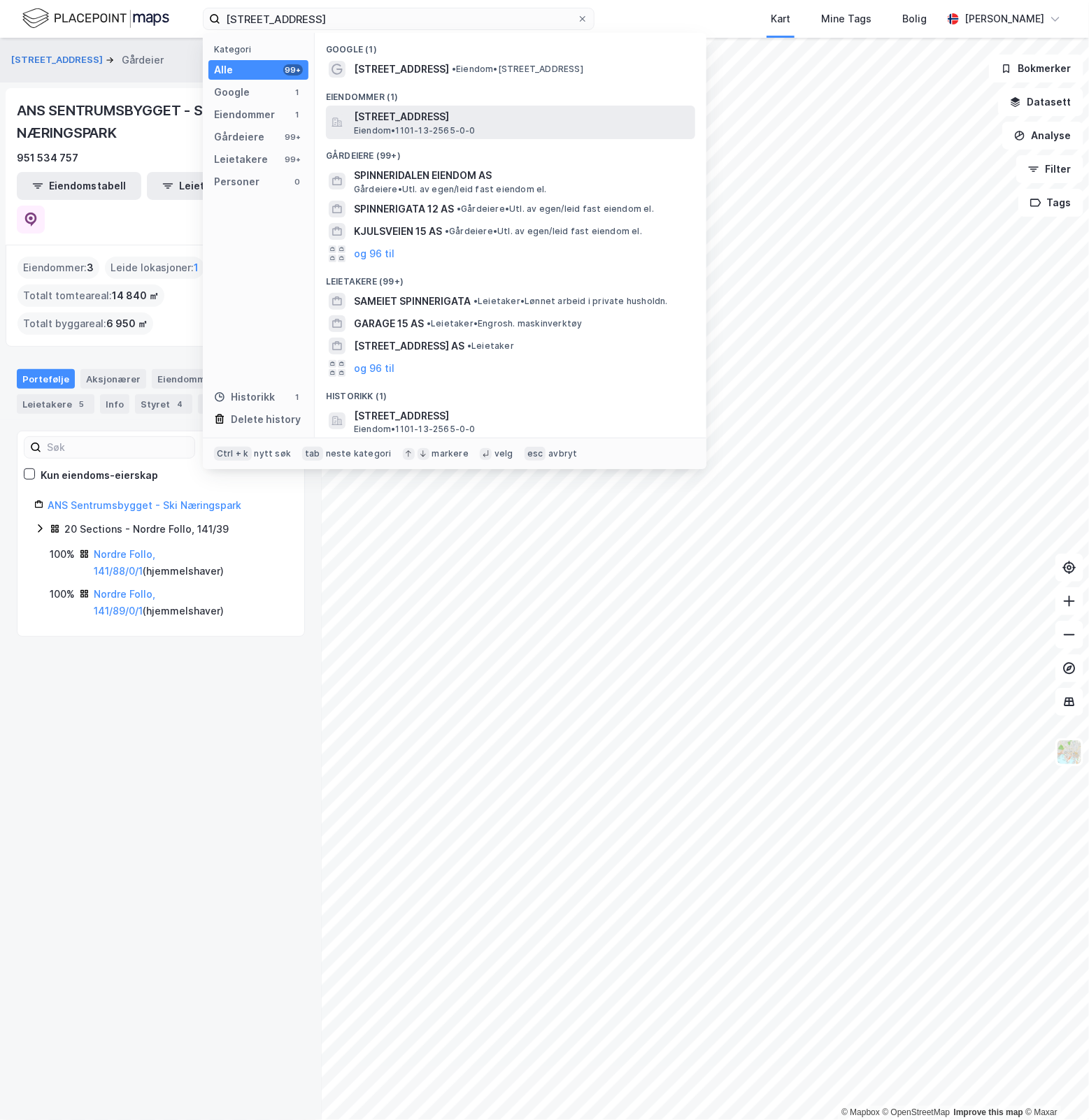
click at [490, 118] on span "Spinnerigaten 15, 4370, EGERSUND, EIGERSUND" at bounding box center [521, 117] width 336 height 17
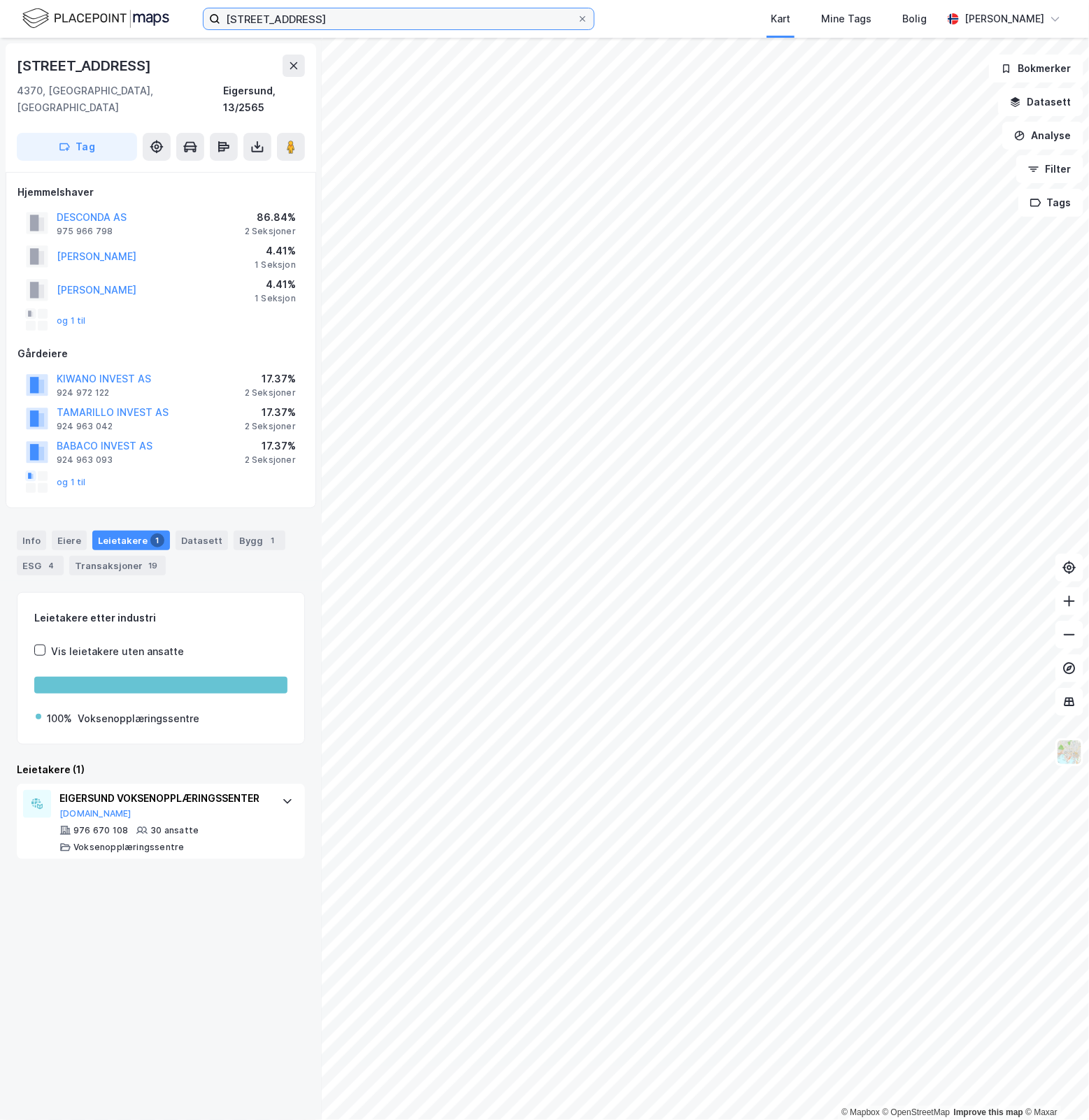
drag, startPoint x: 413, startPoint y: 15, endPoint x: -48, endPoint y: 57, distance: 462.9
click at [0, 57] on html "Spinnerigaten 15 Kart Mine Tags Bolig Simen Sunde © Mapbox © OpenStreetMap Impr…" at bounding box center [544, 560] width 1089 height 1120
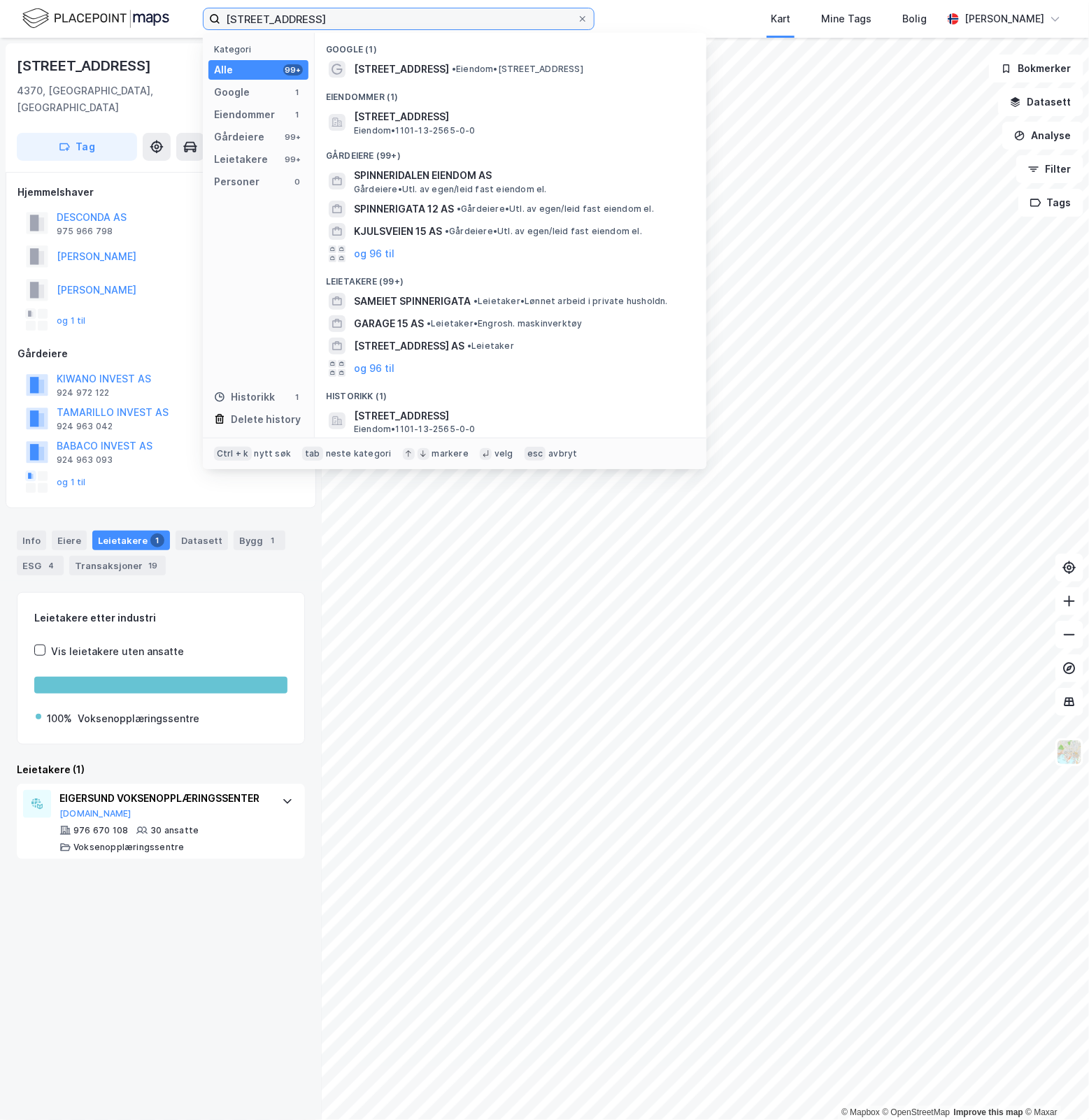
paste input "anderplassen 14"
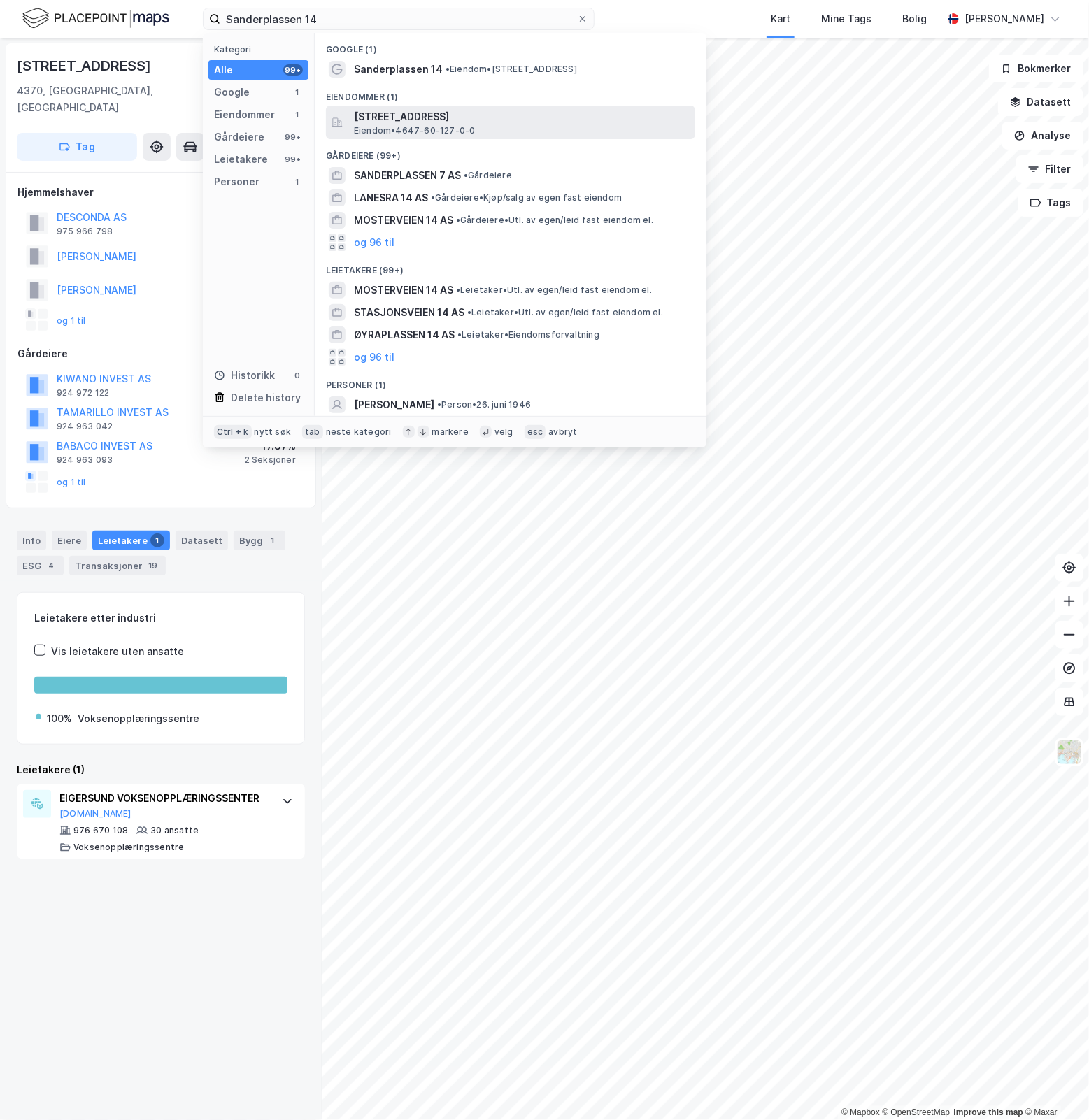
click at [491, 109] on span "Sanderplassen 14, 6813, FØRDE, SUNNFJORD" at bounding box center [521, 117] width 336 height 17
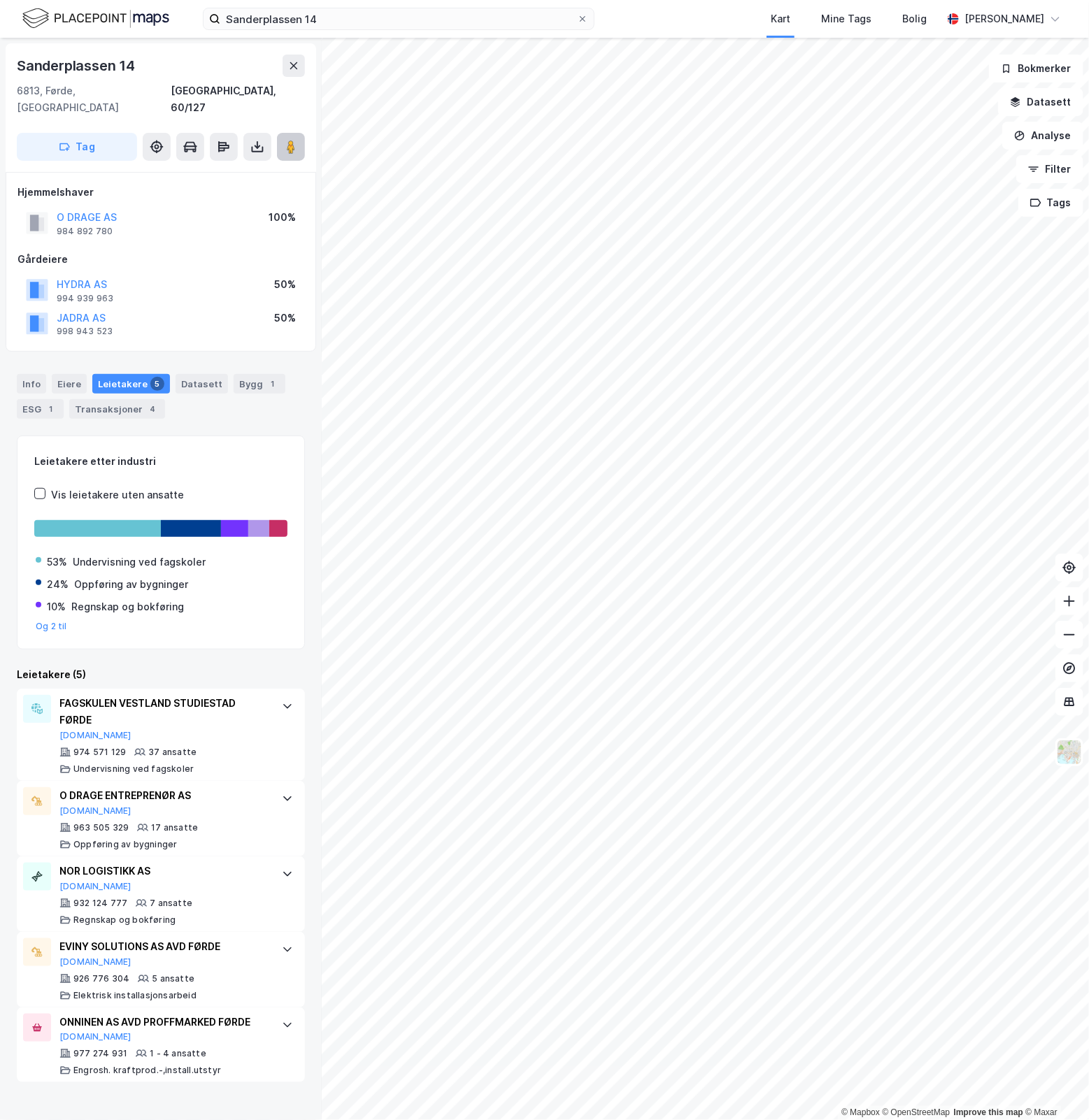
click at [296, 140] on icon at bounding box center [291, 146] width 14 height 14
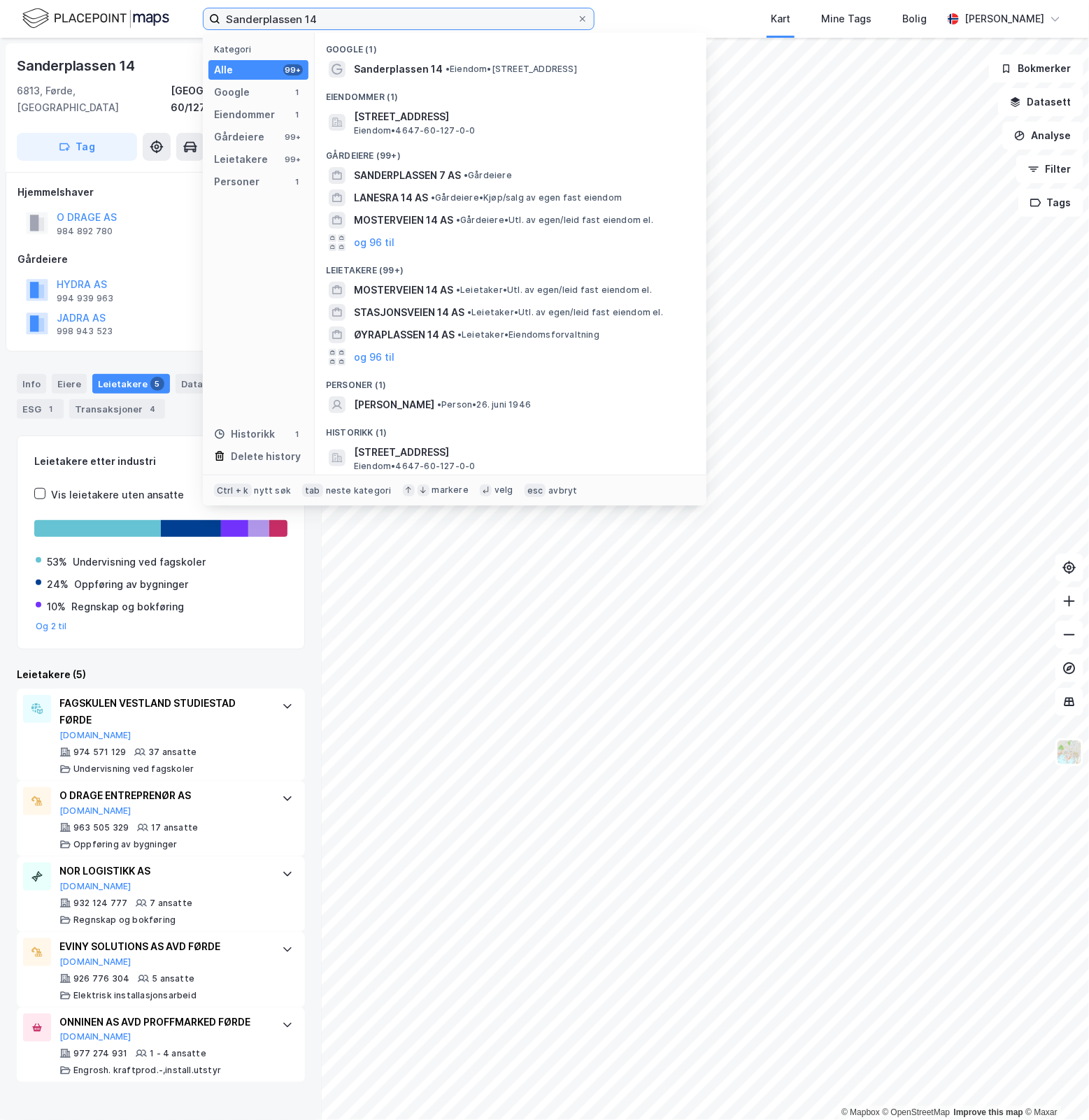
drag, startPoint x: 325, startPoint y: 23, endPoint x: 27, endPoint y: 22, distance: 298.0
click at [27, 22] on div "Sanderplassen 14 Kategori Alle 99+ Google 1 Eiendommer 1 Gårdeiere 99+ Leietake…" at bounding box center [544, 19] width 1089 height 38
paste input "Fjellgata 5"
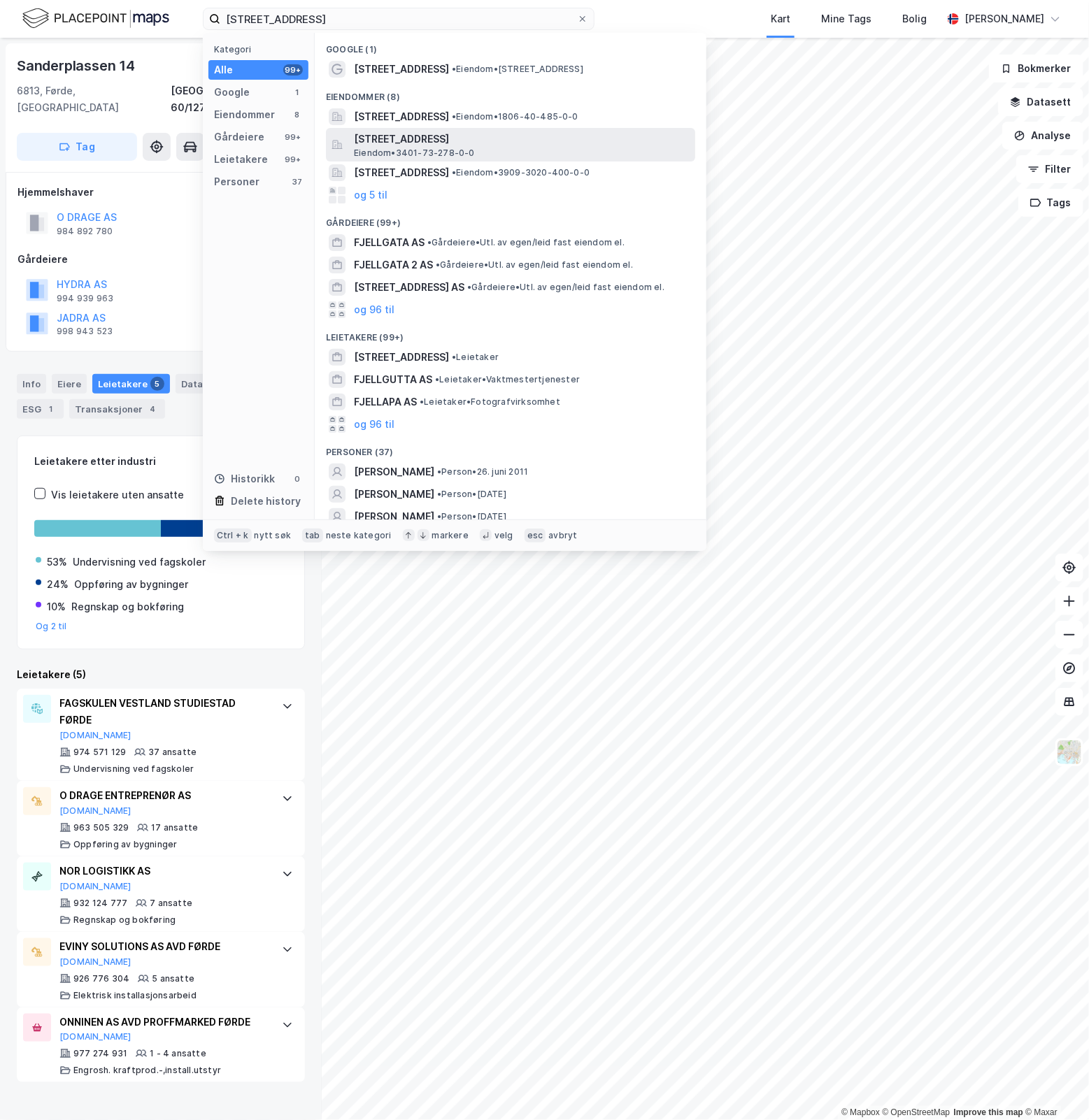
click at [558, 133] on span "Fjellgata 5, 2212, KONGSVINGER, KONGSVINGER" at bounding box center [521, 140] width 336 height 17
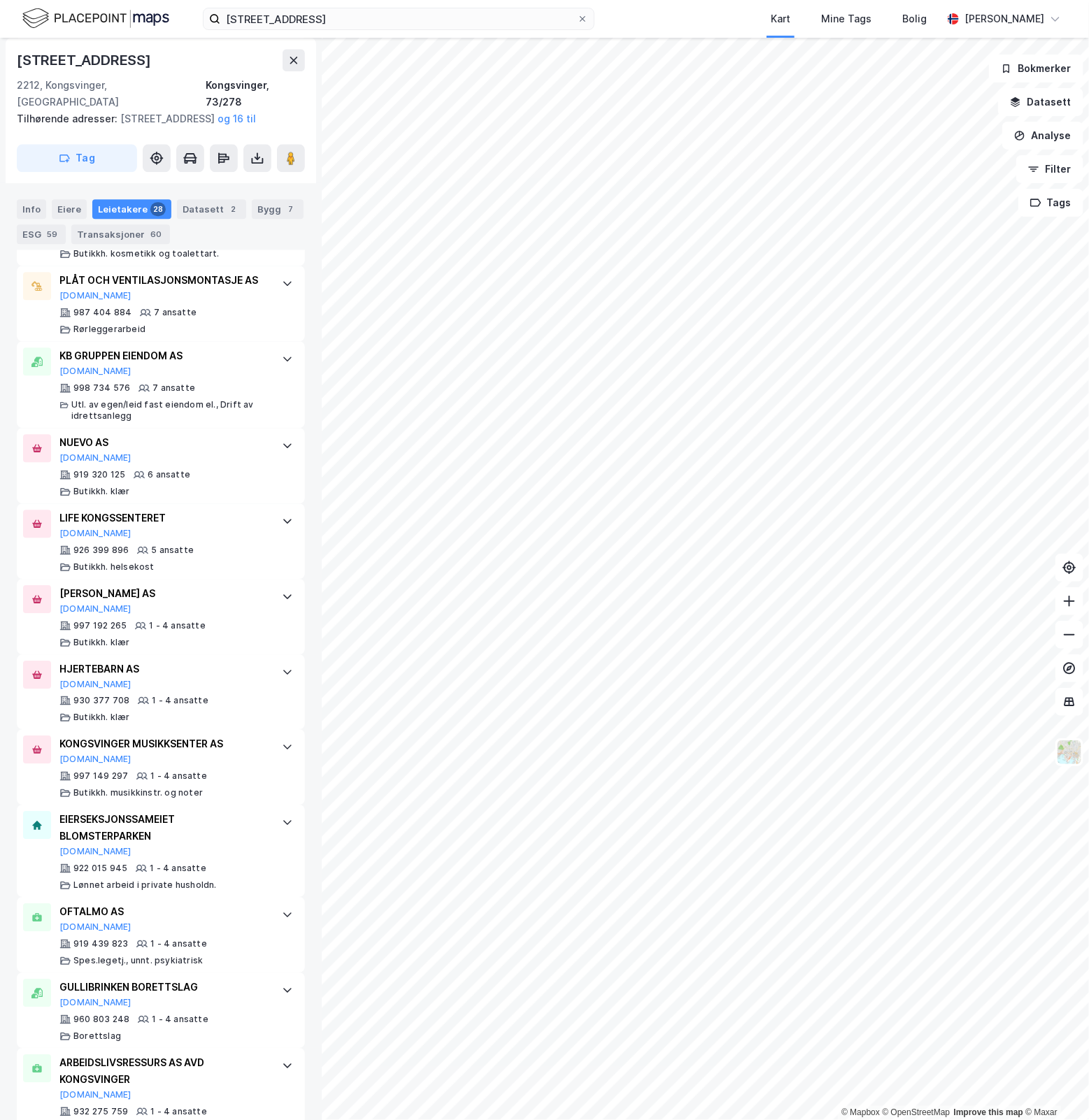
scroll to position [1864, 0]
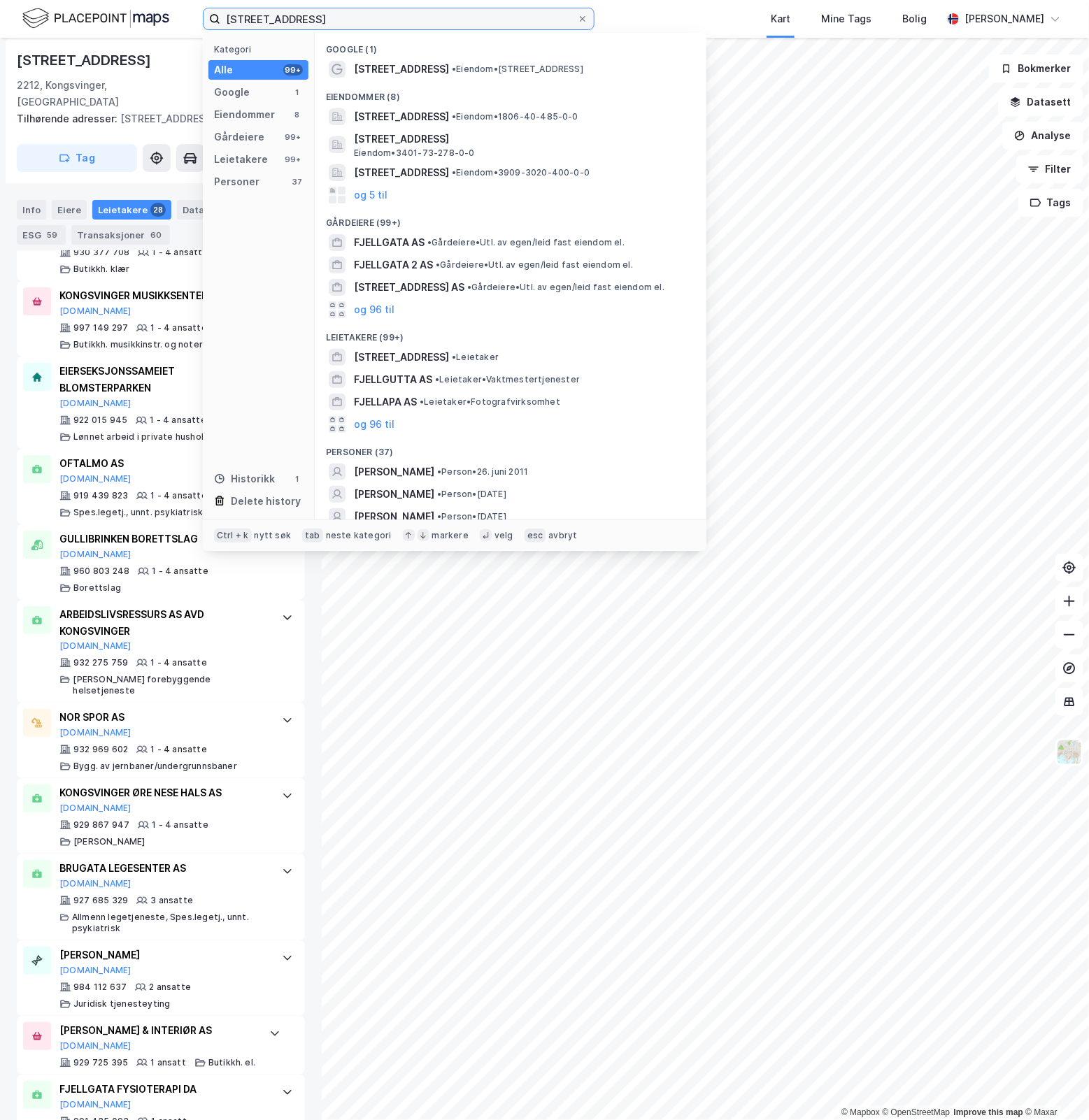
drag, startPoint x: 393, startPoint y: 14, endPoint x: -96, endPoint y: 7, distance: 489.1
click at [0, 7] on html "Fjellgata 5 Kategori Alle 99+ Google 1 Eiendommer 8 Gårdeiere 99+ Leietakere 99…" at bounding box center [544, 560] width 1089 height 1120
paste input "Medjåvollan 1"
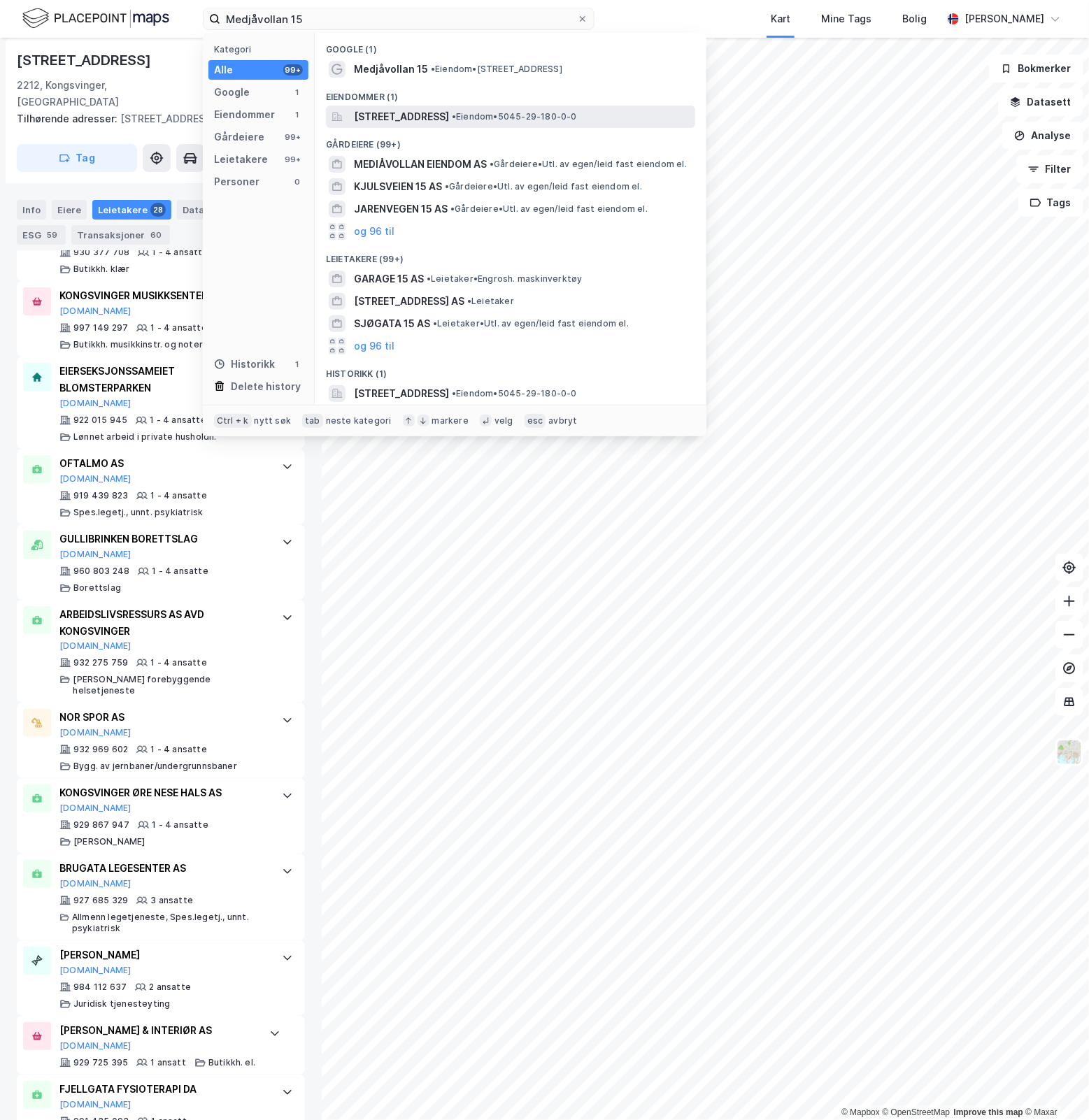
click at [449, 113] on span "Medjåvollan 15, 7870, GRONG, GRONG" at bounding box center [401, 117] width 95 height 17
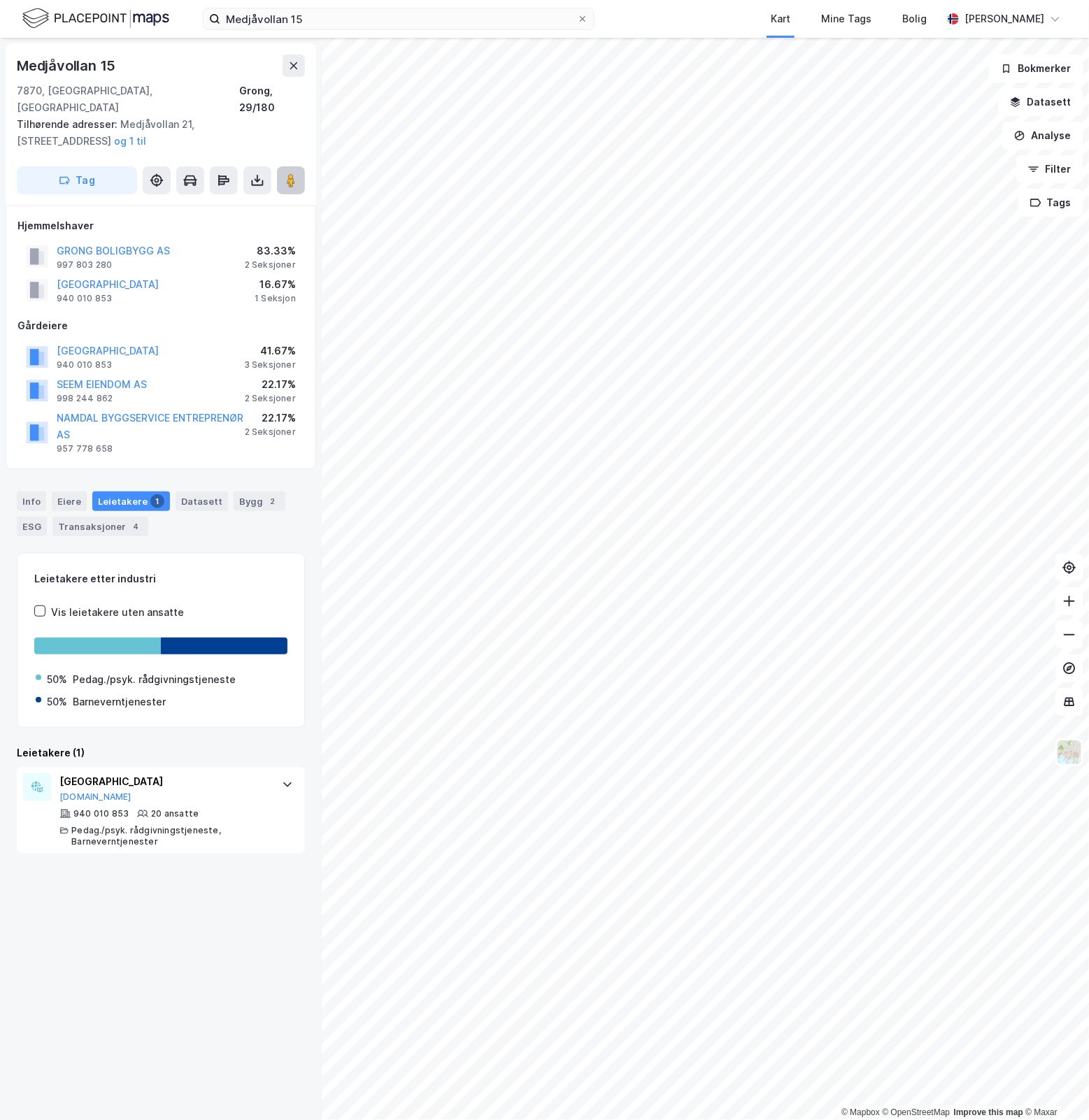
click at [295, 173] on image at bounding box center [291, 180] width 9 height 14
drag, startPoint x: 422, startPoint y: 14, endPoint x: -380, endPoint y: -15, distance: 802.5
click at [0, 0] on html "Medjåvollan 15 Kart Mine Tags Bolig Simen Sunde © Mapbox © OpenStreetMap Improv…" at bounding box center [544, 560] width 1089 height 1120
paste input "ary Pettersens vei 1"
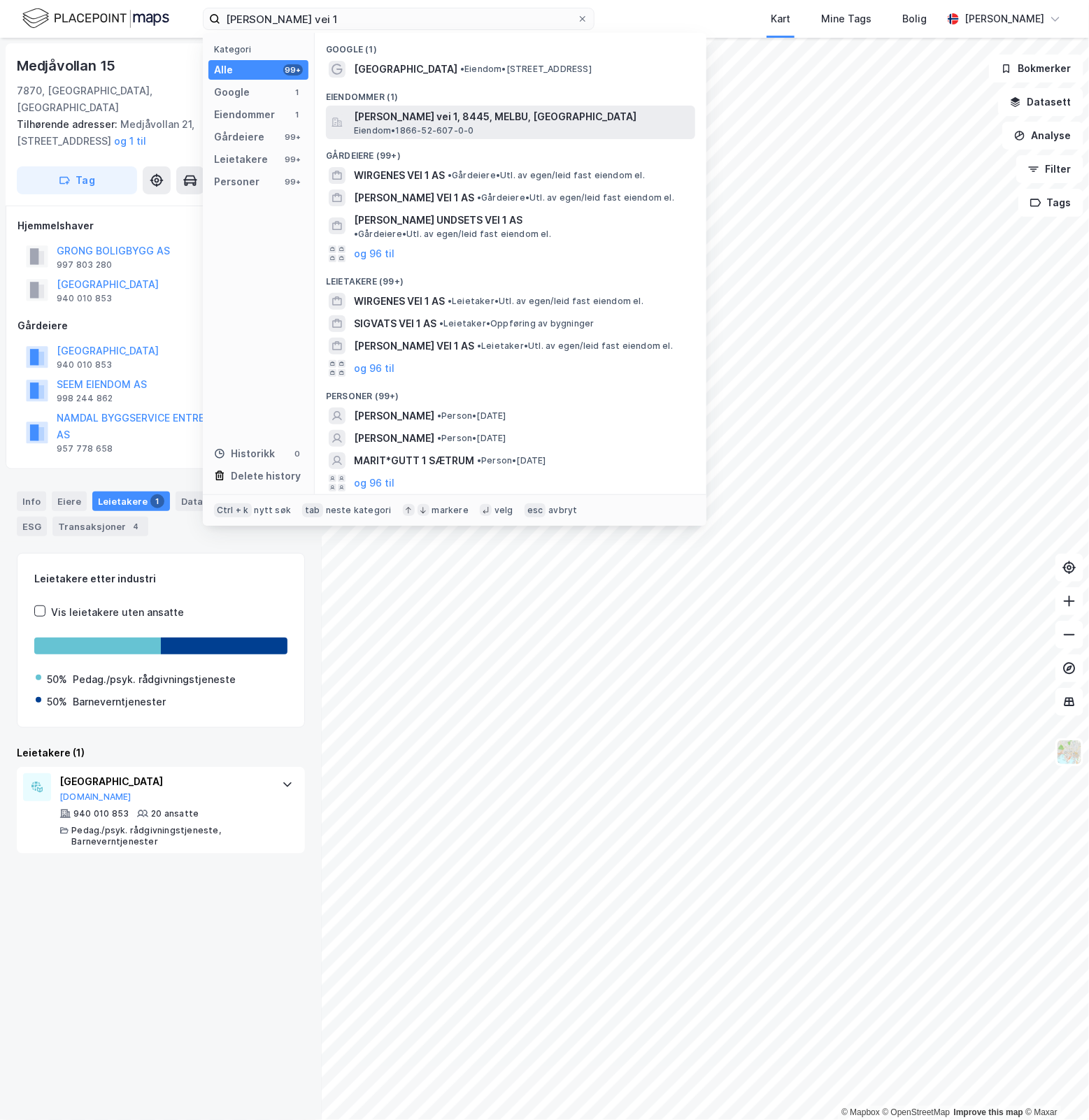
click at [485, 121] on span "Mary Pettersens vei 1, 8445, MELBU, HADSEL" at bounding box center [521, 117] width 336 height 17
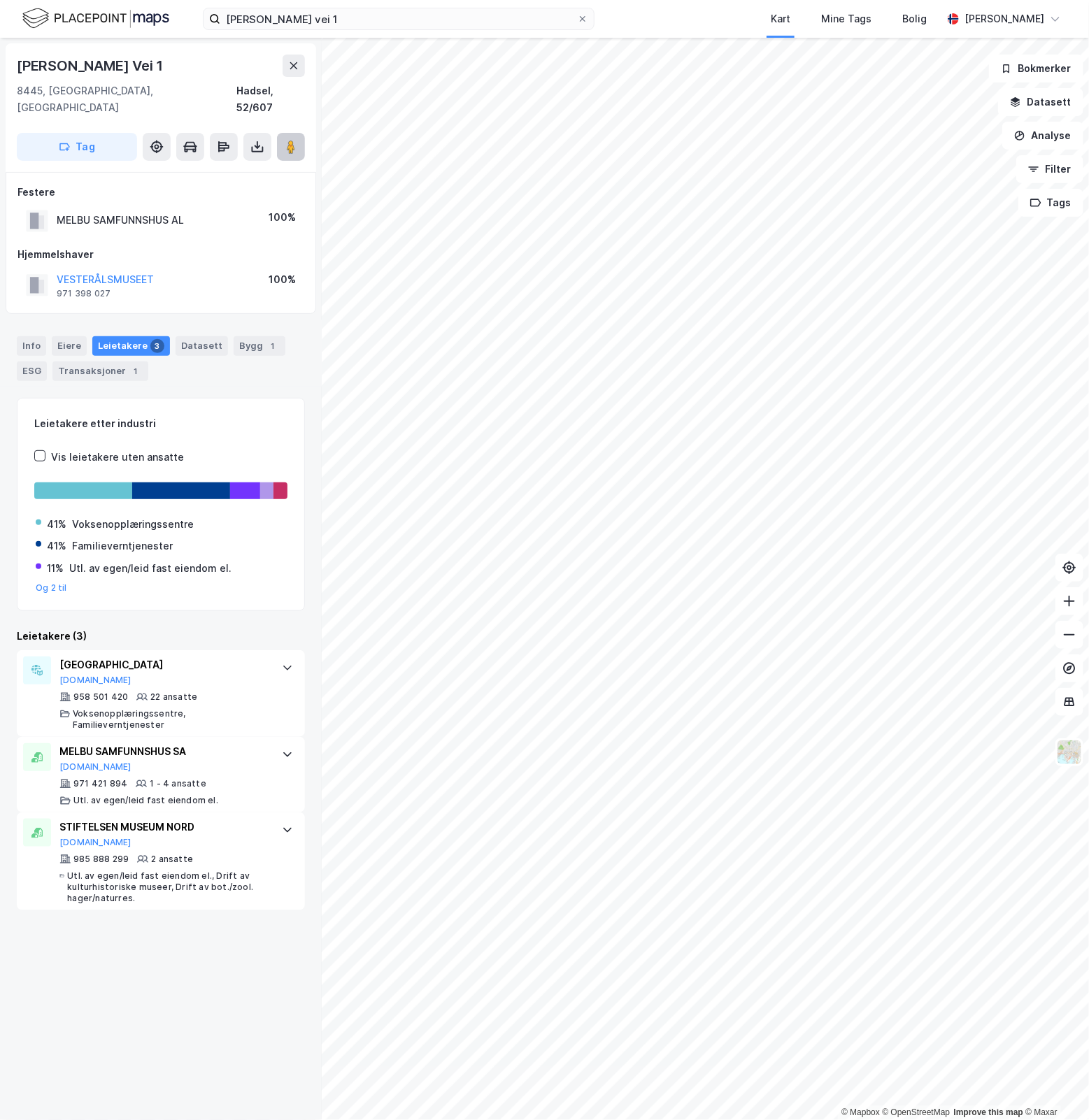
click at [290, 140] on image at bounding box center [291, 146] width 9 height 14
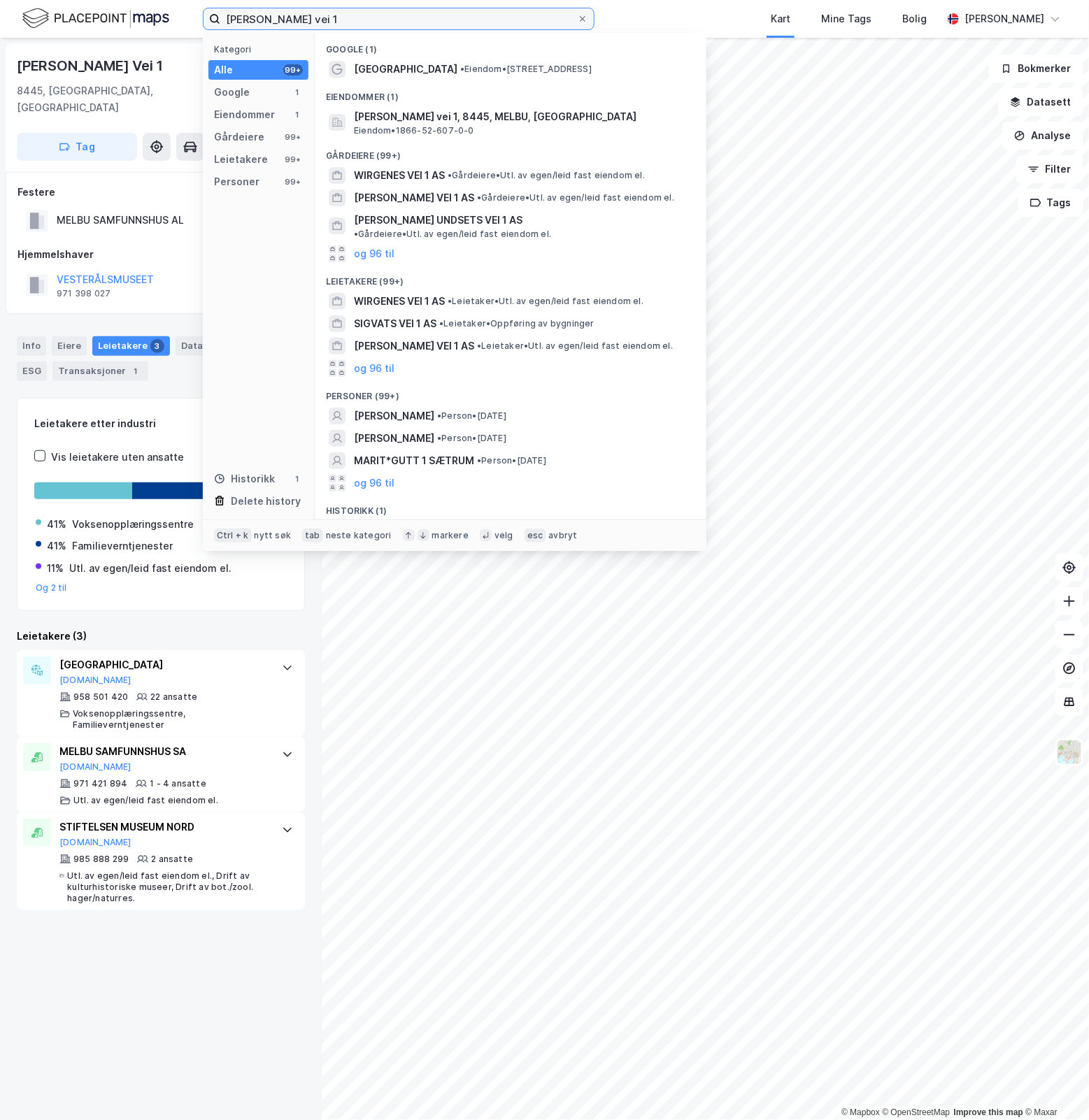
drag, startPoint x: 375, startPoint y: 23, endPoint x: 1, endPoint y: 57, distance: 375.5
click at [1, 57] on div "Mary Pettersens vei 1 Kategori Alle 99+ Google 1 Eiendommer 1 Gårdeiere 99+ Lei…" at bounding box center [544, 560] width 1089 height 1120
paste input "Richard Withs gate 13A"
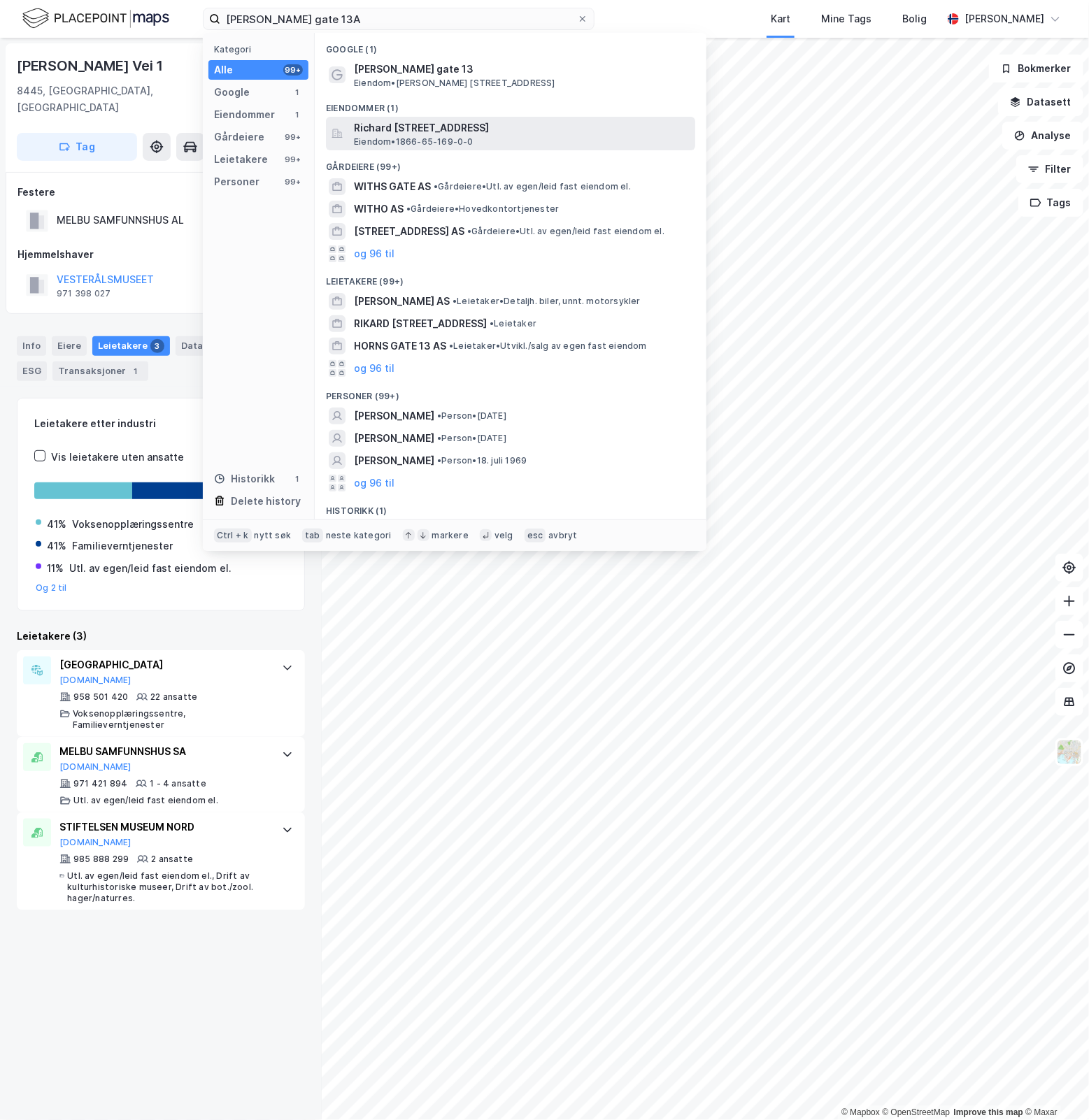
click at [516, 137] on div "Richard Withs gate 13A, 8450, STOKMARKNES, HADSEL Eiendom • 1866-65-169-0-0" at bounding box center [523, 133] width 339 height 28
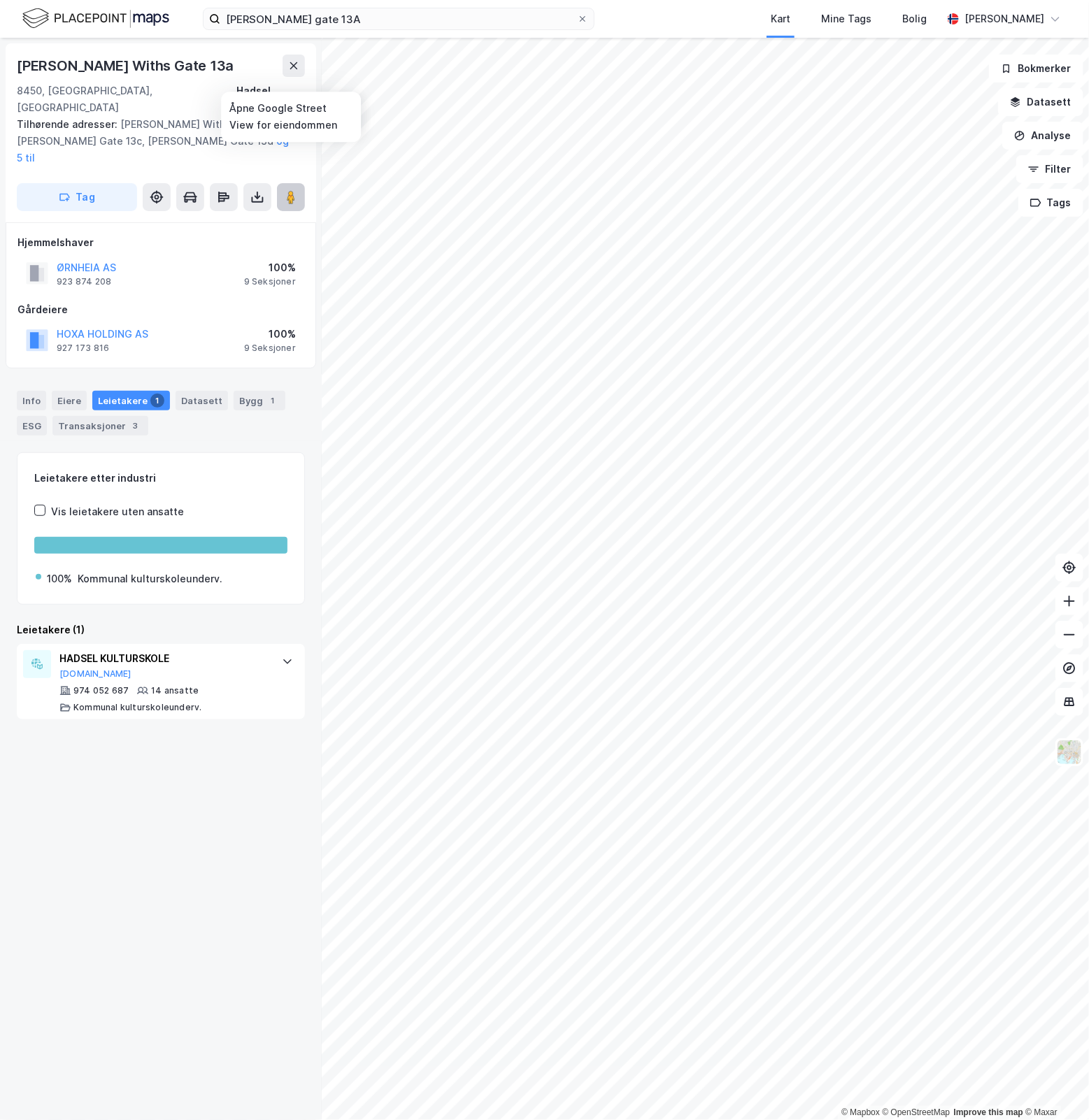
click at [289, 183] on button at bounding box center [290, 197] width 28 height 28
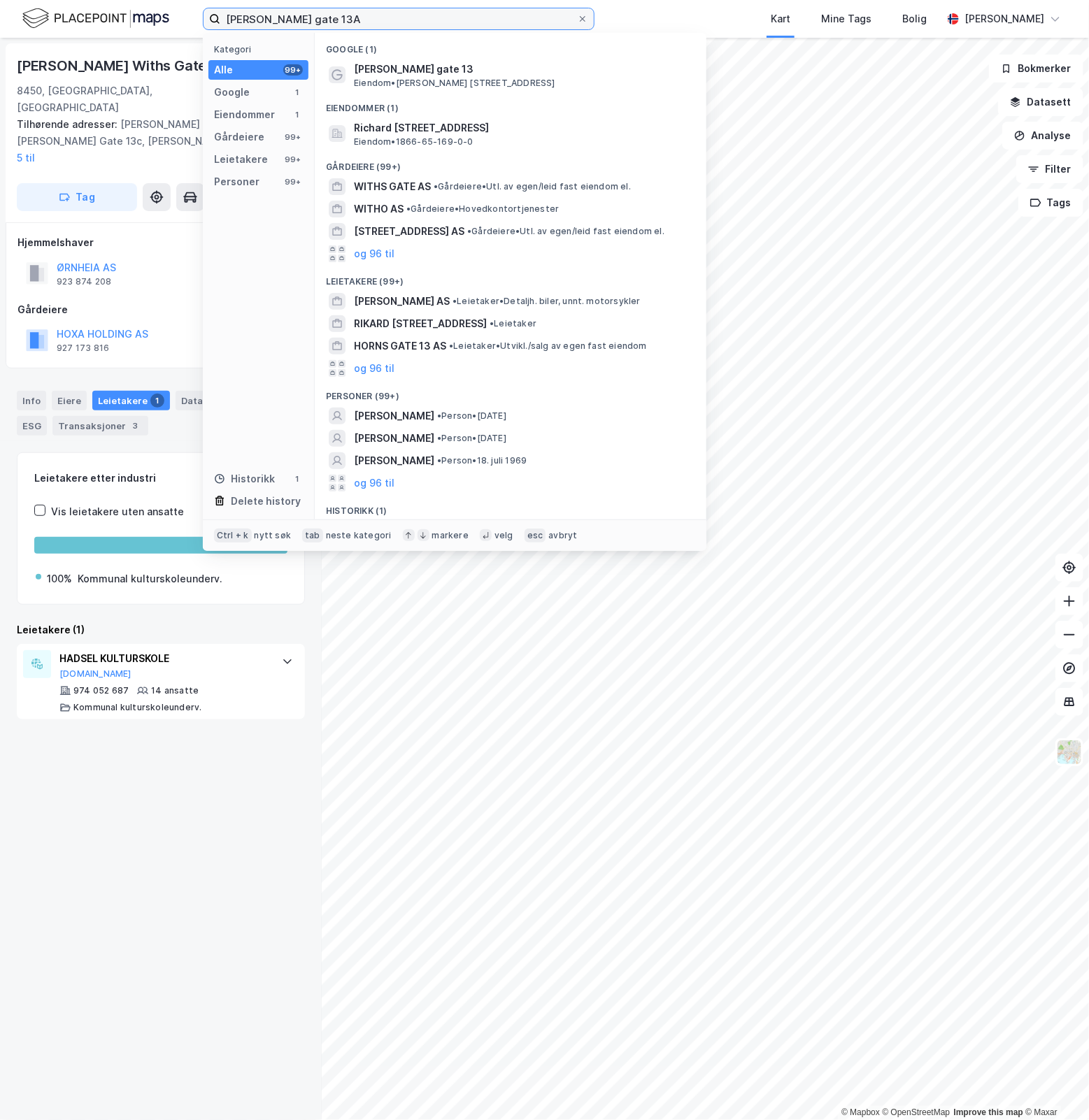
drag, startPoint x: 364, startPoint y: 16, endPoint x: 95, endPoint y: 20, distance: 269.0
click at [95, 20] on div "Richard Withs gate 13A Kategori Alle 99+ Google 1 Eiendommer 1 Gårdeiere 99+ Le…" at bounding box center [544, 19] width 1089 height 38
drag, startPoint x: 238, startPoint y: 815, endPoint x: 231, endPoint y: 742, distance: 73.3
click at [238, 815] on div "Richard Withs Gate 13a 8450, Stokmarknes, Nordland Hadsel, 65/169 Tilhørende ad…" at bounding box center [161, 579] width 321 height 1083
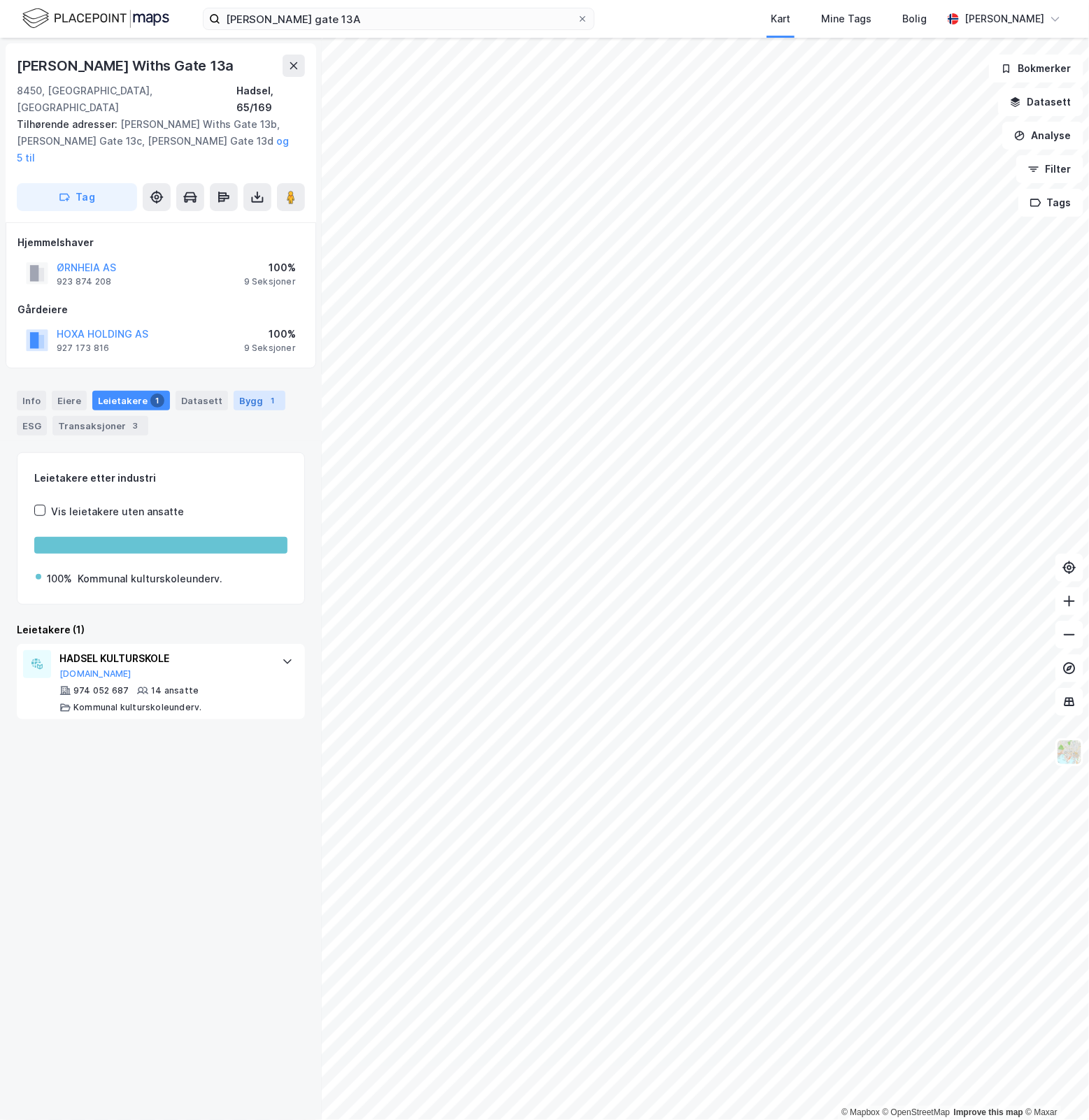
click at [243, 391] on div "Bygg 1" at bounding box center [260, 400] width 51 height 20
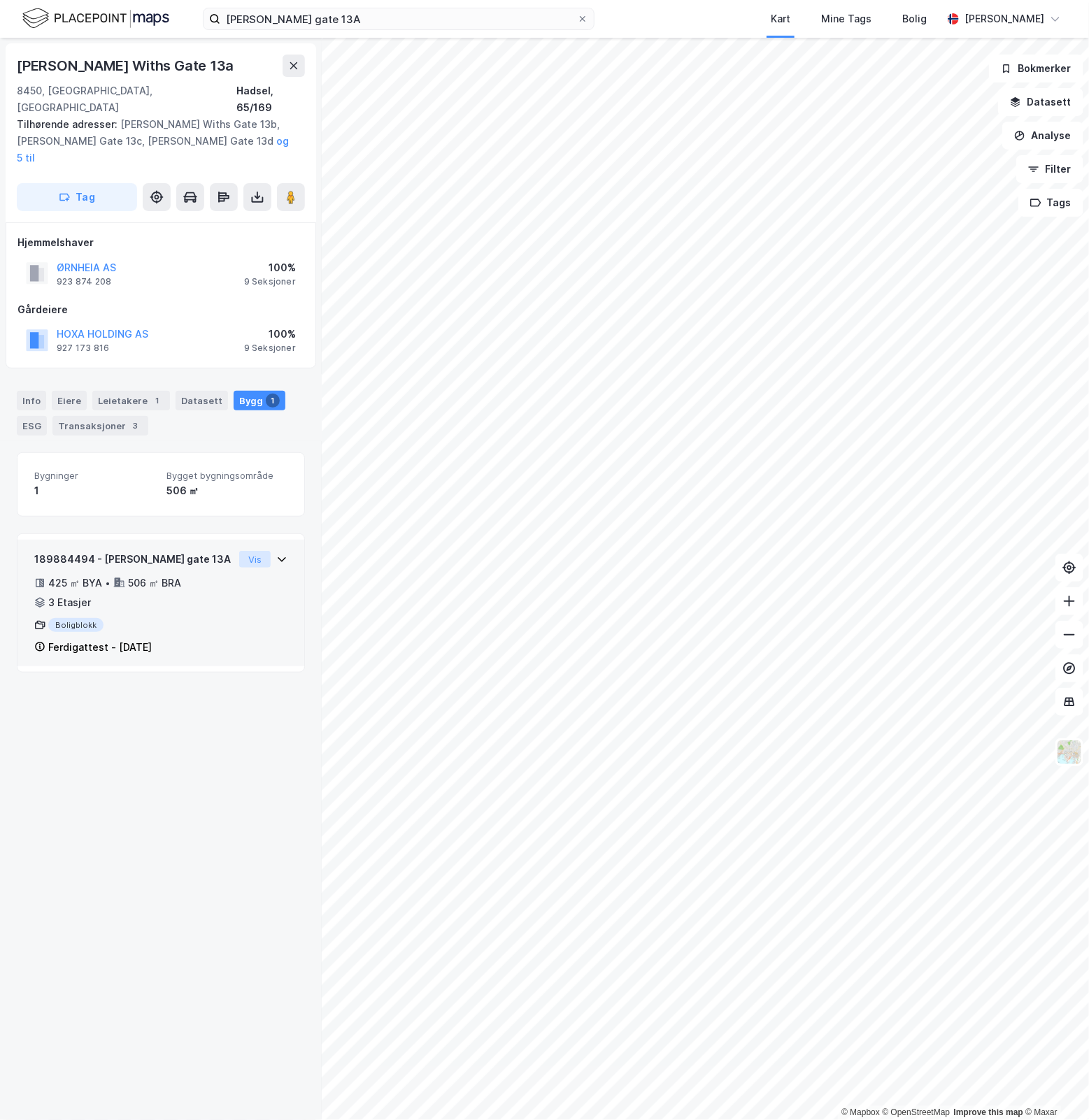
click at [255, 551] on button "Vis" at bounding box center [255, 560] width 31 height 17
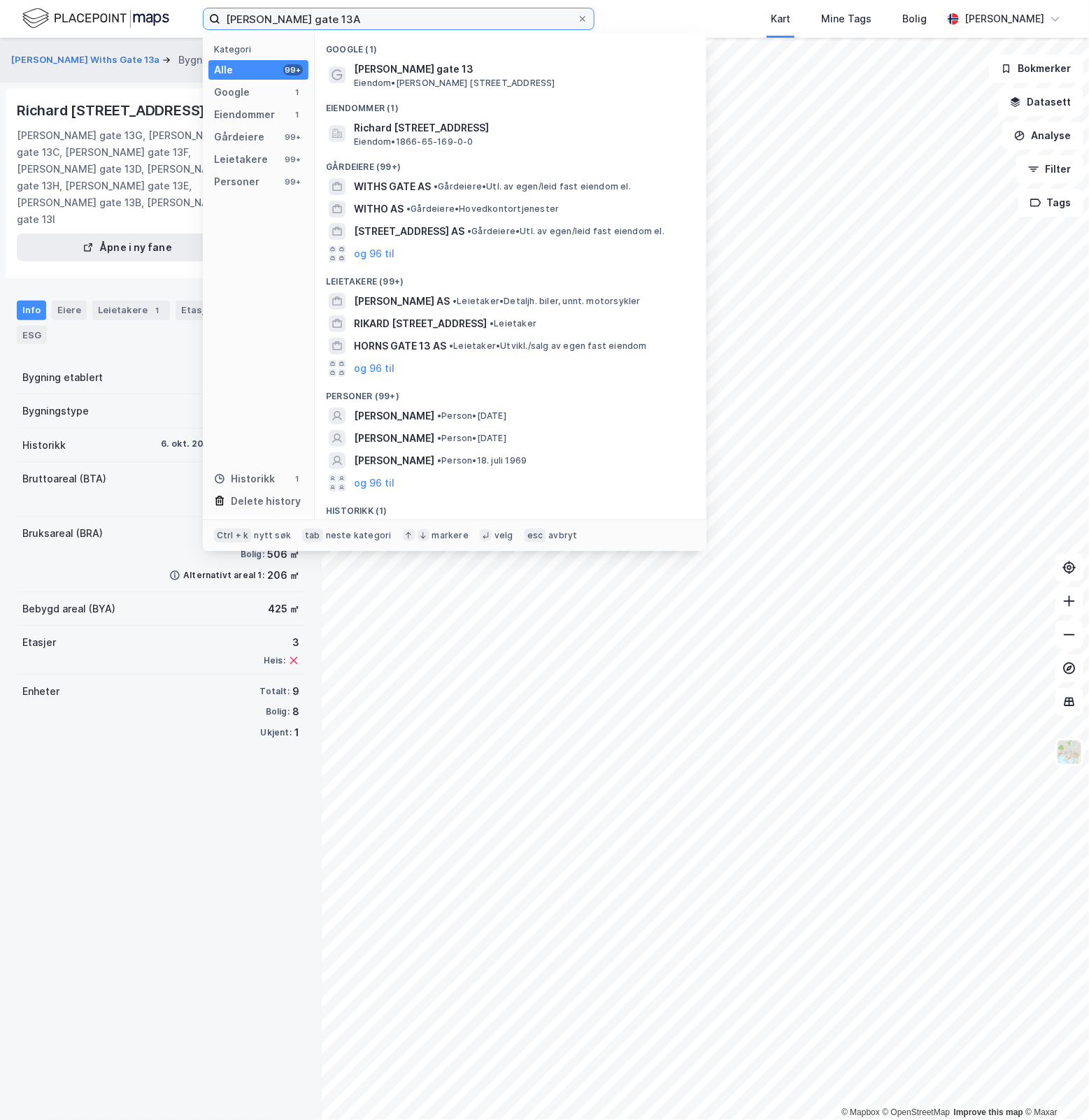
drag, startPoint x: 382, startPoint y: 20, endPoint x: -76, endPoint y: 16, distance: 458.0
click at [0, 16] on html "Richard Withs gate 13A Kategori Alle 99+ Google 1 Eiendommer 1 Gårdeiere 99+ Le…" at bounding box center [544, 560] width 1089 height 1120
paste input "Os allé 4"
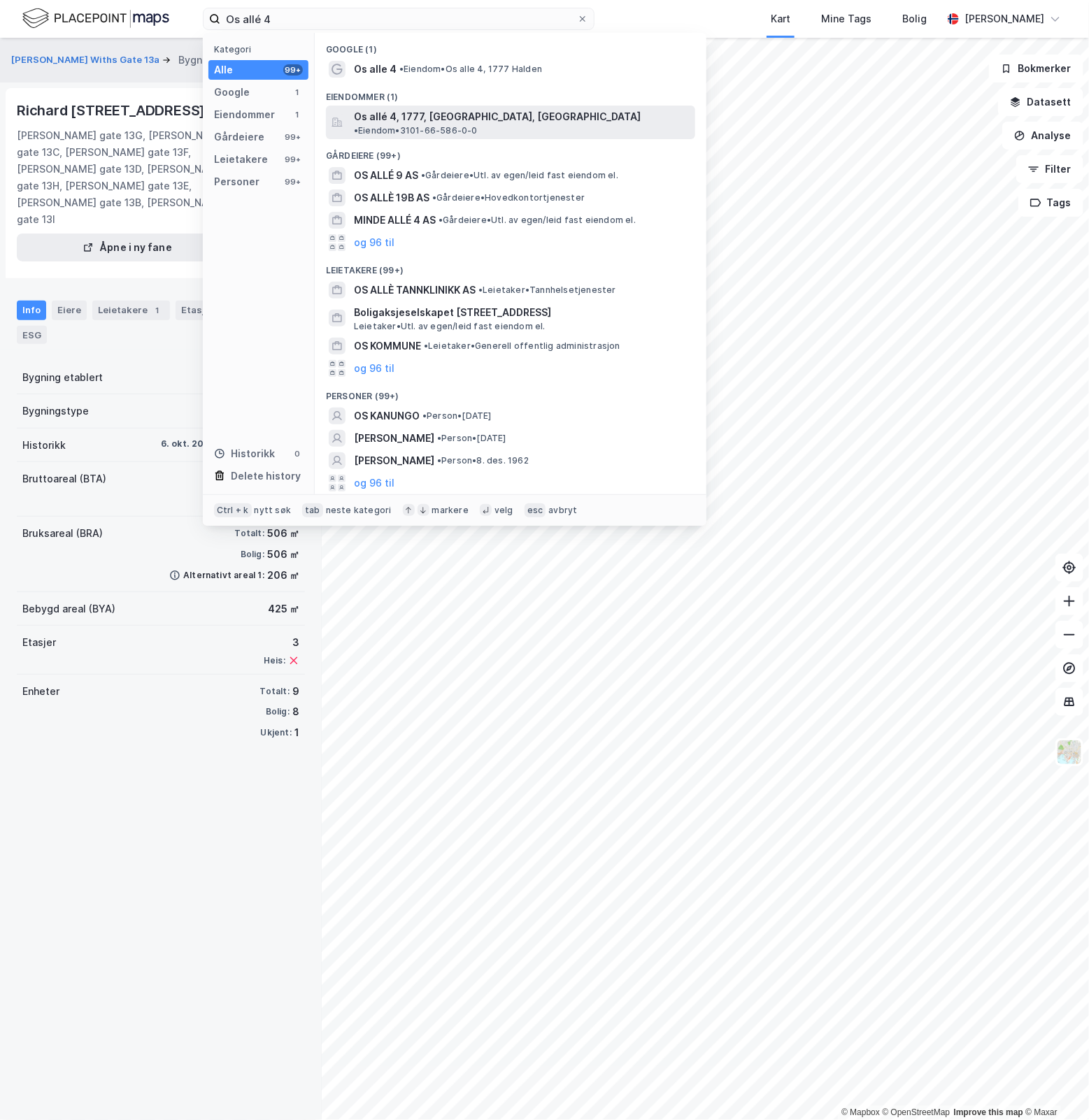
click at [529, 109] on div "Os allé 4, 1777, HALDEN, HALDEN • Eiendom • 3101-66-586-0-0" at bounding box center [523, 122] width 339 height 28
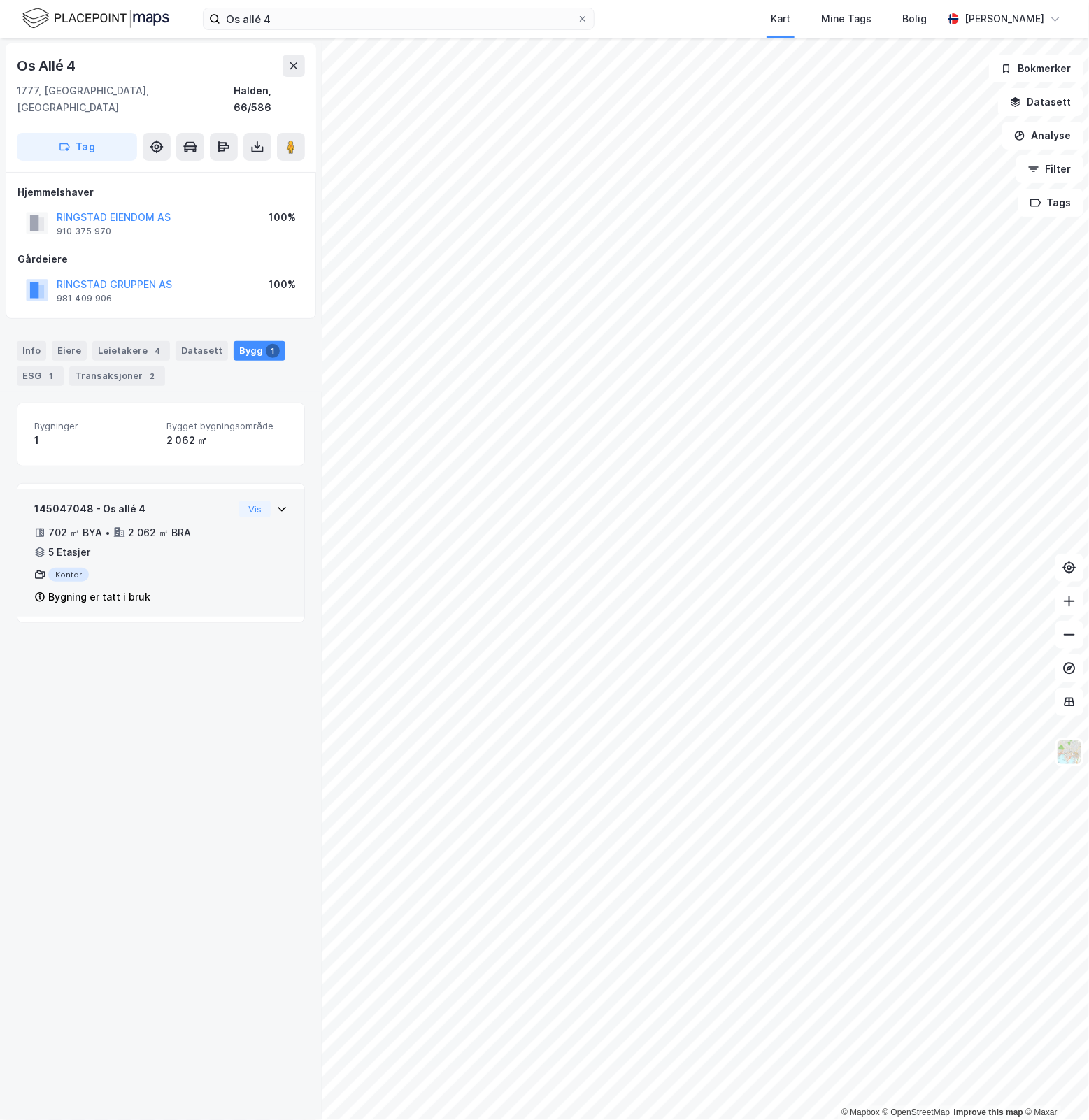
click at [277, 504] on icon at bounding box center [282, 510] width 11 height 11
click at [131, 341] on div "Leietakere 4" at bounding box center [131, 351] width 78 height 20
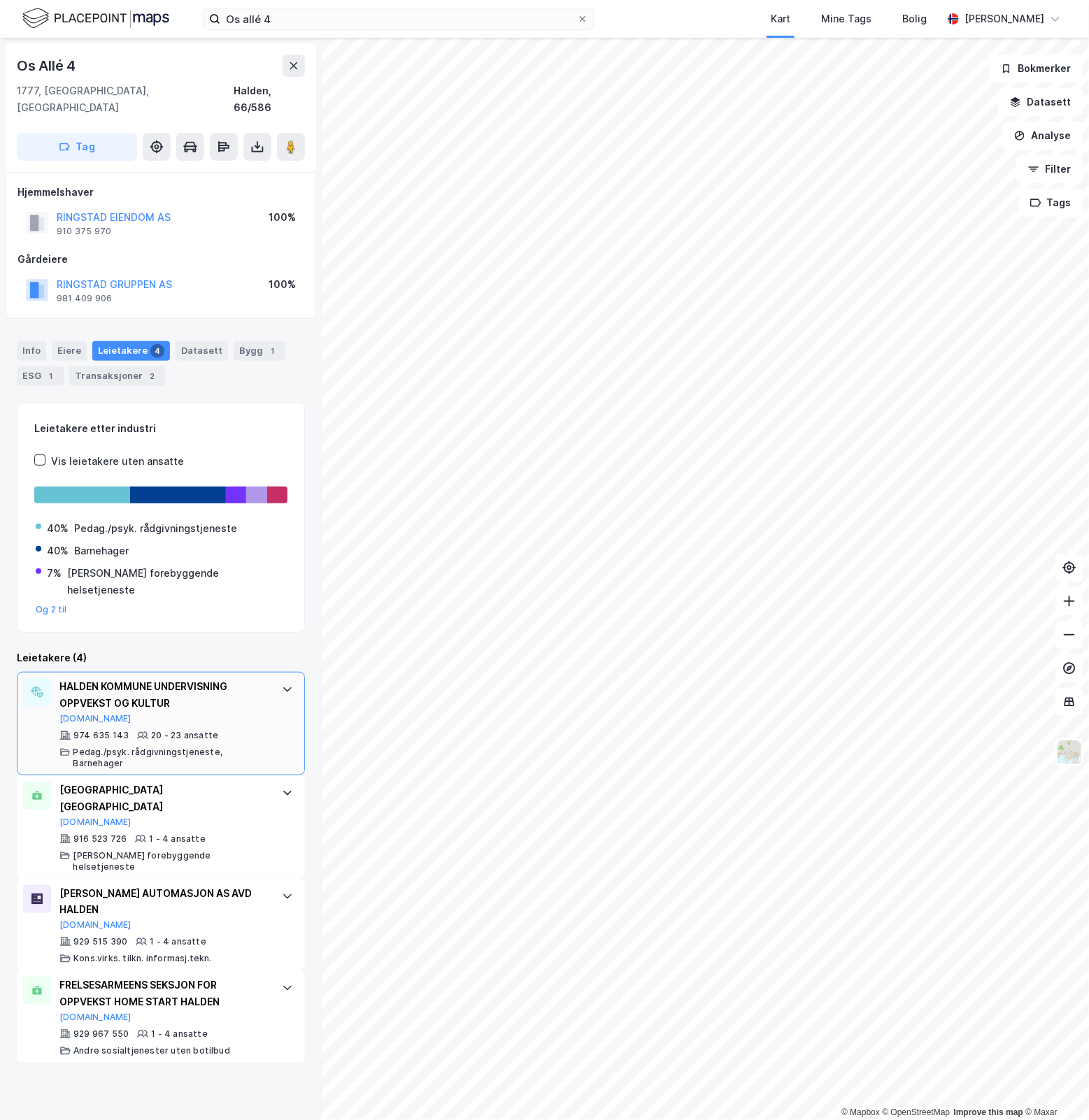
click at [236, 679] on div "HALDEN KOMMUNE UNDERVISNING OPPVEKST OG KULTUR" at bounding box center [164, 695] width 208 height 33
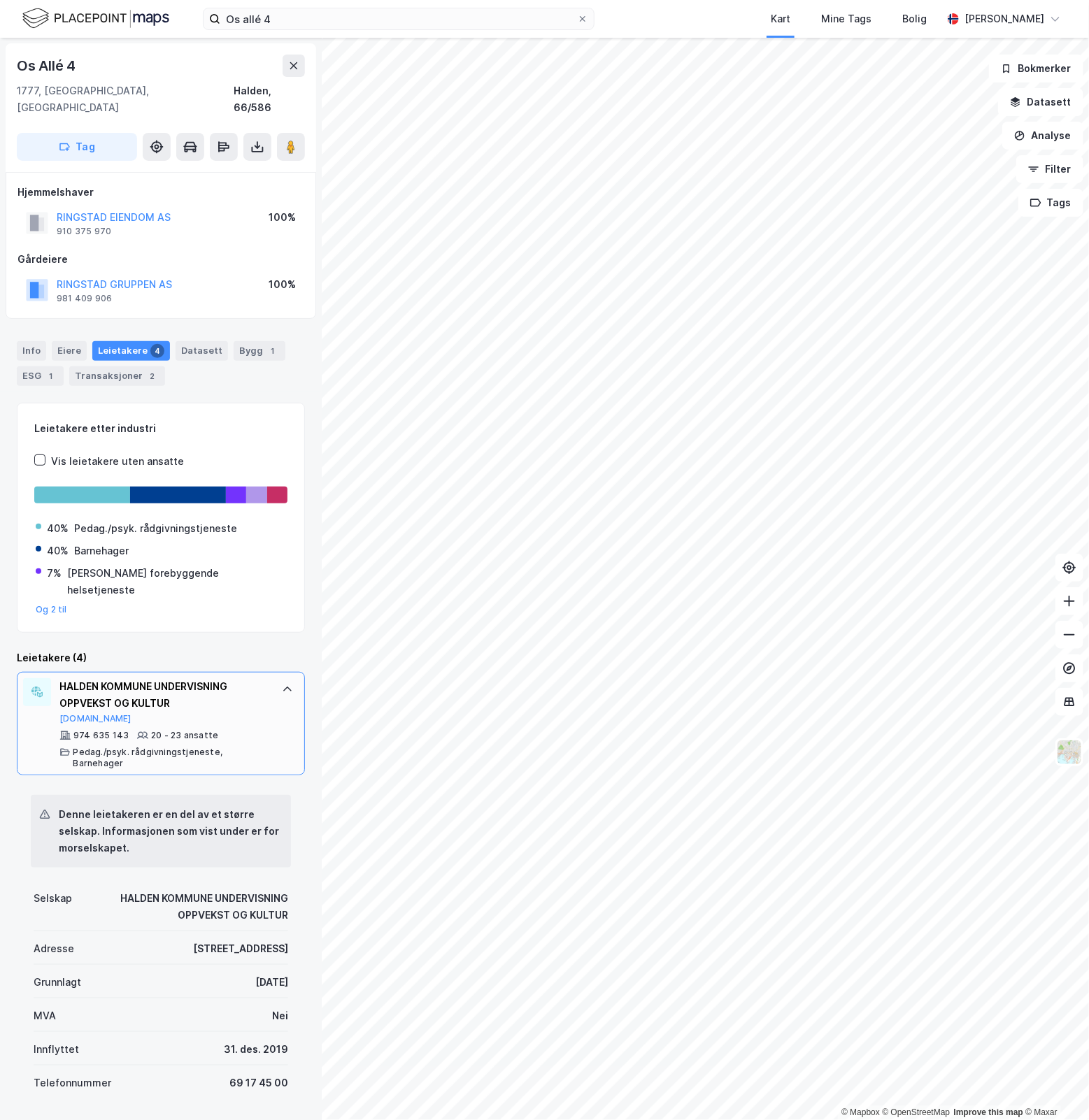
scroll to position [466, 0]
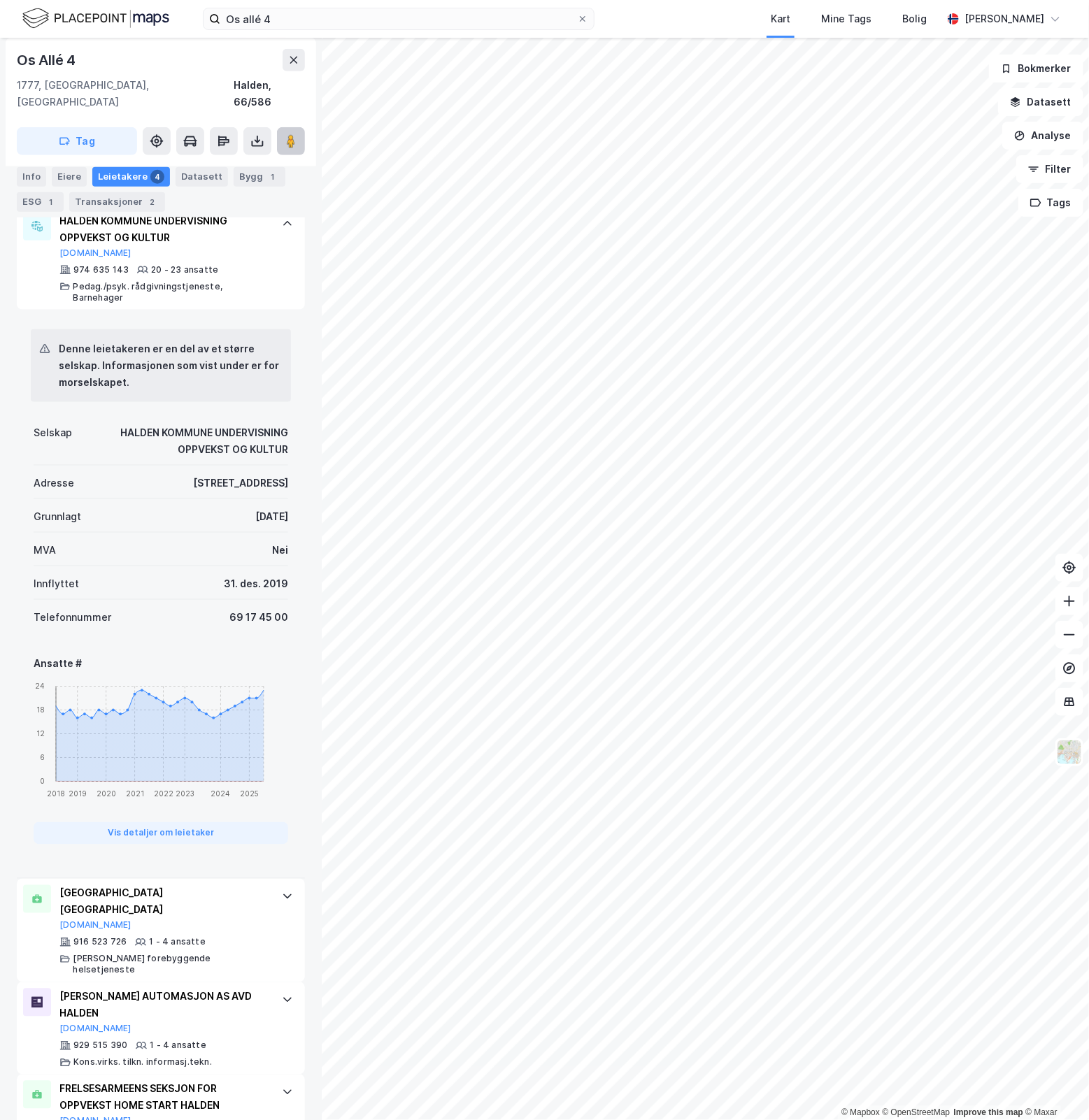
click at [285, 134] on icon at bounding box center [291, 141] width 14 height 14
drag, startPoint x: 385, startPoint y: 14, endPoint x: -195, endPoint y: 51, distance: 581.2
click at [0, 51] on html "Os allé 4 Kart Mine Tags Bolig Simen Sunde © Mapbox © OpenStreetMap Improve thi…" at bounding box center [544, 560] width 1089 height 1120
paste input "Strandgata 57"
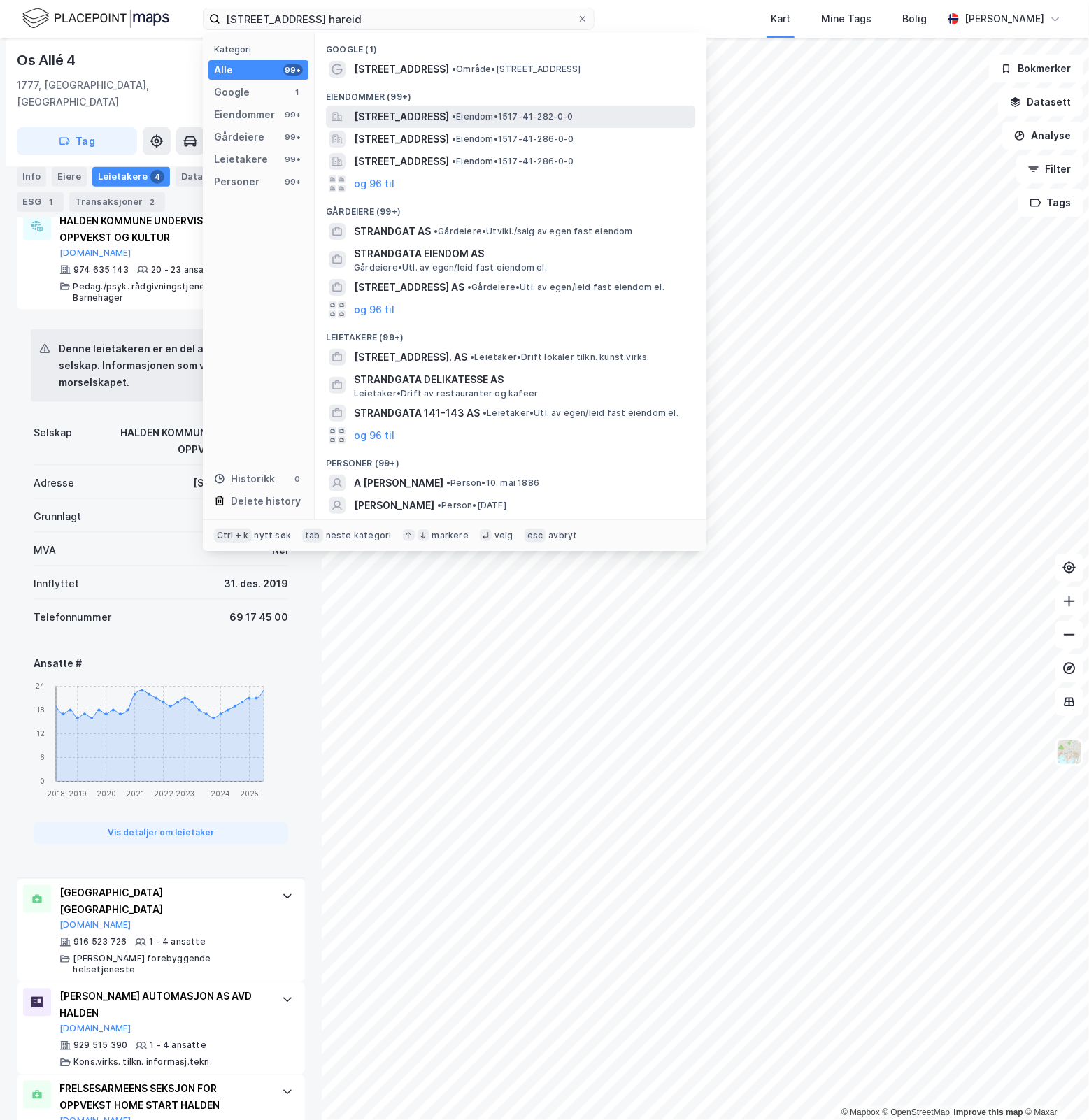
click at [572, 120] on span "• Eiendom • 1517-41-282-0-0" at bounding box center [513, 117] width 122 height 11
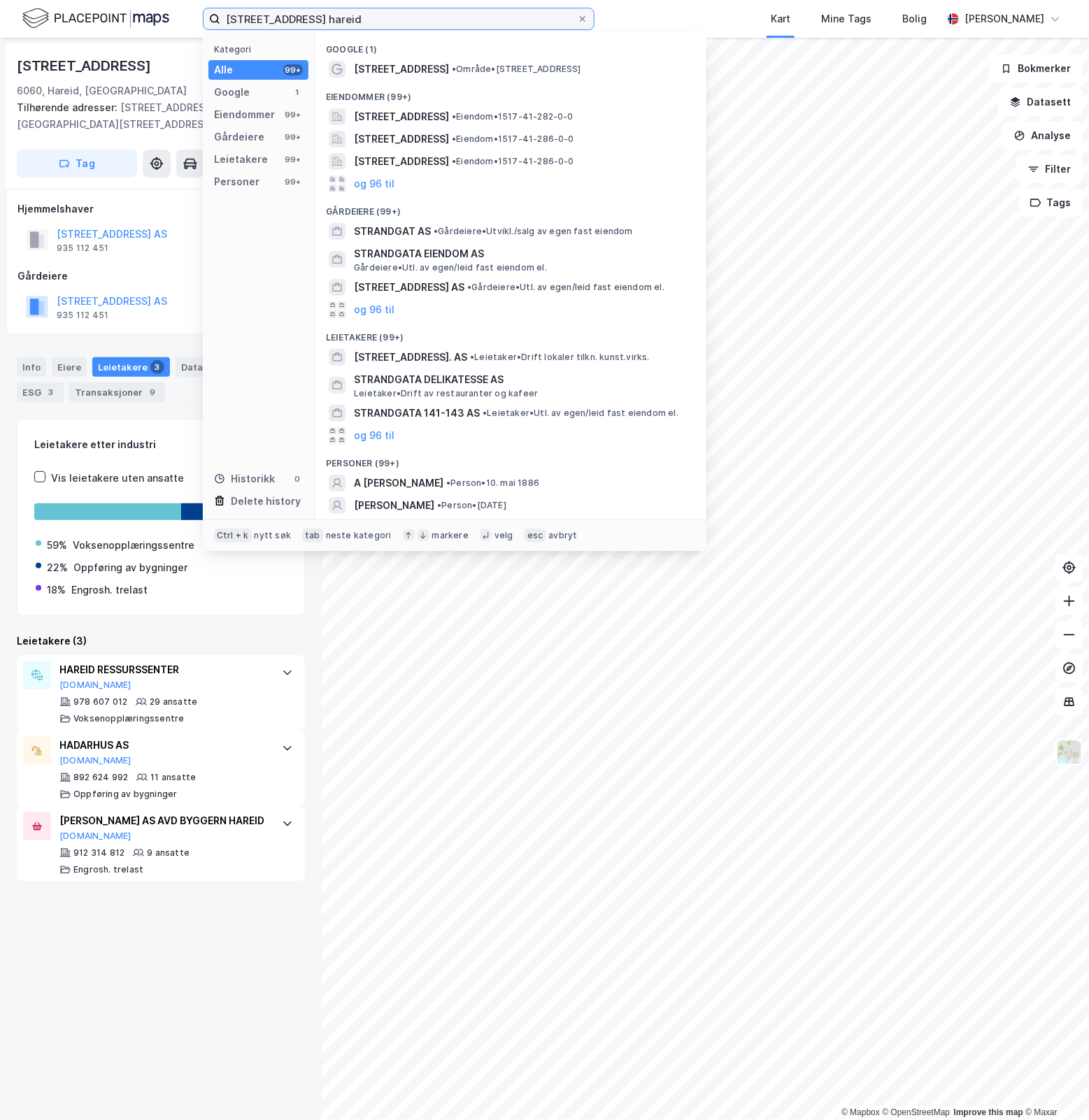
drag, startPoint x: 456, startPoint y: 15, endPoint x: -223, endPoint y: 17, distance: 679.0
click at [0, 17] on html "Strandgata 57 hareid Kategori Alle 99+ Google 1 Eiendommer 99+ Gårdeiere 99+ Le…" at bounding box center [544, 560] width 1089 height 1120
paste input "Øragata 16"
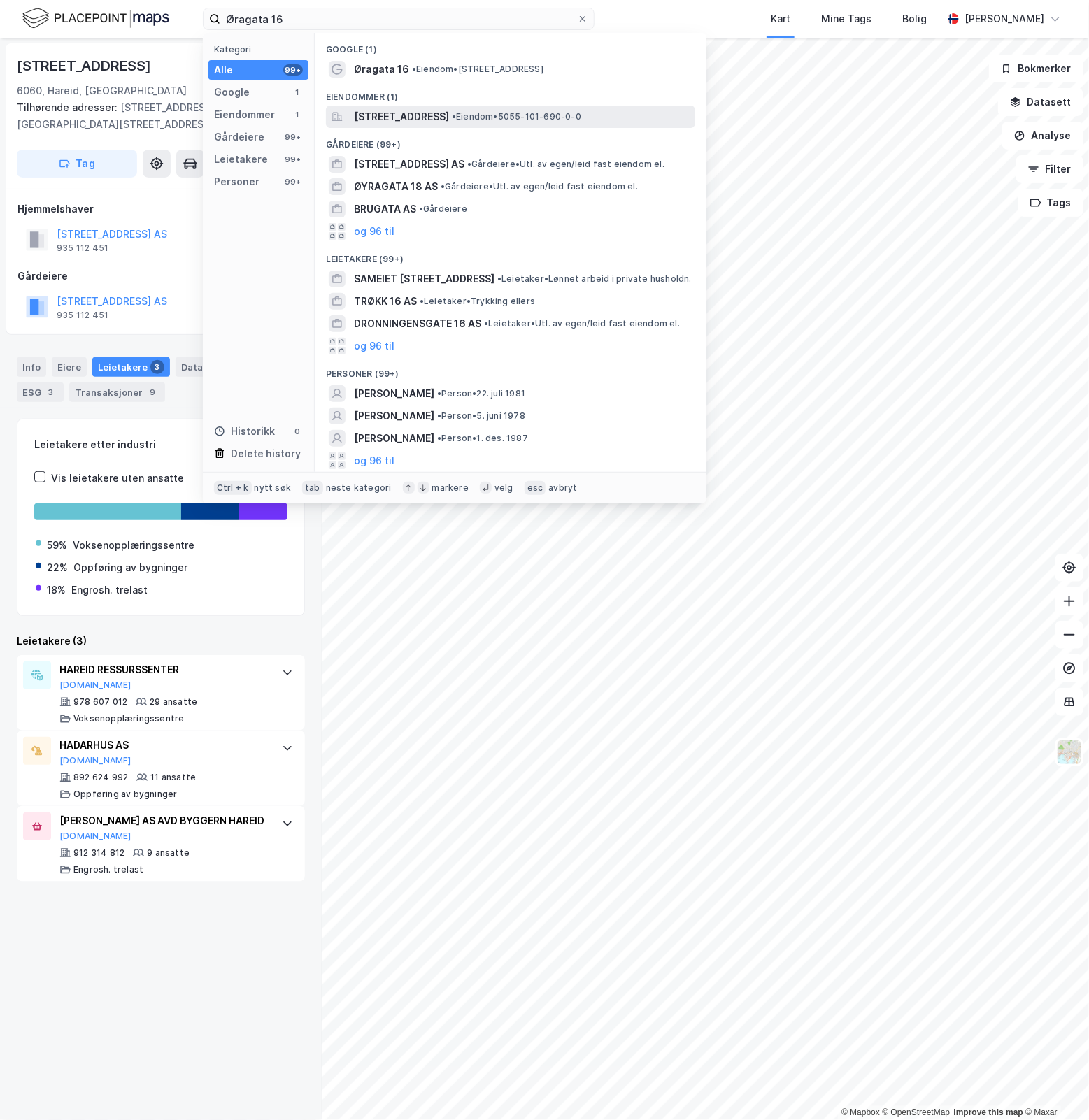
click at [449, 112] on span "Øragata 16, 7200, KYRKSÆTERØRA, HEIM" at bounding box center [401, 117] width 95 height 17
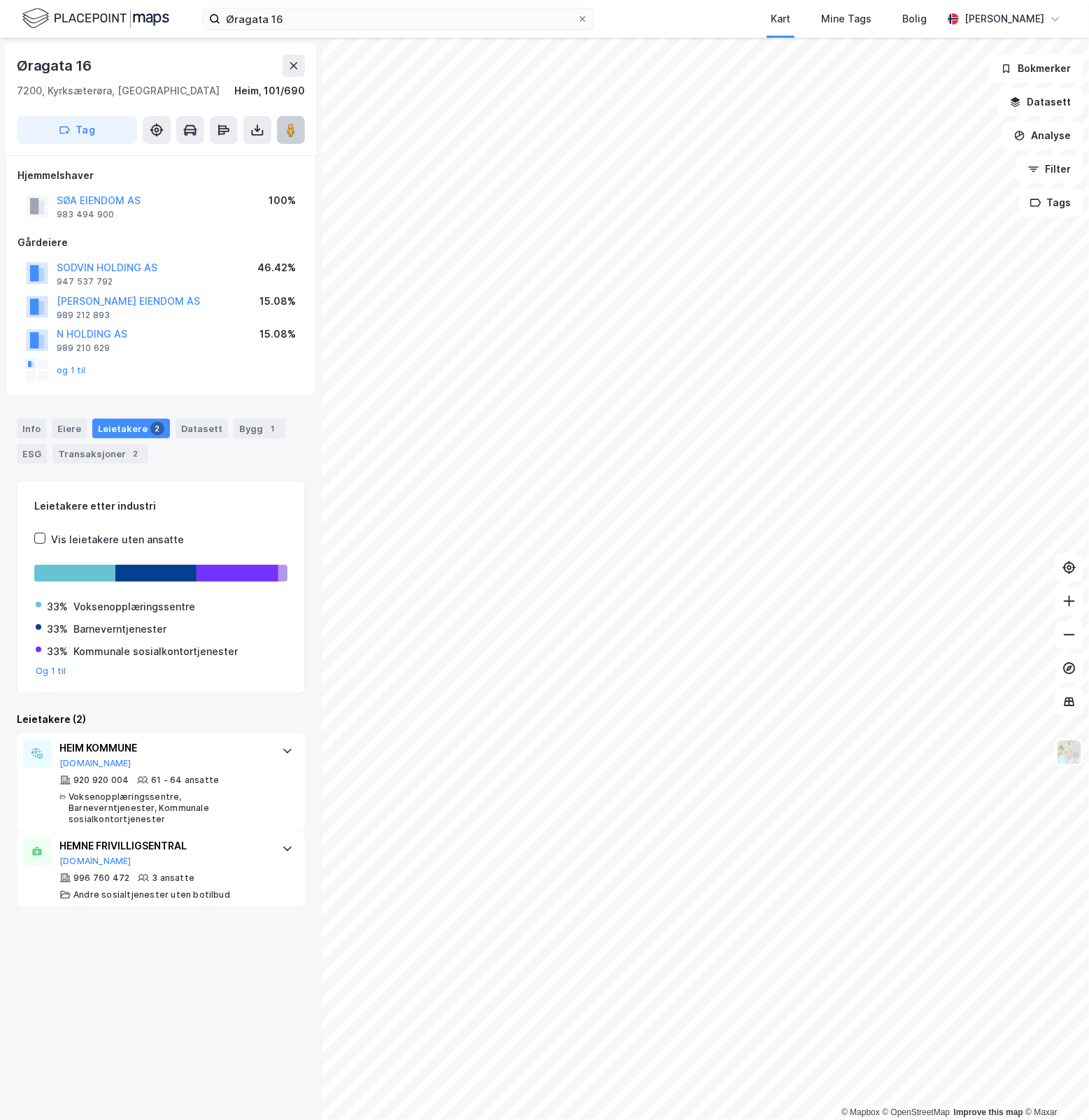
click at [292, 135] on image at bounding box center [291, 129] width 9 height 14
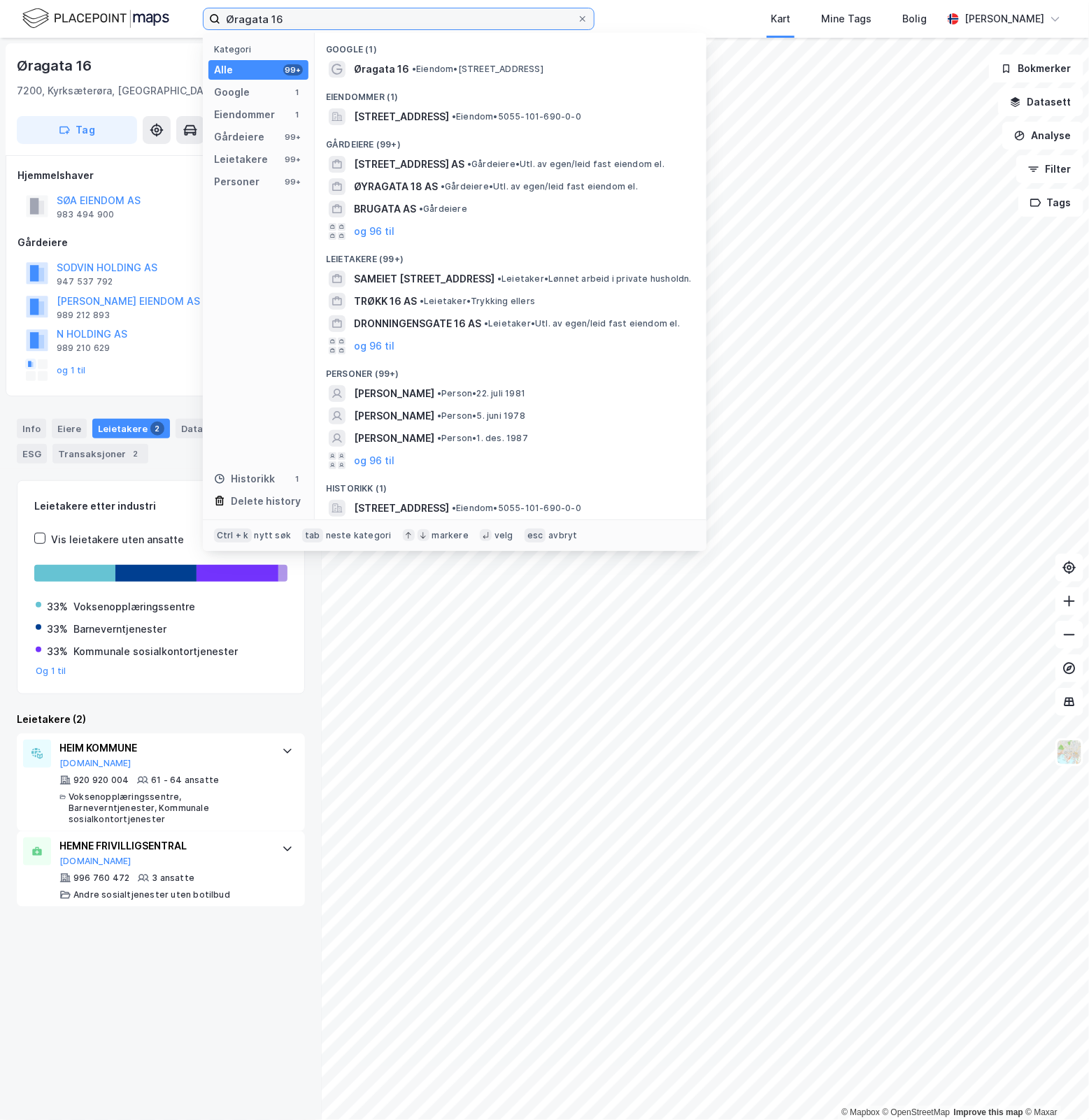
drag, startPoint x: 298, startPoint y: 11, endPoint x: 120, endPoint y: 32, distance: 179.2
click at [120, 31] on div "Øragata 16 Kategori Alle 99+ Google 1 Eiendommer 1 Gårdeiere 99+ Leietakere 99+…" at bounding box center [544, 19] width 1089 height 38
paste input "Myrveien 2"
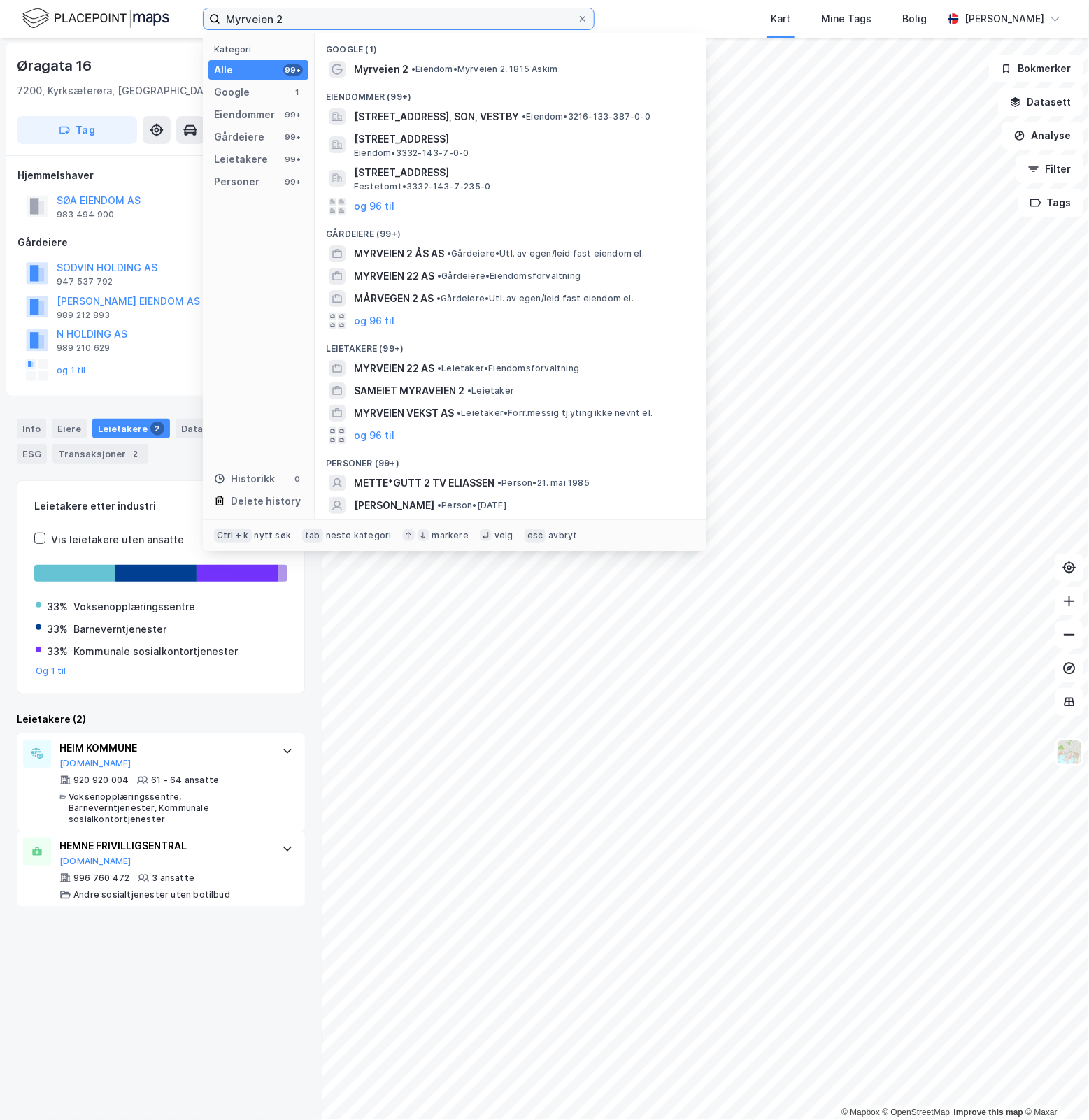
click at [376, 16] on input "Myrveien 2" at bounding box center [399, 19] width 357 height 21
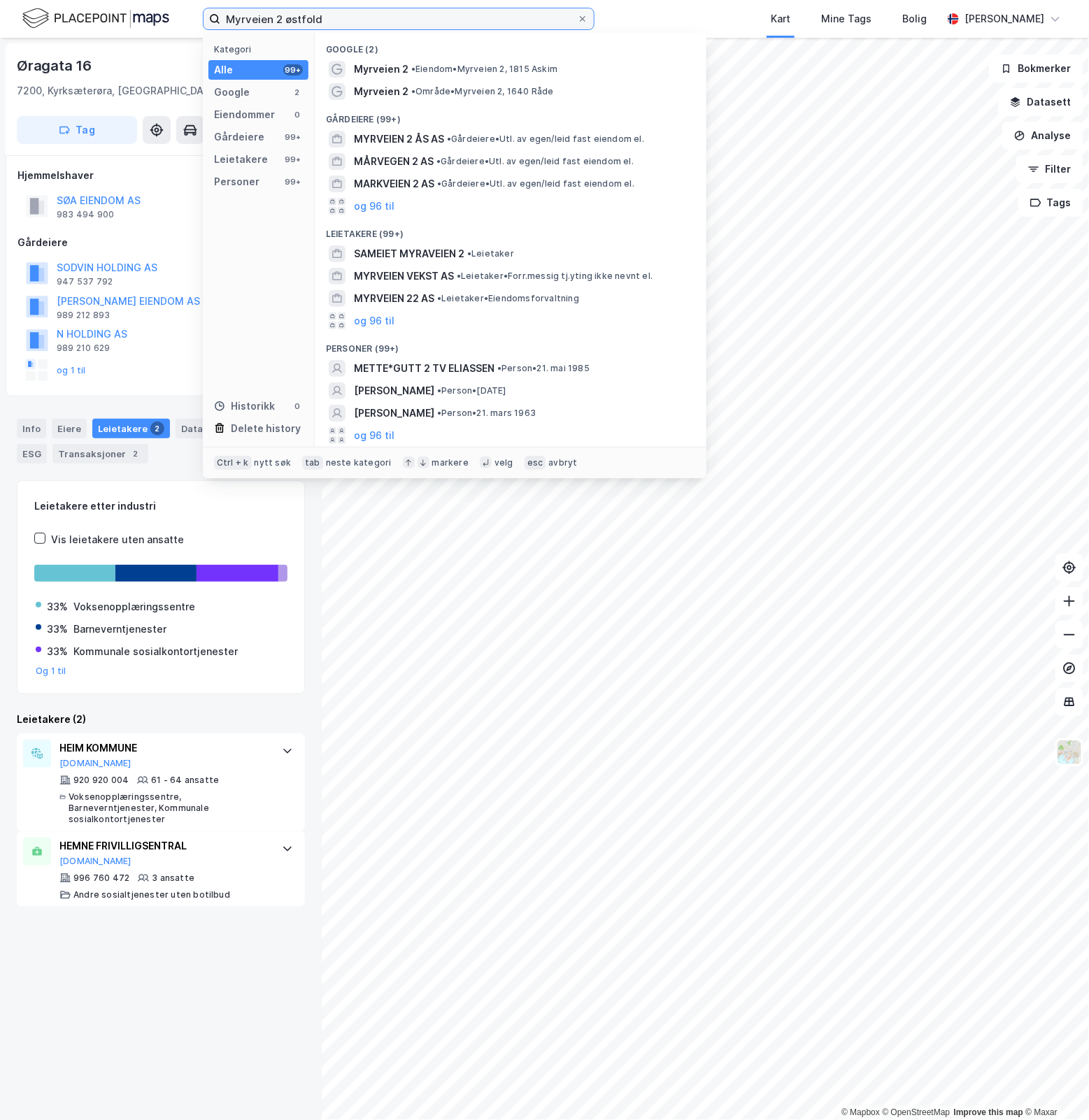
drag, startPoint x: 417, startPoint y: 23, endPoint x: 17, endPoint y: 47, distance: 400.7
click at [17, 47] on div "Myrveien 2 østfold Kategori Alle 99+ Google 2 Eiendommer 0 Gårdeiere 99+ Leieta…" at bounding box center [544, 560] width 1089 height 1120
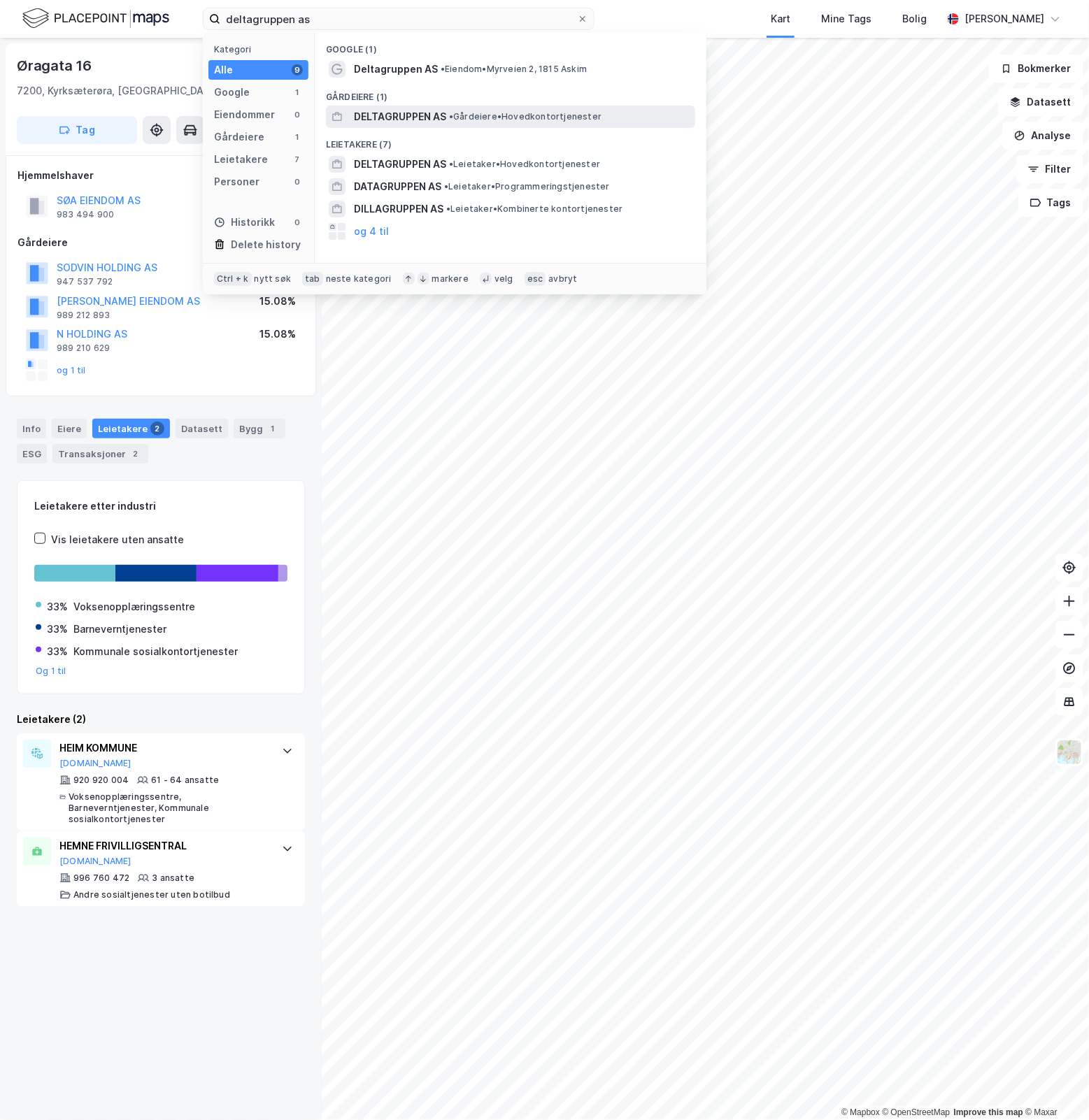
click at [474, 109] on div "DELTAGRUPPEN AS • Gårdeiere • Hovedkontortjenester" at bounding box center [523, 117] width 339 height 17
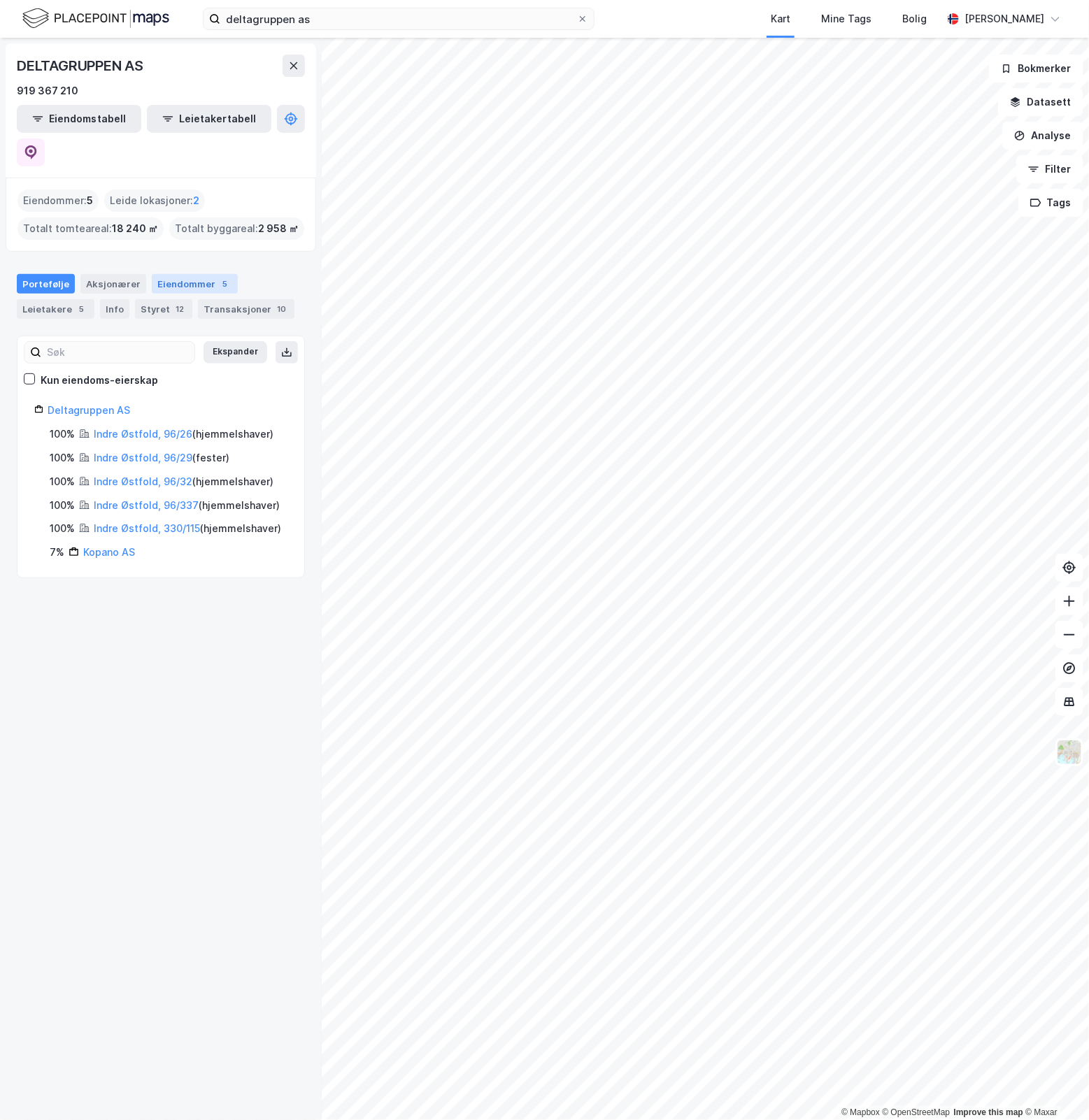
click at [170, 274] on div "Eiendommer 5" at bounding box center [195, 283] width 86 height 20
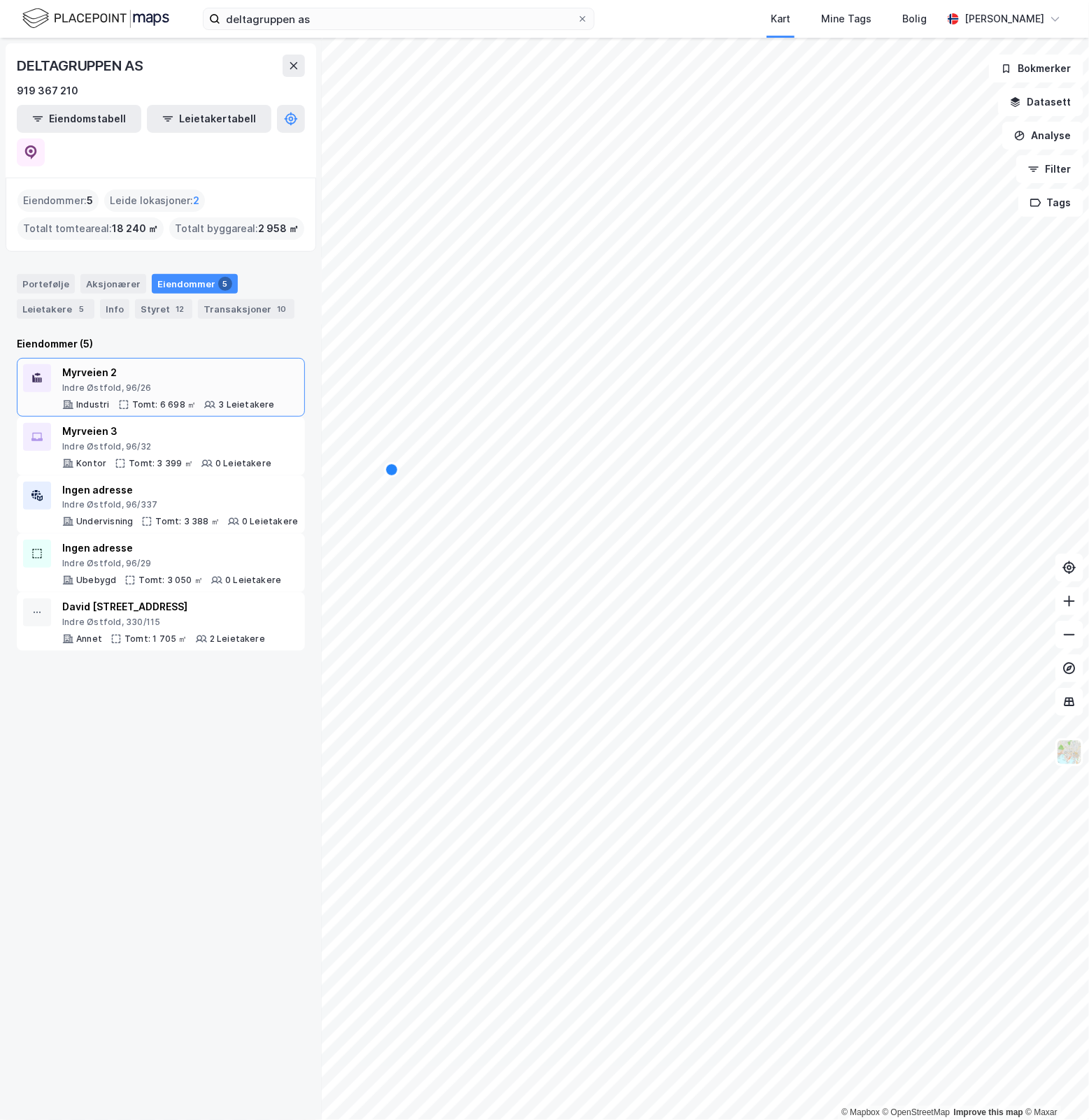
click at [243, 364] on div "Myrveien 2" at bounding box center [168, 373] width 213 height 17
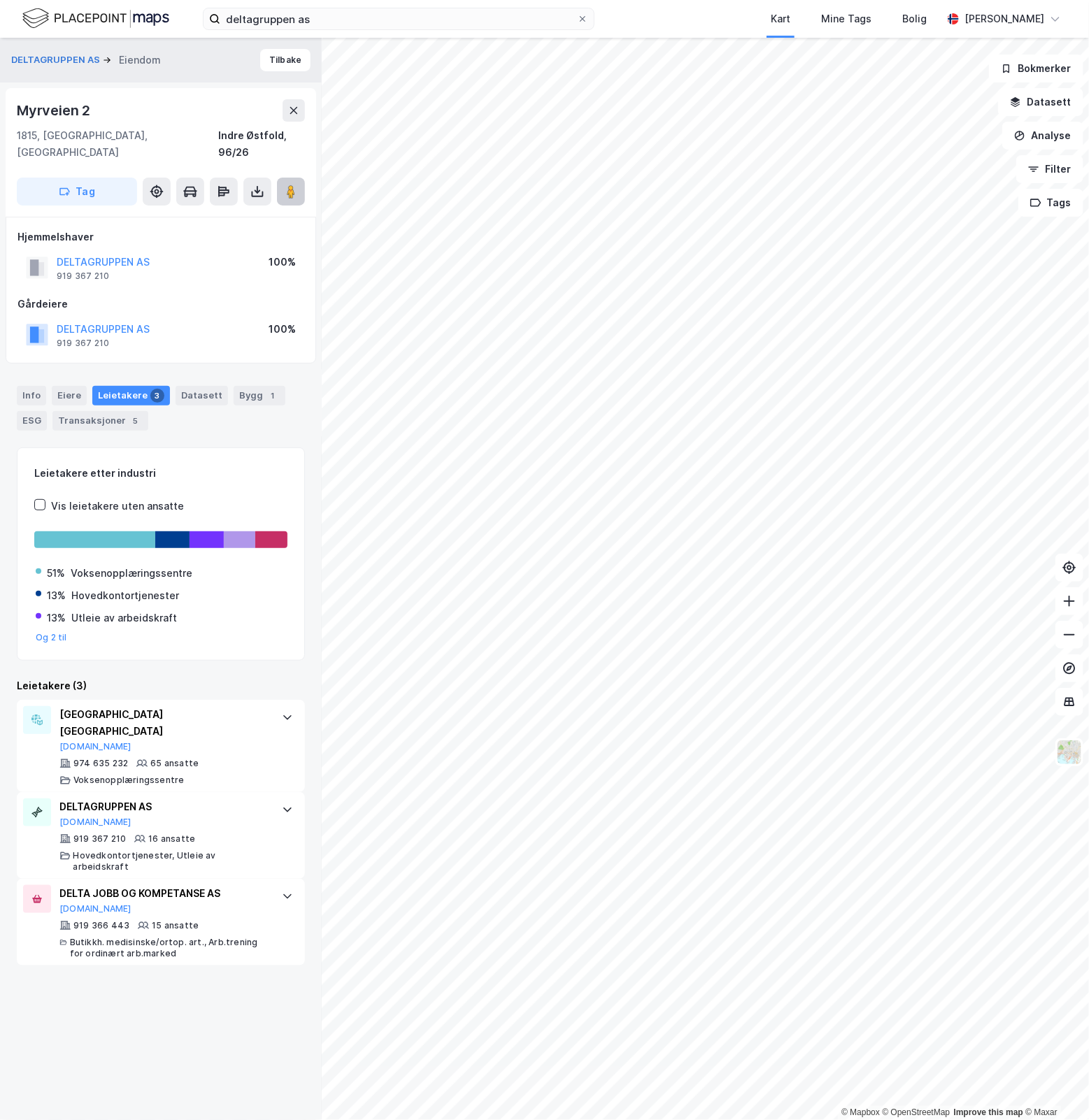
click at [294, 183] on button at bounding box center [290, 191] width 28 height 28
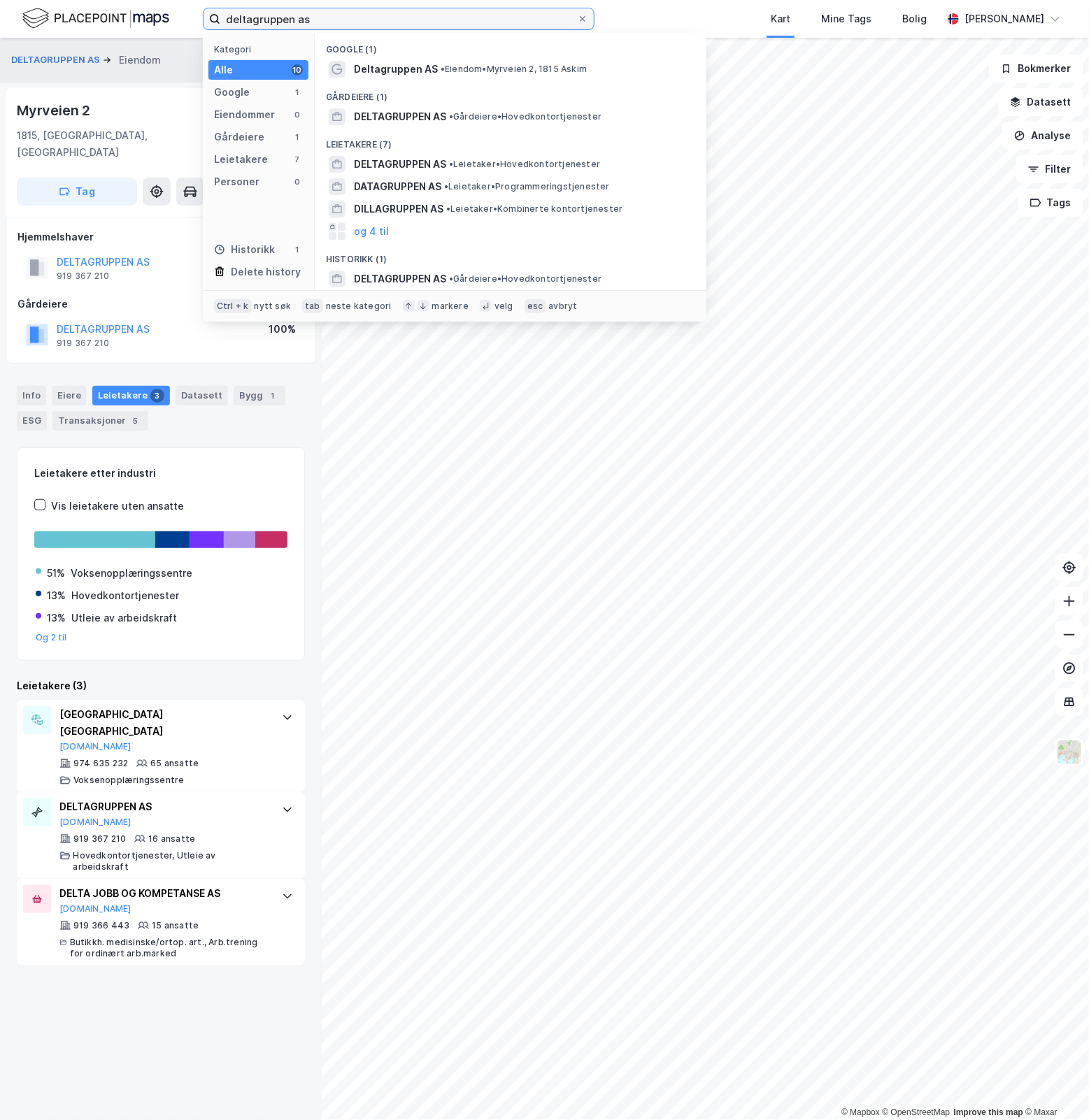
drag, startPoint x: 342, startPoint y: 20, endPoint x: -57, endPoint y: 19, distance: 399.0
click at [0, 19] on html "deltagruppen as Kategori Alle 10 Google 1 Eiendommer 0 Gårdeiere 1 Leietakere 7…" at bounding box center [544, 560] width 1089 height 1120
paste input "Musmyrveien 4"
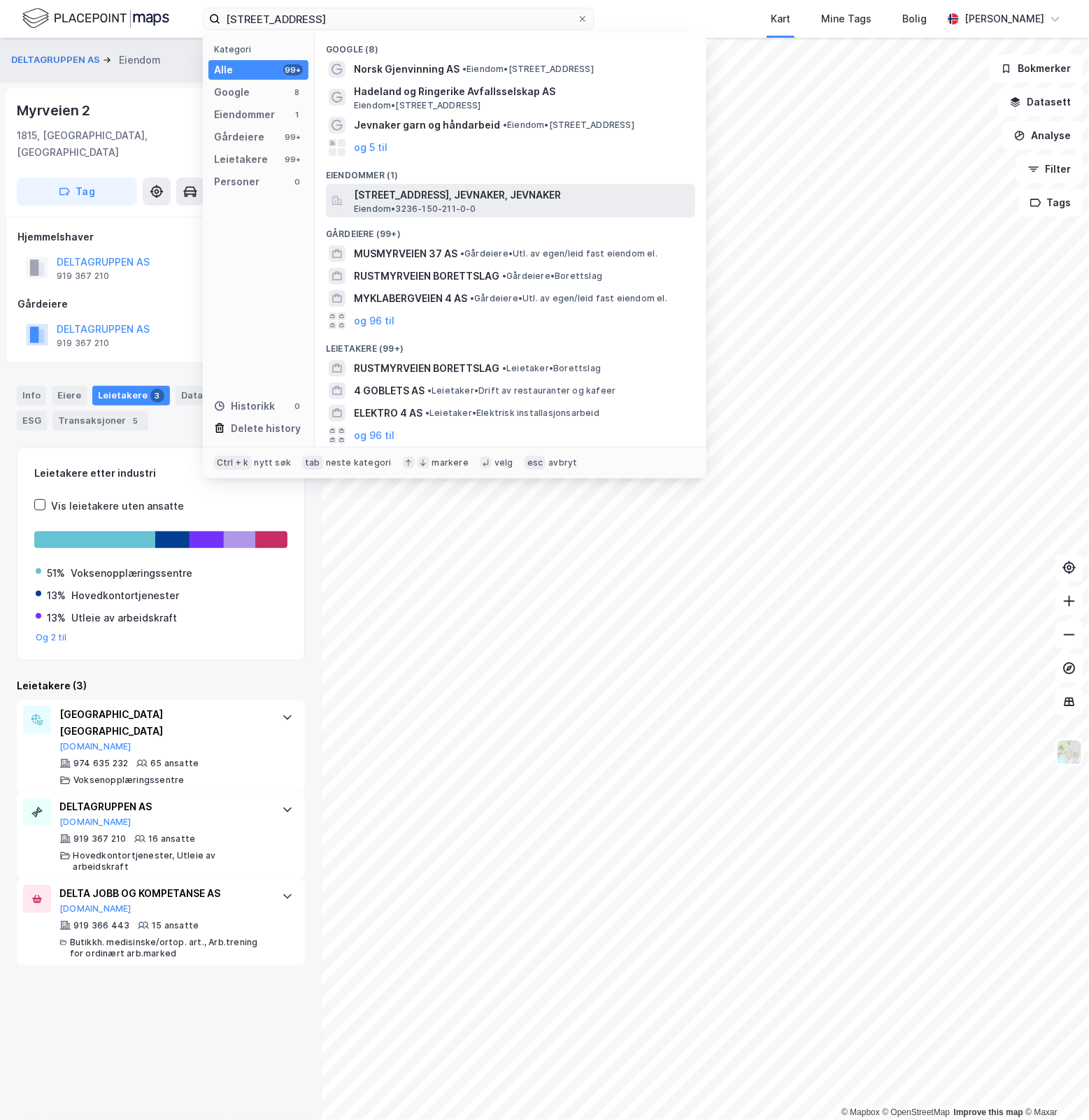
click at [522, 200] on span "Musmyrveien 4, 3520, JEVNAKER, JEVNAKER" at bounding box center [521, 195] width 336 height 17
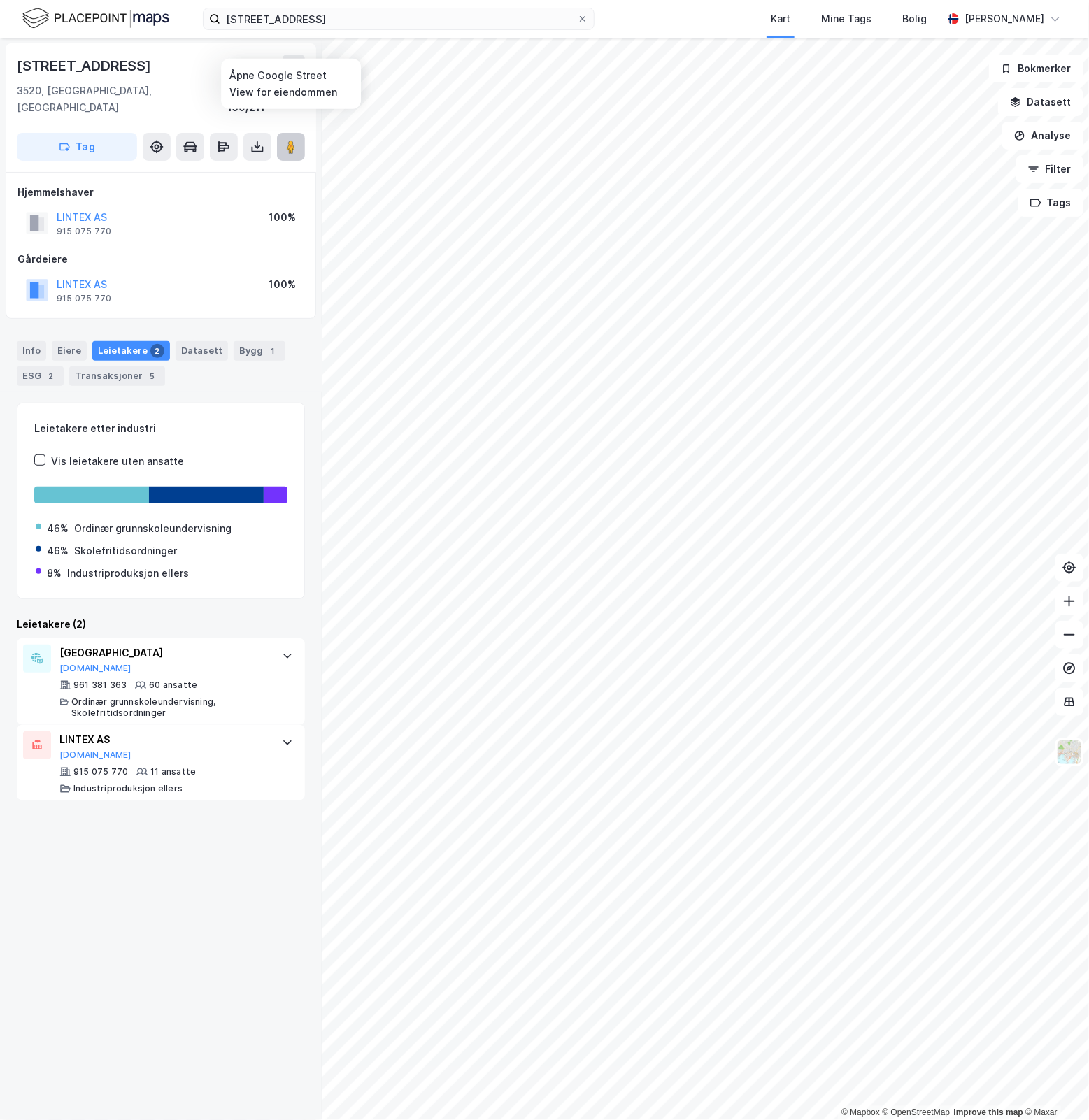
click at [285, 133] on button at bounding box center [290, 146] width 28 height 28
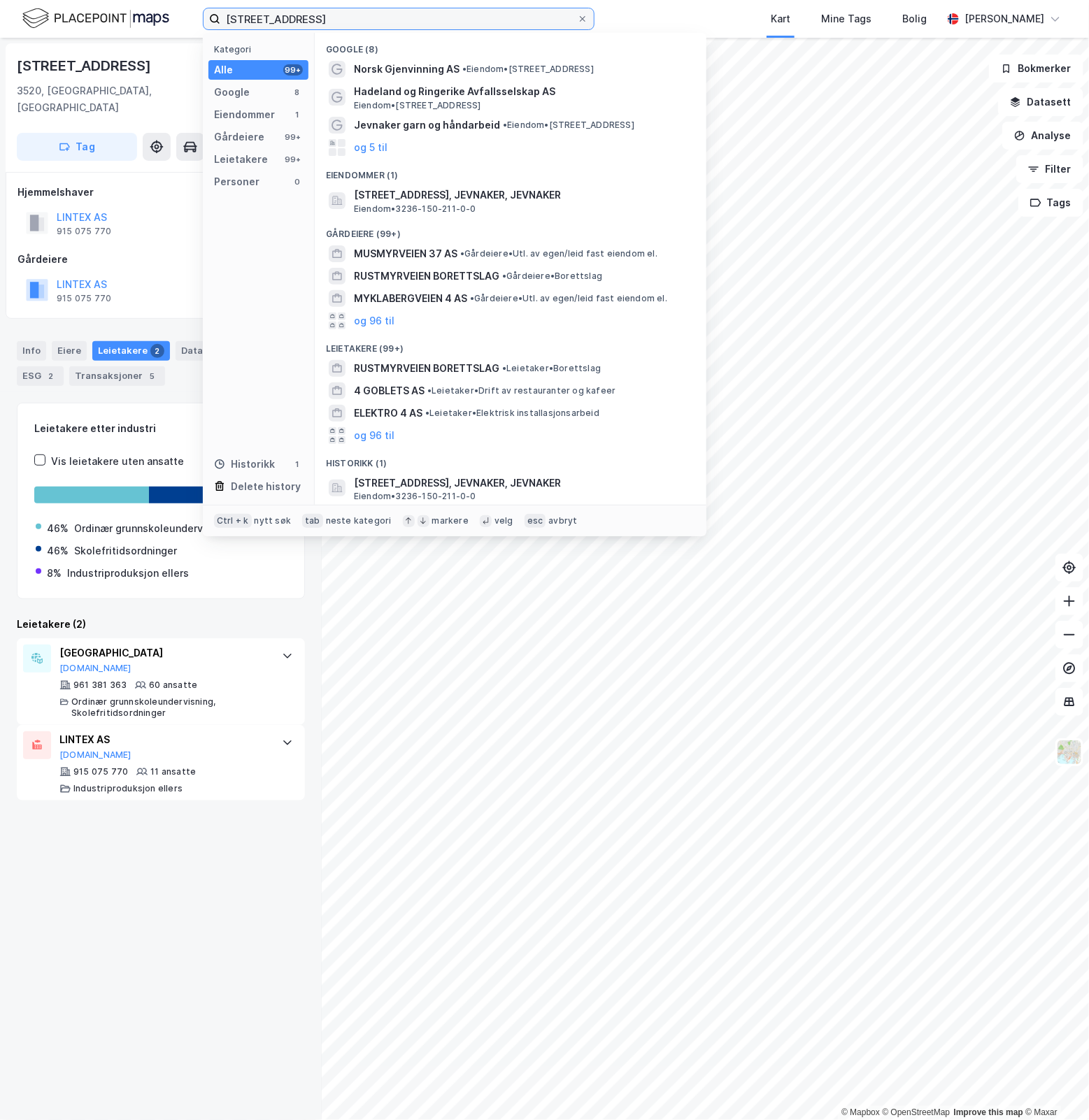
paste input "Fotvegen 1"
drag, startPoint x: 340, startPoint y: 19, endPoint x: 133, endPoint y: 22, distance: 207.0
click at [133, 22] on div "Fotvegen 14 Kategori Alle 99+ Google 8 Eiendommer 1 Gårdeiere 99+ Leietakere 99…" at bounding box center [544, 19] width 1089 height 38
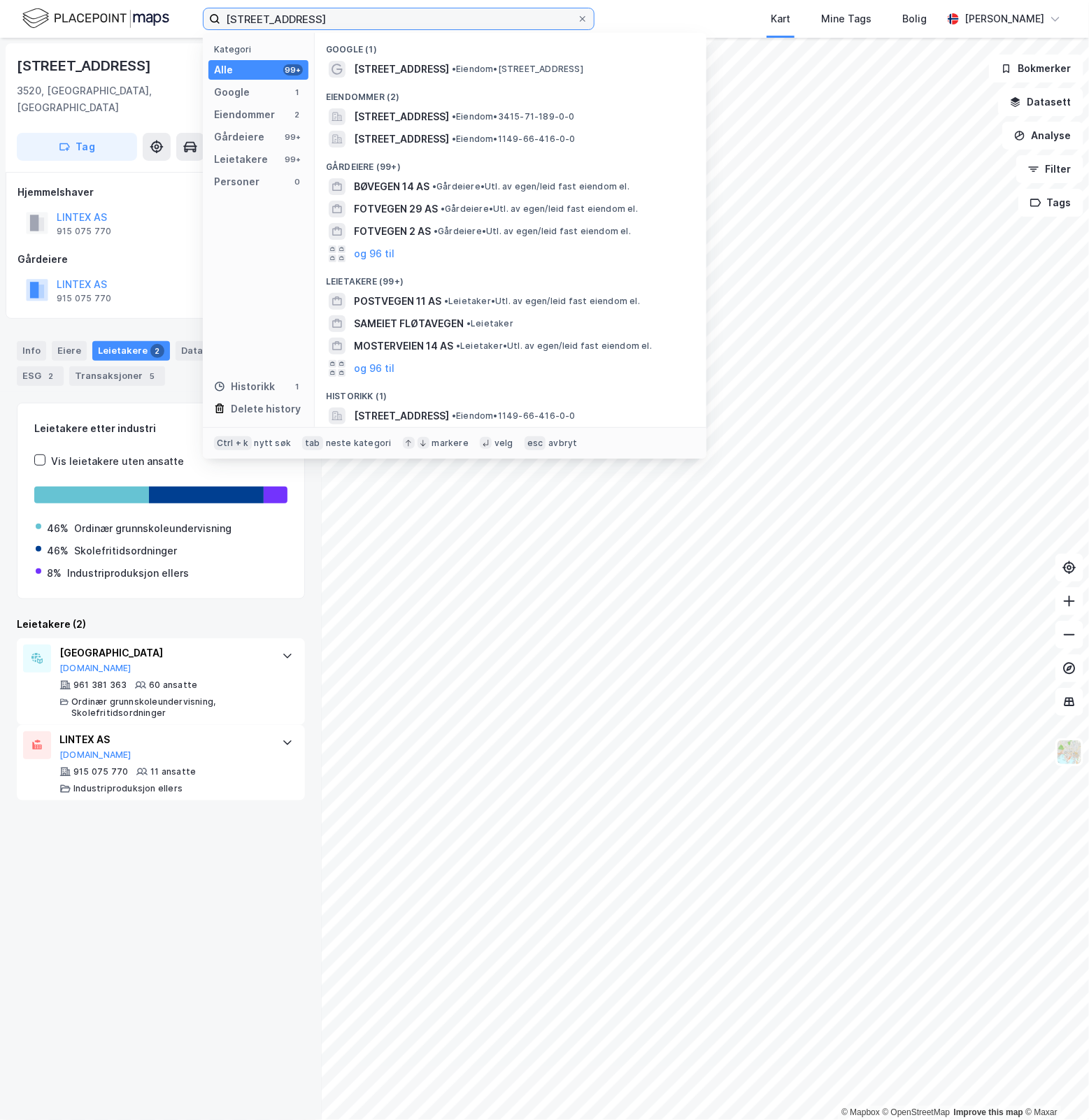
click at [495, 26] on input "Fotvegen 14" at bounding box center [399, 19] width 357 height 21
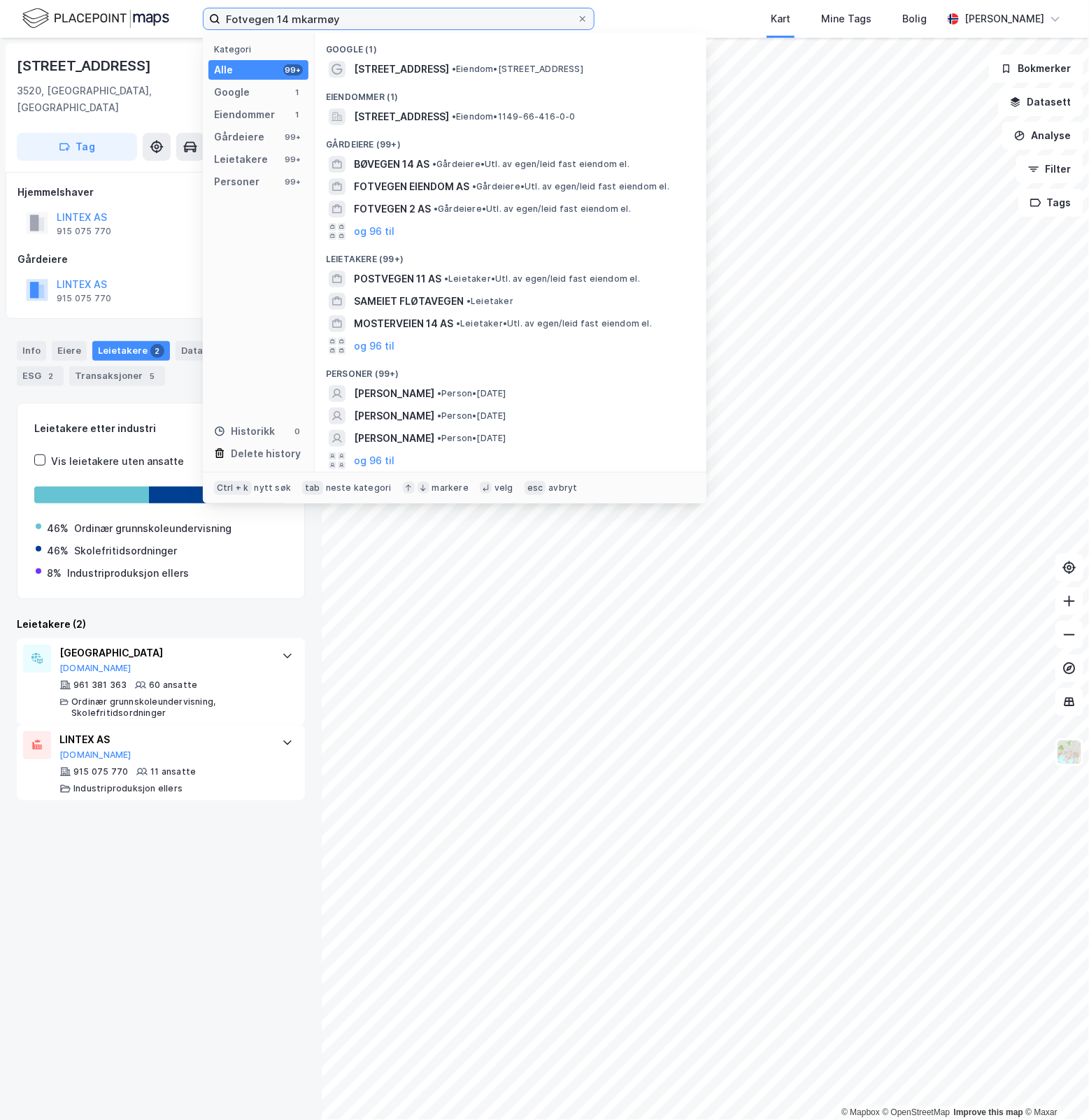
click at [296, 18] on input "Fotvegen 14 mkarmøy" at bounding box center [399, 19] width 357 height 21
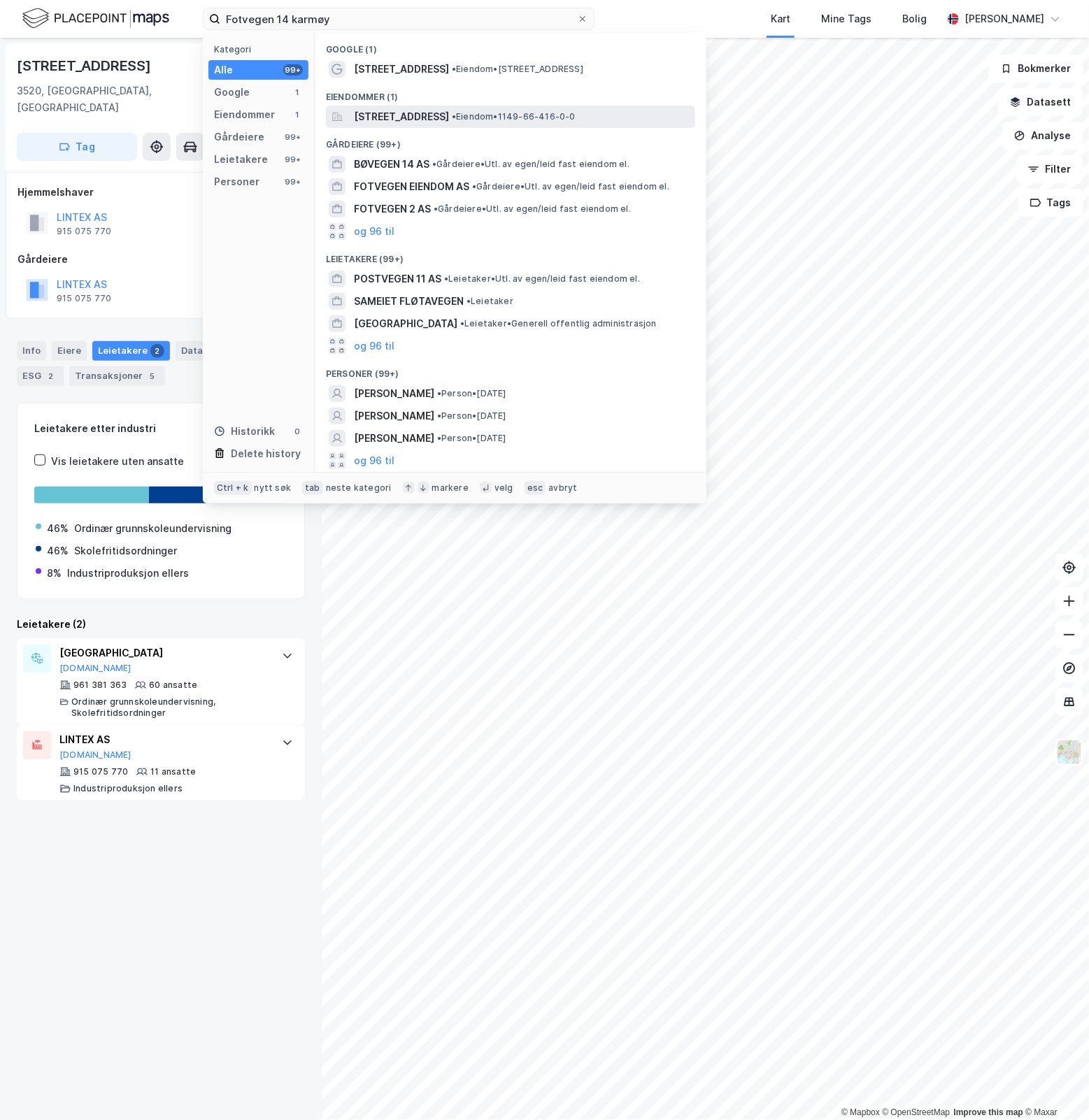
click at [449, 119] on span "Fotvegen 14, 4250, KOPERVIK, KARMØY" at bounding box center [401, 117] width 95 height 17
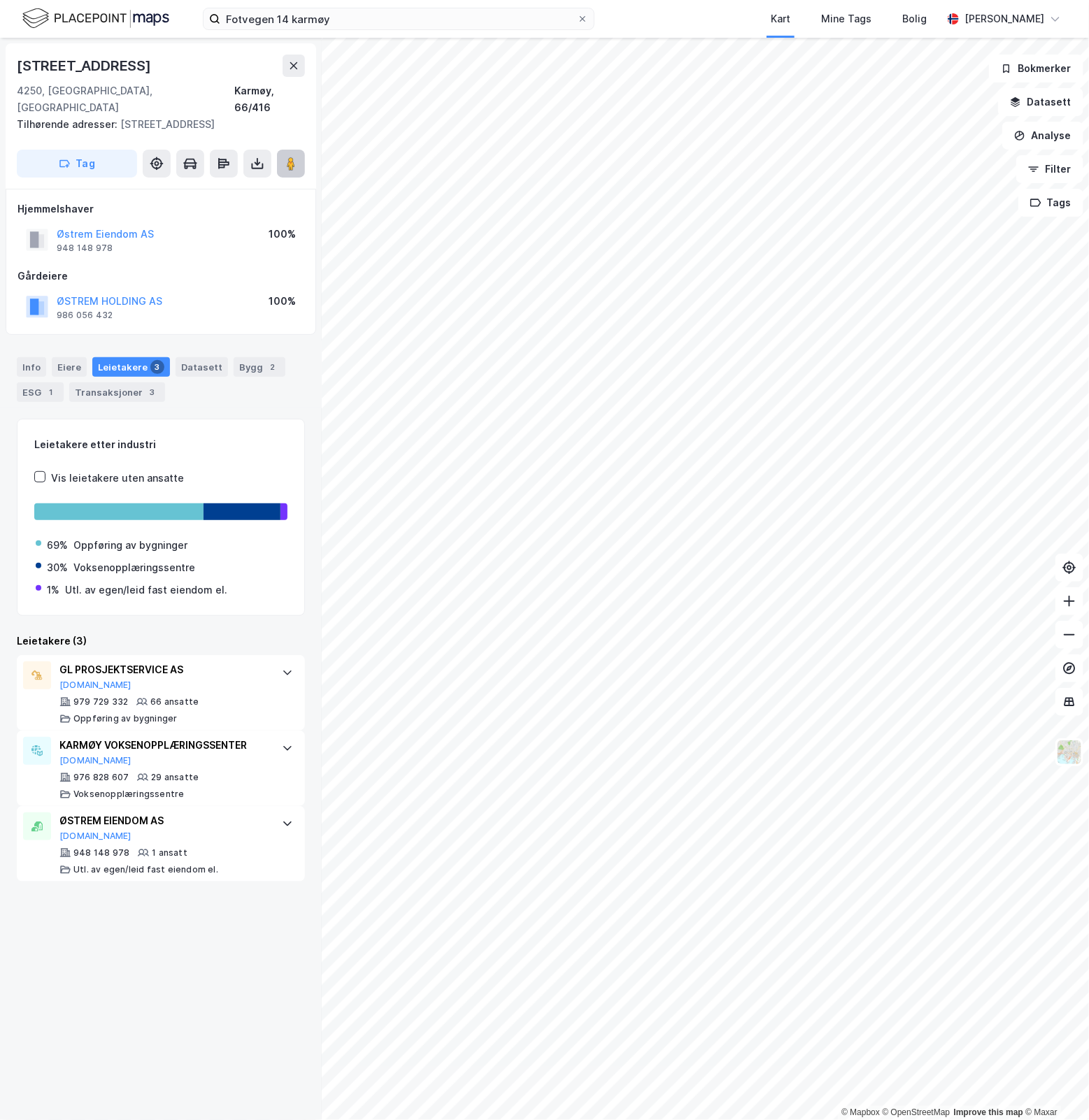
click at [284, 157] on icon at bounding box center [291, 164] width 14 height 14
click at [371, 28] on input "Fotvegen 14 karmøy" at bounding box center [399, 19] width 357 height 21
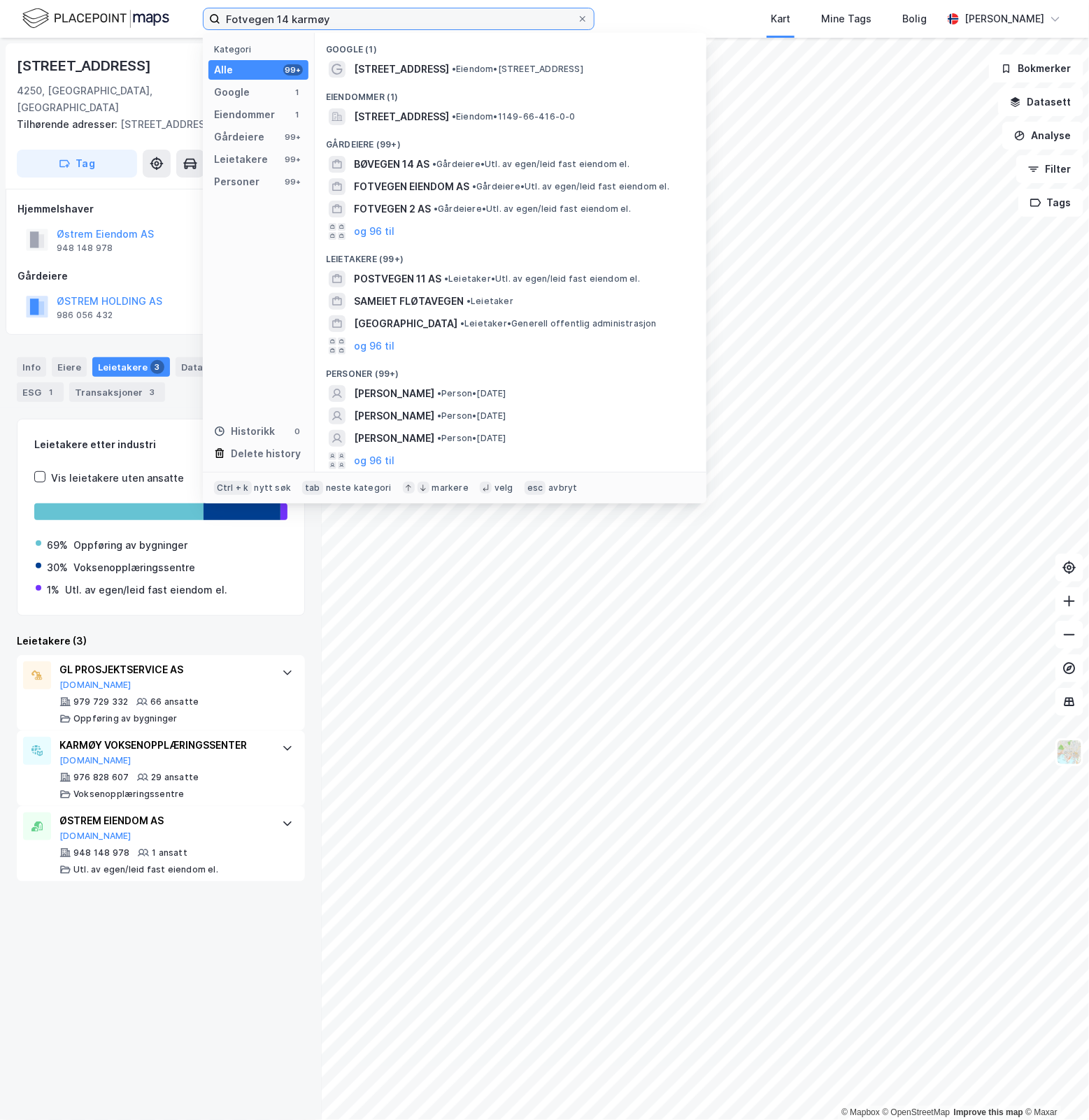
drag, startPoint x: 376, startPoint y: 17, endPoint x: 64, endPoint y: 35, distance: 312.5
click at [64, 33] on div "Fotvegen 14 karmøy Kategori Alle 99+ Google 1 Eiendommer 1 Gårdeiere 99+ Leieta…" at bounding box center [544, 19] width 1089 height 38
paste input "Kirkegata 69"
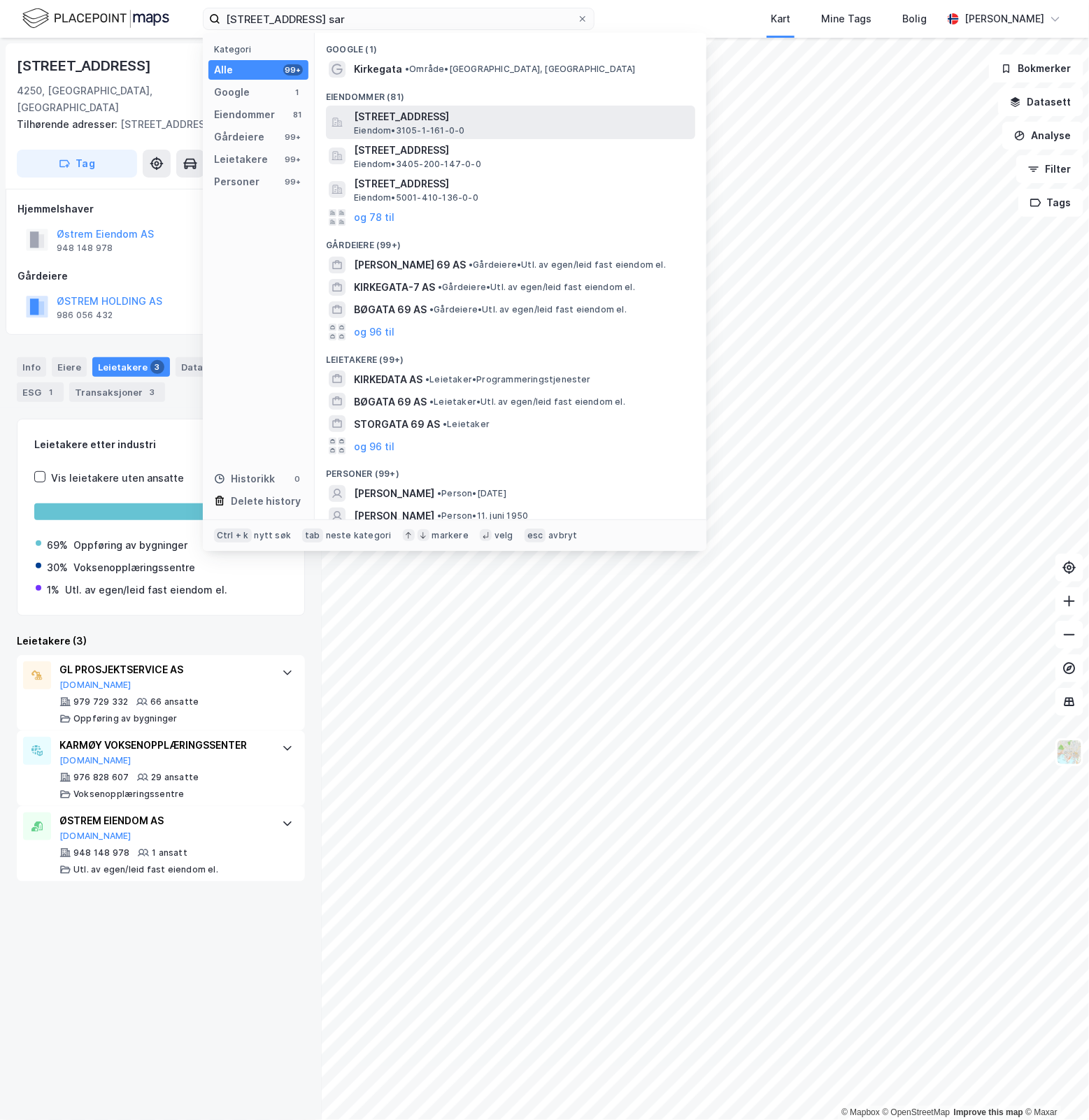
click at [443, 121] on span "Kirkegata 69, 1721, SARPSBORG, SARPSBORG" at bounding box center [521, 117] width 336 height 17
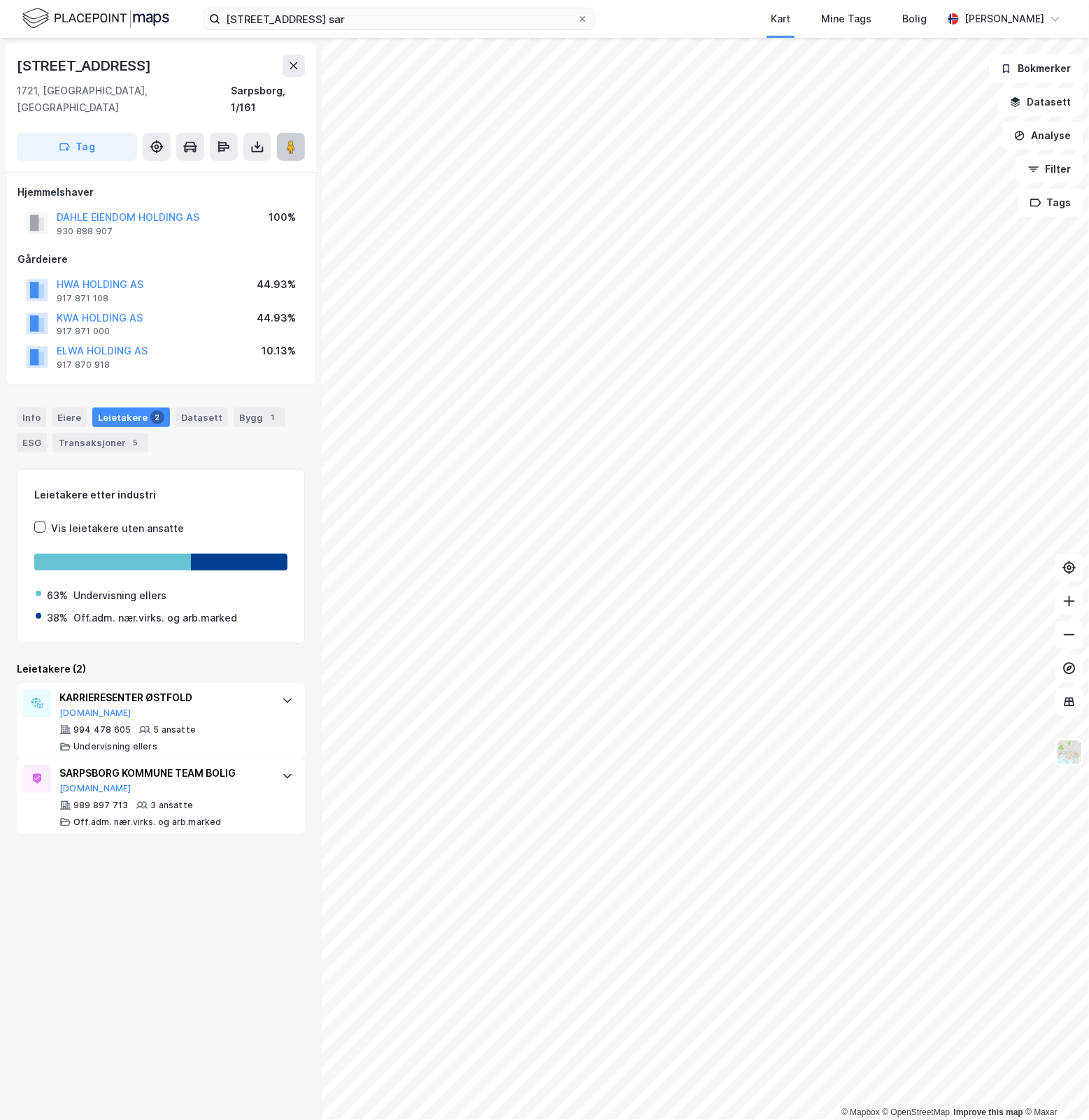
click at [292, 139] on button at bounding box center [290, 146] width 28 height 28
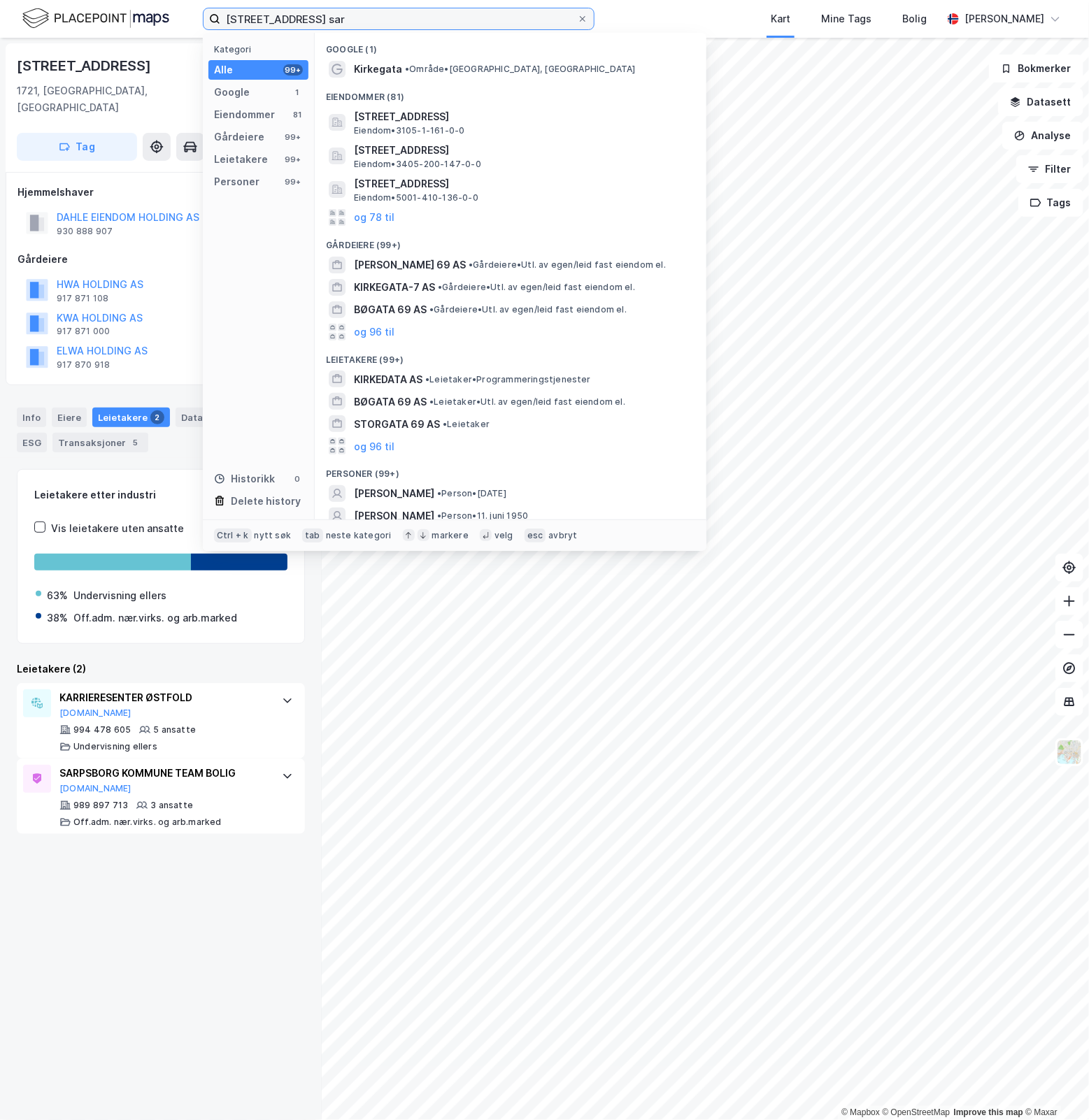
drag, startPoint x: 381, startPoint y: 18, endPoint x: -189, endPoint y: 18, distance: 570.0
click at [0, 18] on html "Kirkegata 69 sar Kategori Alle 99+ Google 1 Eiendommer 81 Gårdeiere 99+ Leietak…" at bounding box center [544, 560] width 1089 height 1120
paste input "Hans Blomgate 5"
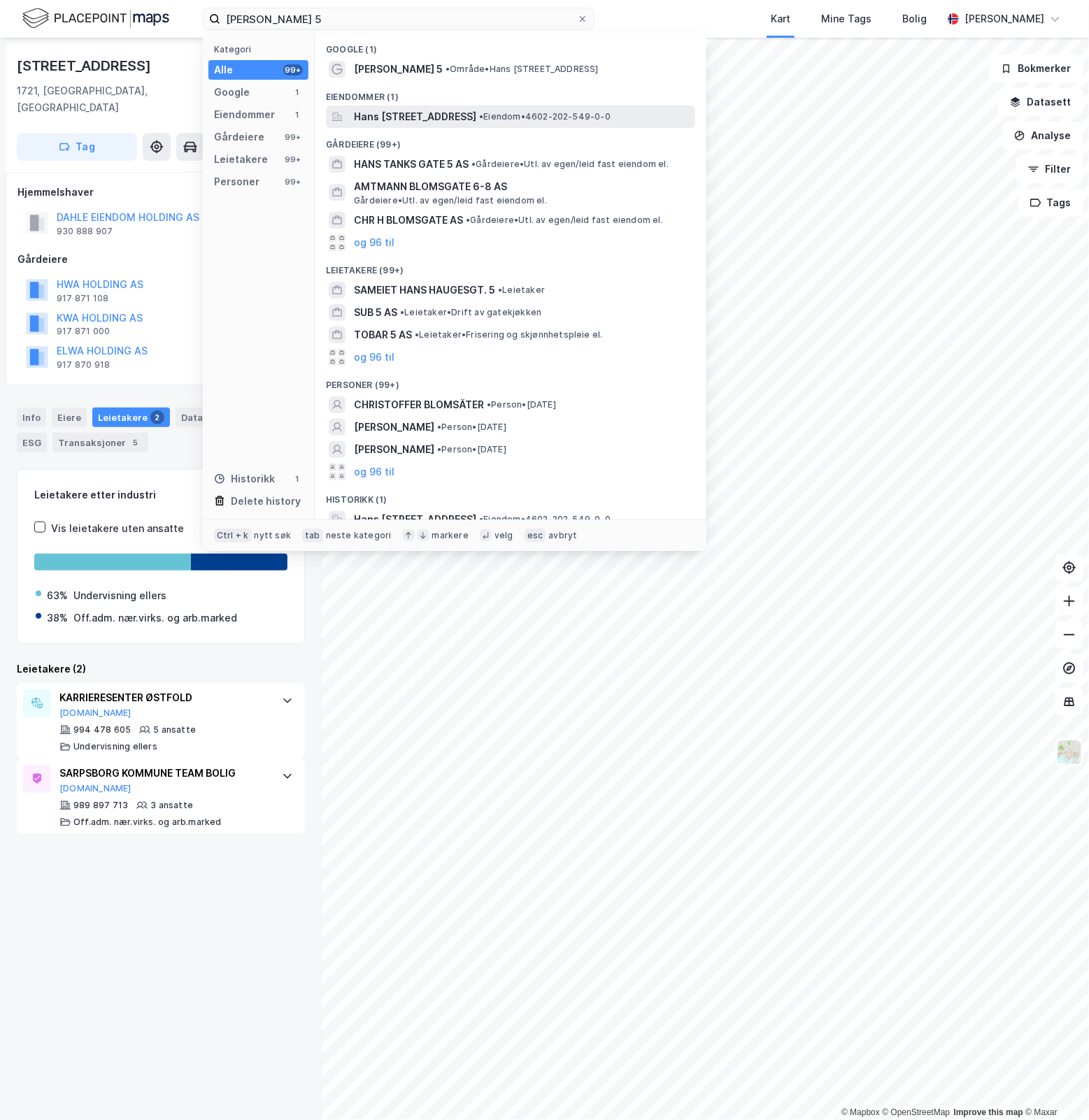
click at [483, 121] on span "•" at bounding box center [481, 116] width 4 height 10
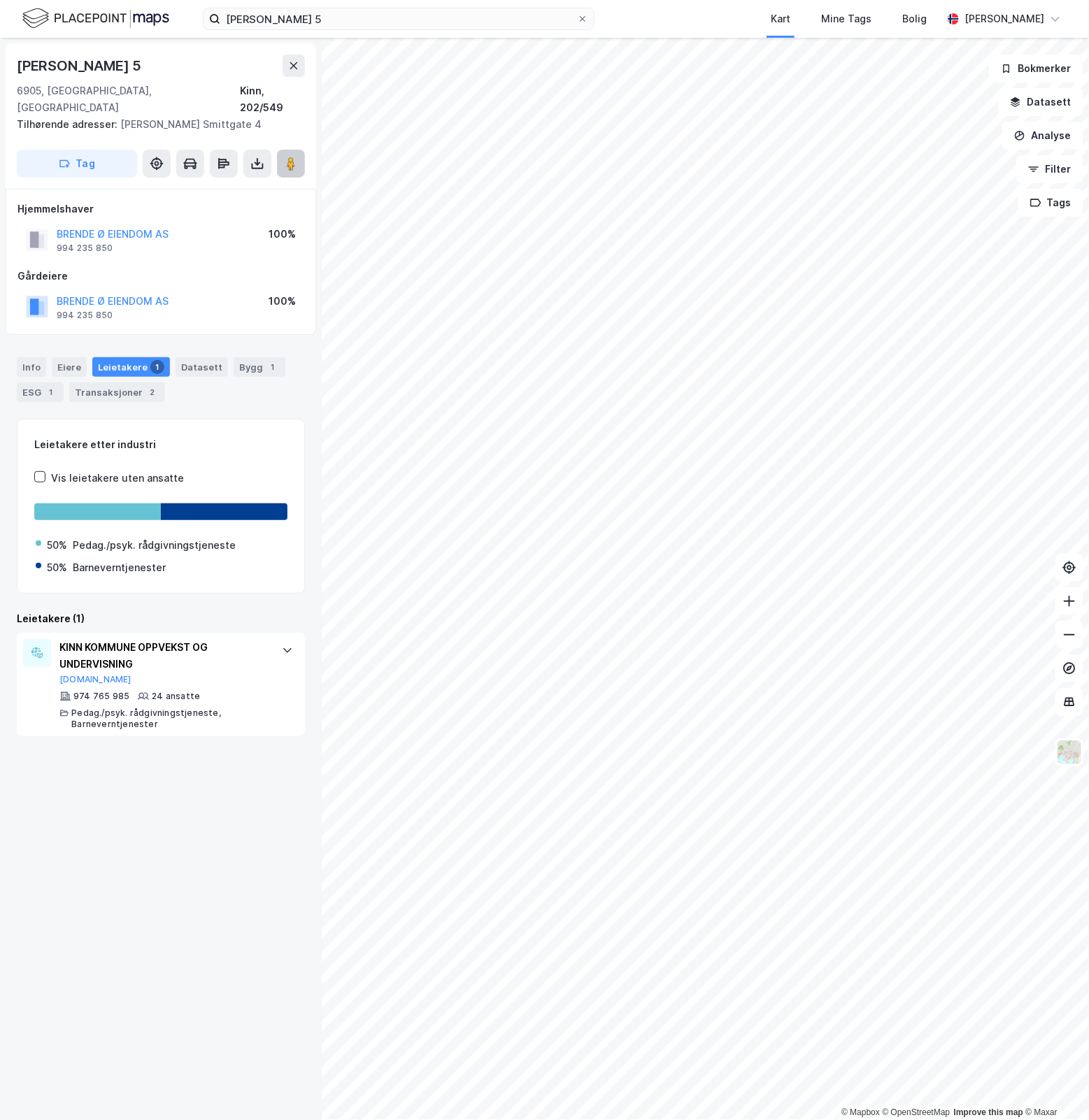
click at [301, 151] on button at bounding box center [290, 163] width 28 height 28
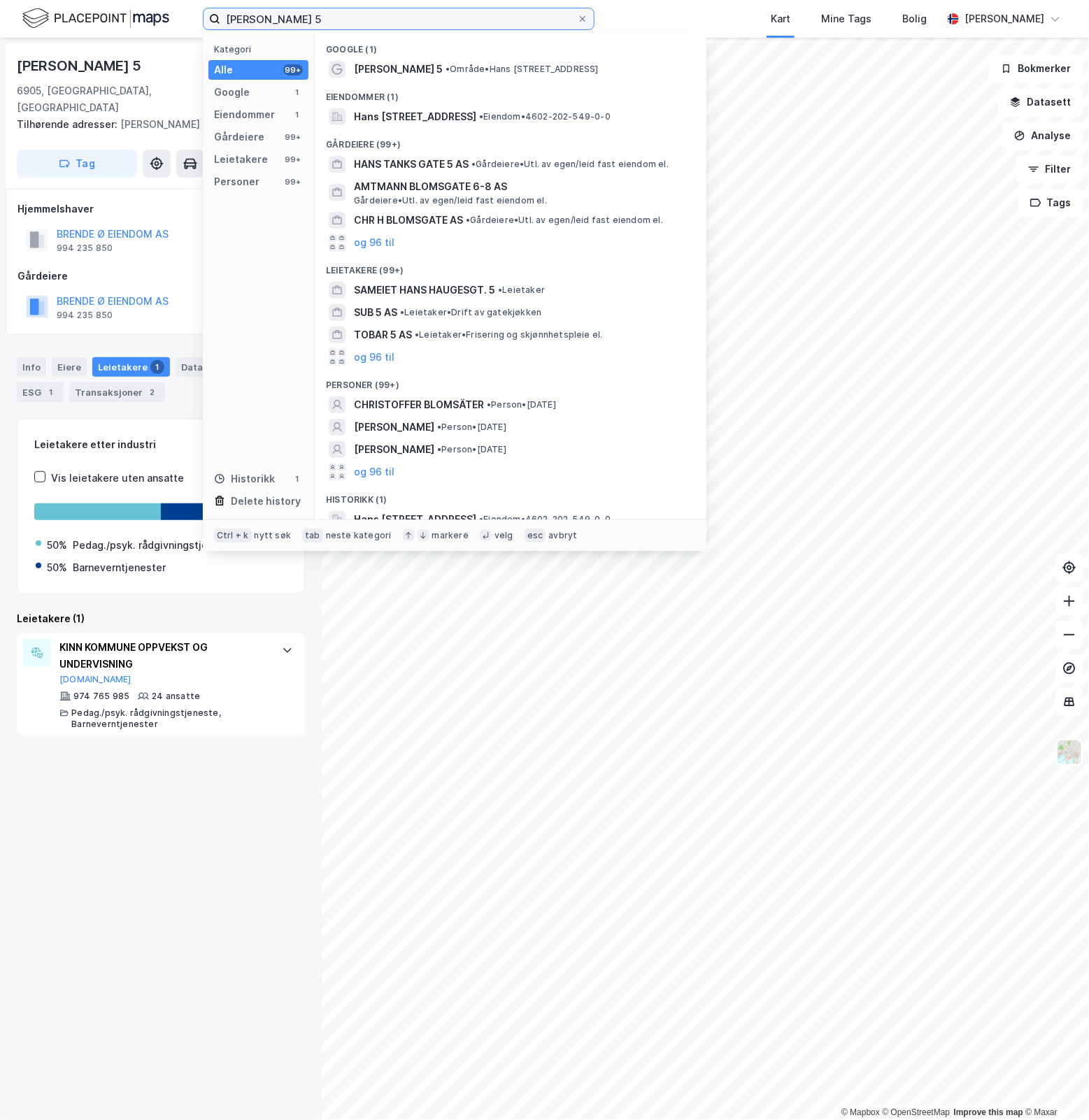
drag, startPoint x: 372, startPoint y: 17, endPoint x: -97, endPoint y: 54, distance: 470.5
click at [0, 54] on html "Hans Blomgate 5 Kategori Alle 99+ Google 1 Eiendommer 1 Gårdeiere 99+ Leietaker…" at bounding box center [544, 560] width 1089 height 1120
paste input "Kongens gate 4"
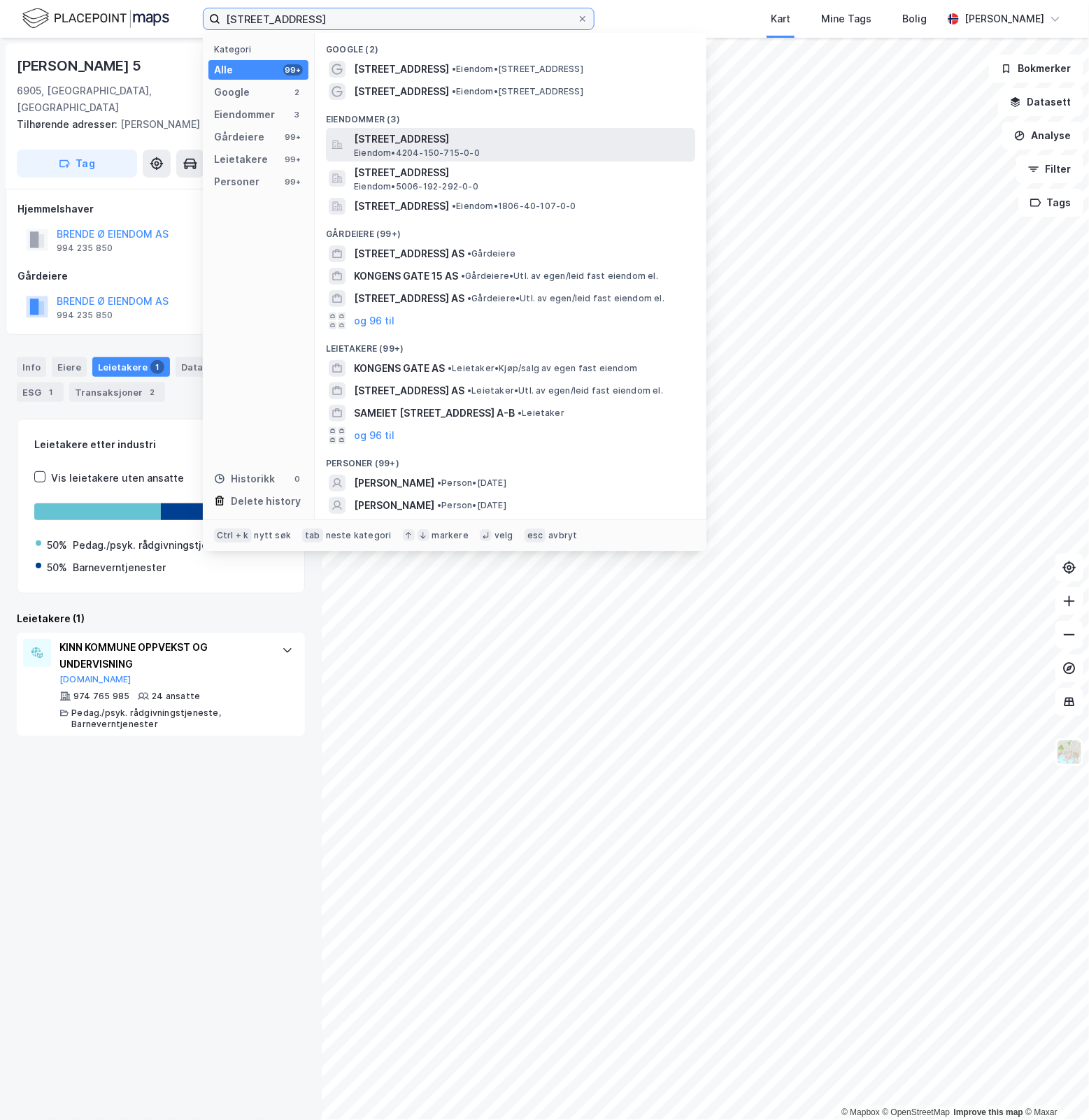
type input "Kongens gate 45"
click at [560, 141] on span "Kongens gate 45, 4608, KRISTIANSAND S, KRISTIANSAND" at bounding box center [521, 140] width 336 height 17
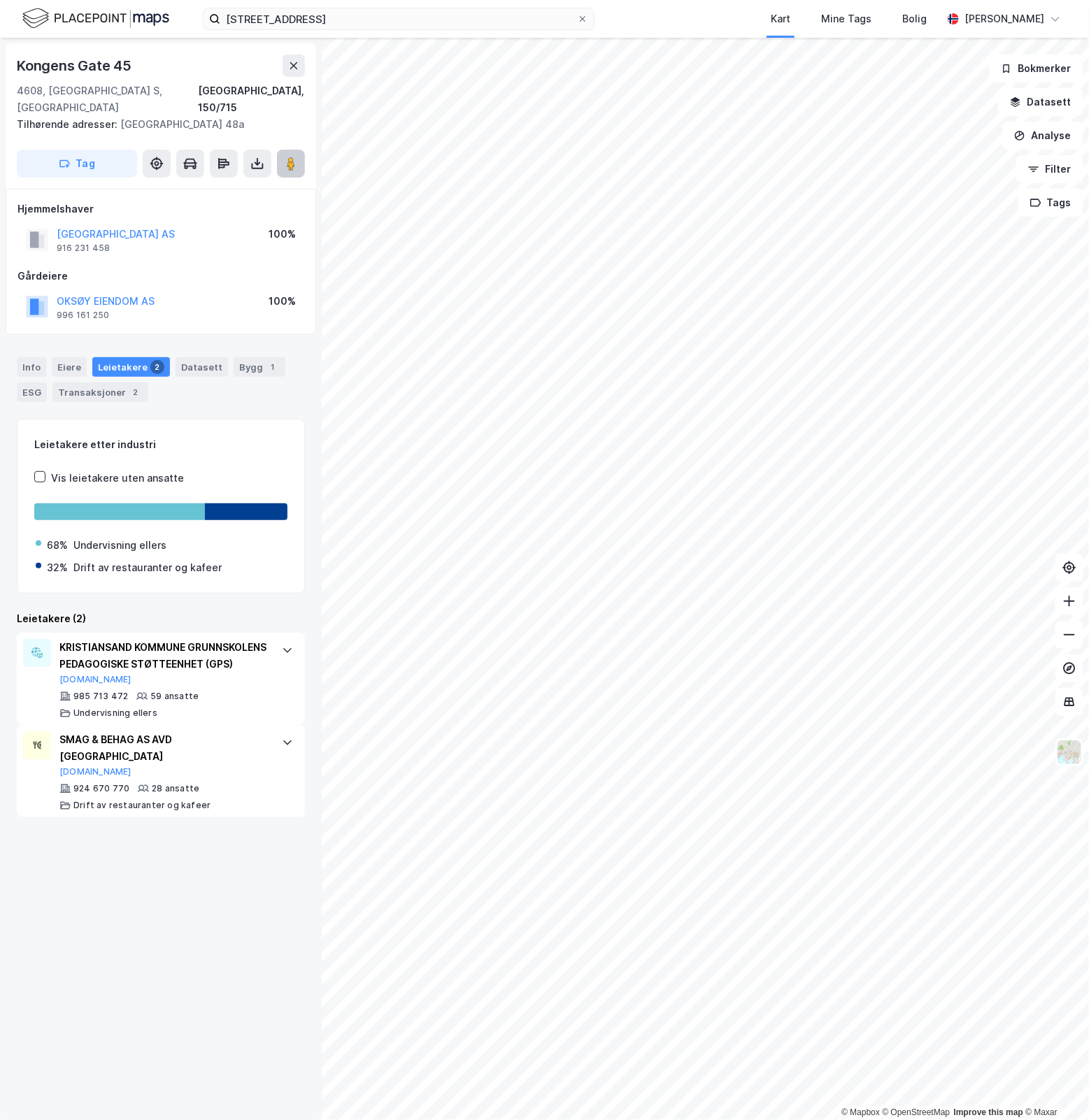
click at [294, 157] on image at bounding box center [291, 164] width 9 height 14
click at [277, 642] on div at bounding box center [288, 650] width 23 height 23
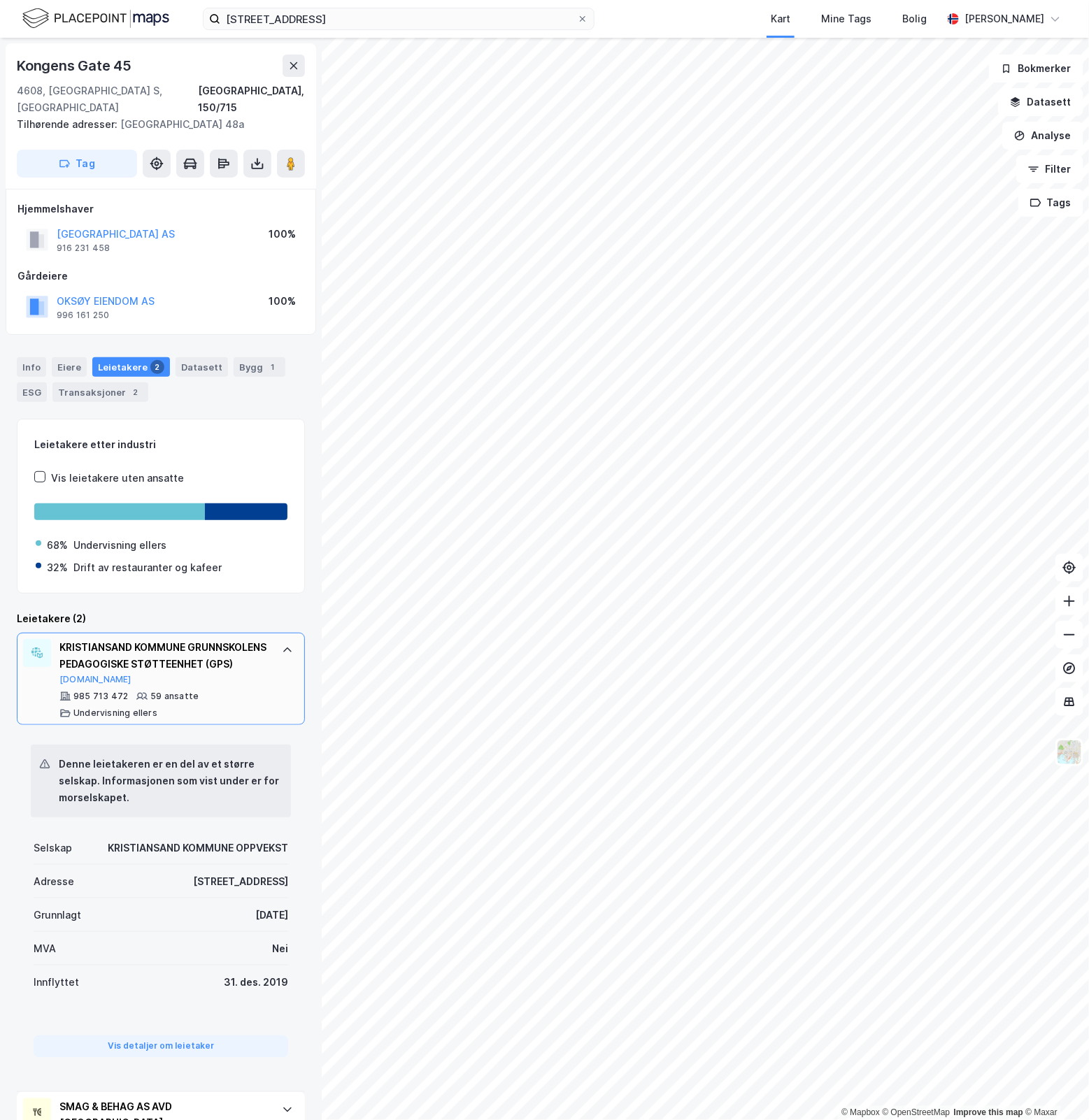
click at [277, 642] on div at bounding box center [288, 650] width 23 height 23
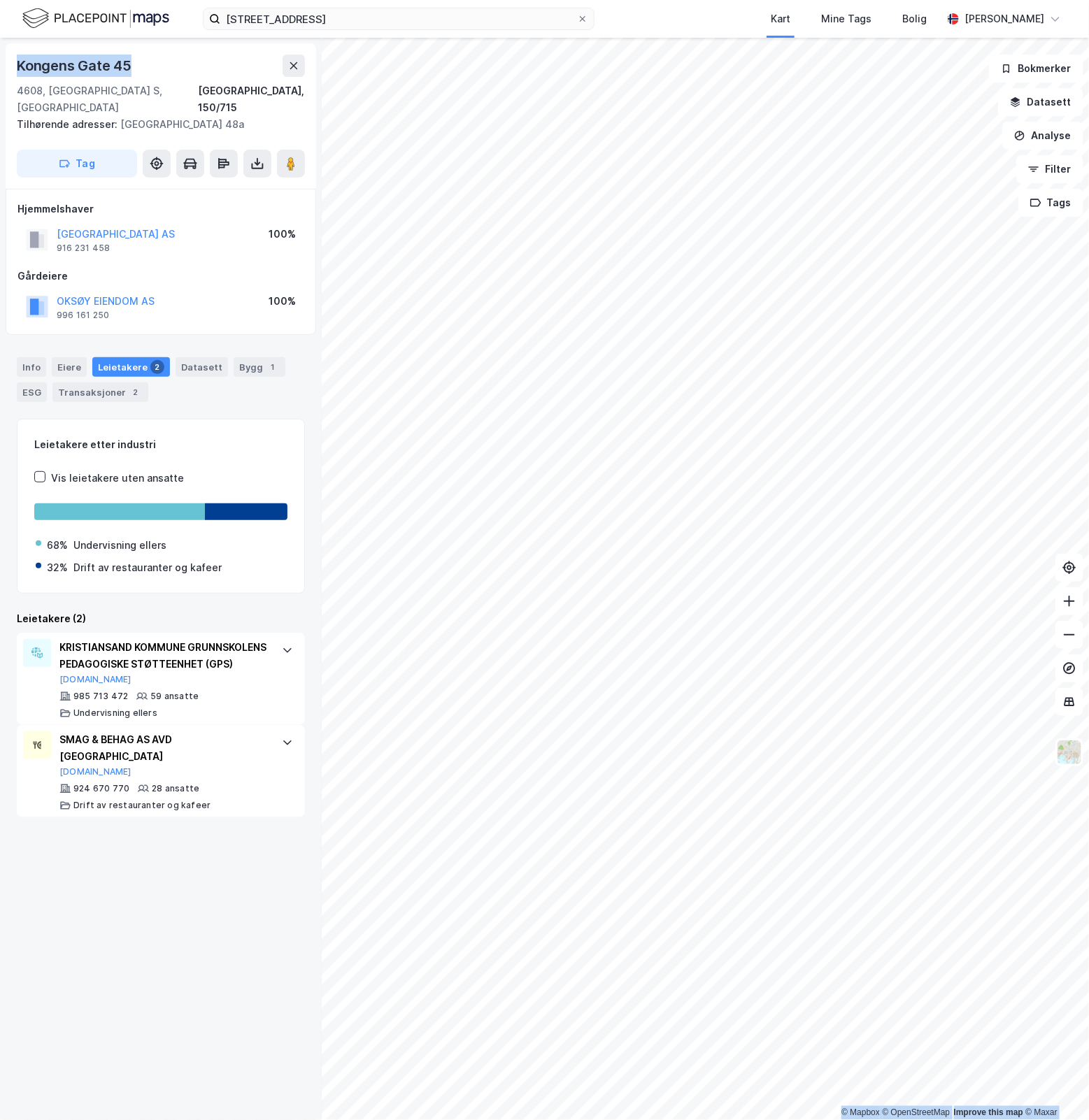
drag, startPoint x: 133, startPoint y: 63, endPoint x: -12, endPoint y: 38, distance: 147.1
click at [0, 38] on html "Kongens gate 45 Kart Mine Tags Bolig Simen Sunde © Mapbox © OpenStreetMap Impro…" at bounding box center [544, 560] width 1089 height 1120
copy div "© Mapbox © OpenStreetMap Improve this map © Maxar Kongens Gate 45"
click at [106, 382] on div "Transaksjoner 2" at bounding box center [100, 392] width 96 height 20
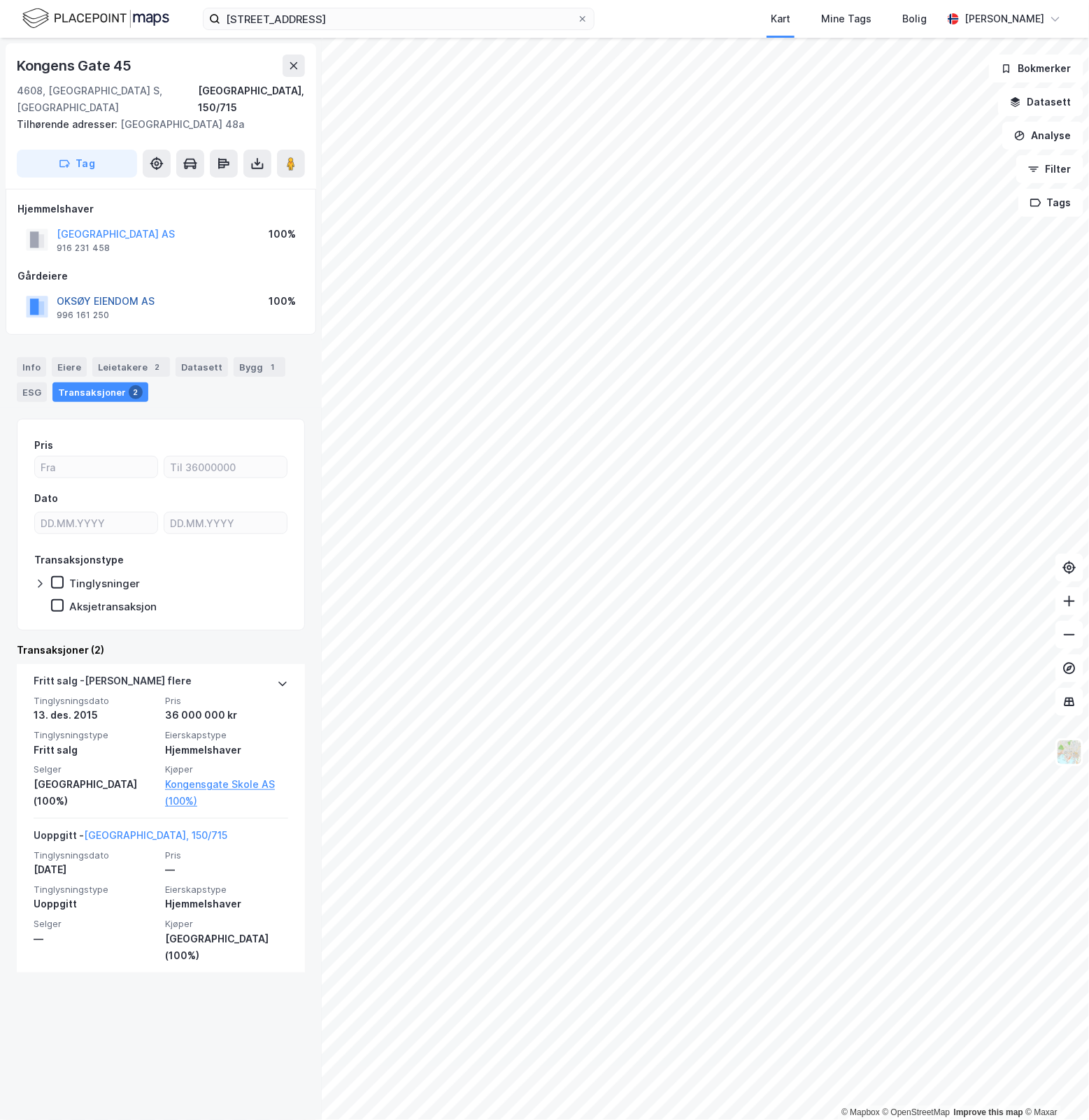
click at [0, 0] on button "OKSØY EIENDOM AS" at bounding box center [0, 0] width 0 height 0
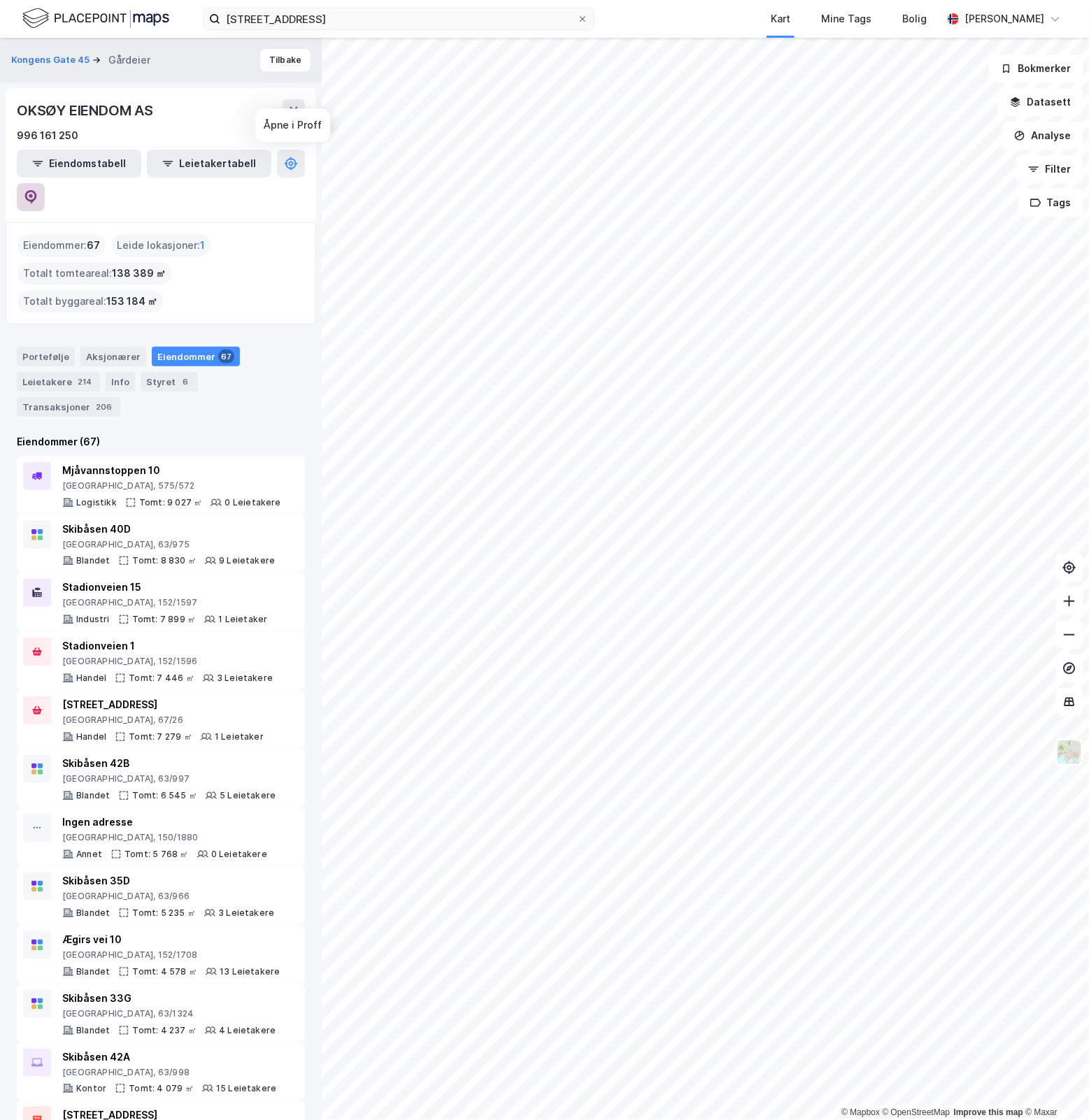
click at [37, 190] on icon at bounding box center [30, 197] width 12 height 14
click at [33, 58] on button "Kongens Gate 45" at bounding box center [51, 60] width 81 height 14
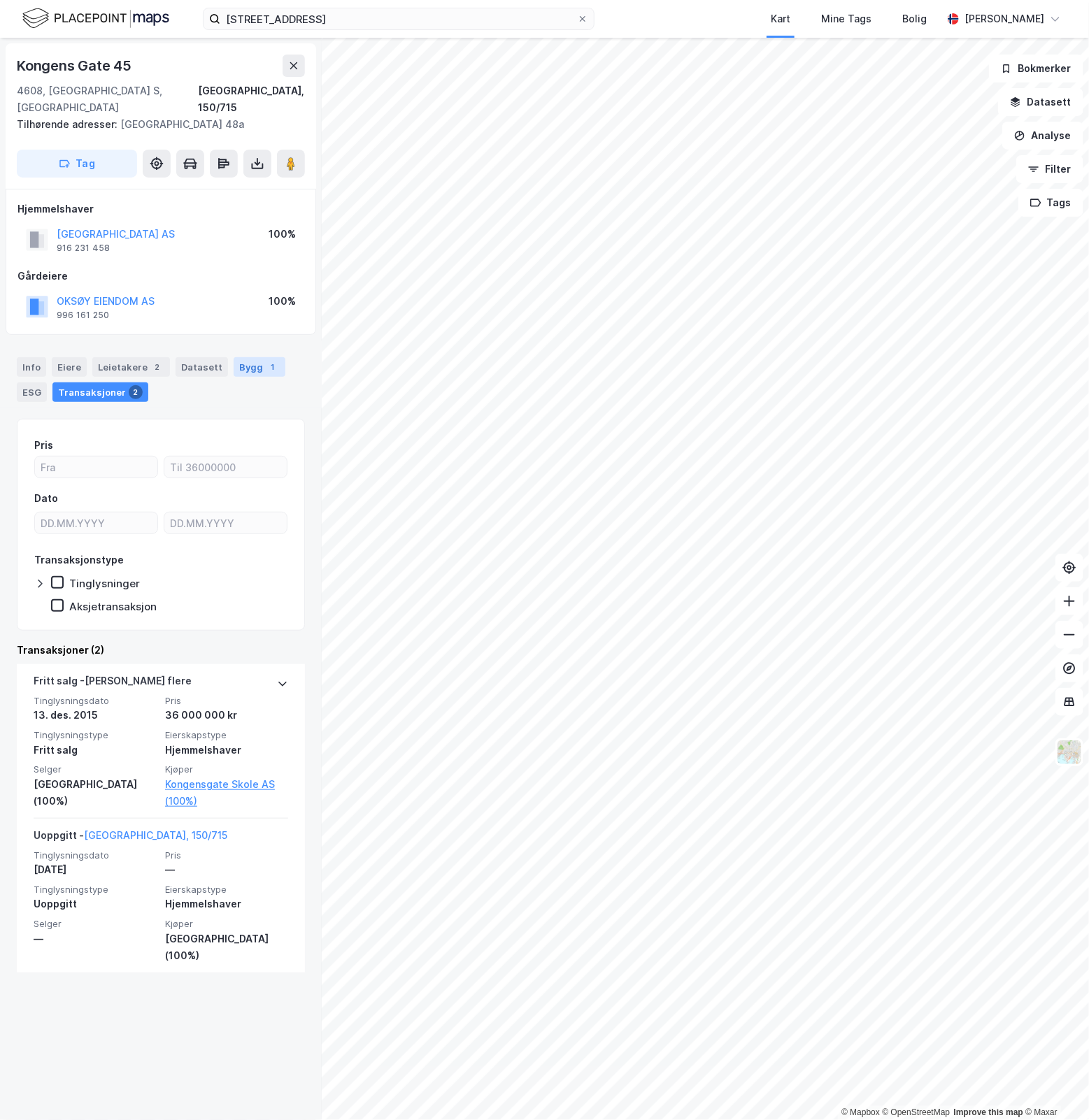
click at [243, 357] on div "Bygg 1" at bounding box center [260, 367] width 51 height 20
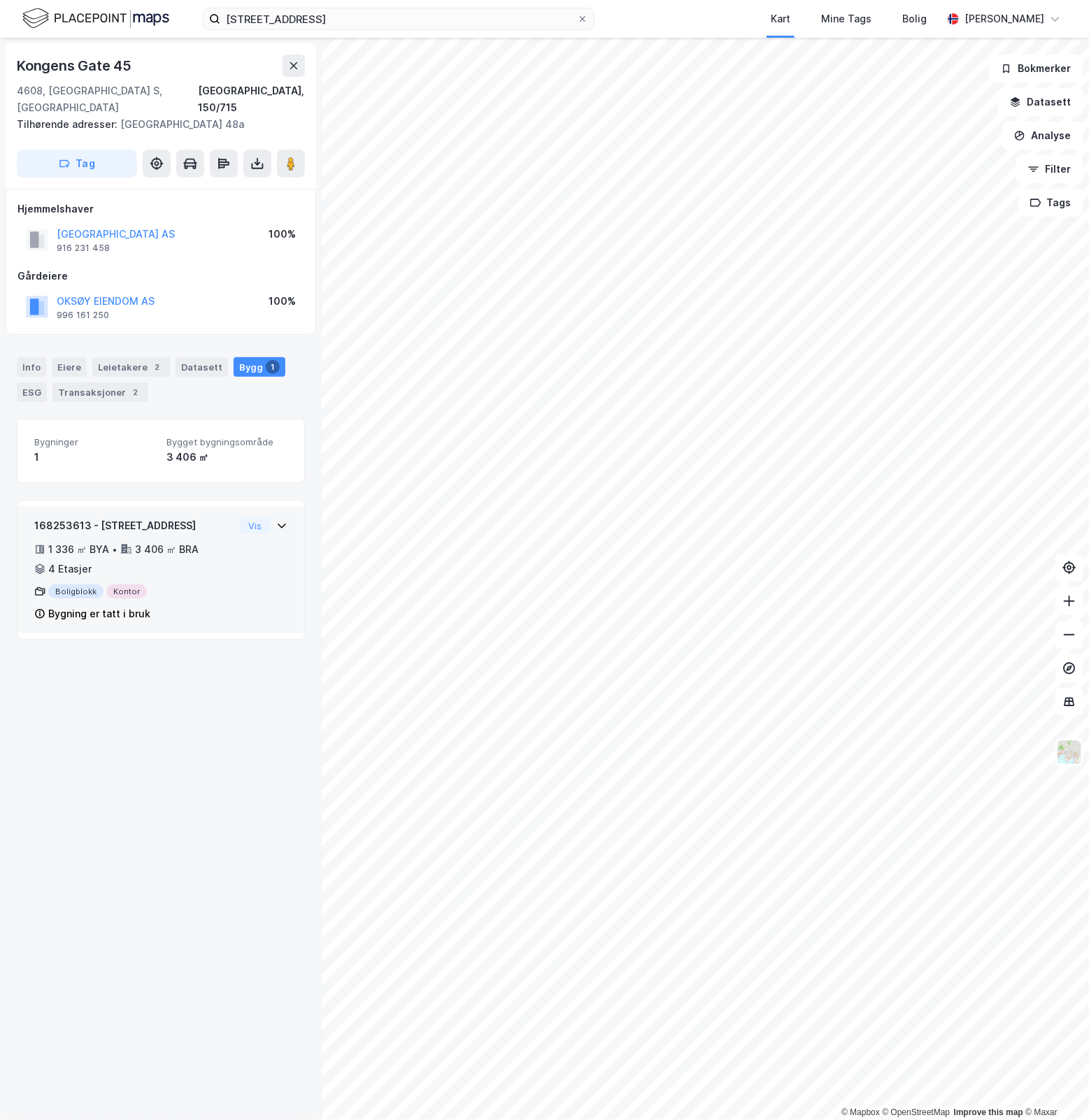
click at [263, 602] on div "168253613 - Dronningens gate 48A 1 336 ㎡ BYA • 3 406 ㎡ BRA • 4 Etasjer Boligblo…" at bounding box center [161, 575] width 253 height 116
click at [242, 517] on button "Vis" at bounding box center [255, 526] width 31 height 17
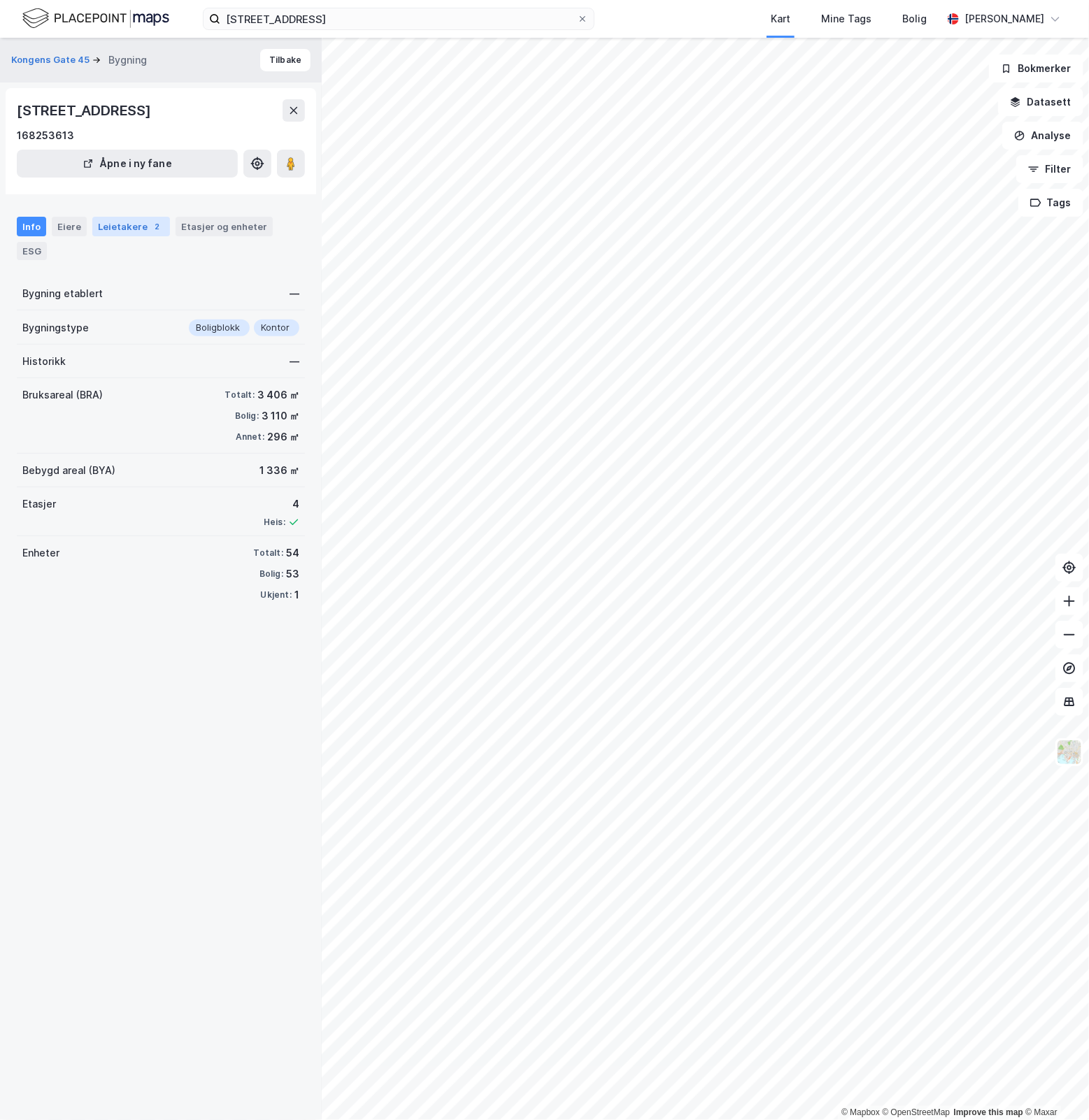
click at [137, 224] on div "Leietakere 2" at bounding box center [131, 226] width 78 height 20
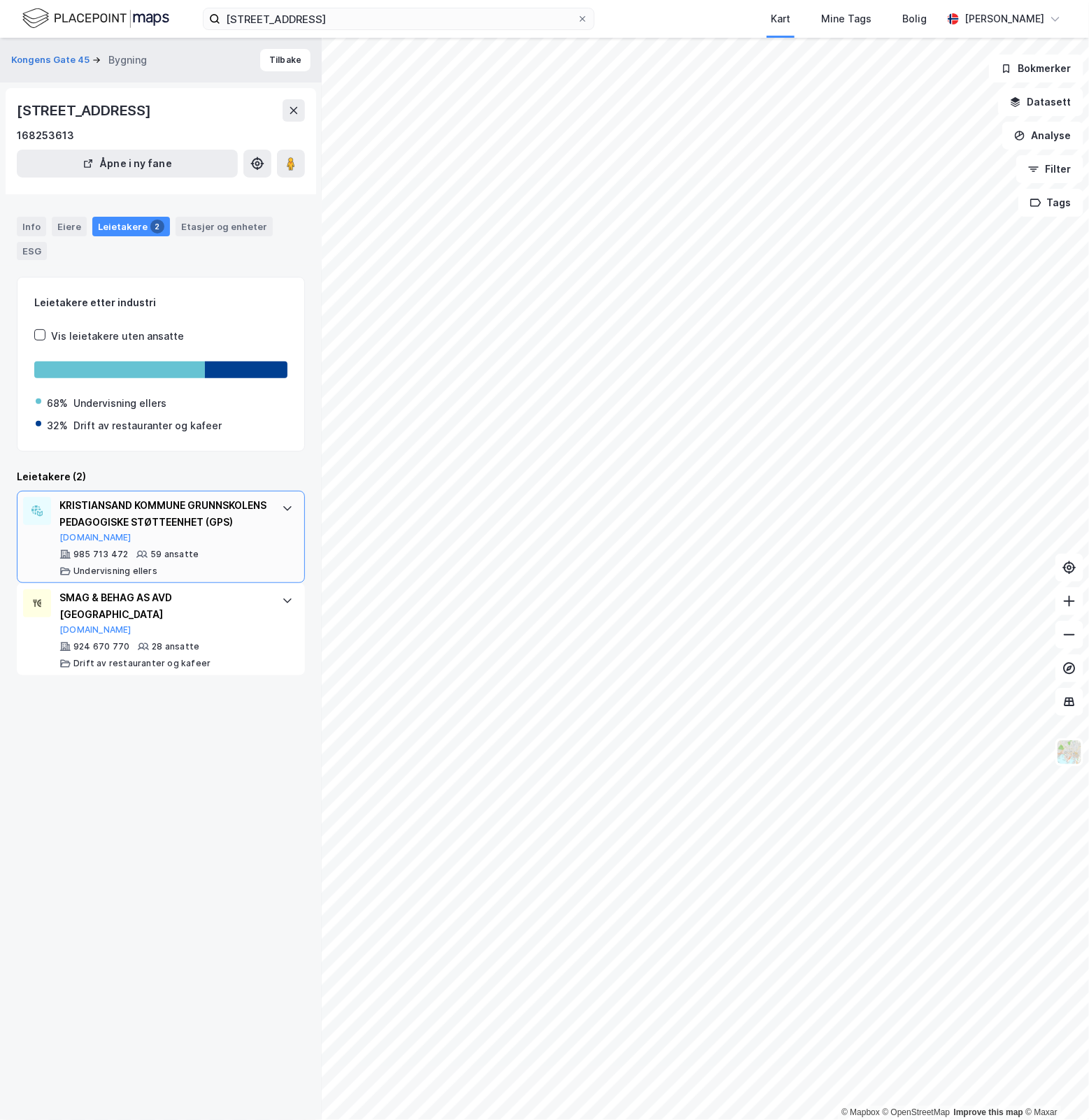
click at [235, 544] on div "KRISTIANSAND KOMMUNE GRUNNSKOLENS PEDAGOGISKE STØTTEENHET (GPS) Brreg.no" at bounding box center [164, 520] width 208 height 47
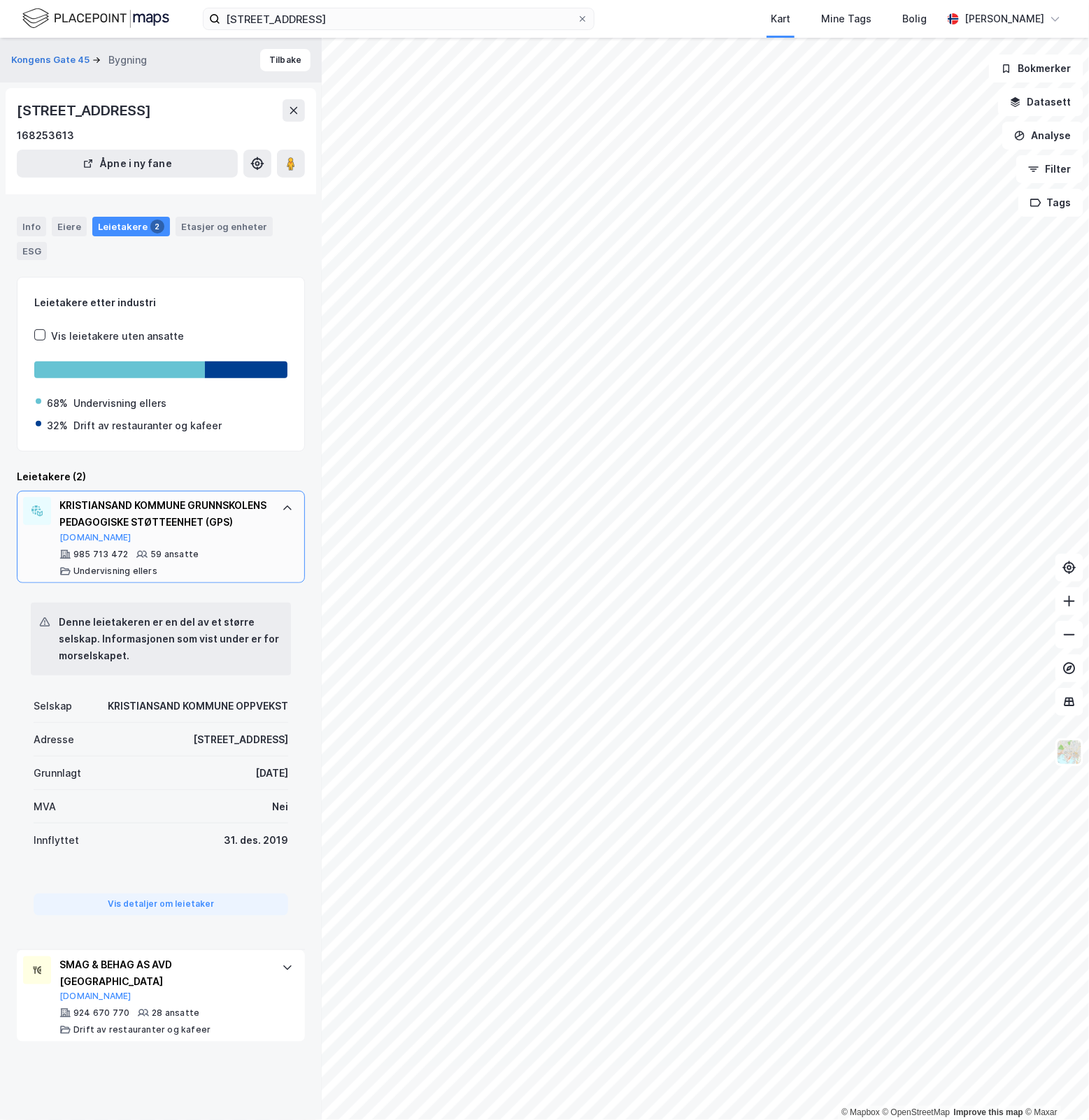
click at [235, 544] on div "KRISTIANSAND KOMMUNE GRUNNSKOLENS PEDAGOGISKE STØTTEENHET (GPS) Brreg.no" at bounding box center [164, 520] width 208 height 47
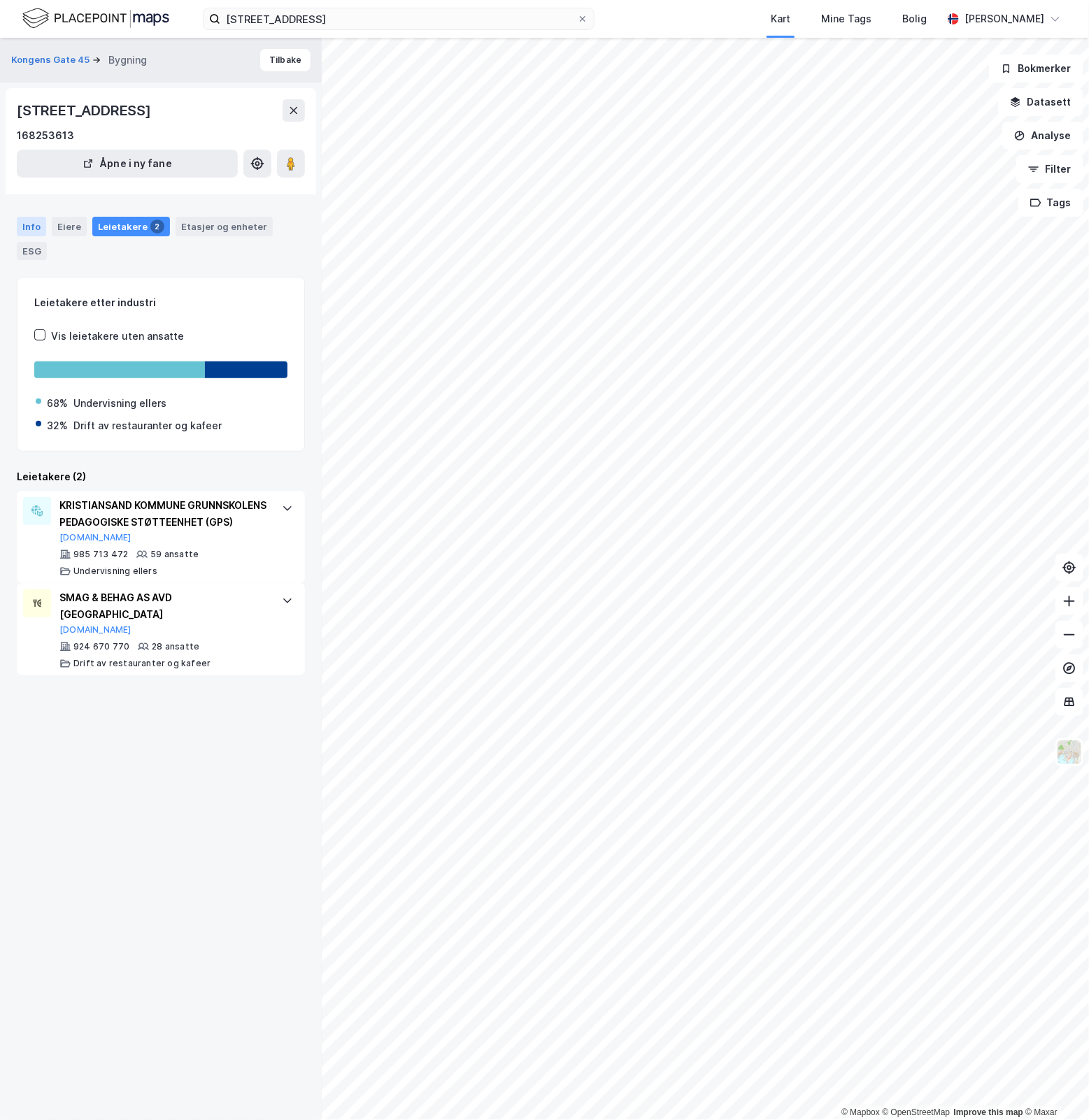
click at [28, 229] on div "Info" at bounding box center [31, 226] width 29 height 20
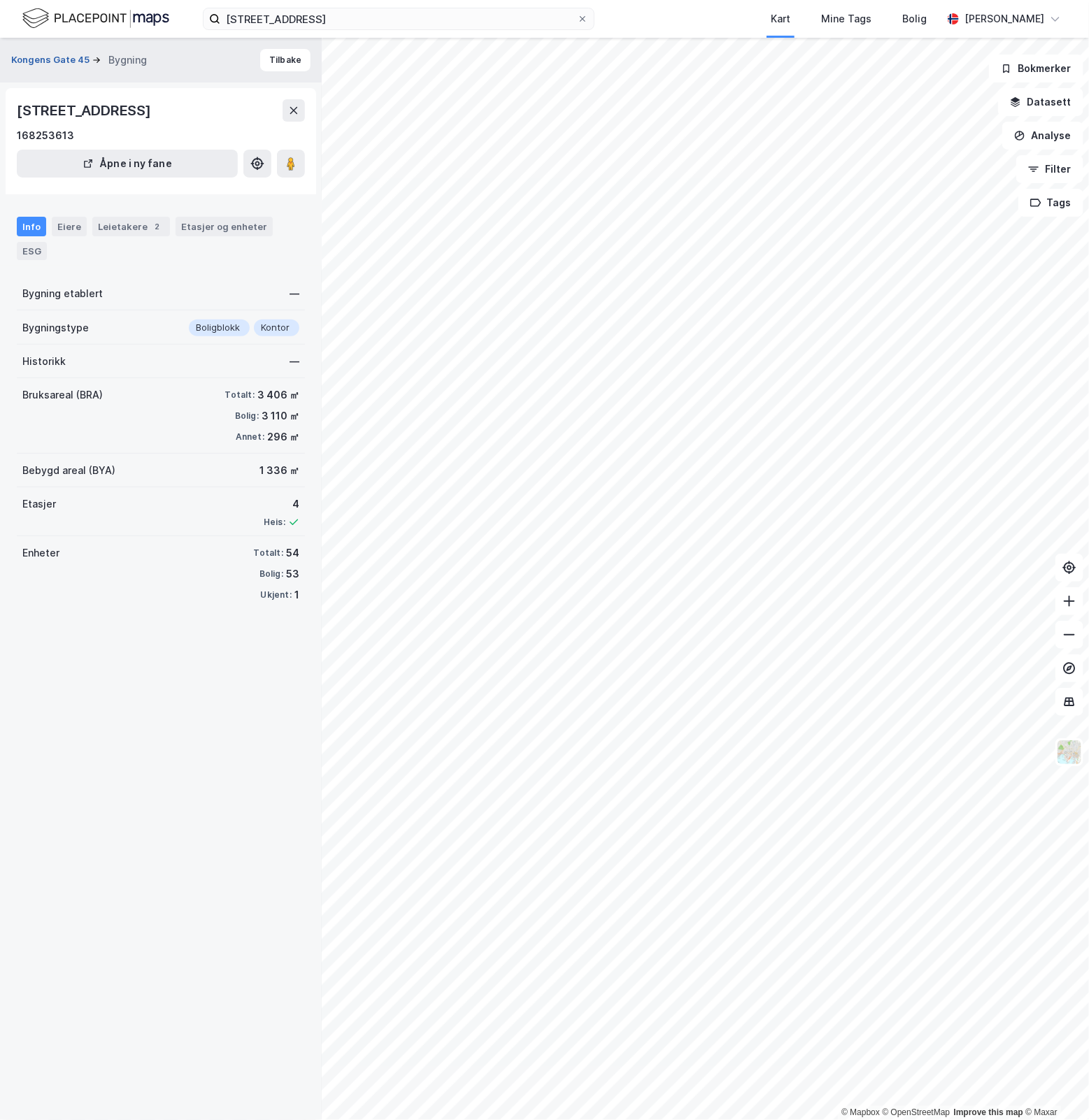
click at [48, 57] on button "Kongens Gate 45" at bounding box center [51, 60] width 81 height 14
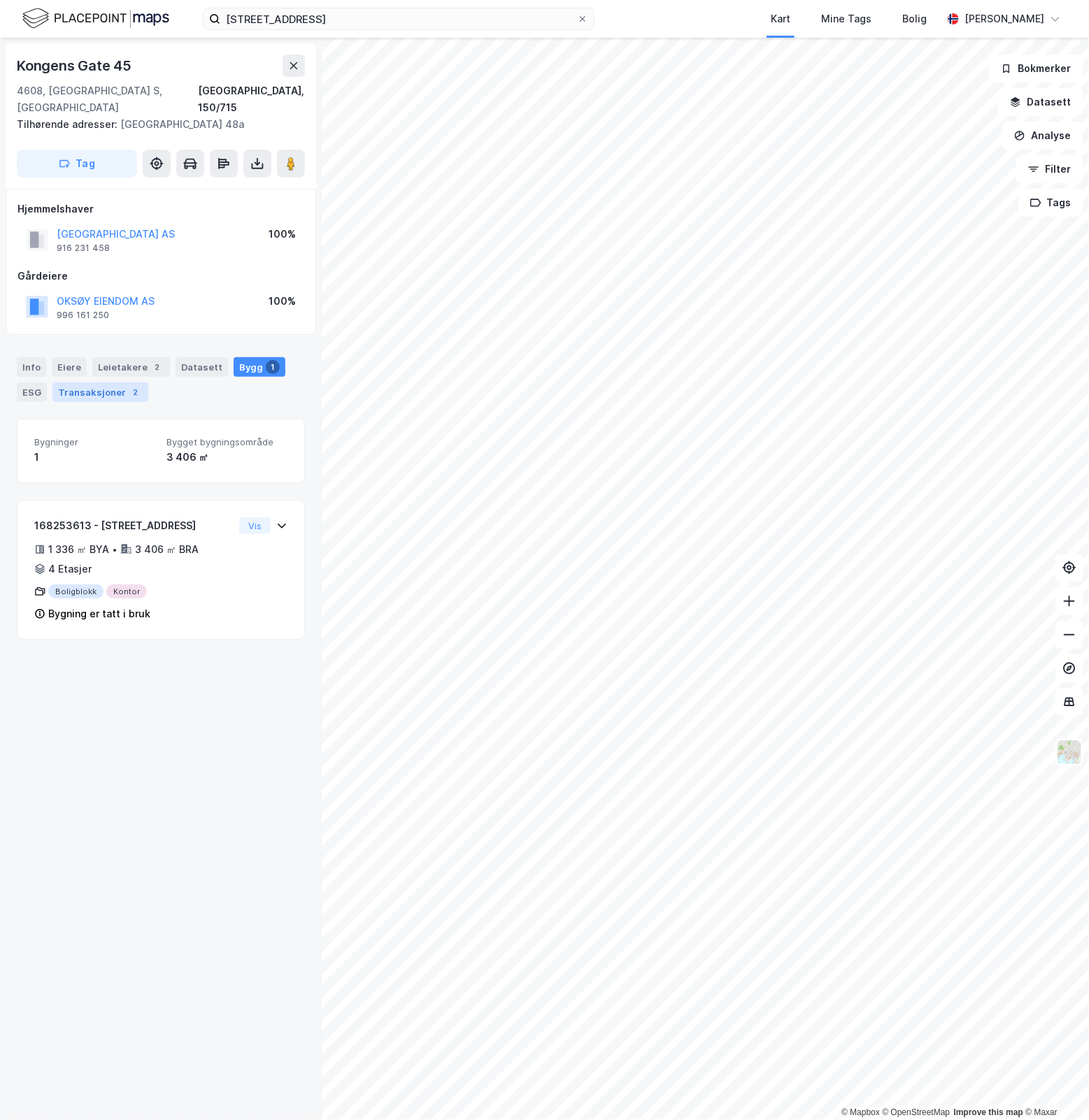
click at [107, 382] on div "Transaksjoner 2" at bounding box center [100, 392] width 96 height 20
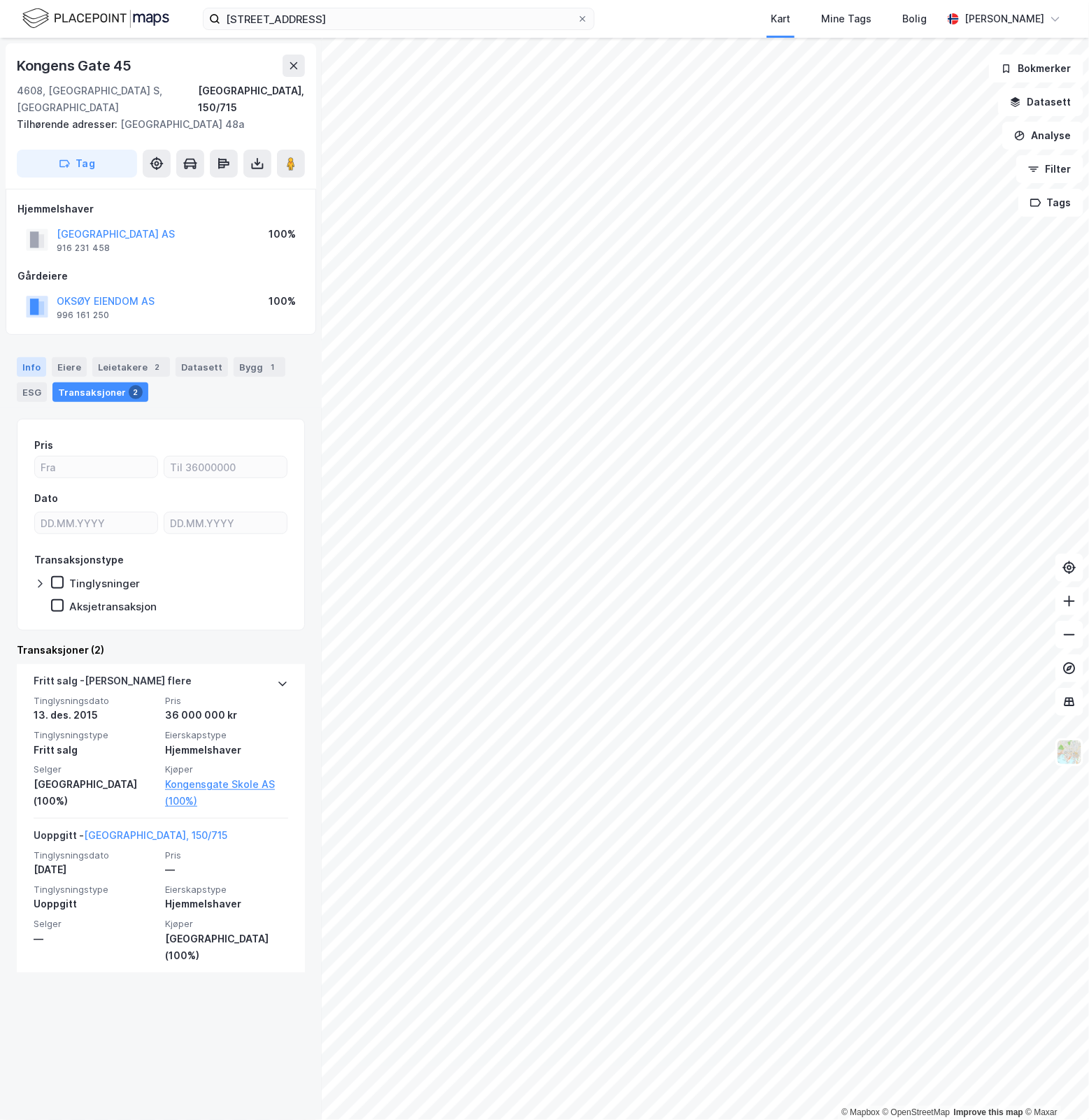
click at [33, 357] on div "Info" at bounding box center [31, 367] width 29 height 20
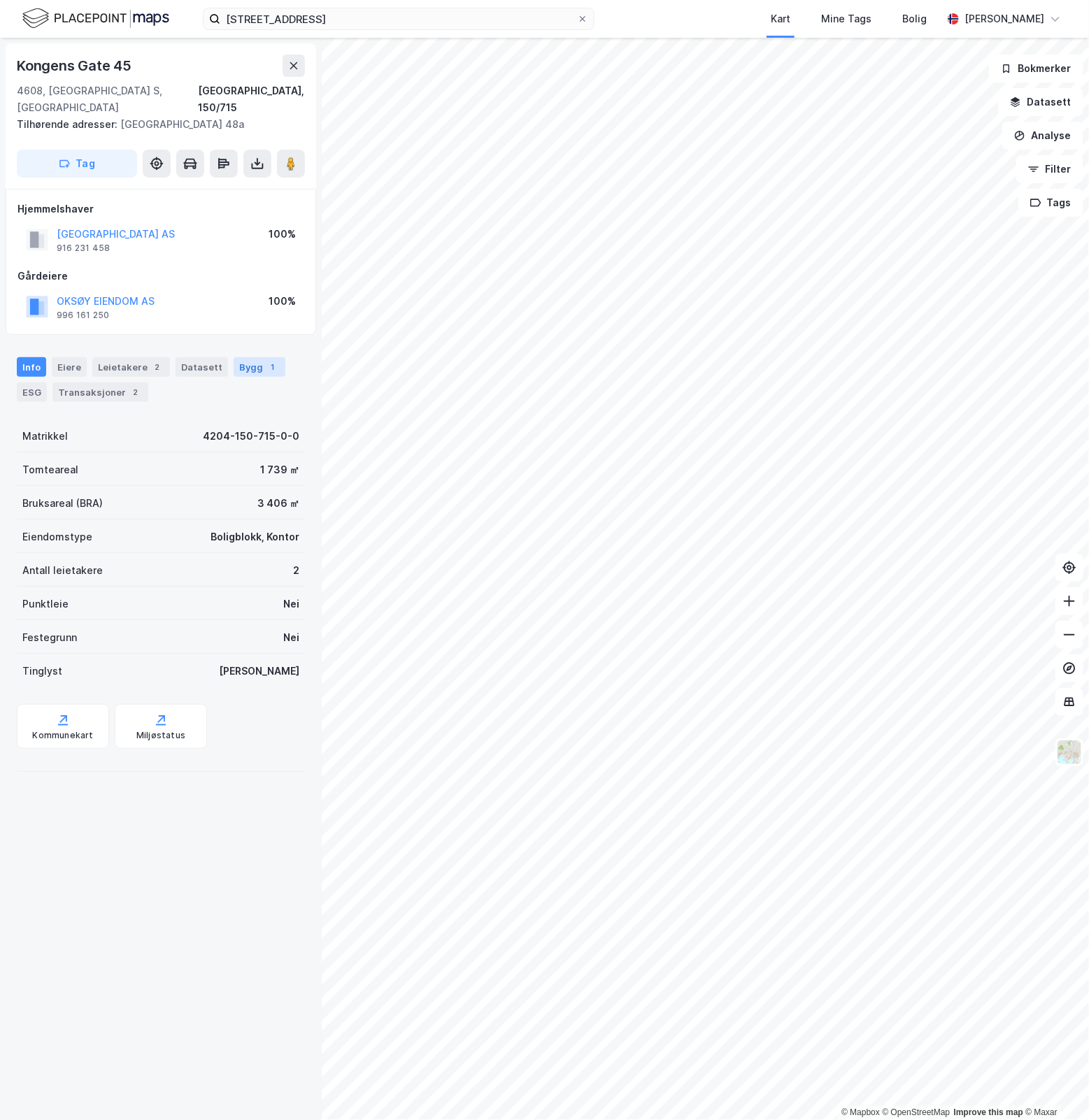
click at [240, 357] on div "Bygg 1" at bounding box center [260, 367] width 51 height 20
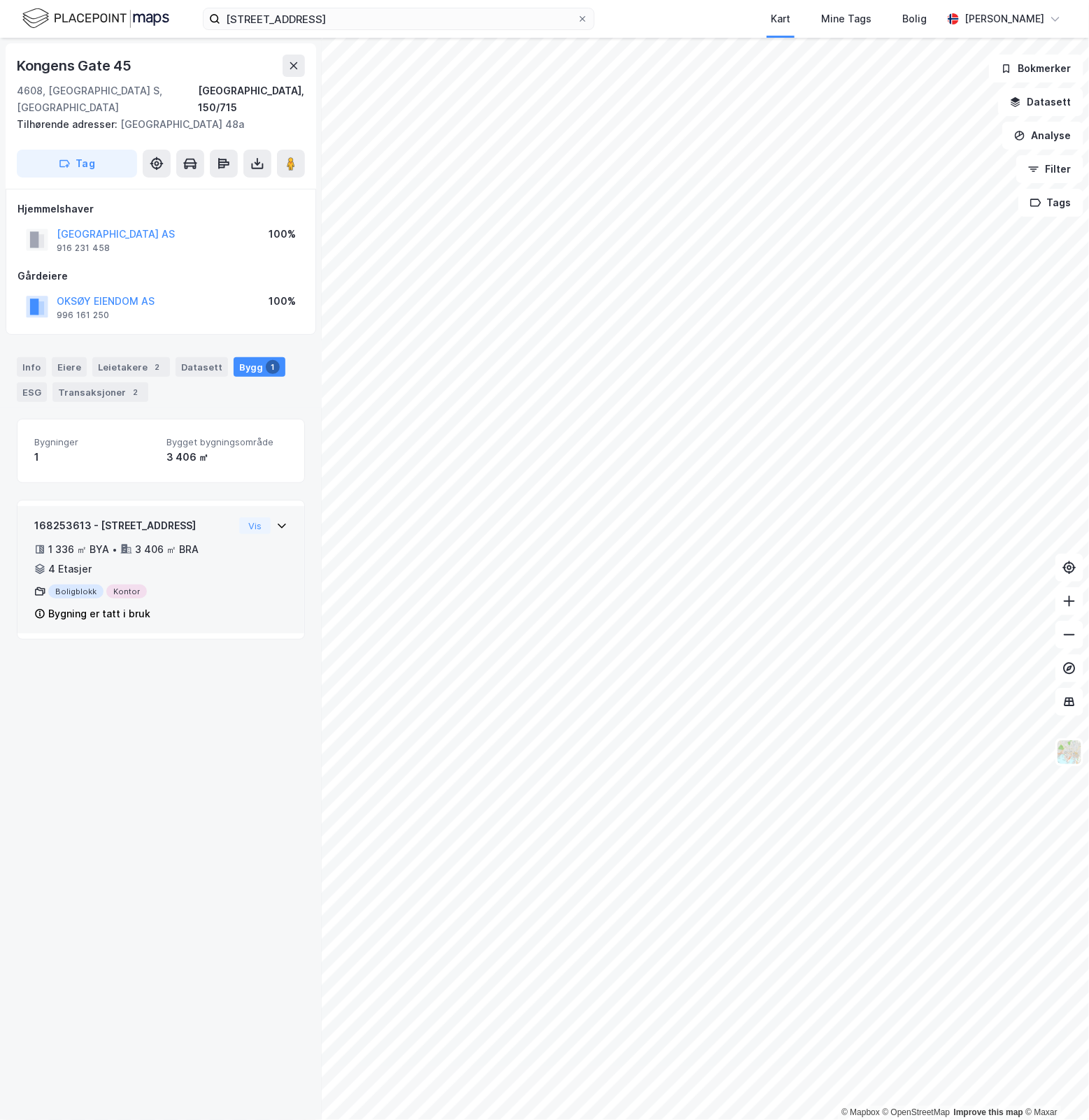
click at [278, 512] on div "168253613 - Dronningens gate 48A 1 336 ㎡ BYA • 3 406 ㎡ BRA • 4 Etasjer Boligblo…" at bounding box center [161, 570] width 287 height 127
click at [40, 357] on div "Info" at bounding box center [31, 367] width 29 height 20
